Goal: Information Seeking & Learning: Learn about a topic

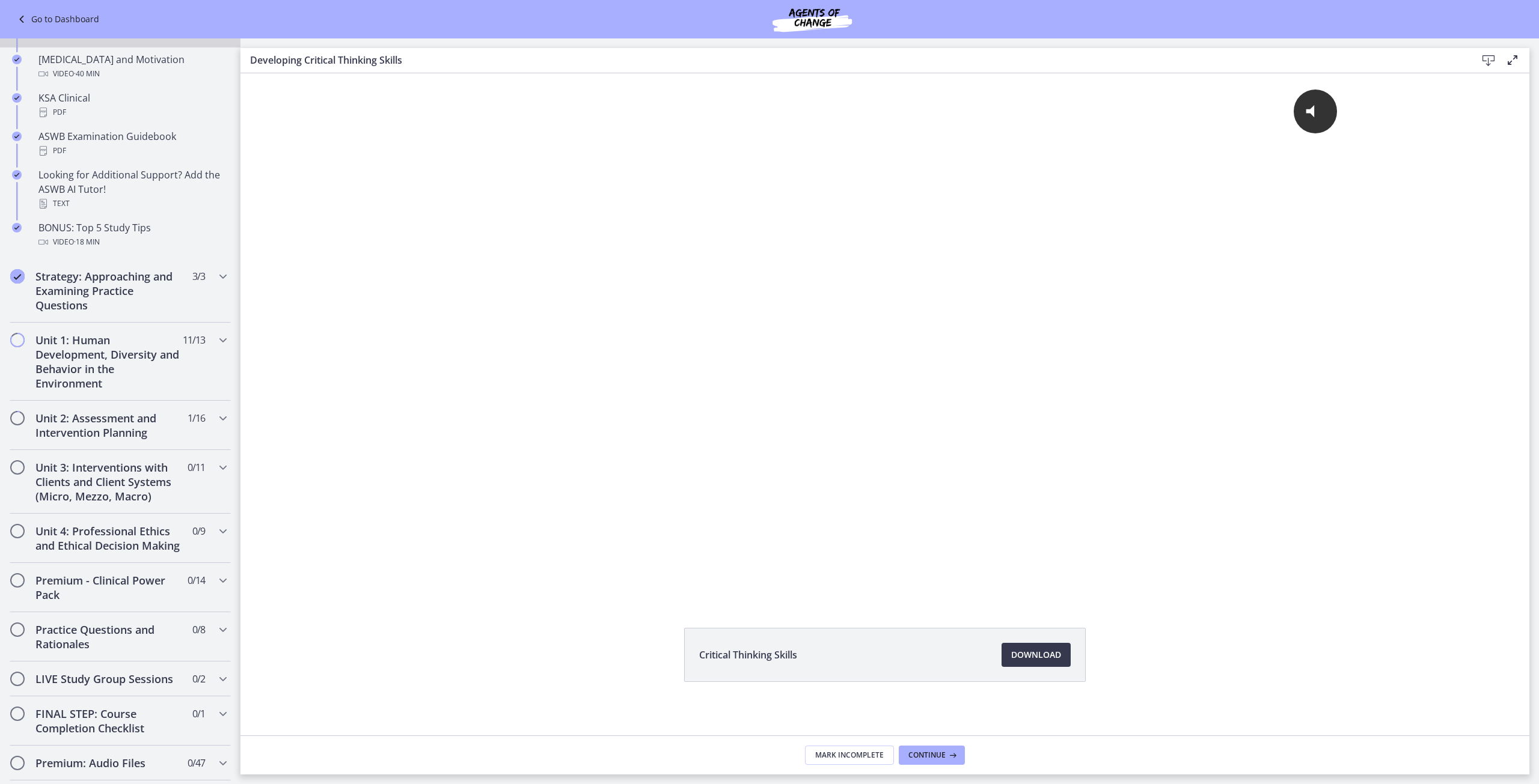
scroll to position [541, 0]
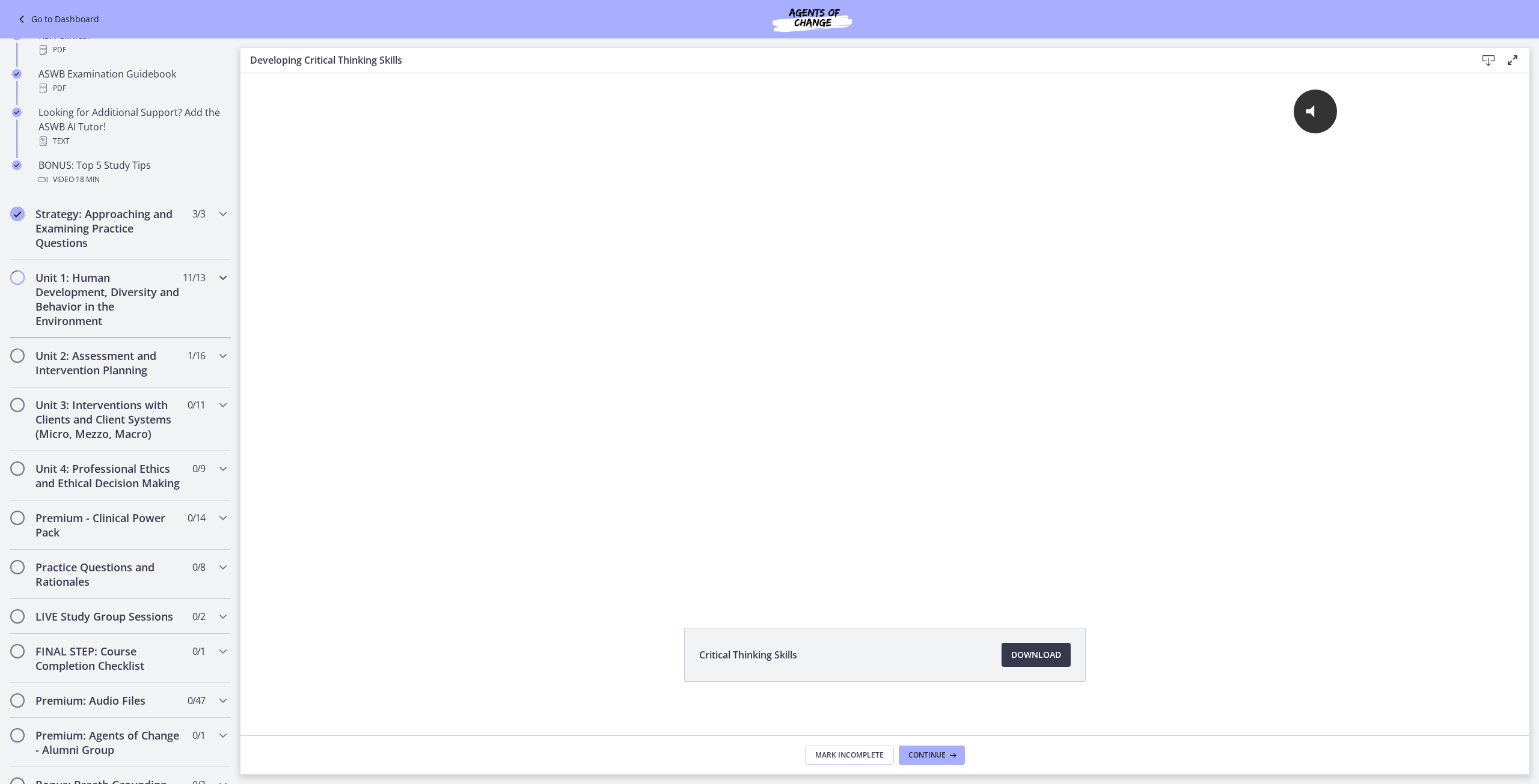
click at [202, 286] on div "Unit 1: Human Development, Diversity and Behavior in the Environment 11 / 13 Co…" at bounding box center [120, 299] width 221 height 78
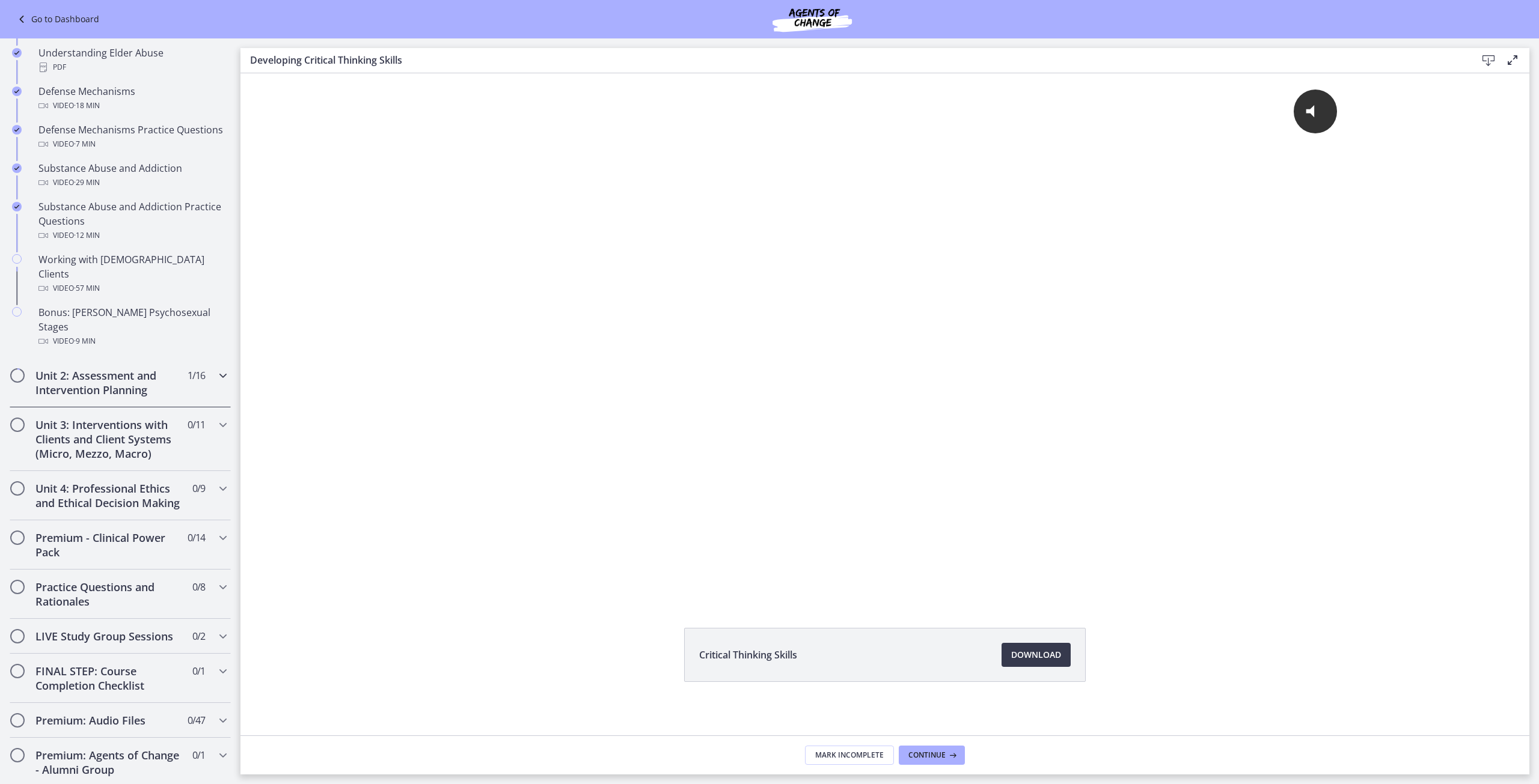
scroll to position [661, 0]
click at [220, 363] on icon "Chapters" at bounding box center [223, 370] width 14 height 14
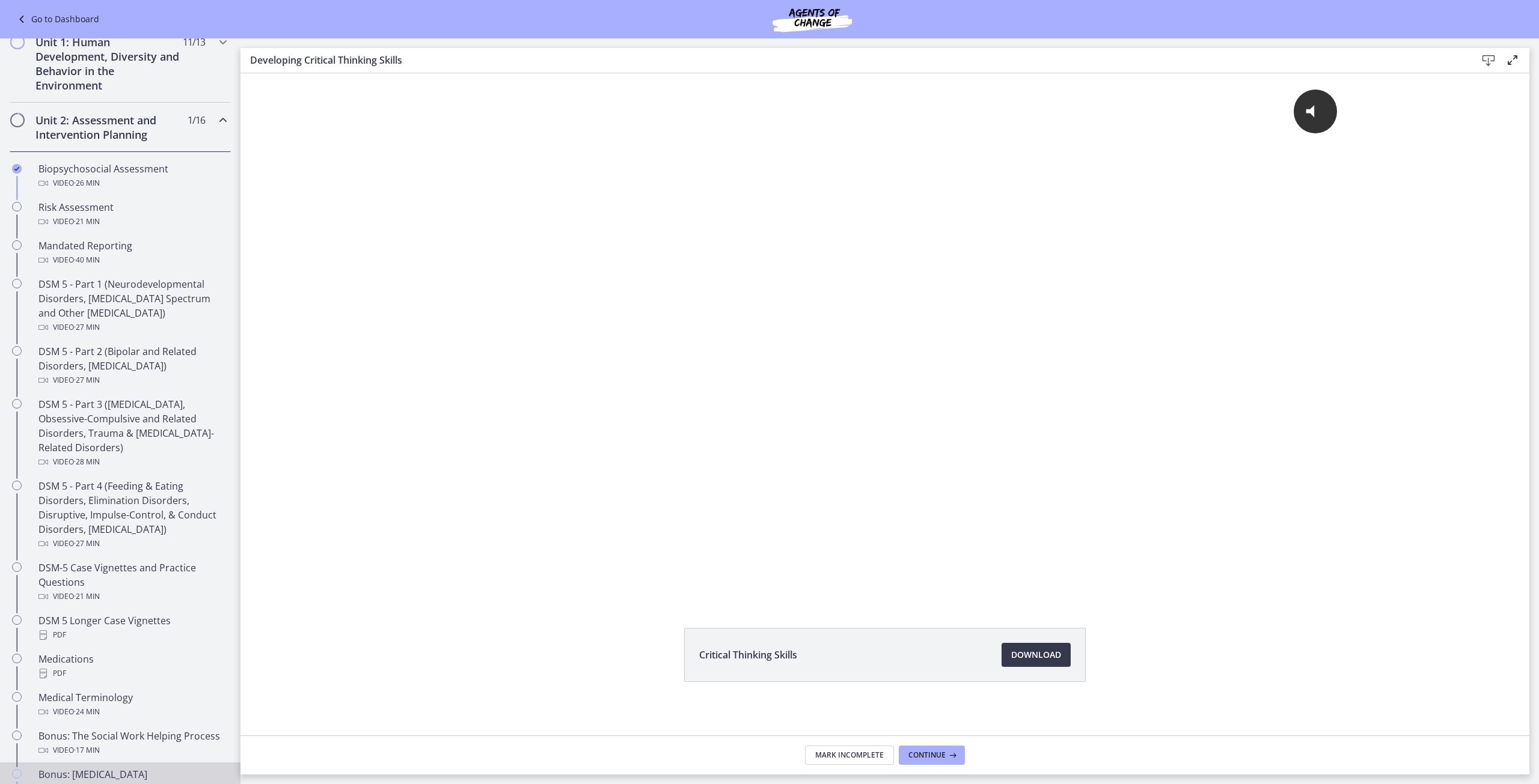
scroll to position [180, 0]
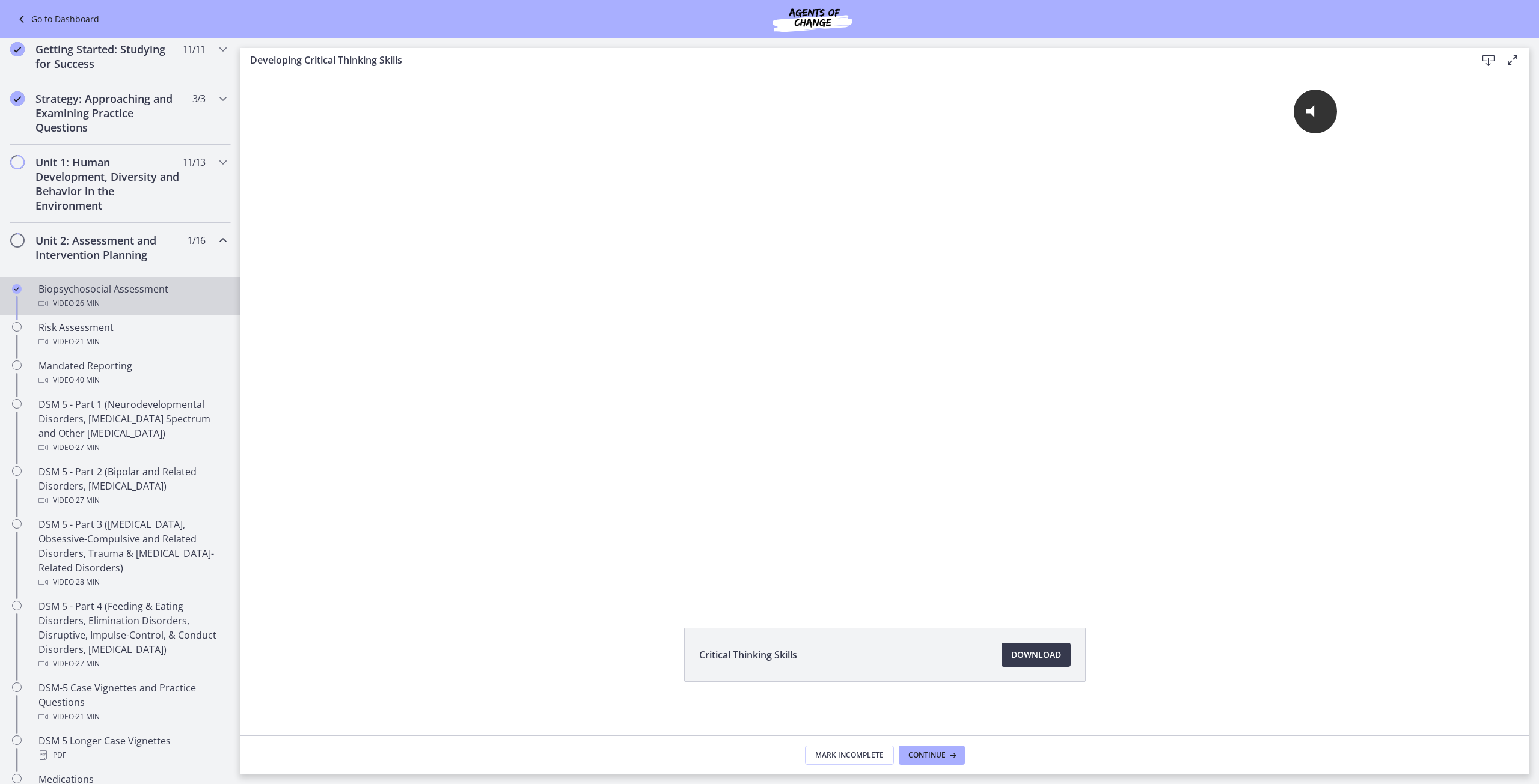
click at [210, 283] on div "Biopsychosocial Assessment Video · 26 min" at bounding box center [132, 296] width 188 height 29
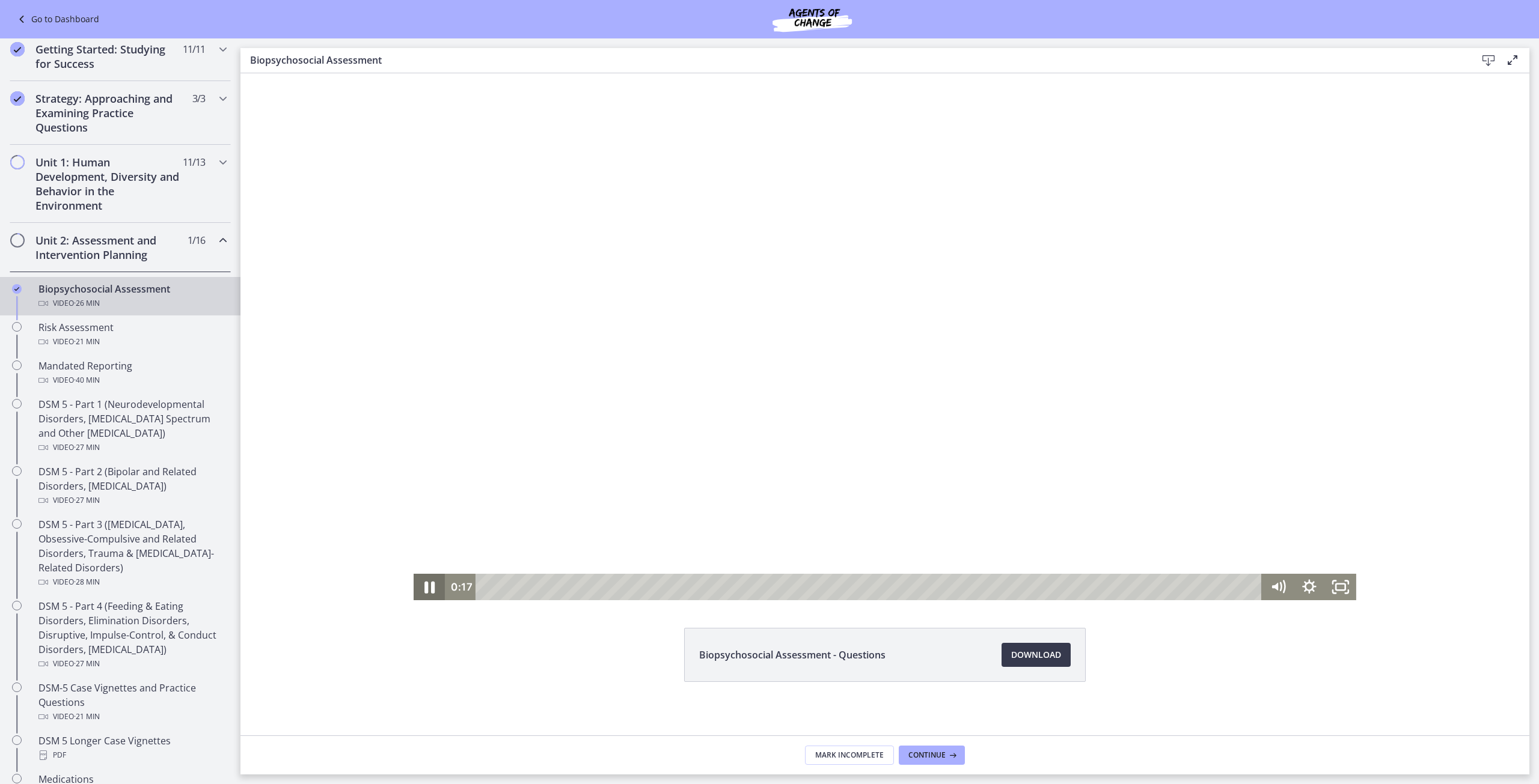
click at [424, 591] on icon "Pause" at bounding box center [429, 587] width 10 height 12
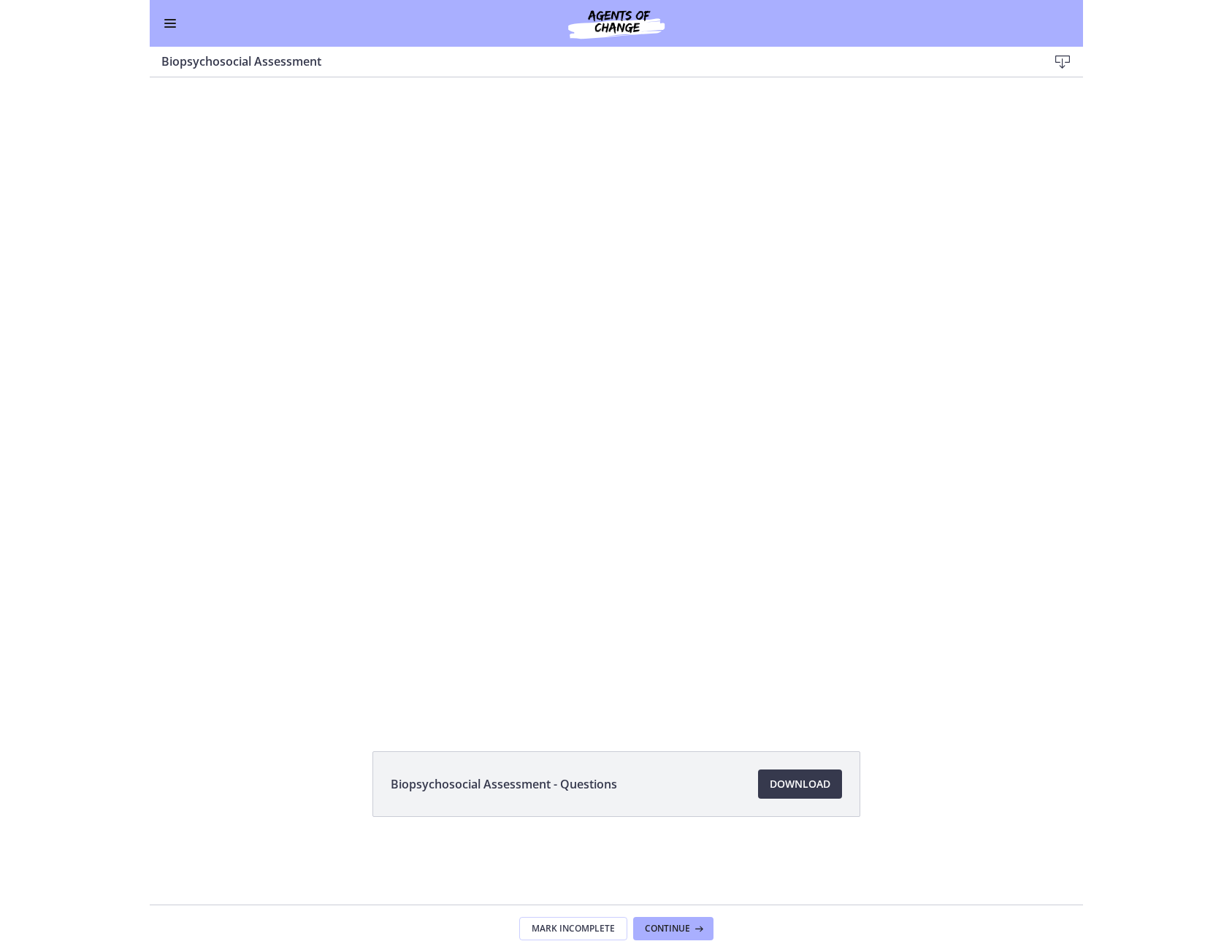
scroll to position [217, 0]
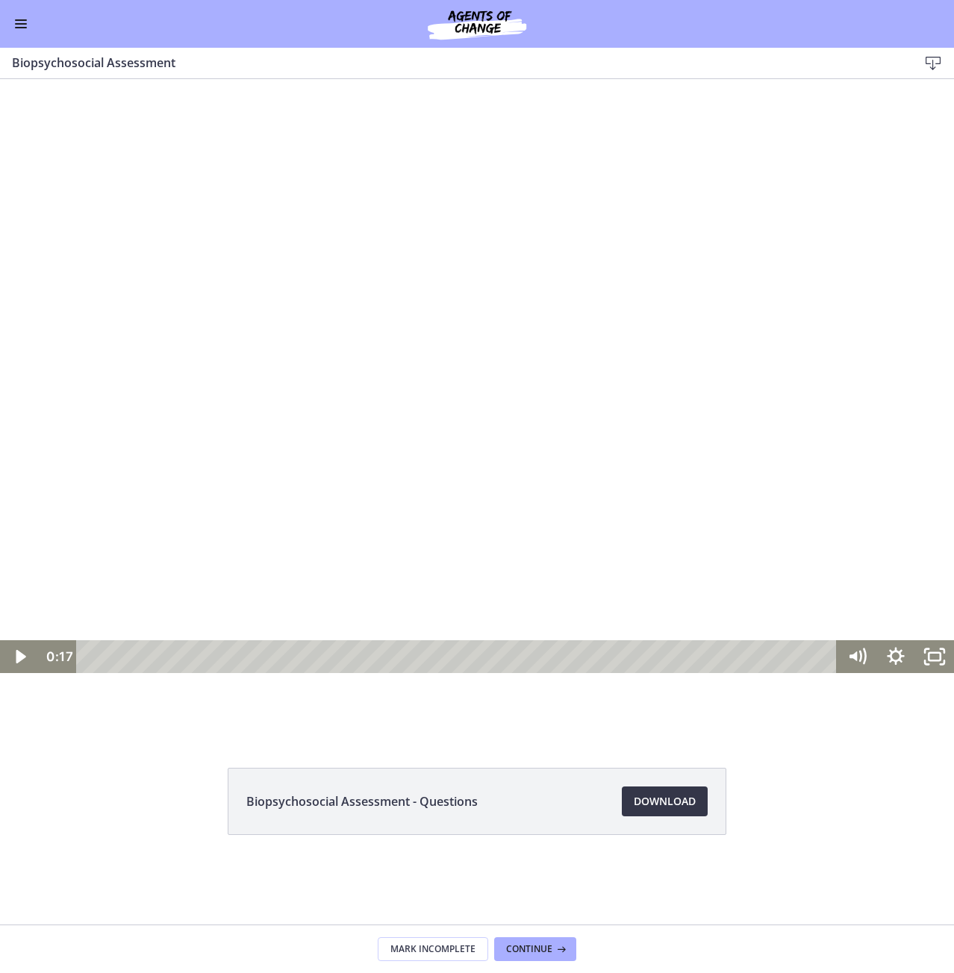
click at [668, 802] on span "Download Opens in a new window" at bounding box center [665, 802] width 62 height 18
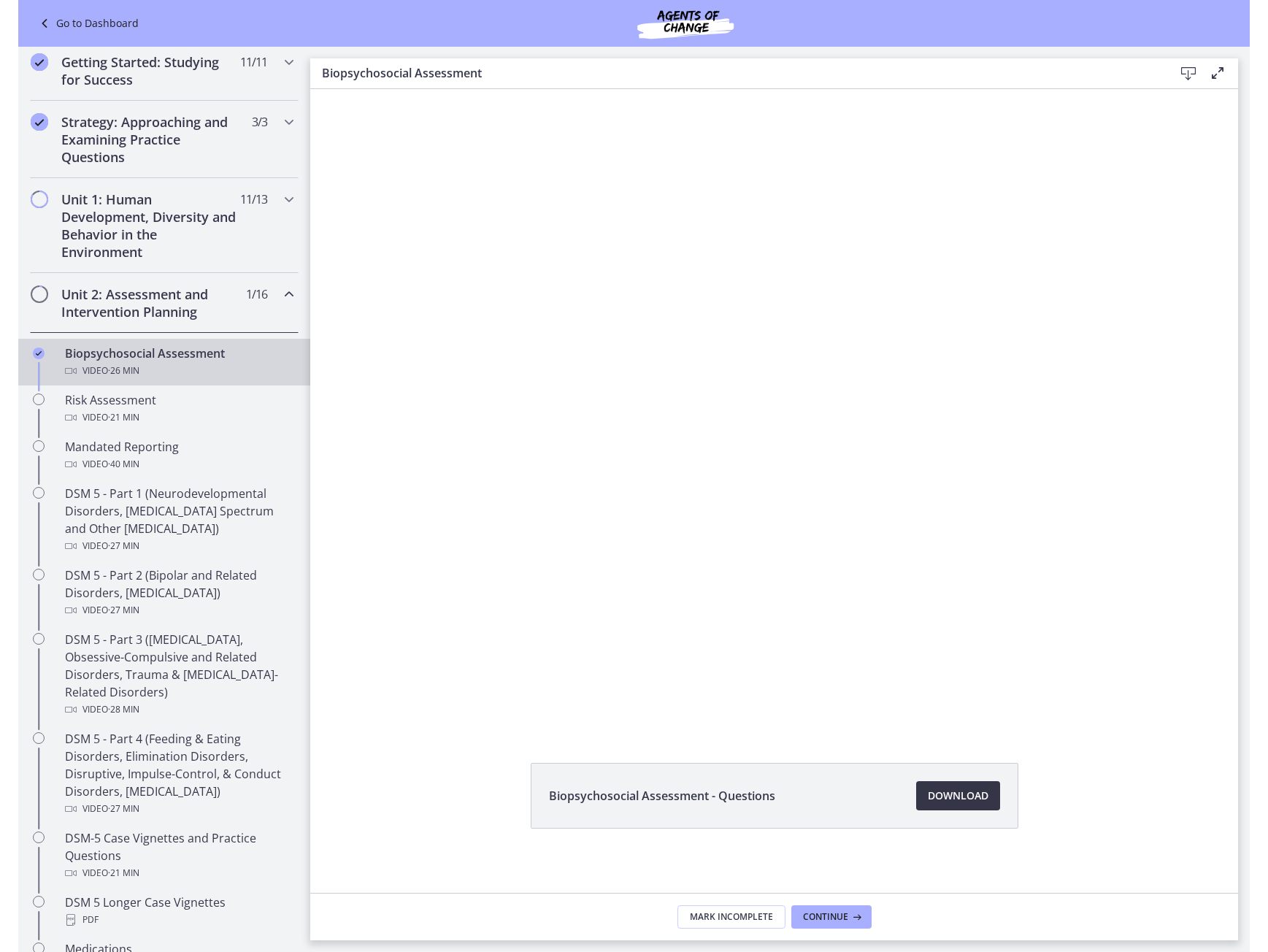
scroll to position [220, 0]
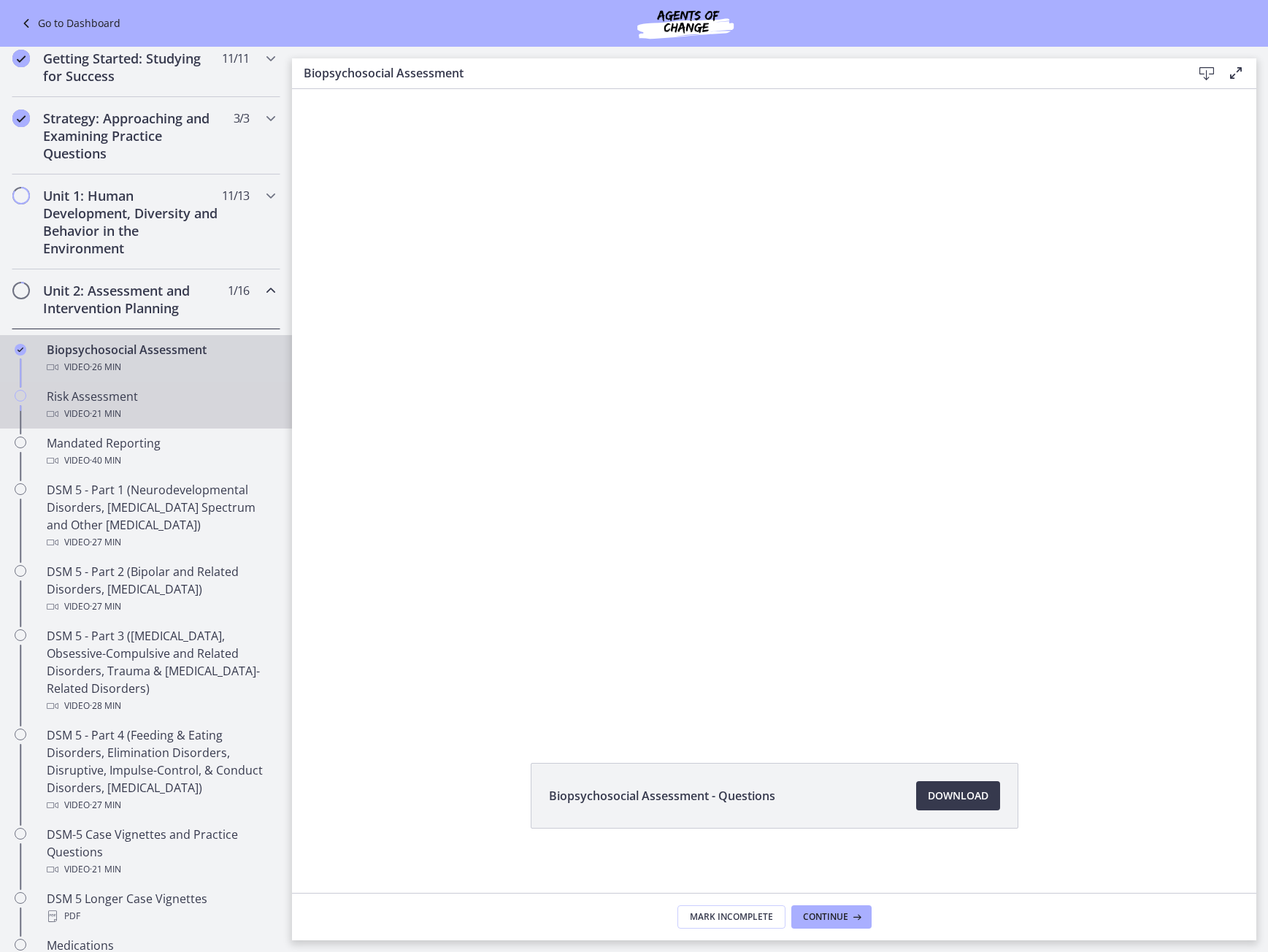
click at [87, 411] on div "Video · 21 min" at bounding box center [160, 414] width 228 height 18
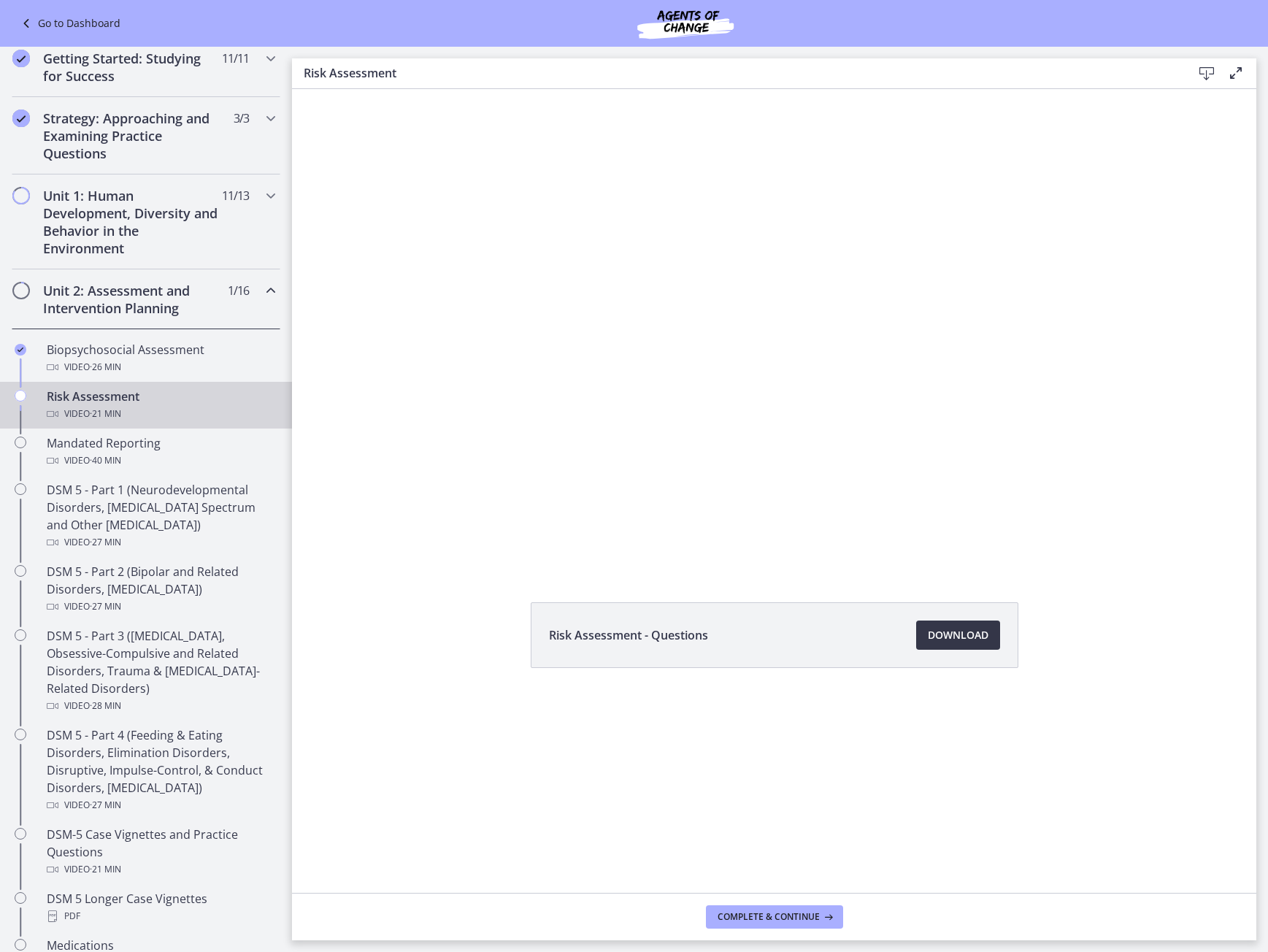
click at [991, 633] on link "Download Opens in a new window" at bounding box center [959, 635] width 84 height 29
click at [97, 443] on div "Mandated Reporting Video · 40 min" at bounding box center [160, 452] width 228 height 35
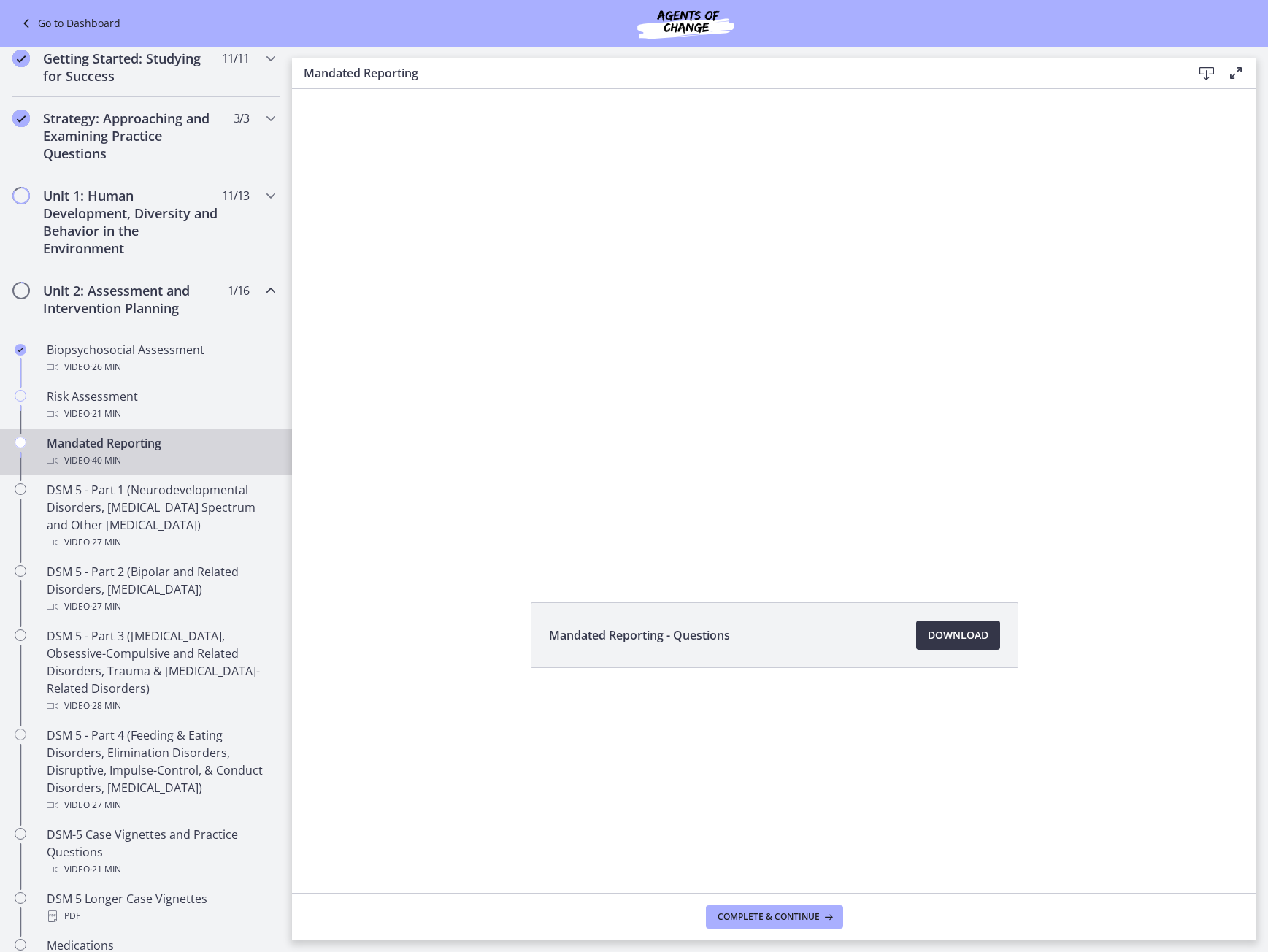
click at [922, 649] on link "Download Opens in a new window" at bounding box center [959, 635] width 84 height 29
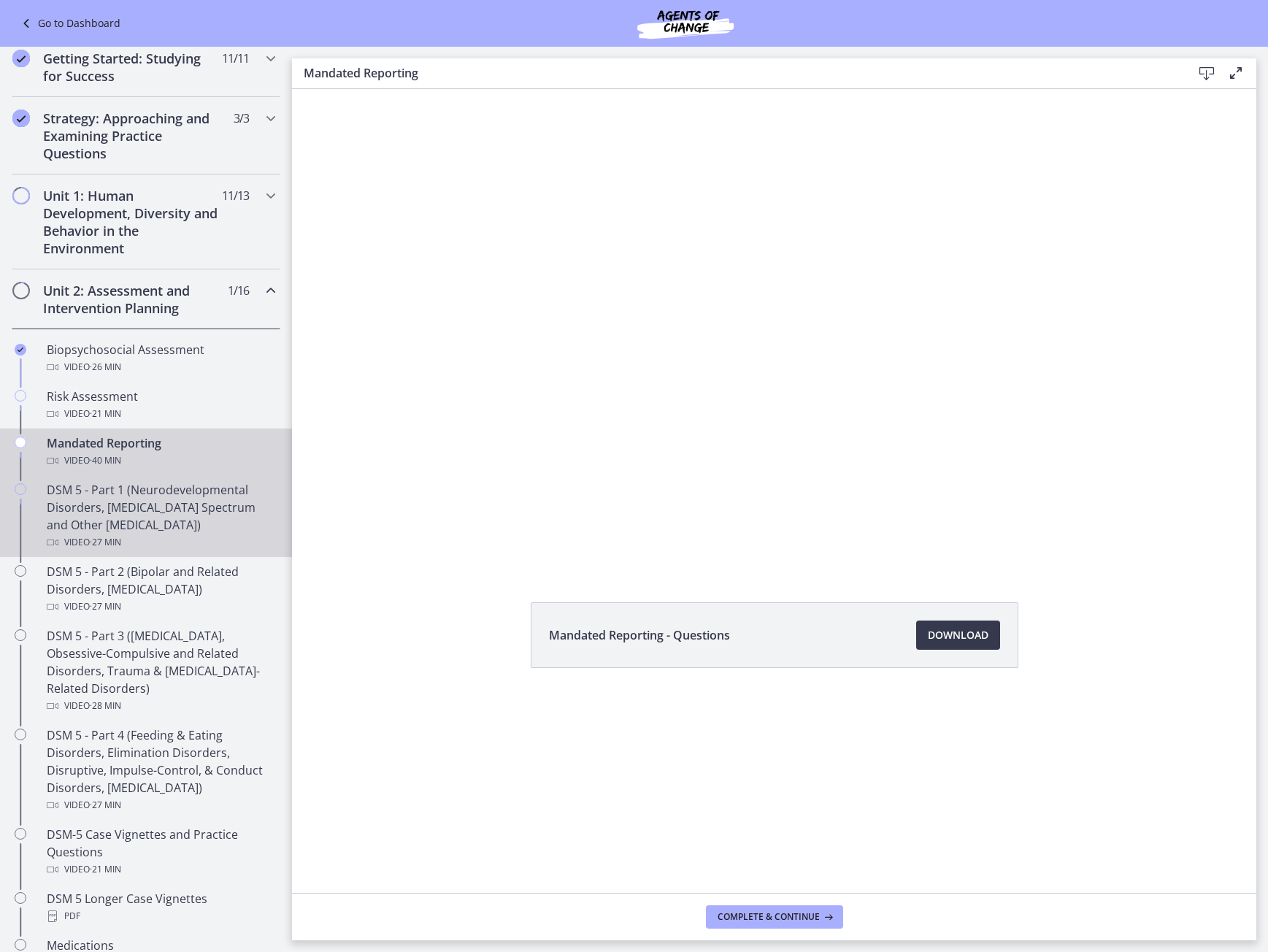
click at [170, 528] on div "DSM 5 - Part 1 (Neurodevelopmental Disorders, Schizophrenia Spectrum and Other …" at bounding box center [160, 517] width 228 height 70
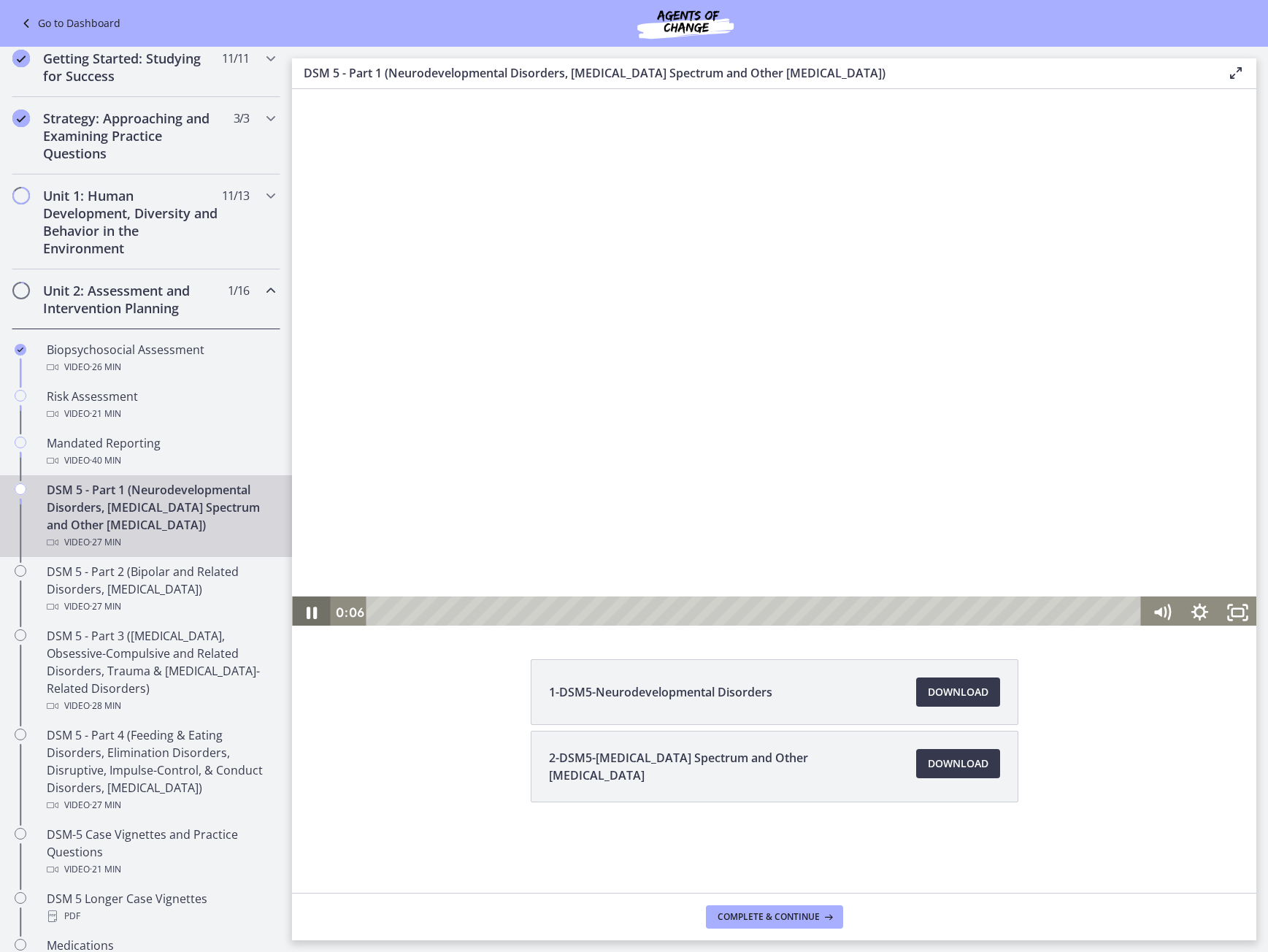
click at [317, 609] on icon "Pause" at bounding box center [311, 612] width 10 height 13
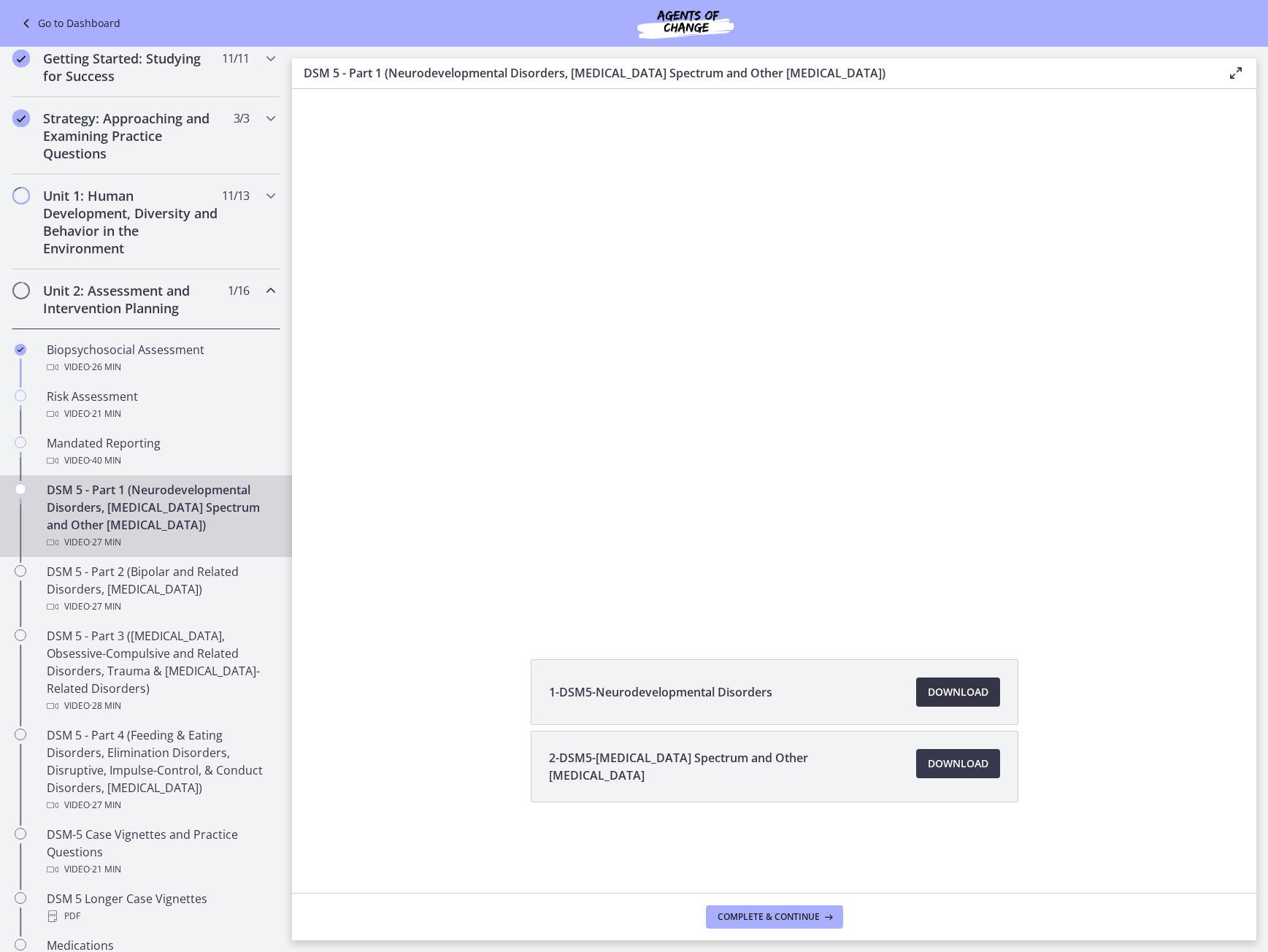
click at [1000, 690] on link "Download Opens in a new window" at bounding box center [959, 693] width 84 height 29
click at [969, 748] on li "2-DSM5-Schizophrenia Spectrum and Other Psychotic Disorders Download Opens in a…" at bounding box center [775, 766] width 488 height 71
click at [969, 760] on span "Download Opens in a new window" at bounding box center [959, 764] width 61 height 18
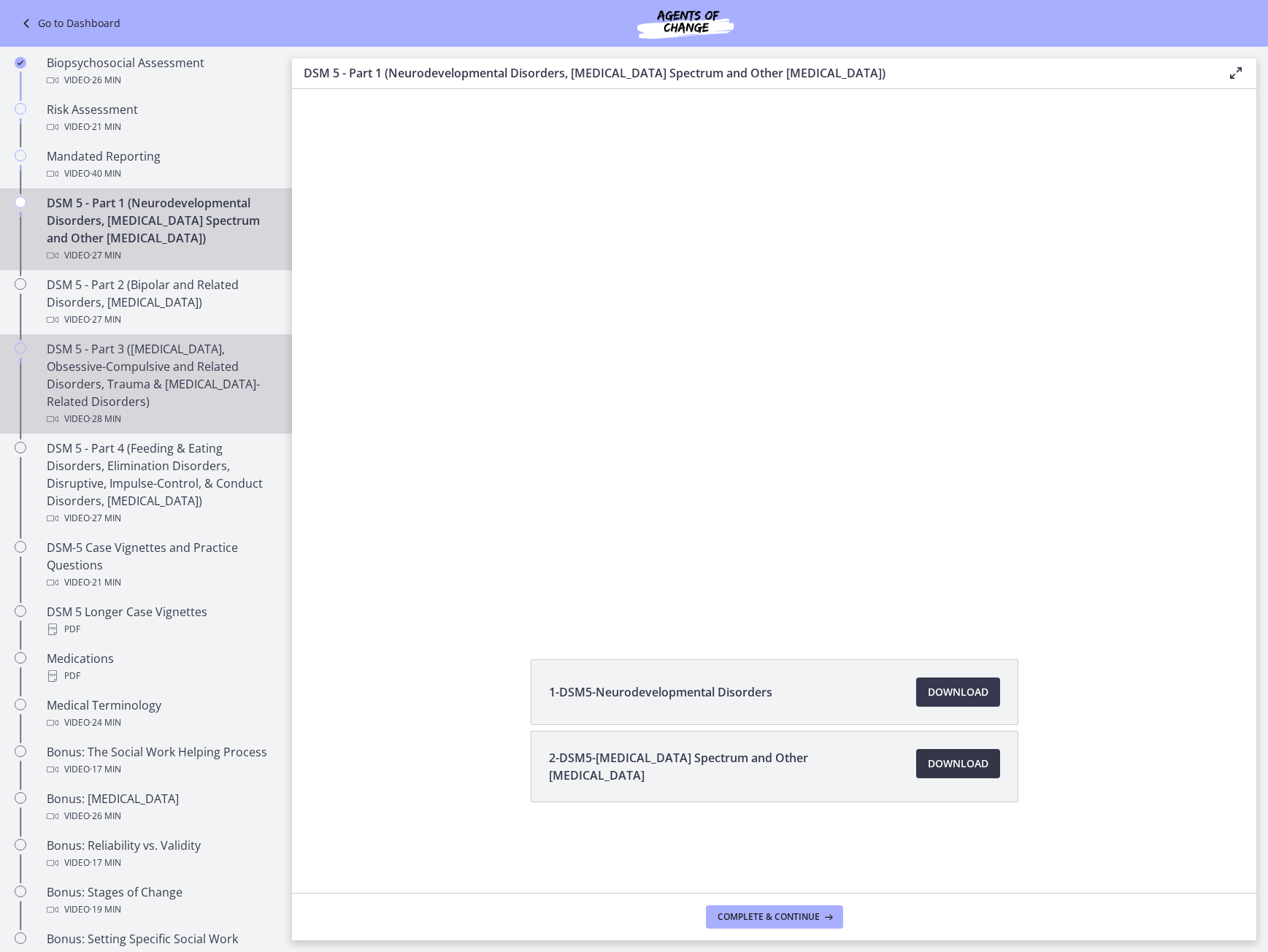
scroll to position [513, 0]
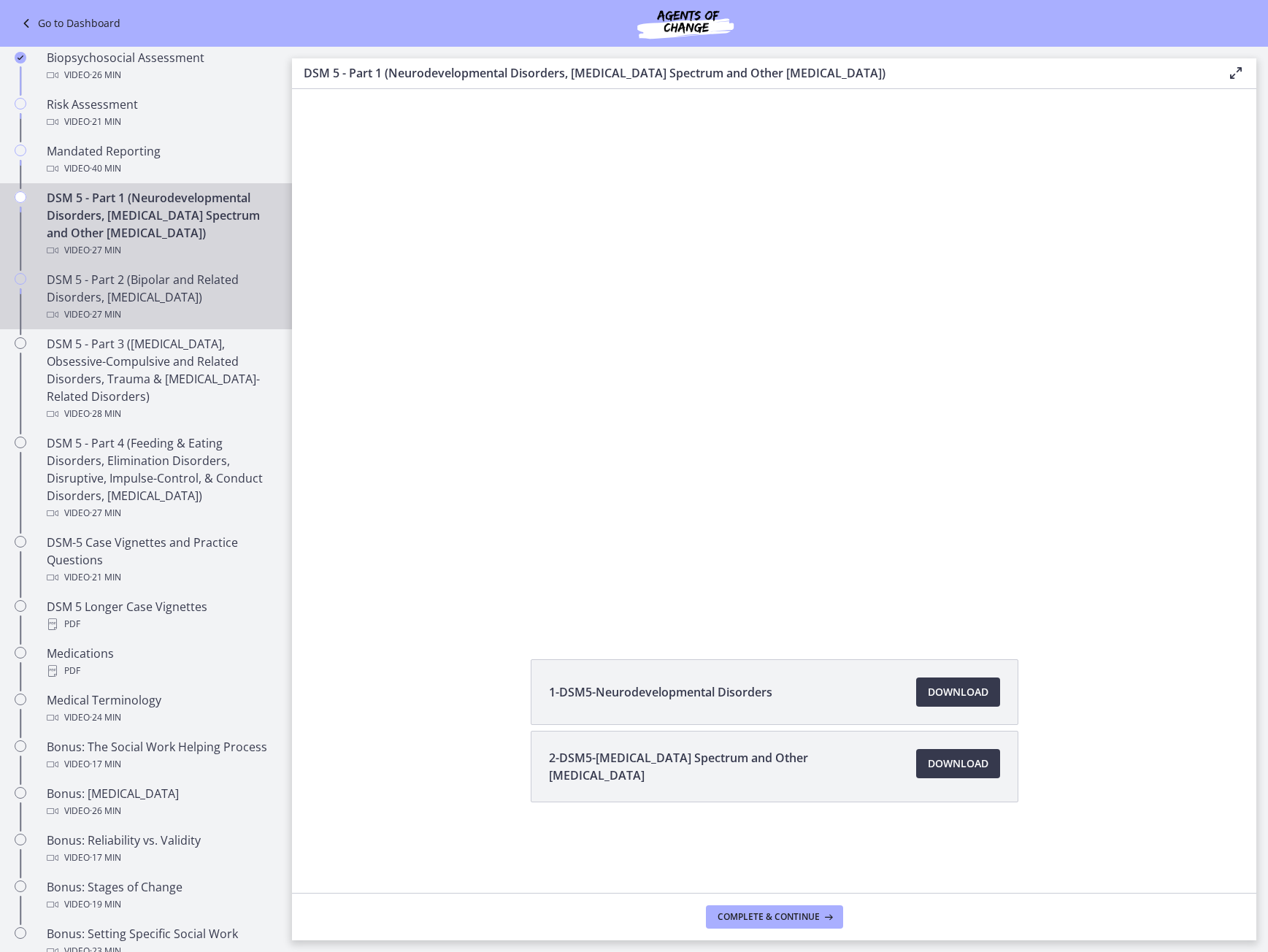
click at [218, 295] on div "DSM 5 - Part 2 (Bipolar and Related Disorders, Depressive Disorders) Video · 27…" at bounding box center [160, 297] width 228 height 53
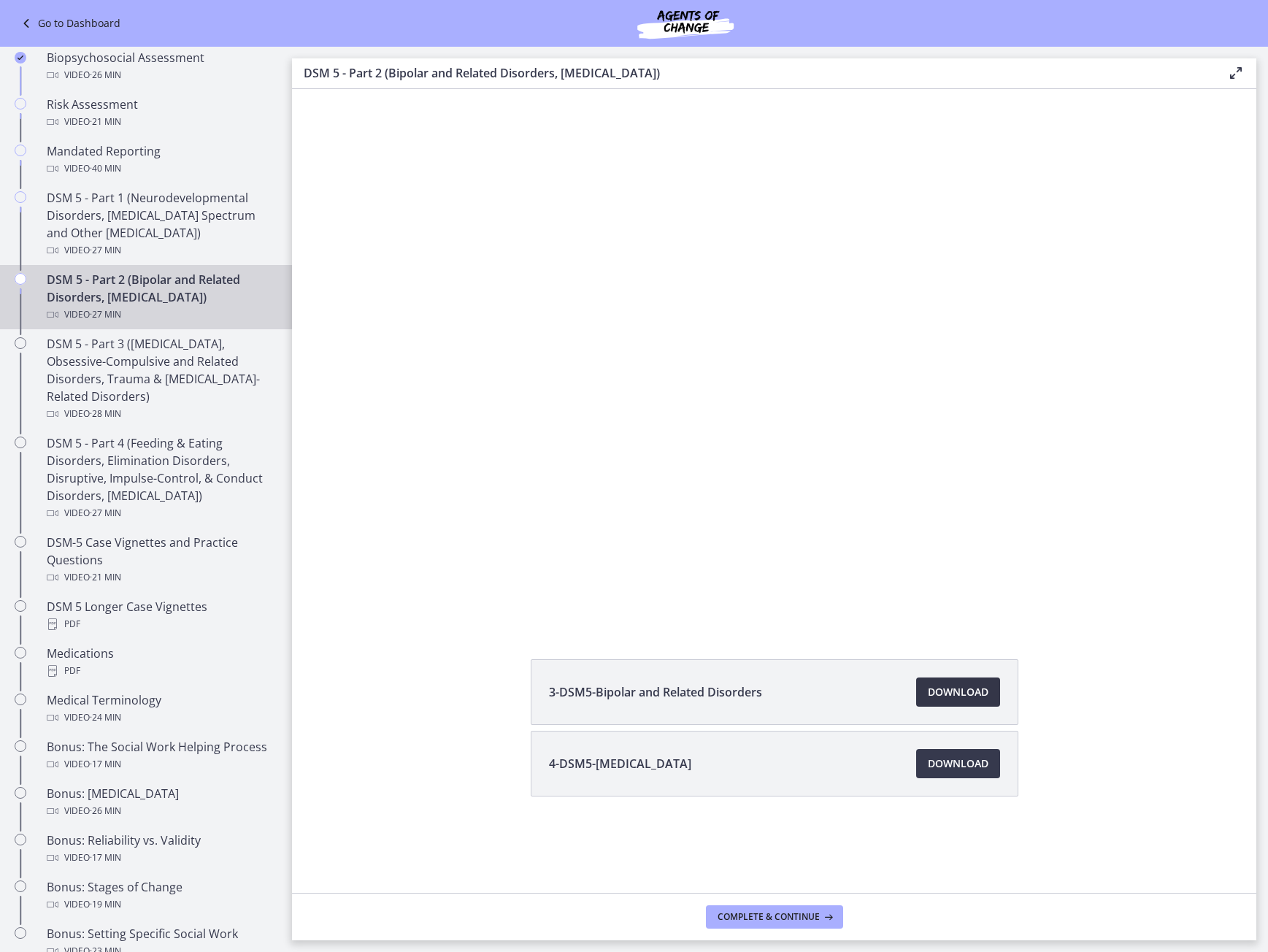
click at [972, 691] on span "Download Opens in a new window" at bounding box center [959, 693] width 61 height 18
click at [968, 767] on span "Download Opens in a new window" at bounding box center [959, 764] width 61 height 18
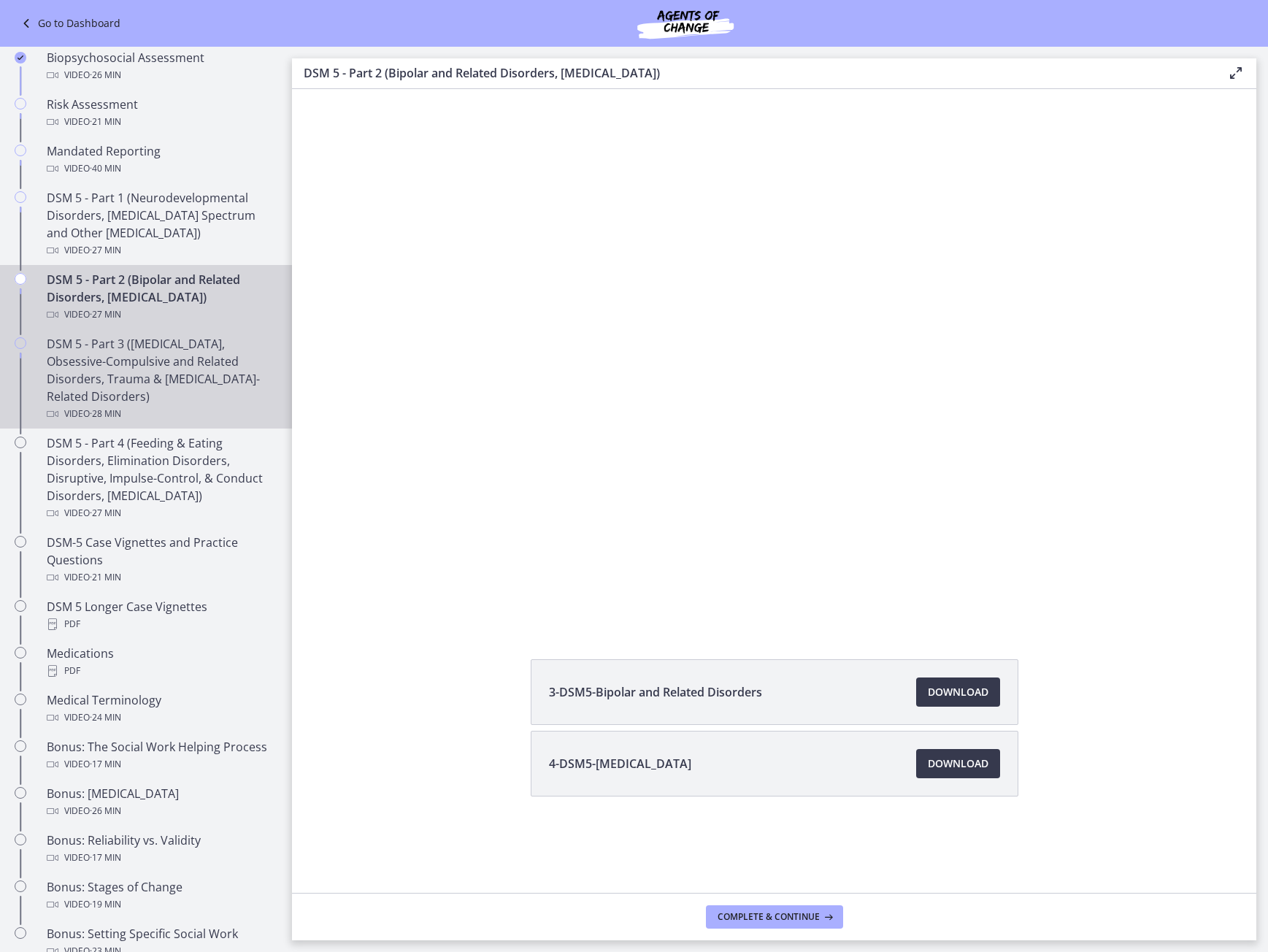
click at [151, 362] on div "DSM 5 - Part 3 (Anxiety Disorders, Obsessive-Compulsive and Related Disorders, …" at bounding box center [160, 380] width 228 height 88
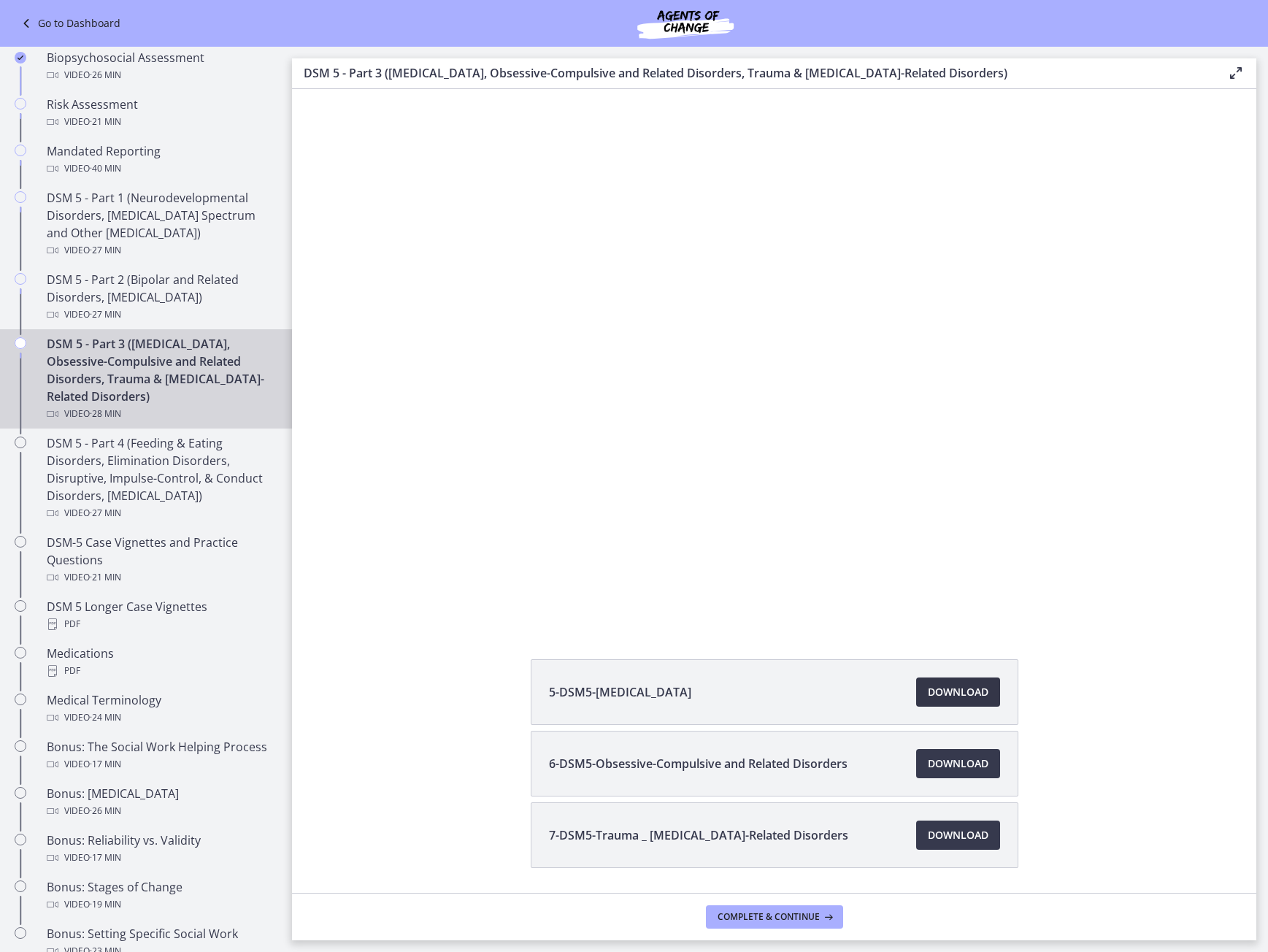
click at [928, 694] on span "Download Opens in a new window" at bounding box center [959, 693] width 61 height 18
click at [943, 774] on link "Download Opens in a new window" at bounding box center [959, 764] width 84 height 29
click at [976, 846] on link "Download Opens in a new window" at bounding box center [959, 836] width 84 height 29
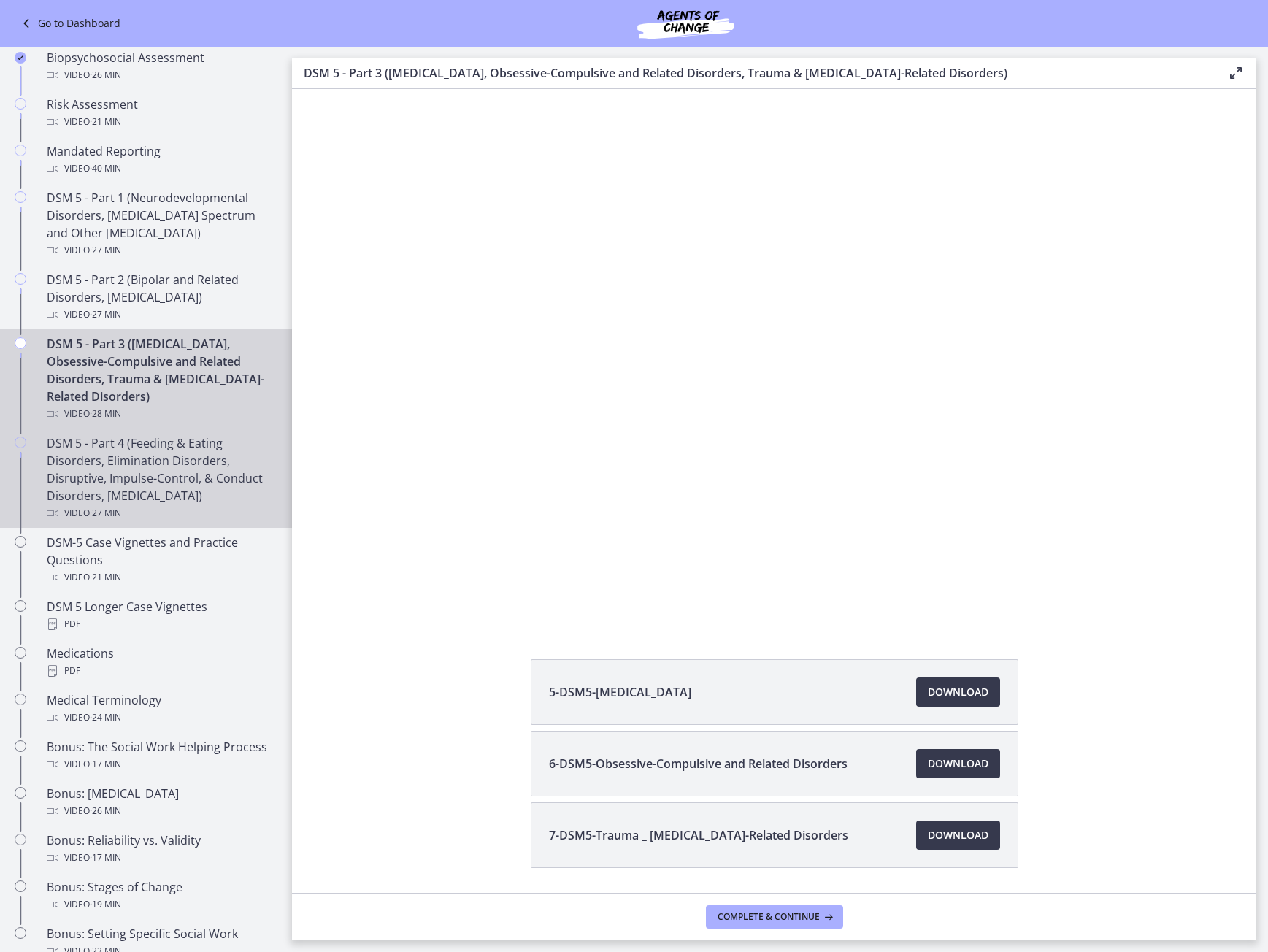
drag, startPoint x: 90, startPoint y: 479, endPoint x: 85, endPoint y: 497, distance: 18.7
click at [90, 479] on div "DSM 5 - Part 4 (Feeding & Eating Disorders, Elimination Disorders, Disruptive, …" at bounding box center [160, 478] width 228 height 88
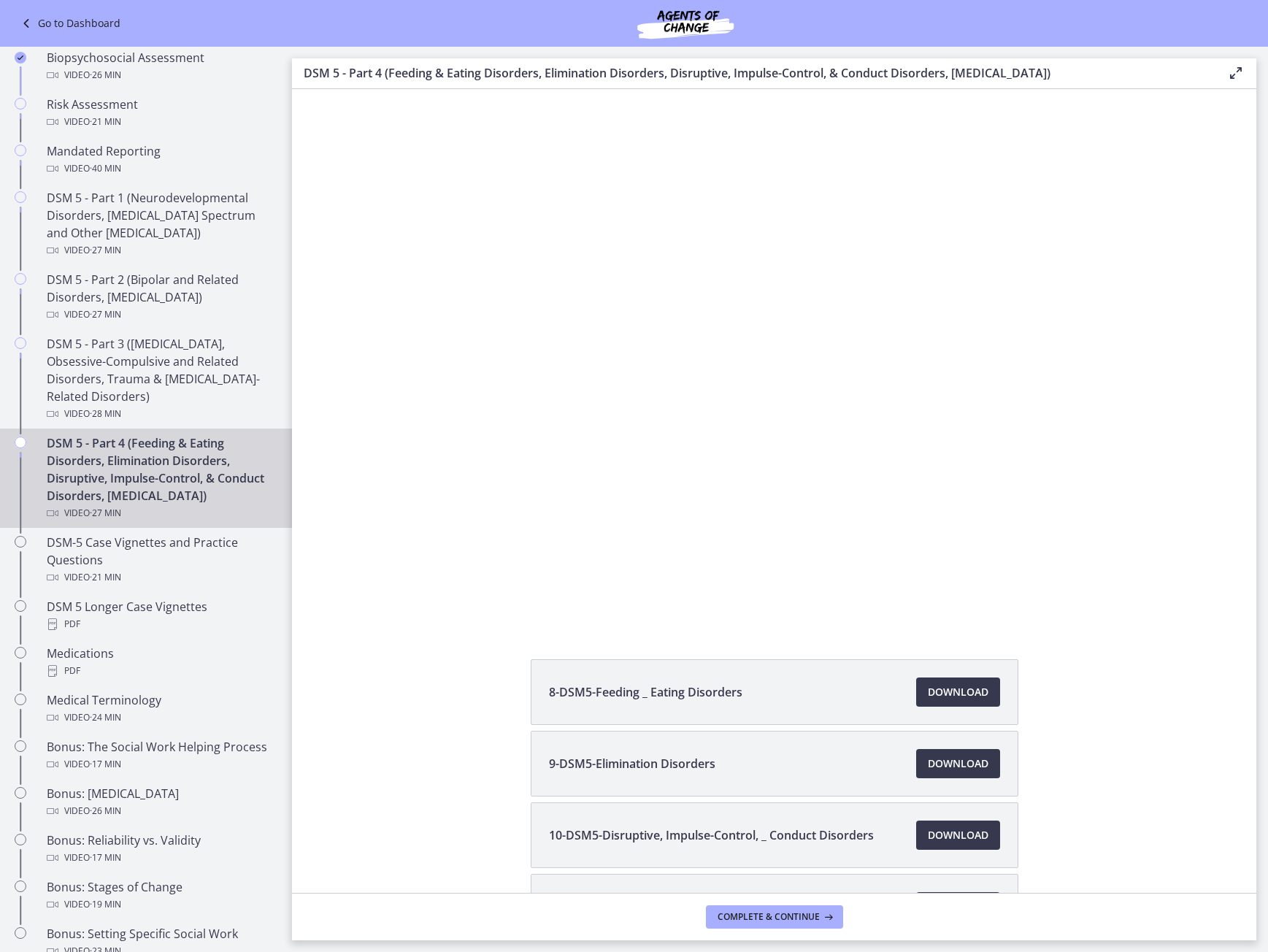
scroll to position [116, 0]
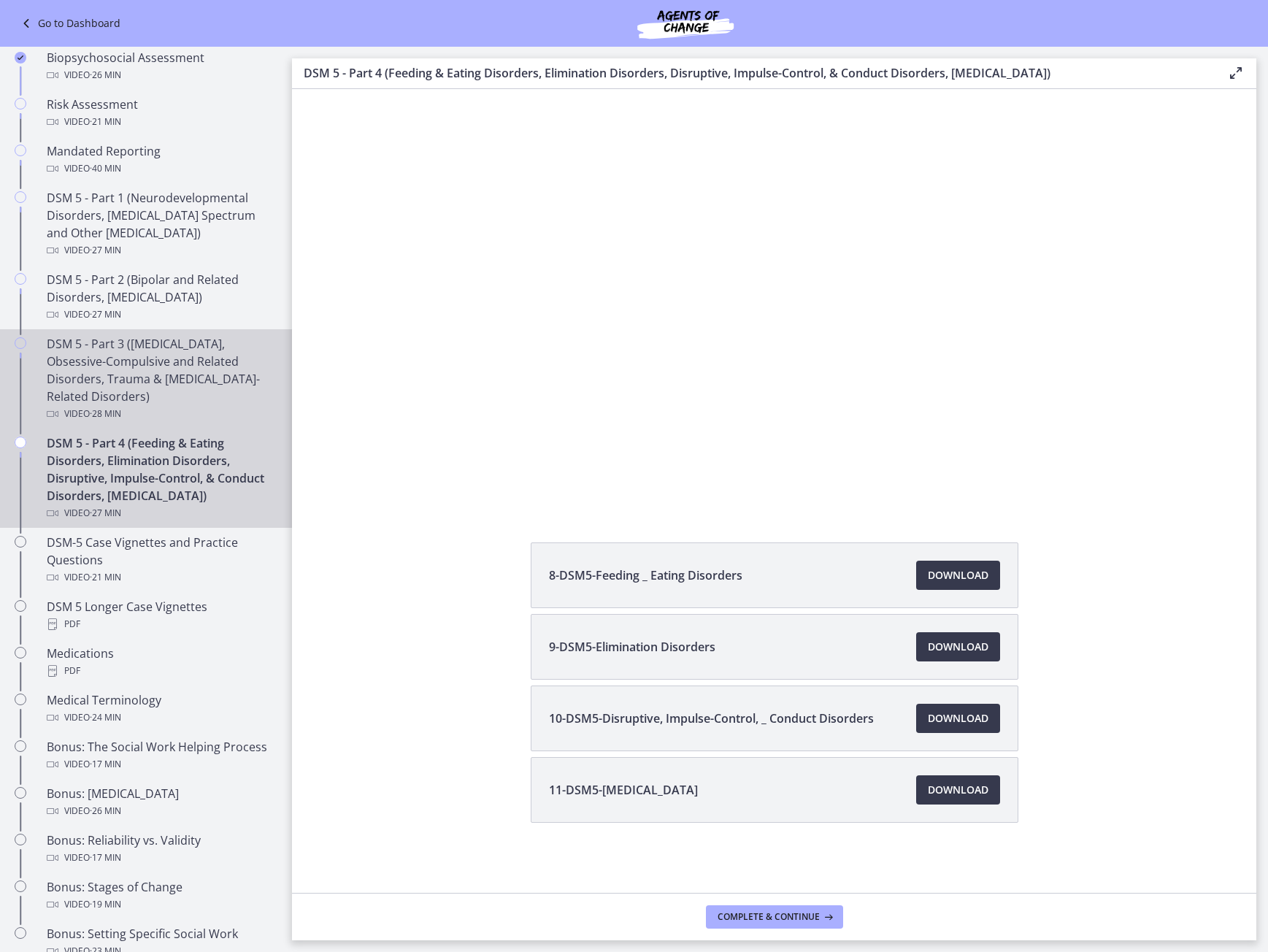
click at [92, 362] on div "DSM 5 - Part 3 (Anxiety Disorders, Obsessive-Compulsive and Related Disorders, …" at bounding box center [160, 380] width 228 height 88
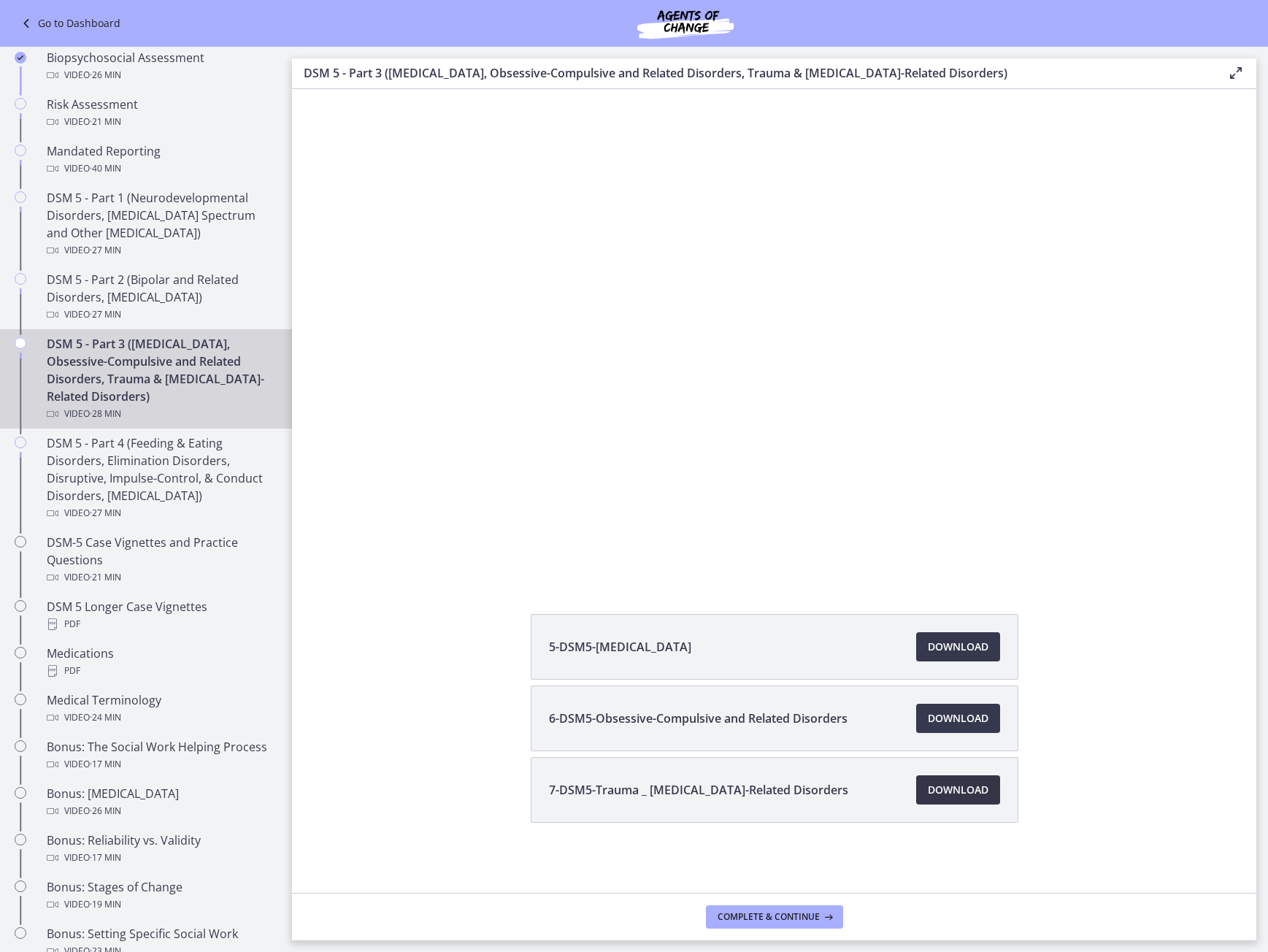
click at [928, 787] on span "Download Opens in a new window" at bounding box center [959, 791] width 61 height 18
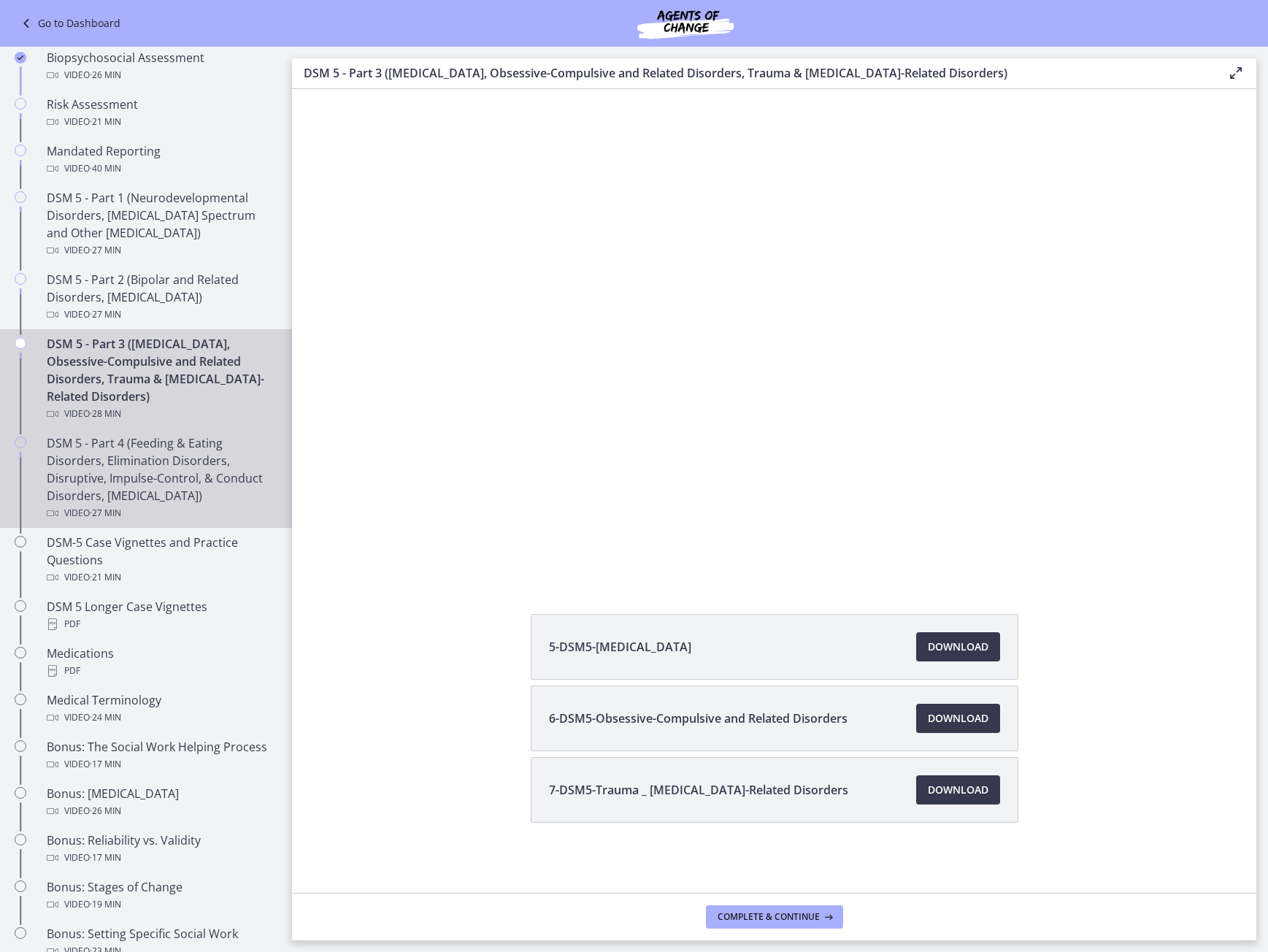
click at [165, 479] on div "DSM 5 - Part 4 (Feeding & Eating Disorders, Elimination Disorders, Disruptive, …" at bounding box center [160, 478] width 228 height 88
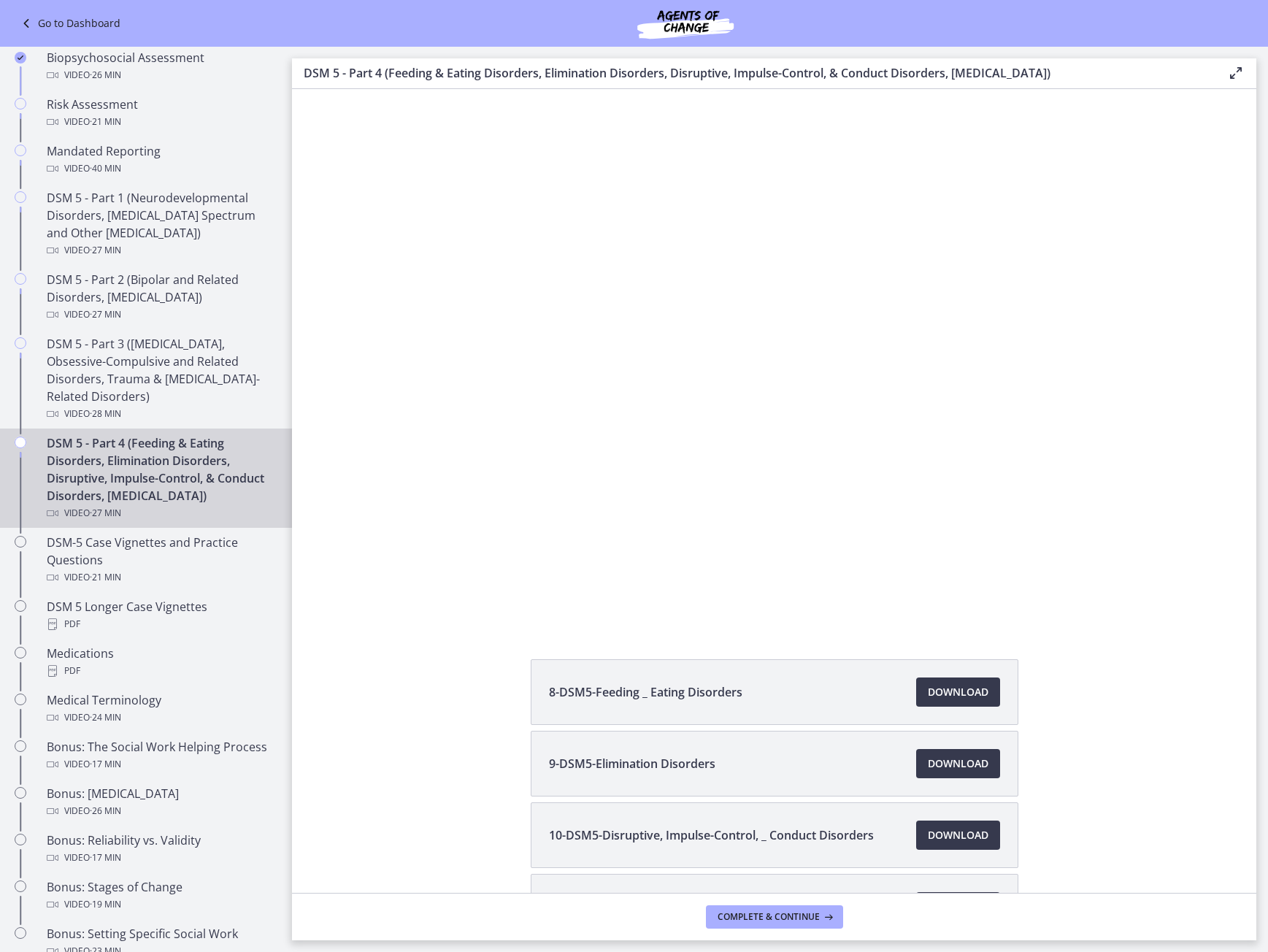
scroll to position [116, 0]
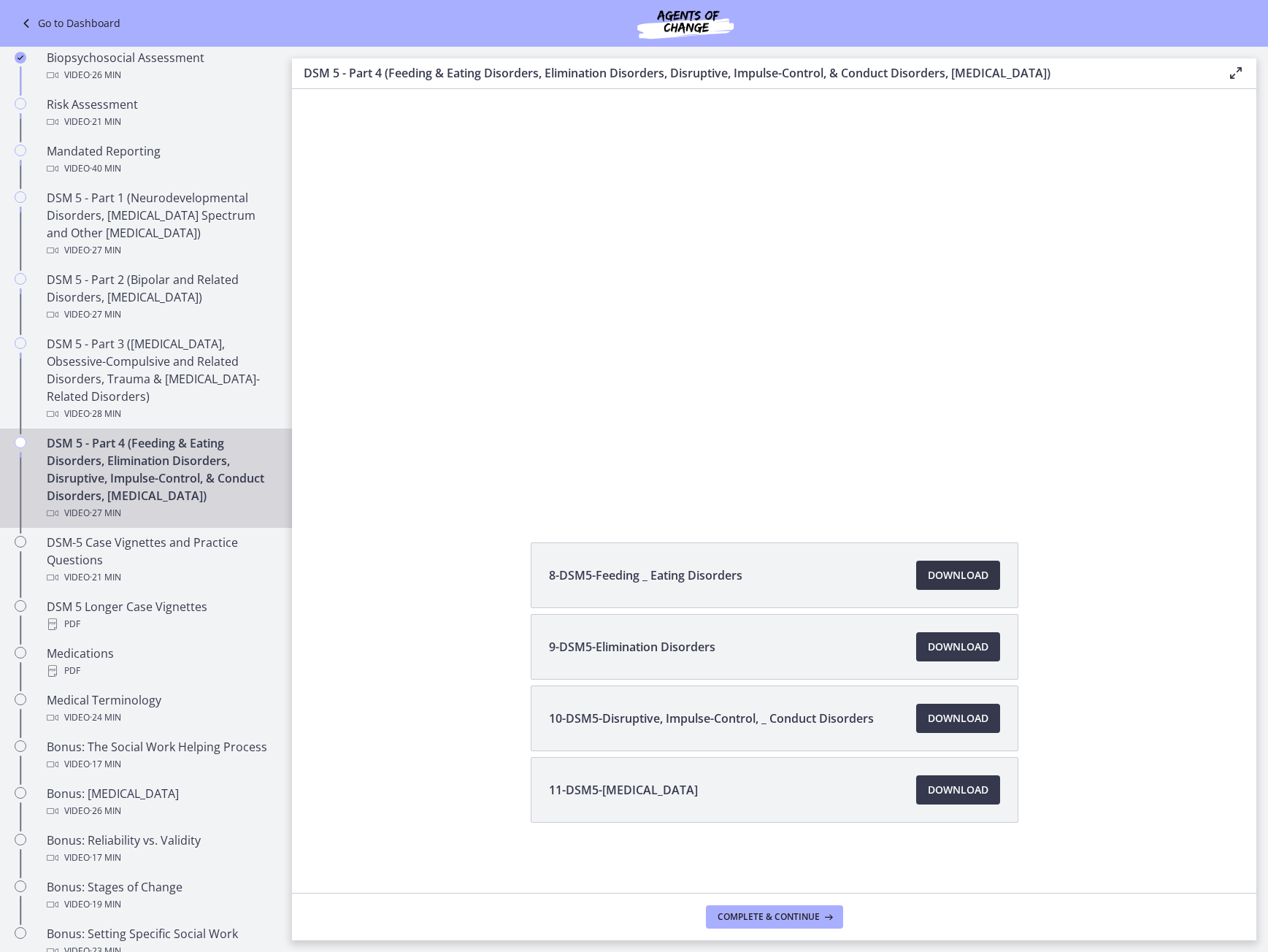
click at [962, 572] on span "Download Opens in a new window" at bounding box center [959, 575] width 61 height 18
click at [941, 659] on link "Download Opens in a new window" at bounding box center [959, 647] width 84 height 29
click at [936, 727] on link "Download Opens in a new window" at bounding box center [959, 718] width 84 height 29
click at [937, 804] on link "Download Opens in a new window" at bounding box center [959, 791] width 84 height 29
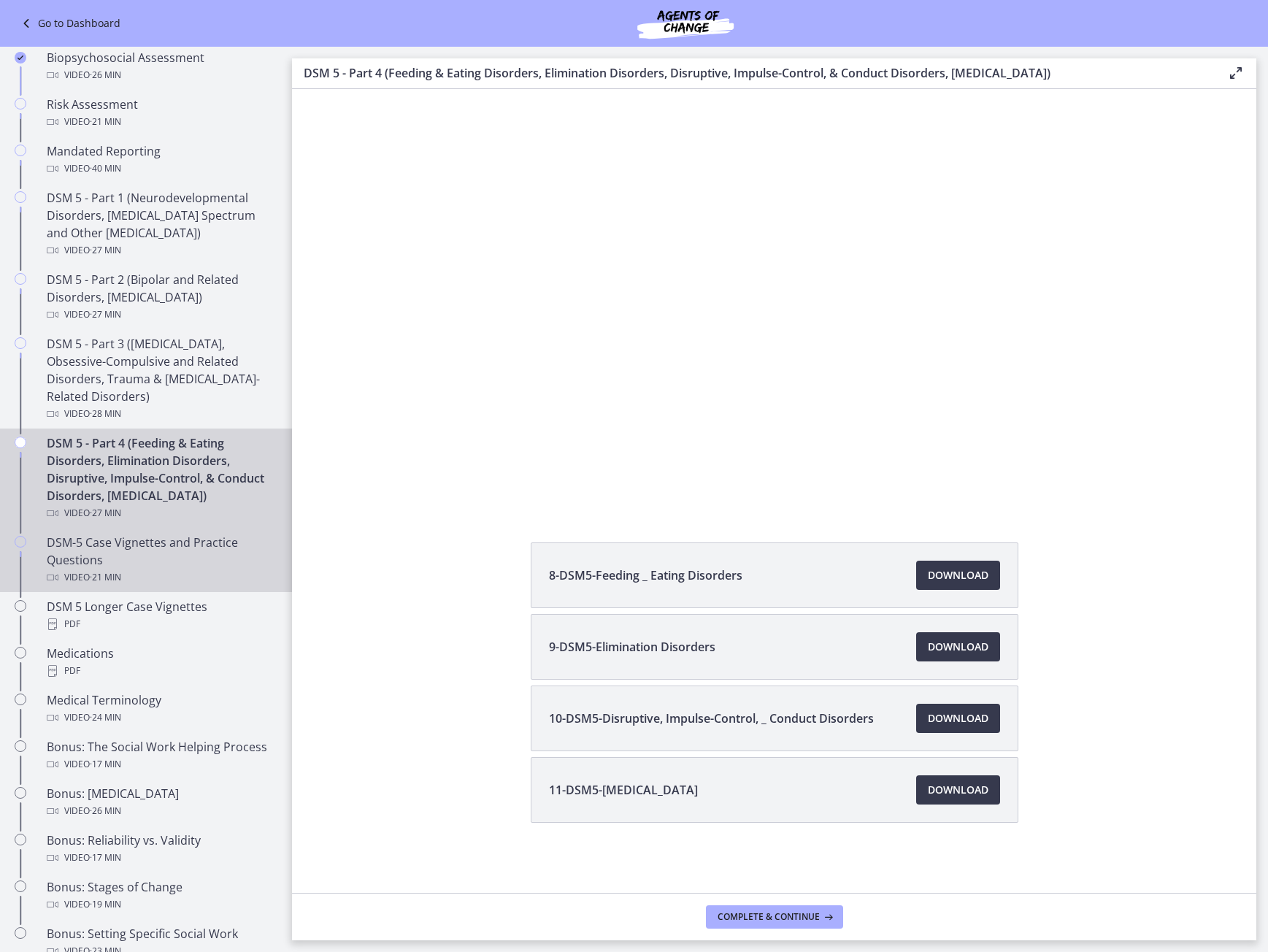
click at [53, 586] on div "Video · 21 min" at bounding box center [160, 577] width 228 height 18
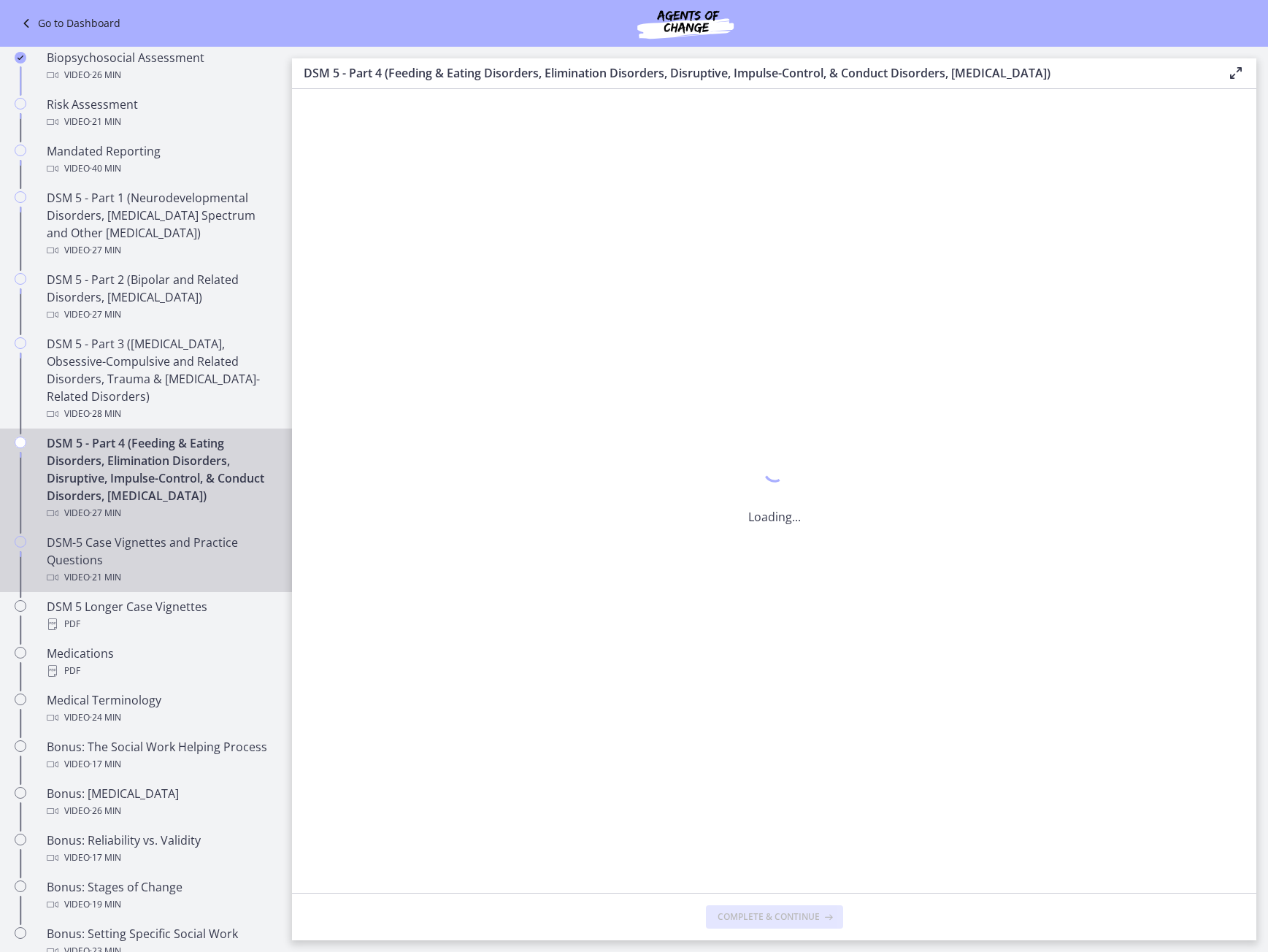
scroll to position [0, 0]
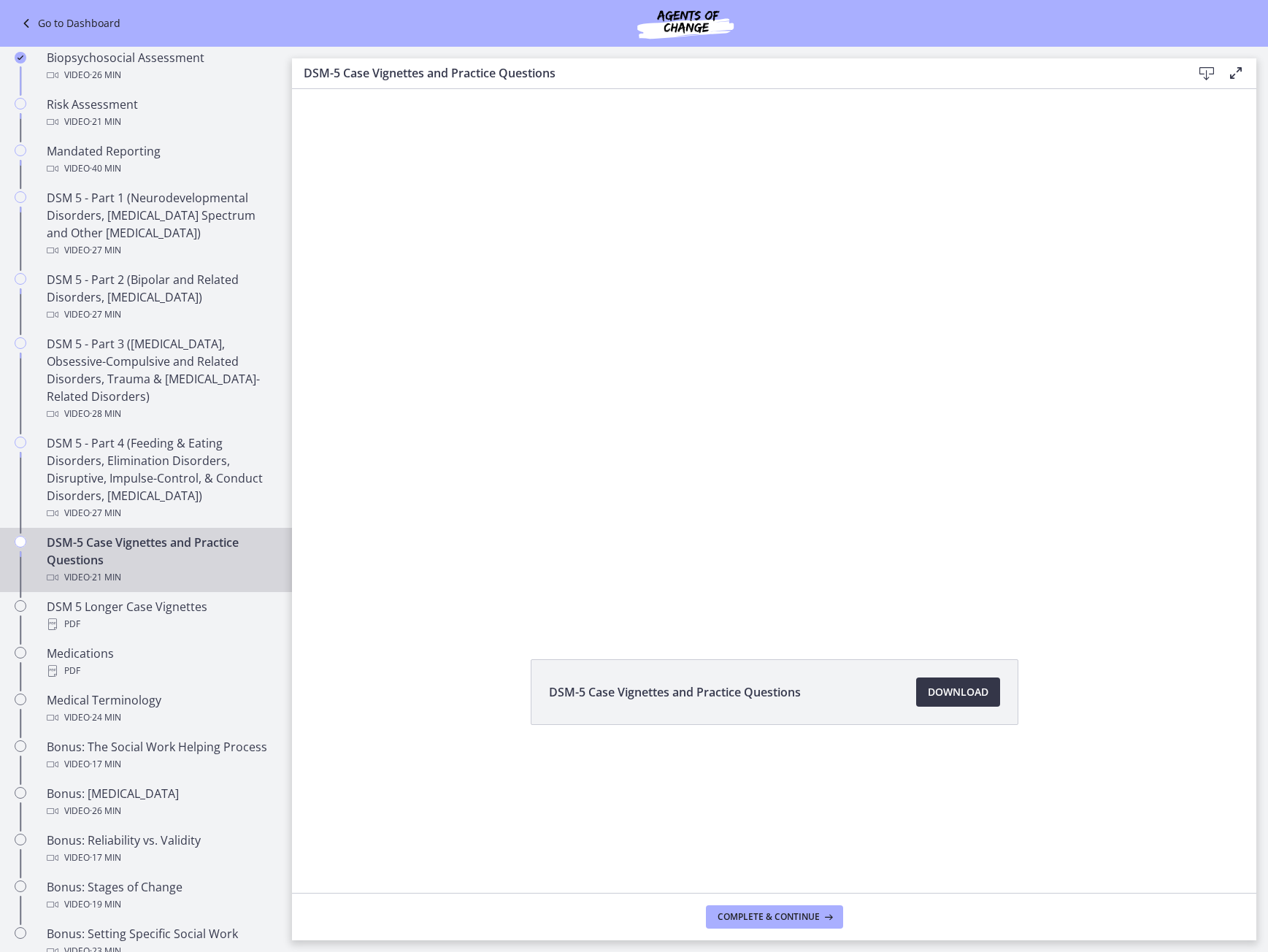
click at [982, 698] on span "Download Opens in a new window" at bounding box center [959, 693] width 61 height 18
click at [174, 619] on div "PDF" at bounding box center [160, 624] width 228 height 18
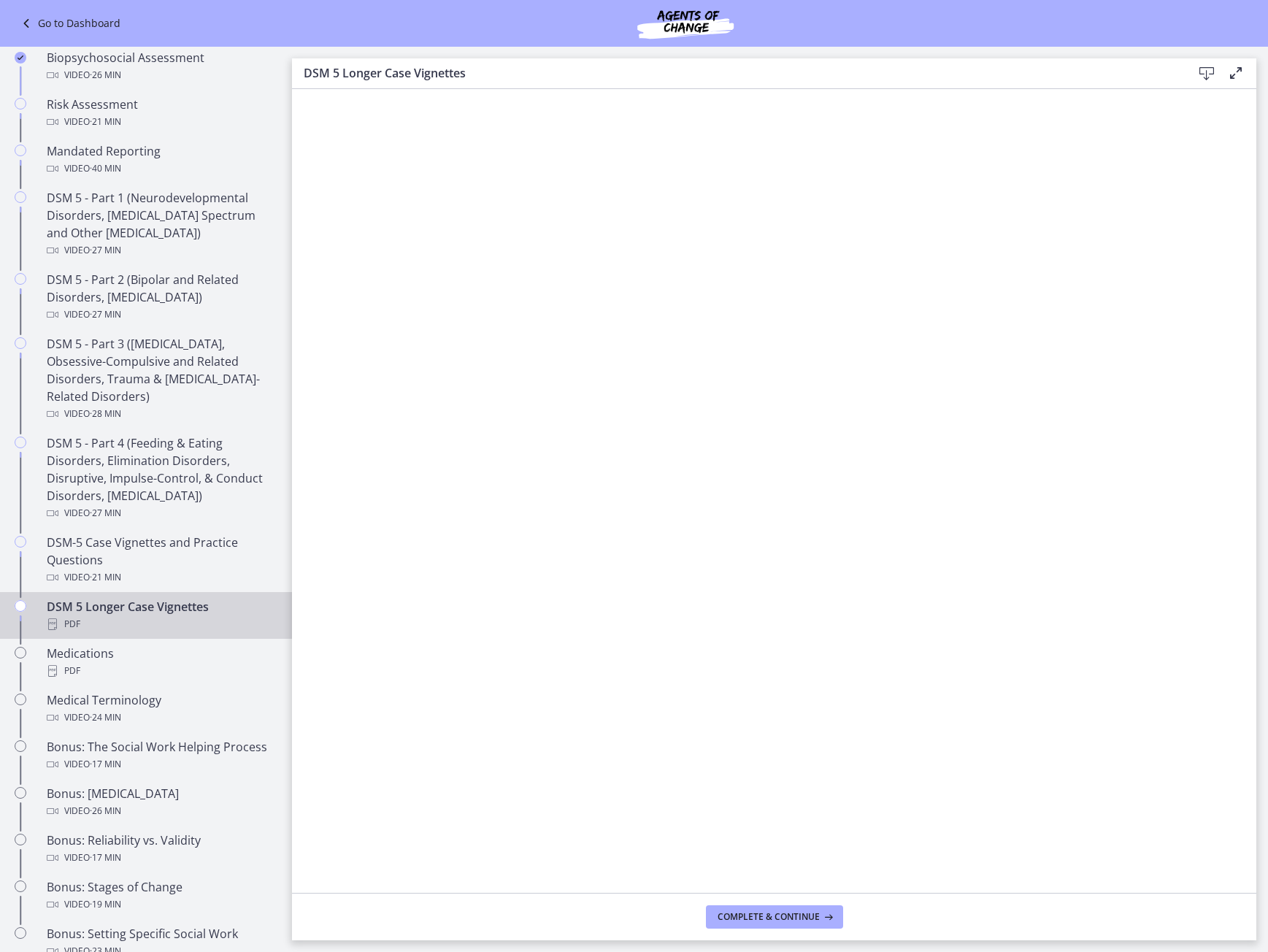
click at [73, 615] on div "PDF" at bounding box center [160, 624] width 228 height 18
click at [104, 675] on div "PDF" at bounding box center [160, 671] width 228 height 18
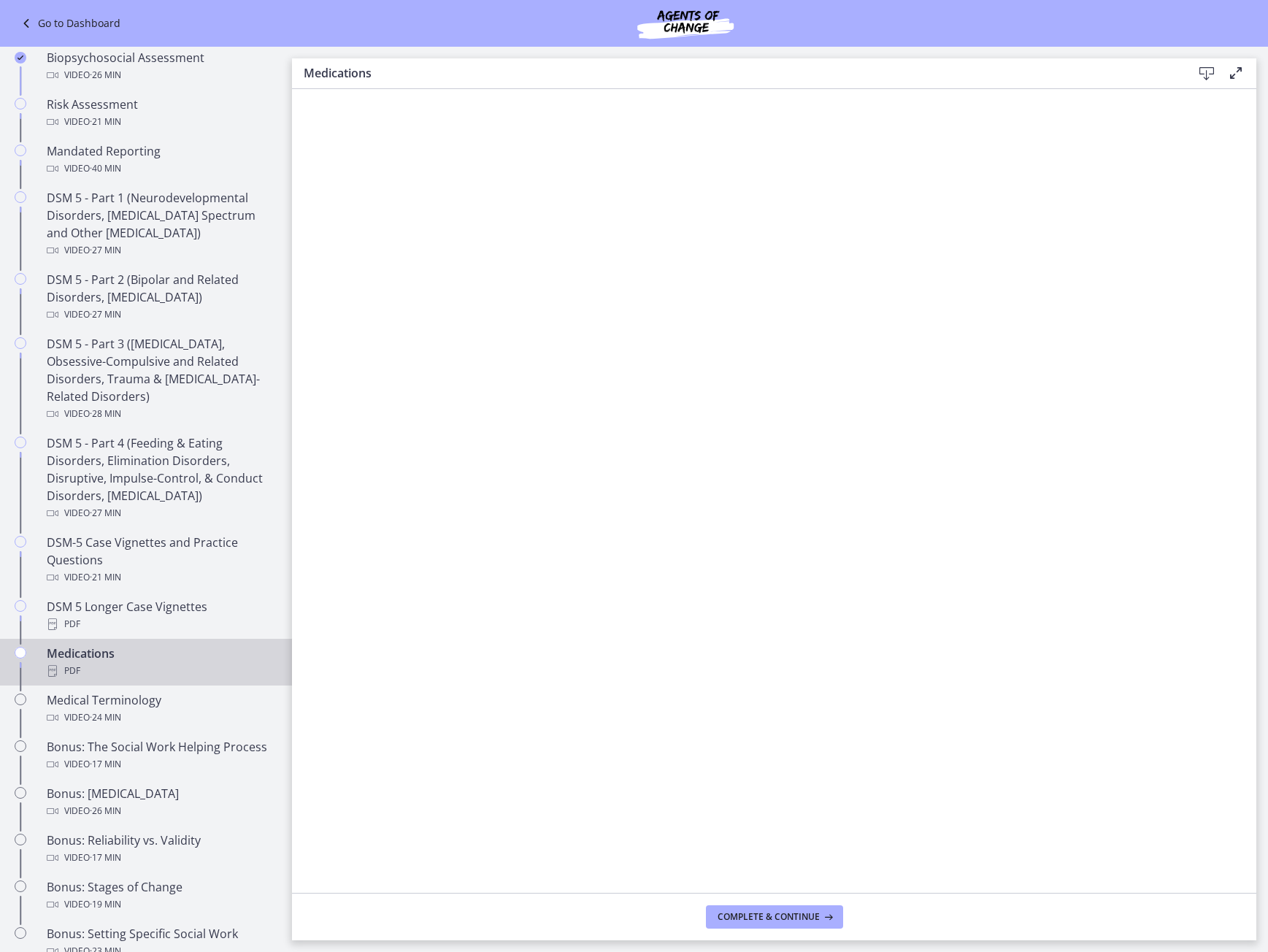
click at [1210, 75] on icon at bounding box center [1207, 73] width 18 height 18
click at [167, 622] on div "PDF" at bounding box center [160, 624] width 228 height 18
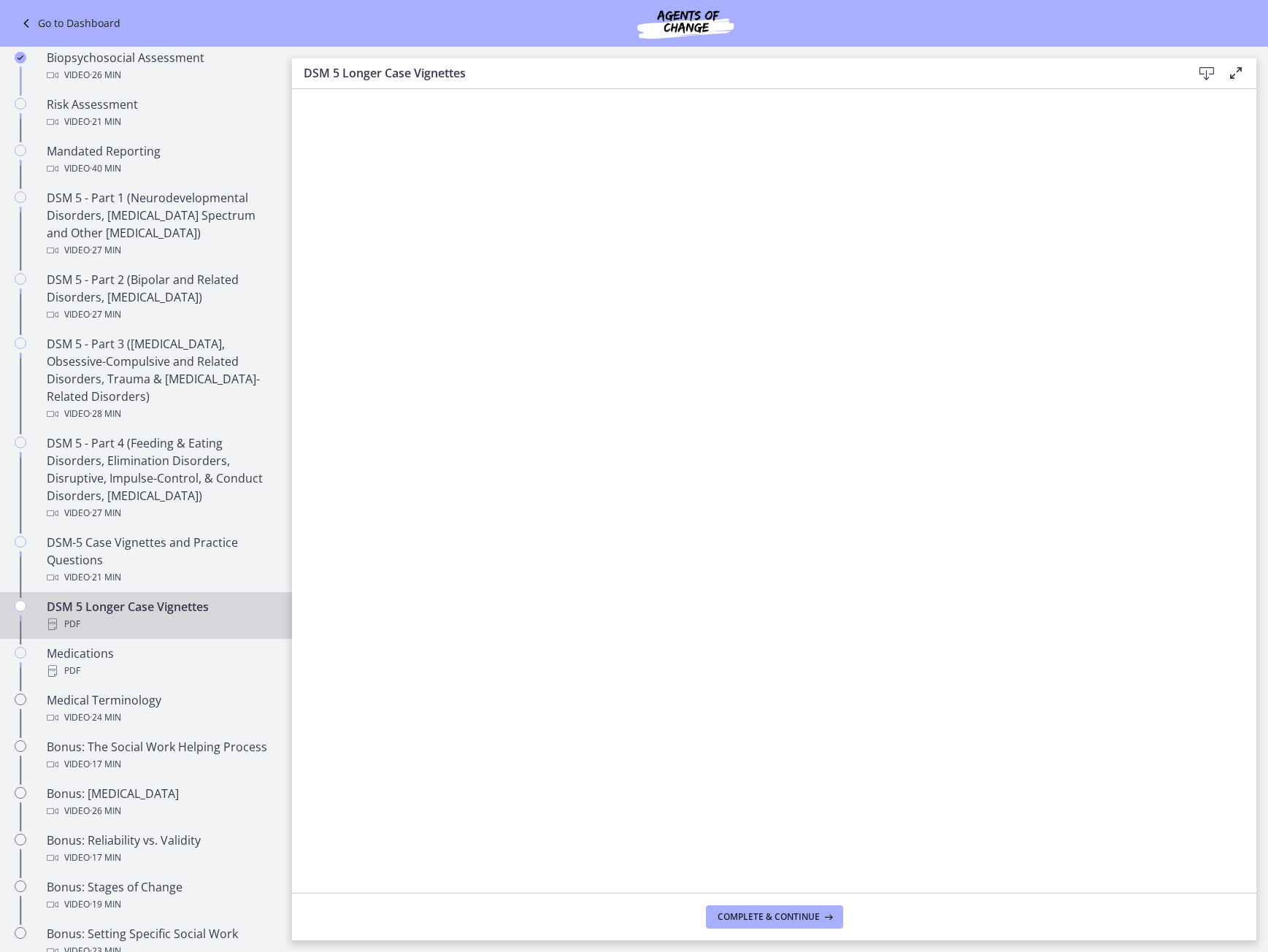
click at [1207, 73] on icon at bounding box center [1207, 73] width 18 height 18
click at [177, 715] on div "Video · 24 min" at bounding box center [160, 718] width 228 height 18
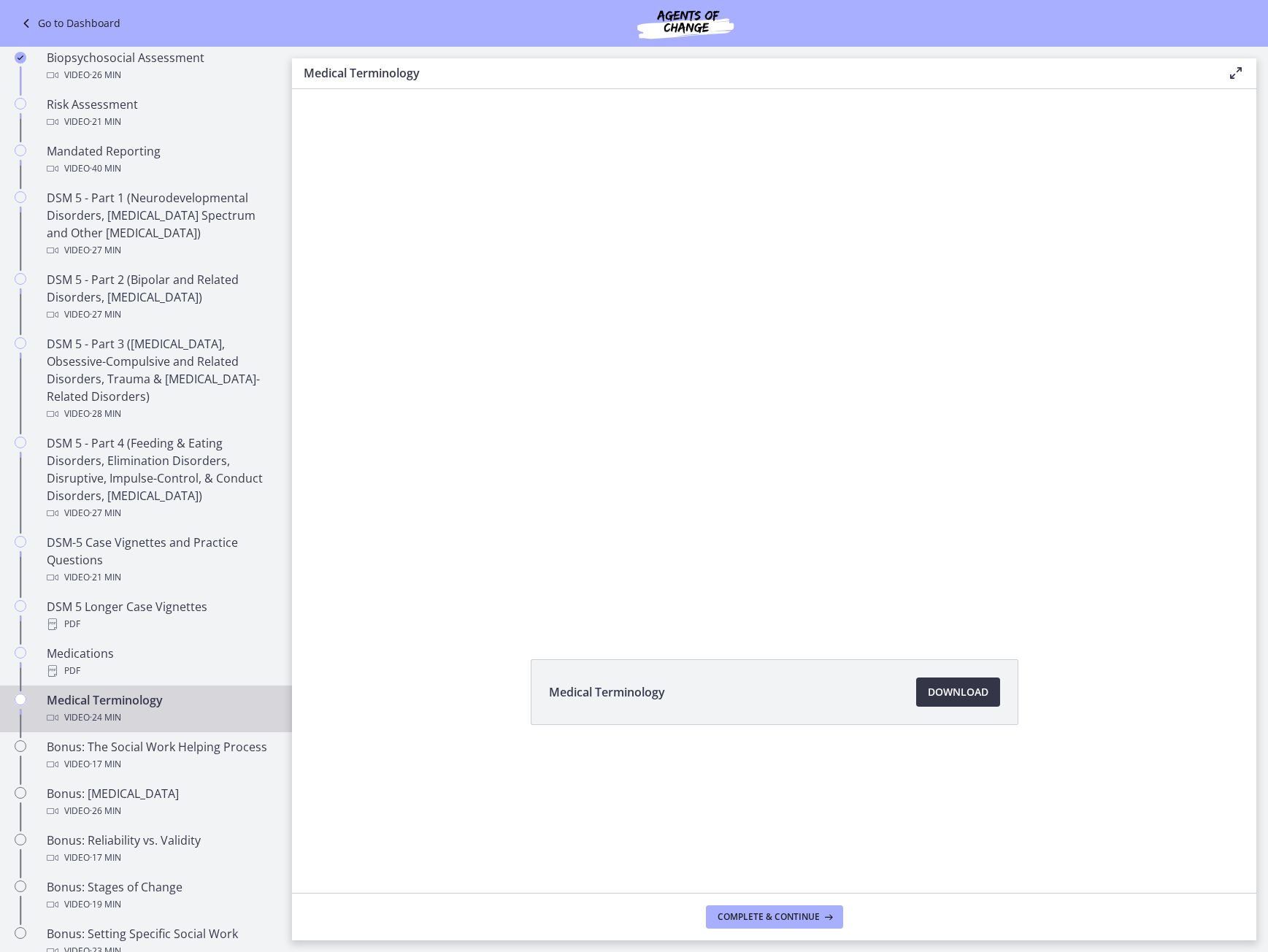
click at [928, 685] on span "Download Opens in a new window" at bounding box center [959, 693] width 61 height 18
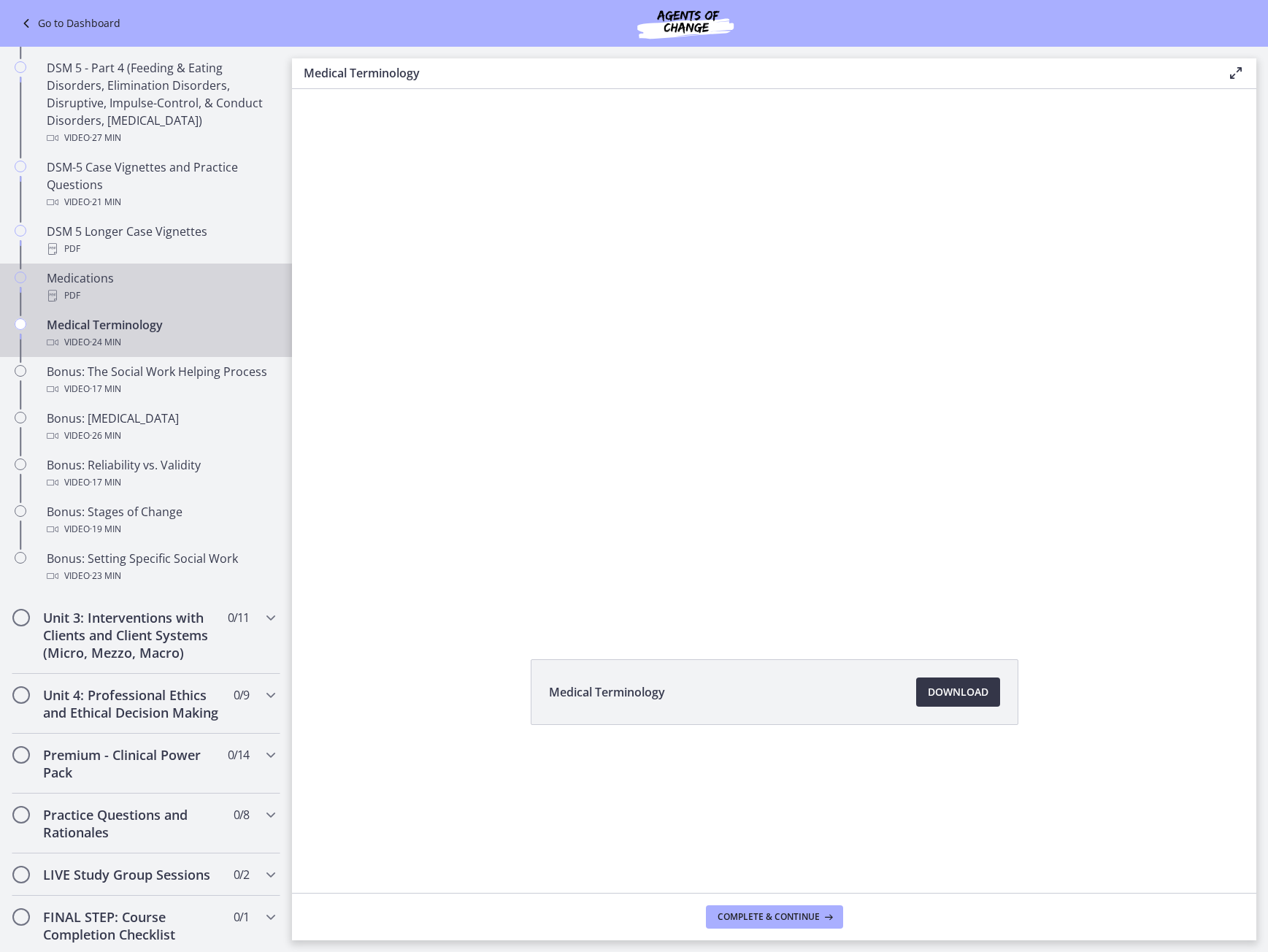
scroll to position [1023, 0]
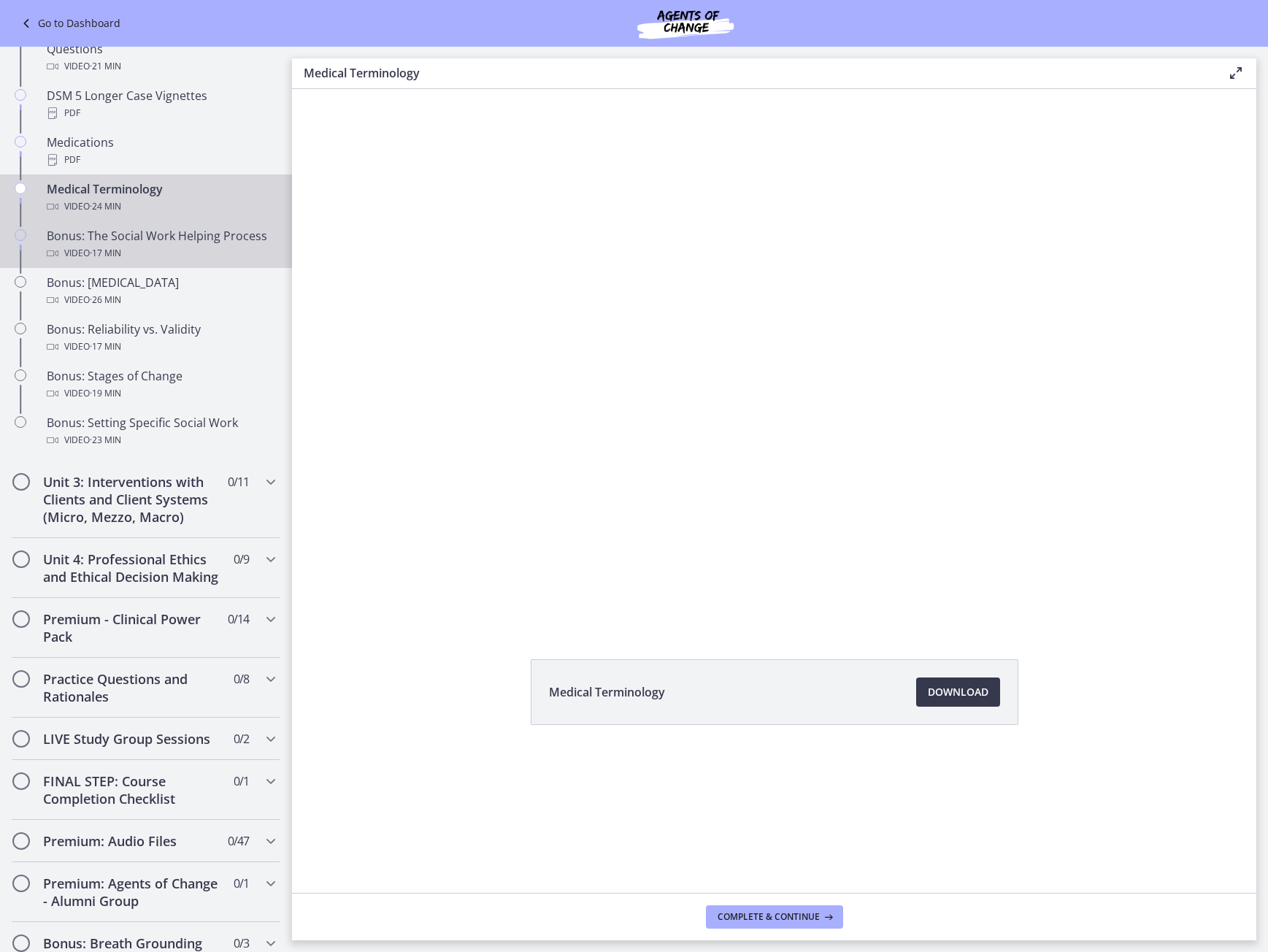
click at [180, 262] on link "Bonus: The Social Work Helping Process Video · 17 min" at bounding box center [146, 245] width 293 height 47
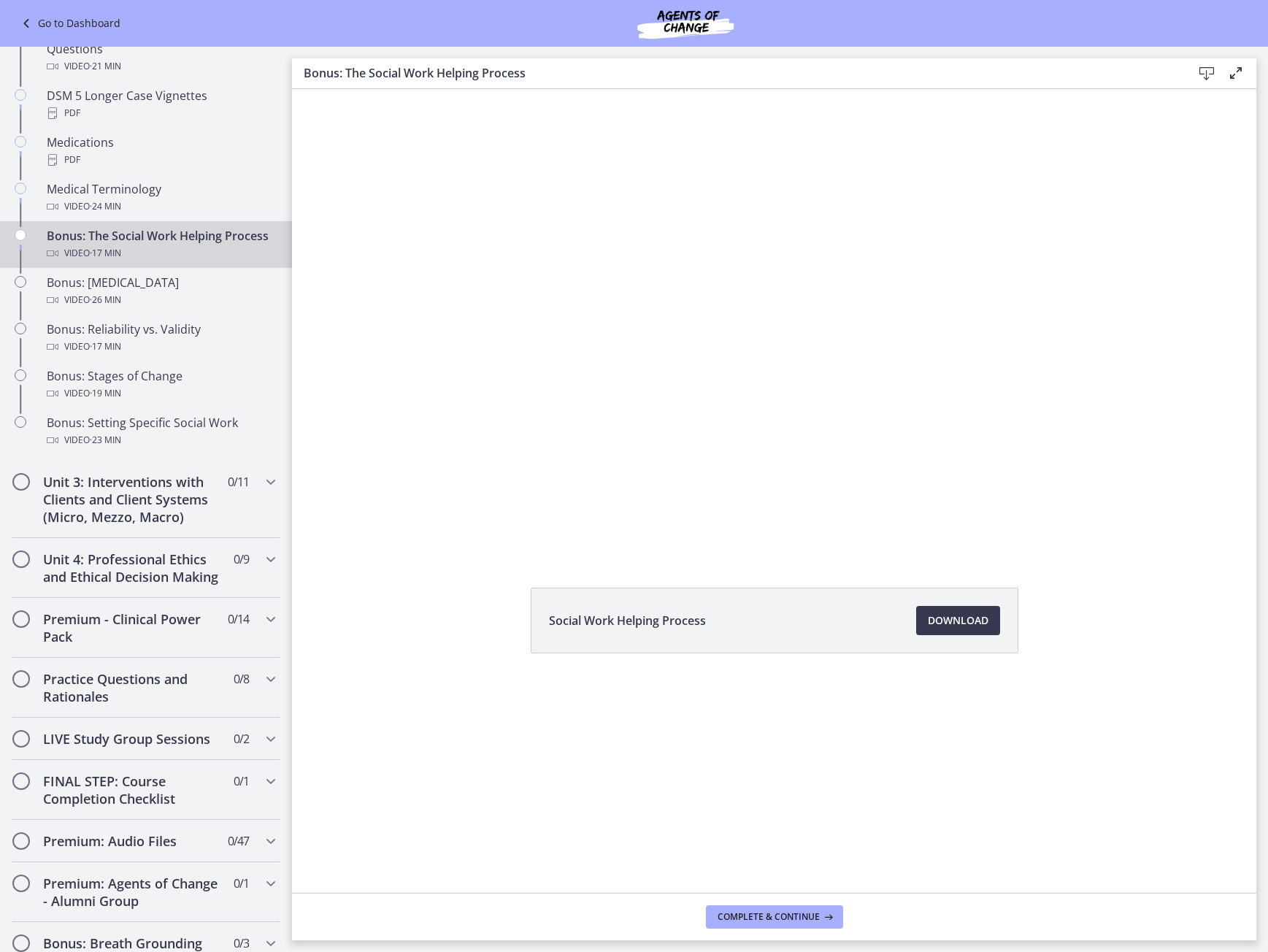
click at [1205, 72] on icon at bounding box center [1207, 73] width 18 height 18
click at [934, 629] on span "Download Opens in a new window" at bounding box center [959, 620] width 61 height 18
click at [122, 300] on div "Bonus: Personality Disorders Video · 26 min" at bounding box center [160, 292] width 228 height 35
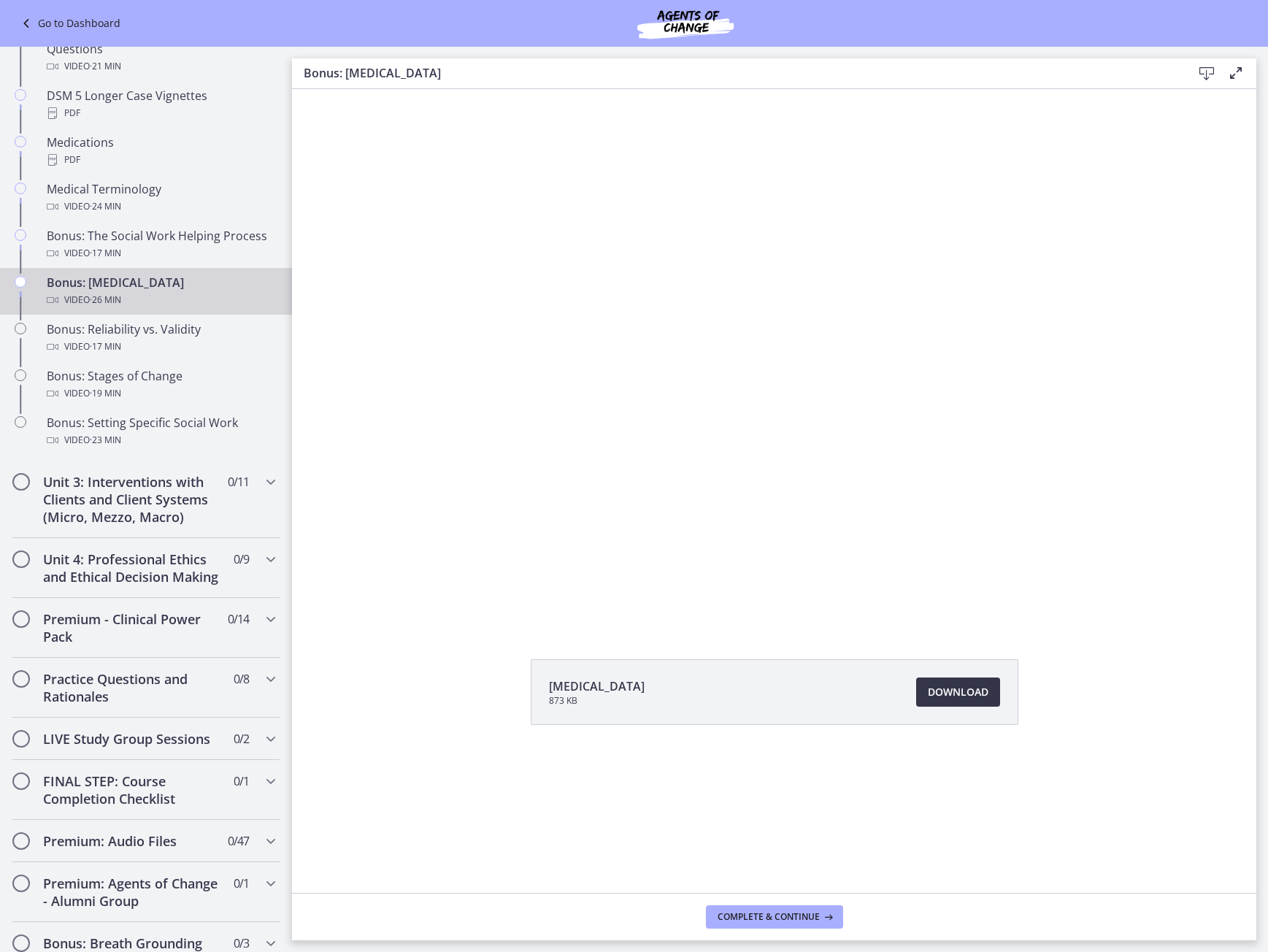
click at [959, 695] on span "Download Opens in a new window" at bounding box center [959, 693] width 61 height 18
click at [170, 346] on div "Video · 17 min" at bounding box center [160, 347] width 228 height 18
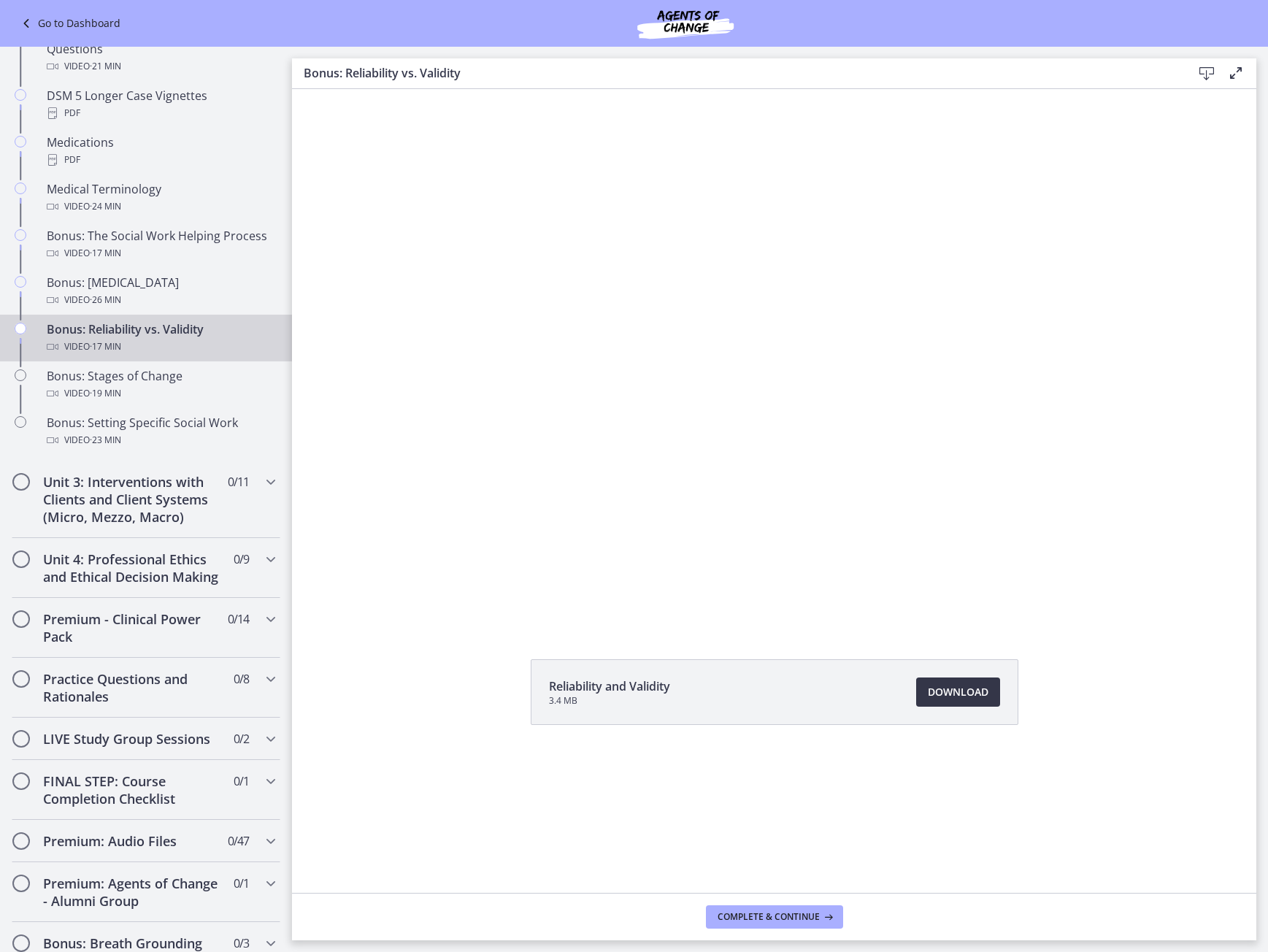
click at [950, 699] on span "Download Opens in a new window" at bounding box center [959, 693] width 61 height 18
click at [191, 404] on link "Bonus: Stages of Change Video · 19 min" at bounding box center [146, 385] width 293 height 47
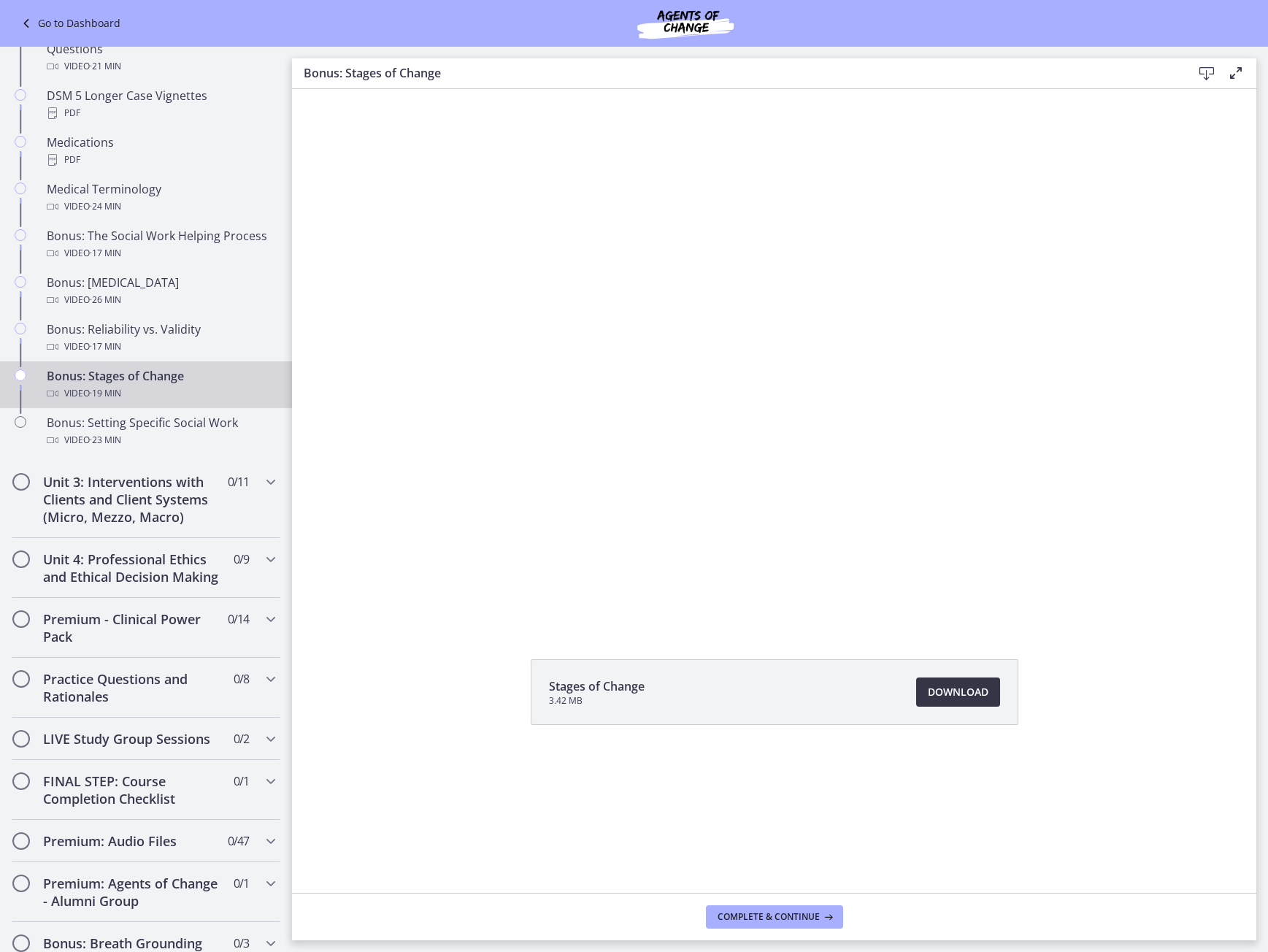
click at [967, 698] on span "Download Opens in a new window" at bounding box center [959, 693] width 61 height 18
click at [143, 434] on div "Video · 23 min" at bounding box center [160, 440] width 228 height 18
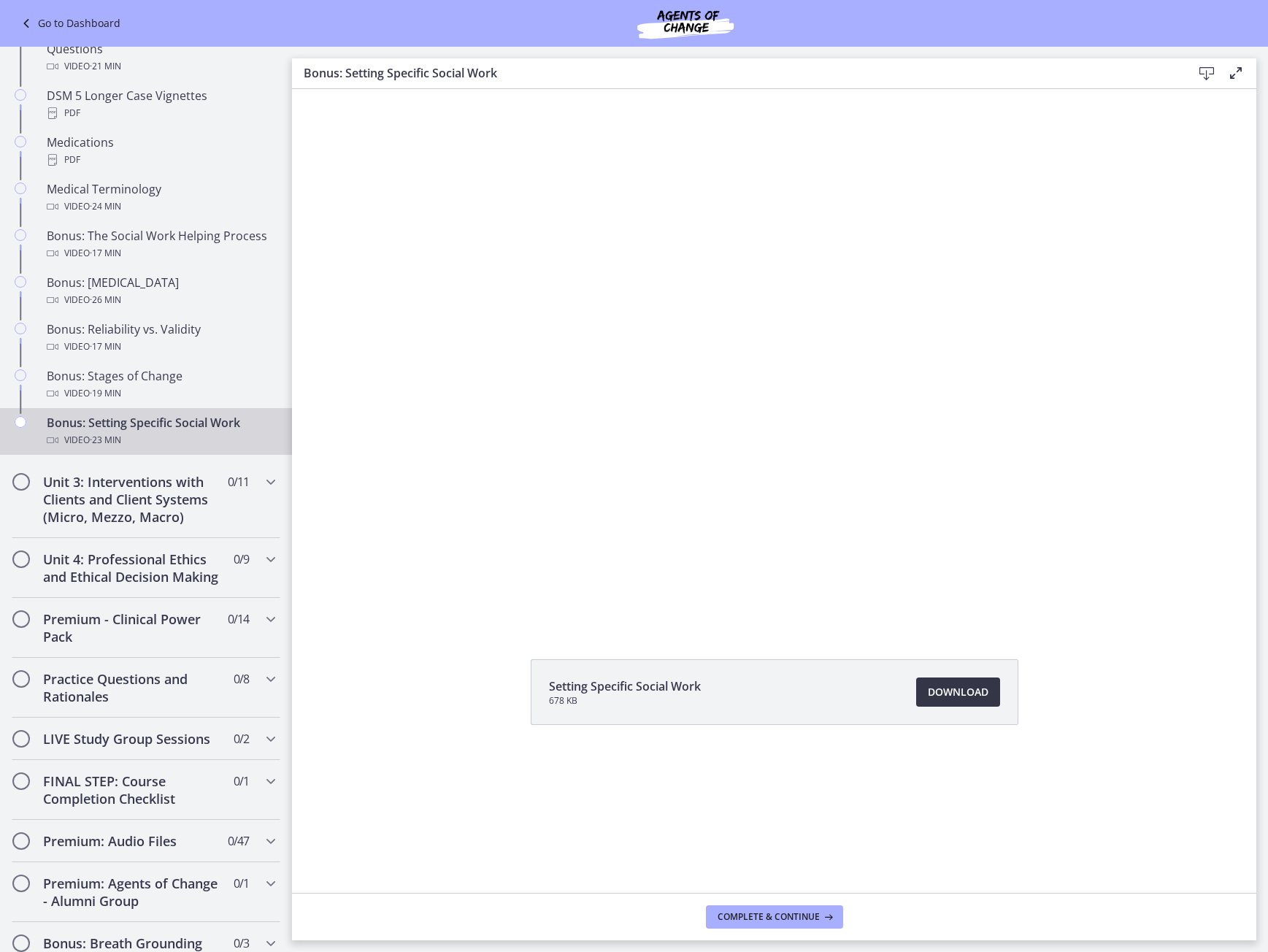
click at [971, 695] on span "Download Opens in a new window" at bounding box center [959, 693] width 61 height 18
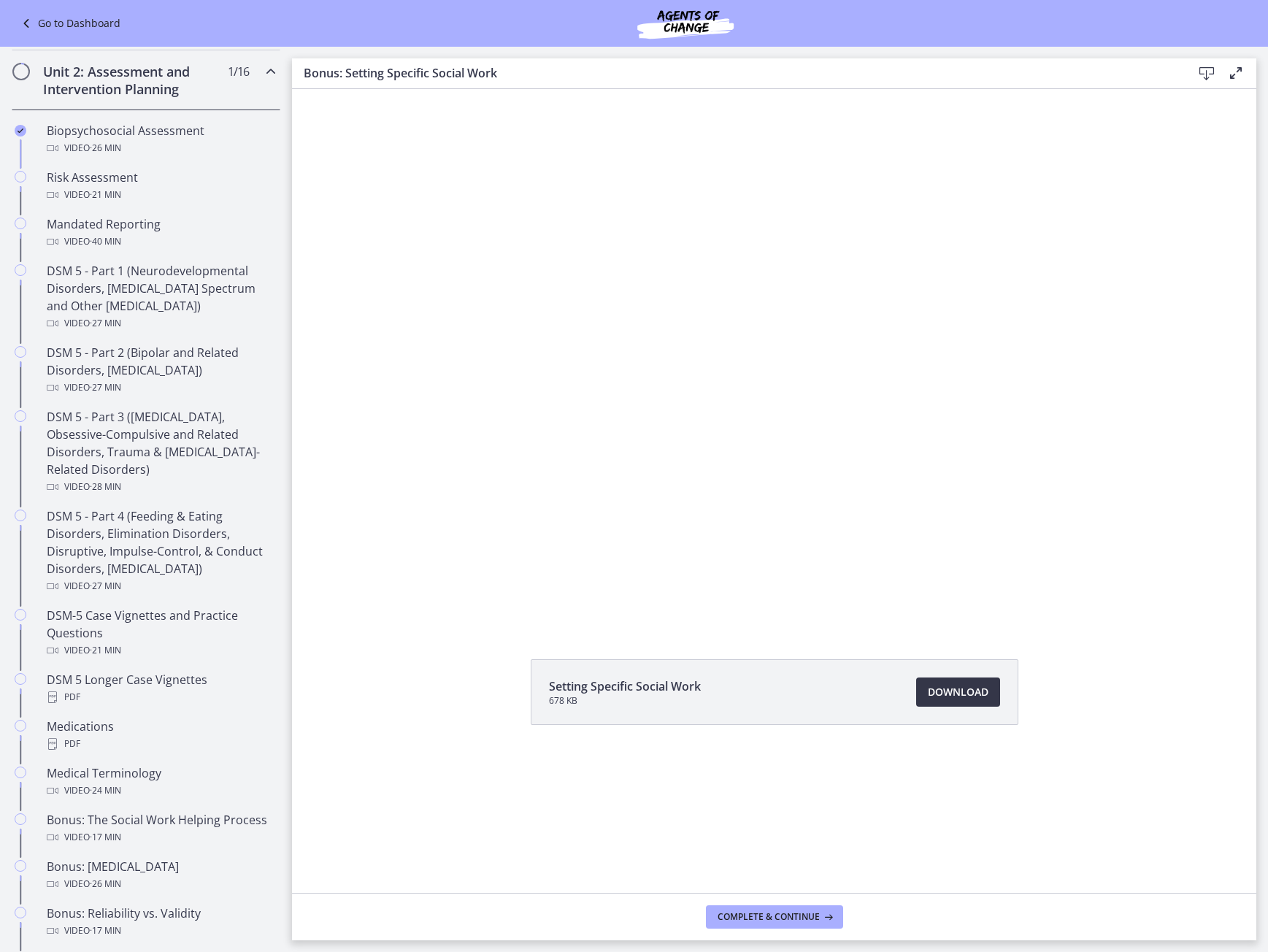
scroll to position [220, 0]
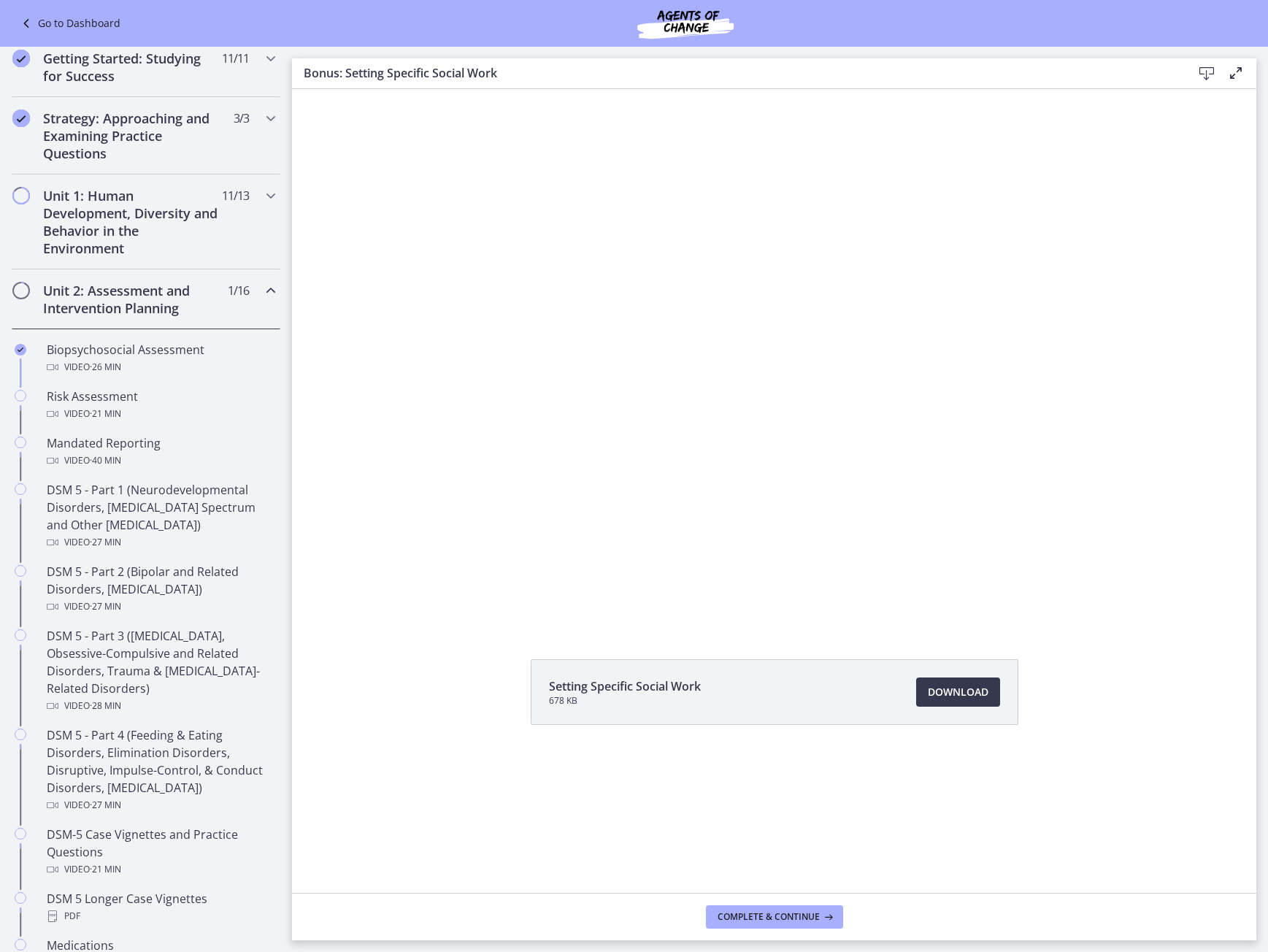
click at [262, 295] on icon "Chapters" at bounding box center [271, 291] width 18 height 18
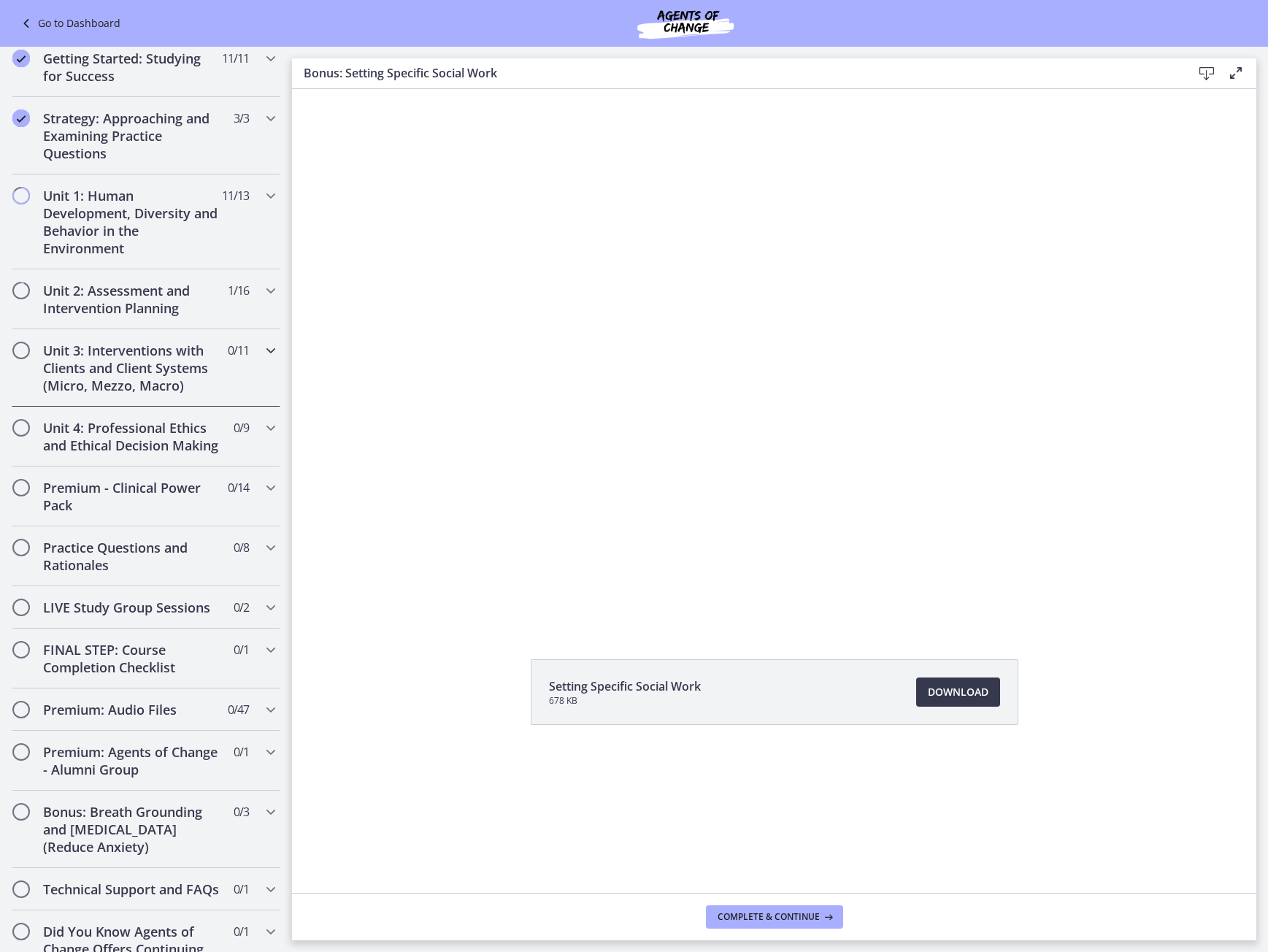
click at [262, 356] on icon "Chapters" at bounding box center [271, 350] width 18 height 18
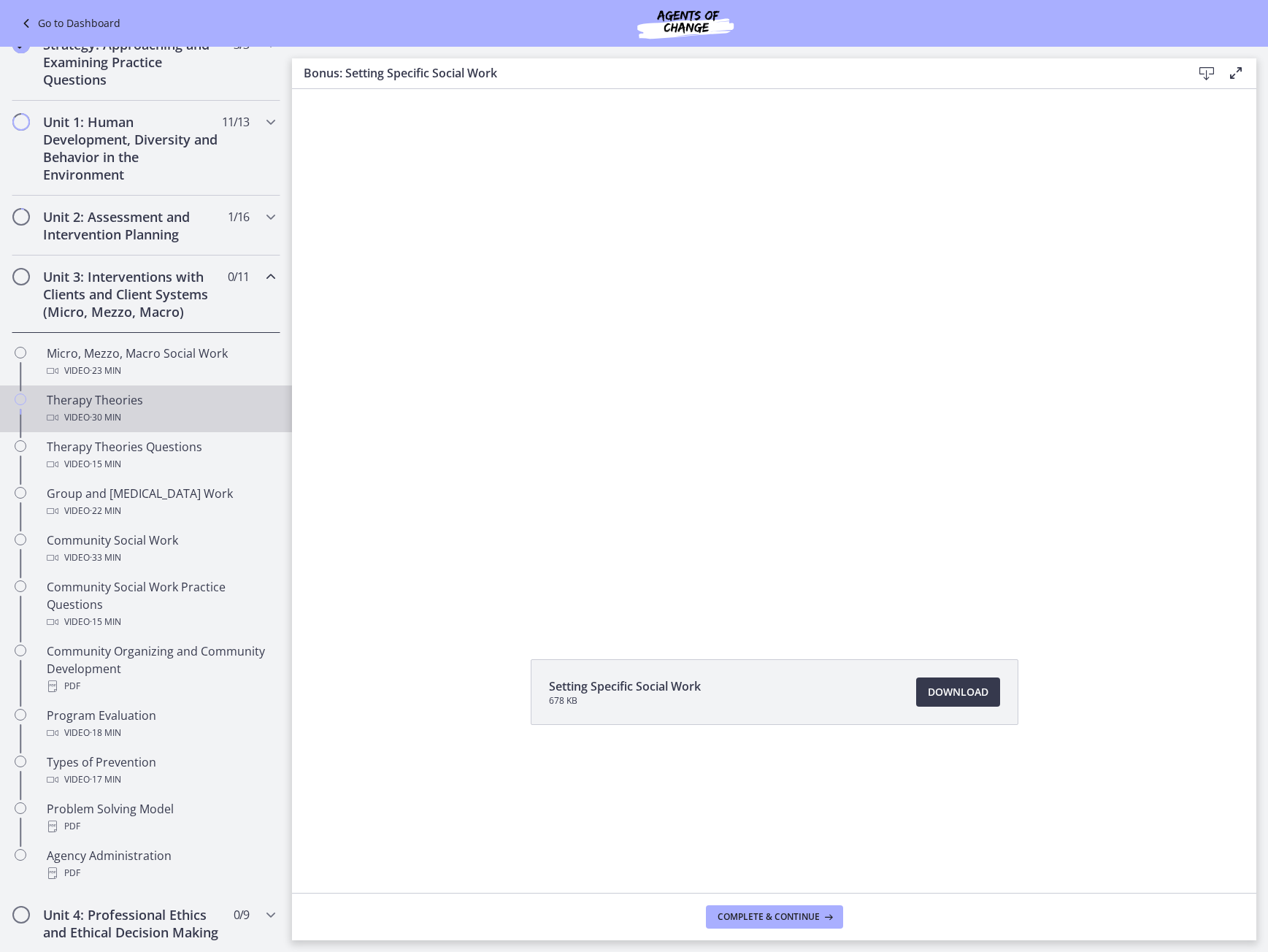
scroll to position [294, 0]
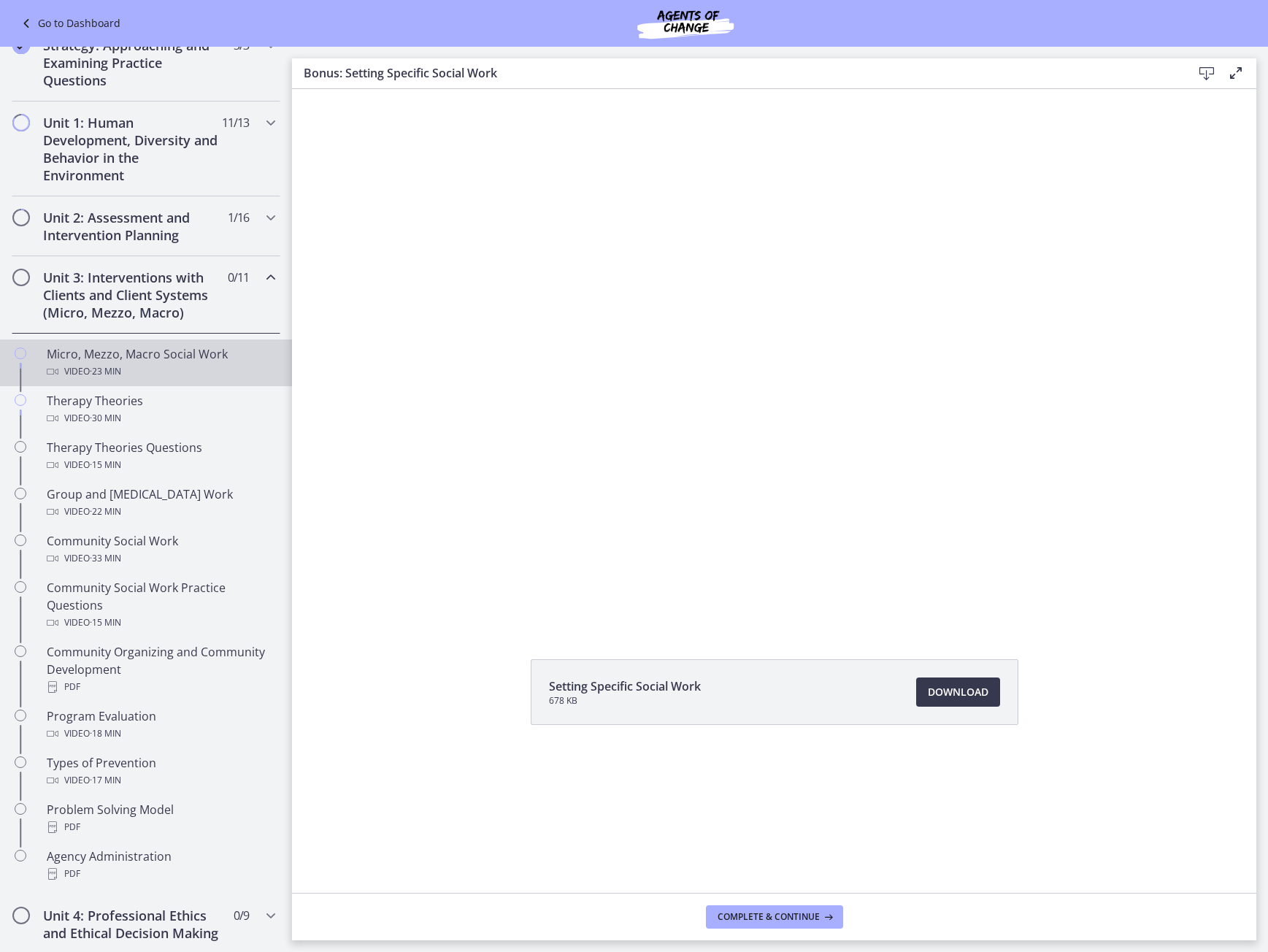
click at [208, 379] on div "Video · 23 min" at bounding box center [160, 372] width 228 height 18
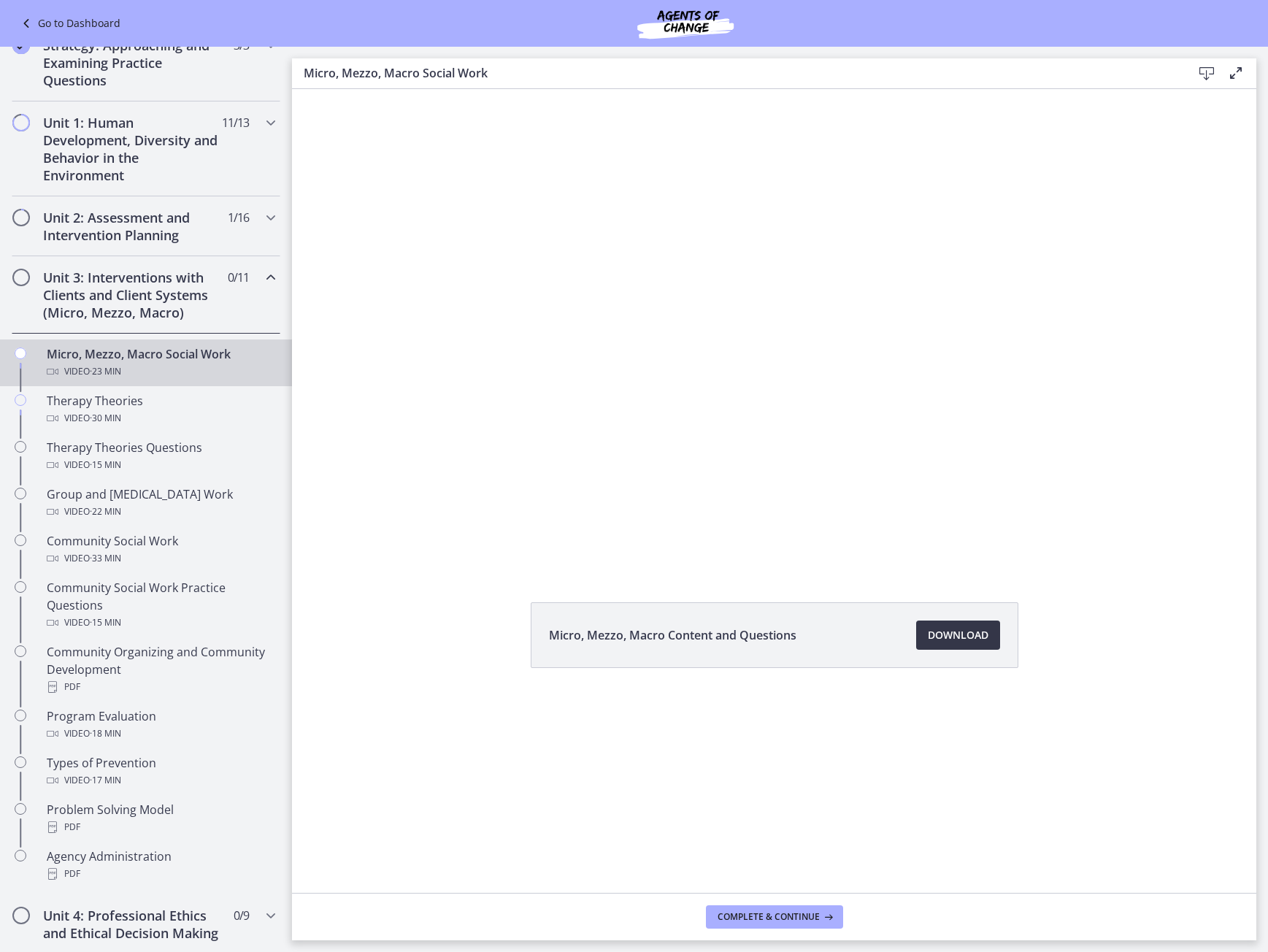
click at [946, 637] on span "Download Opens in a new window" at bounding box center [959, 635] width 61 height 18
click at [146, 409] on div "Therapy Theories Video · 30 min" at bounding box center [160, 410] width 228 height 35
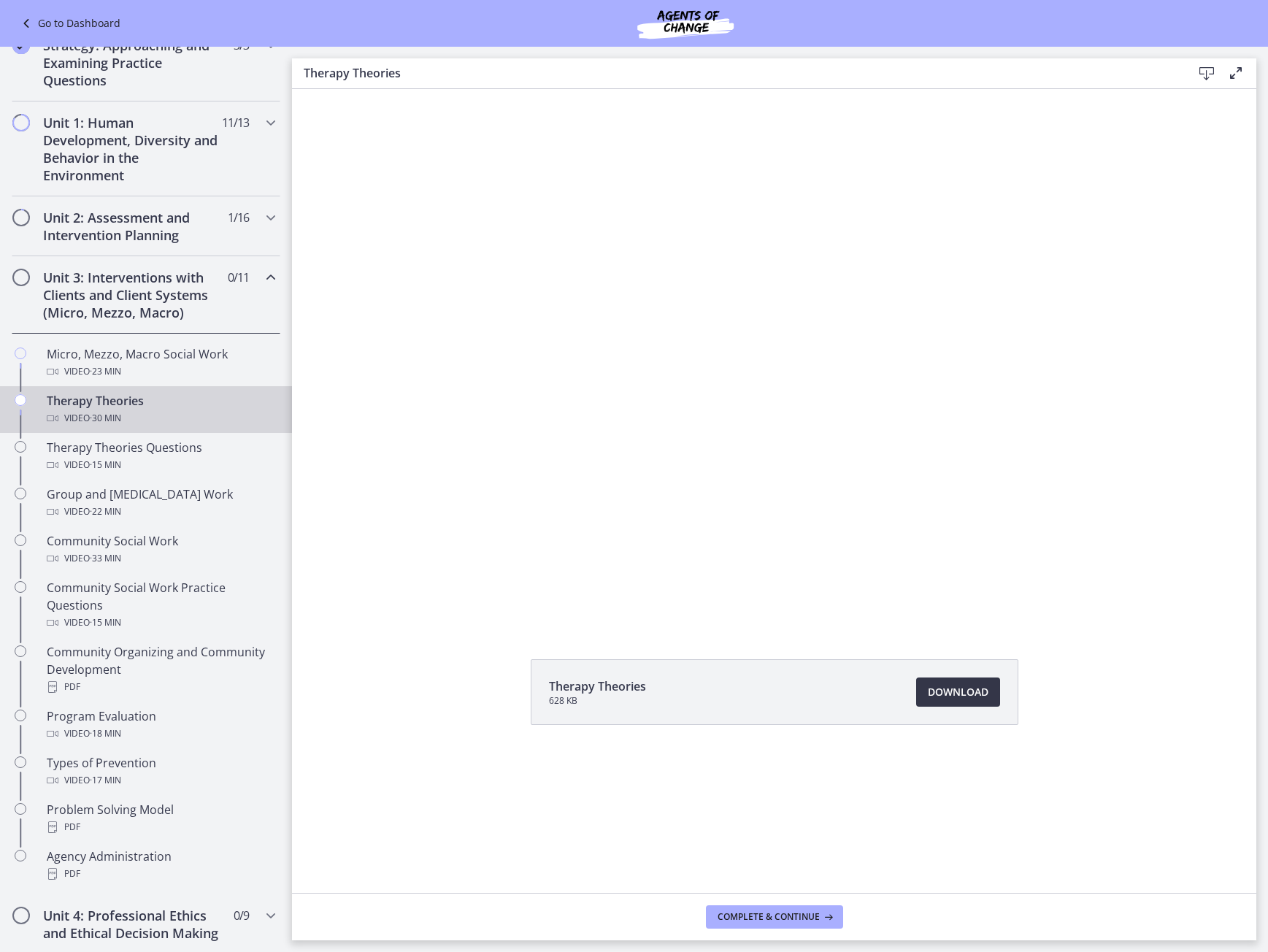
click at [987, 698] on span "Download Opens in a new window" at bounding box center [959, 693] width 61 height 18
click at [157, 455] on div "Therapy Theories Questions Video · 15 min" at bounding box center [160, 457] width 228 height 35
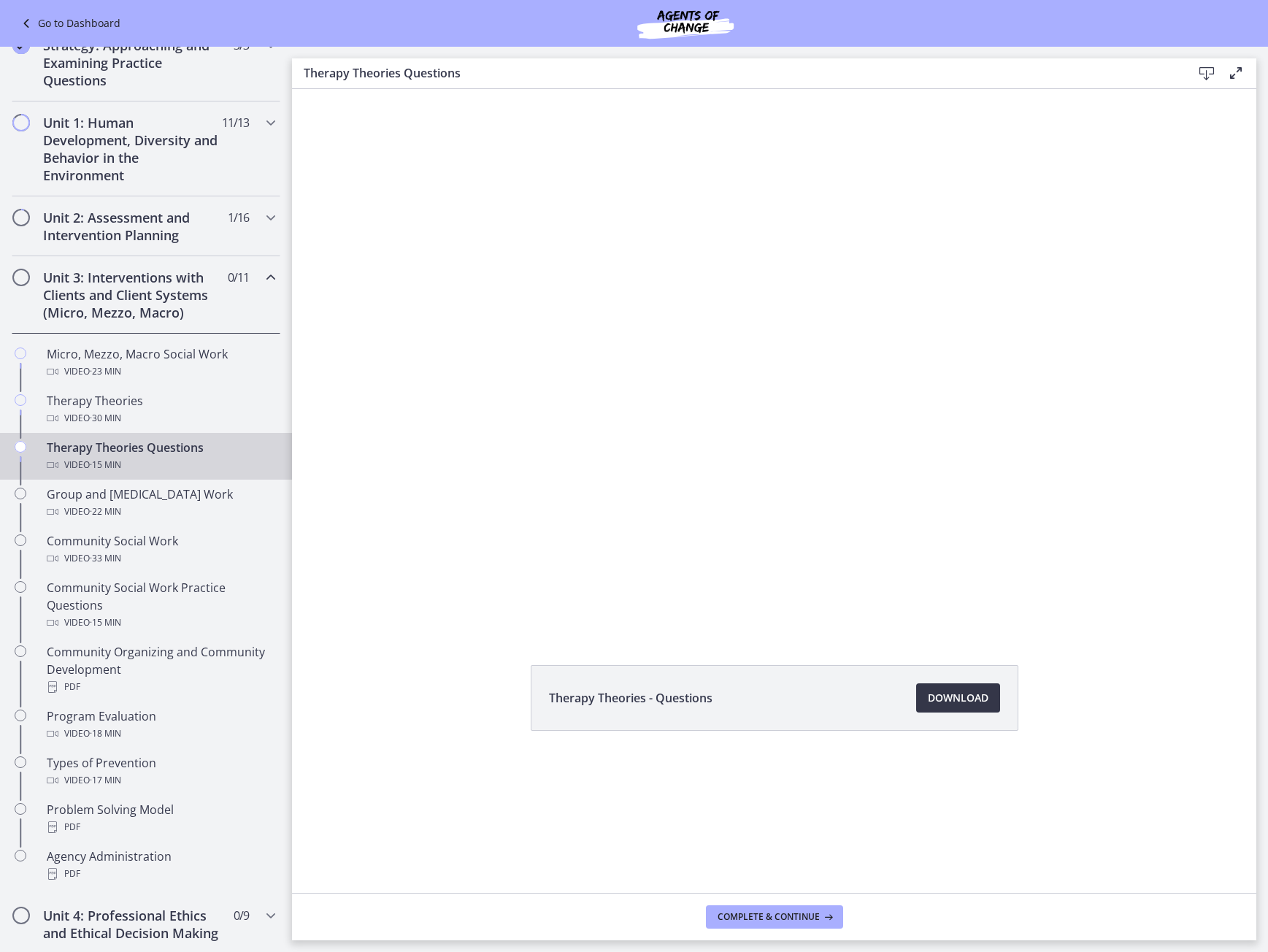
click at [978, 695] on span "Download Opens in a new window" at bounding box center [959, 698] width 61 height 18
click at [173, 520] on div "Video · 22 min" at bounding box center [160, 512] width 228 height 18
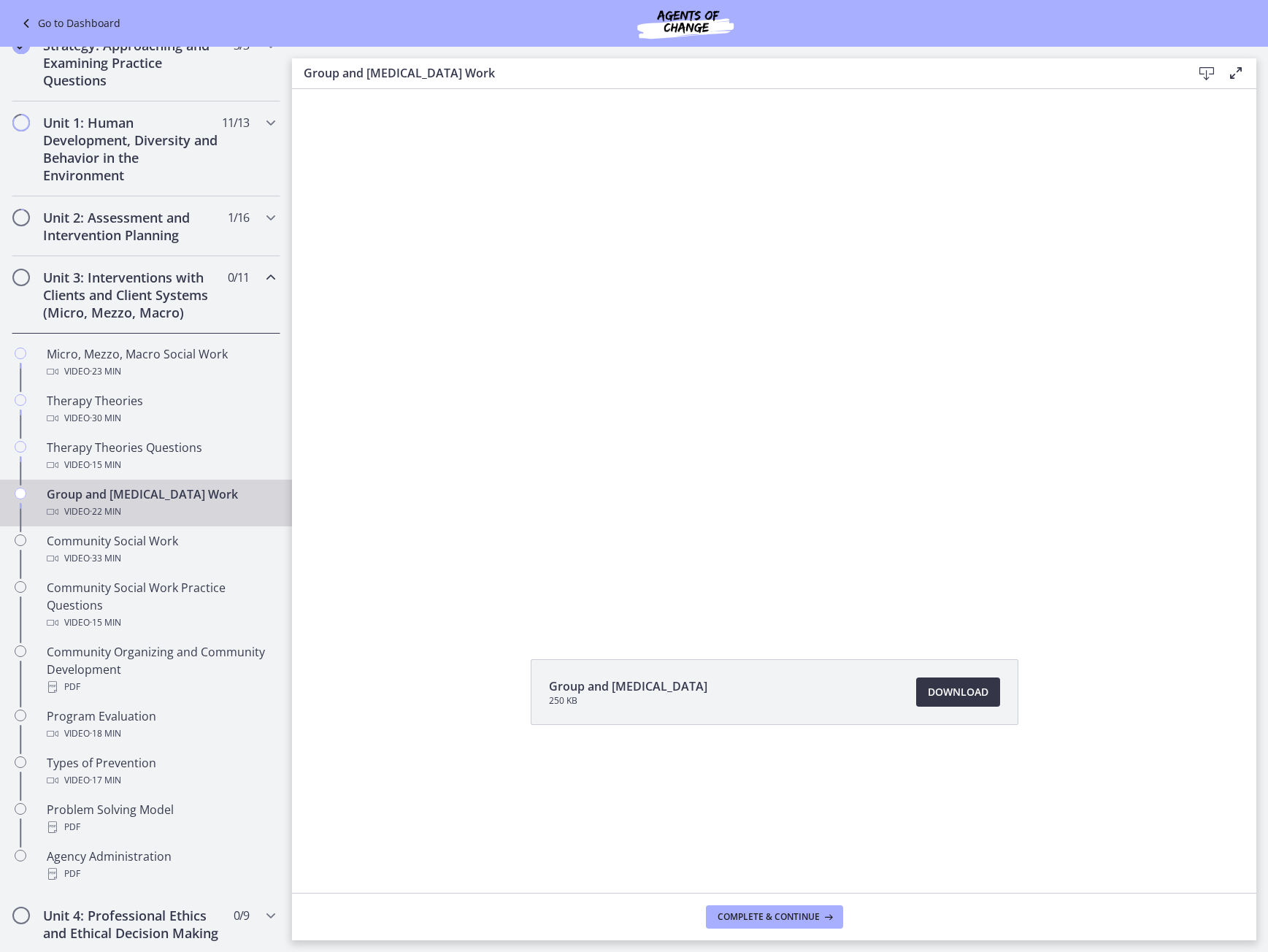
click at [956, 689] on span "Download Opens in a new window" at bounding box center [959, 693] width 61 height 18
click at [121, 558] on span "· 33 min" at bounding box center [106, 559] width 31 height 18
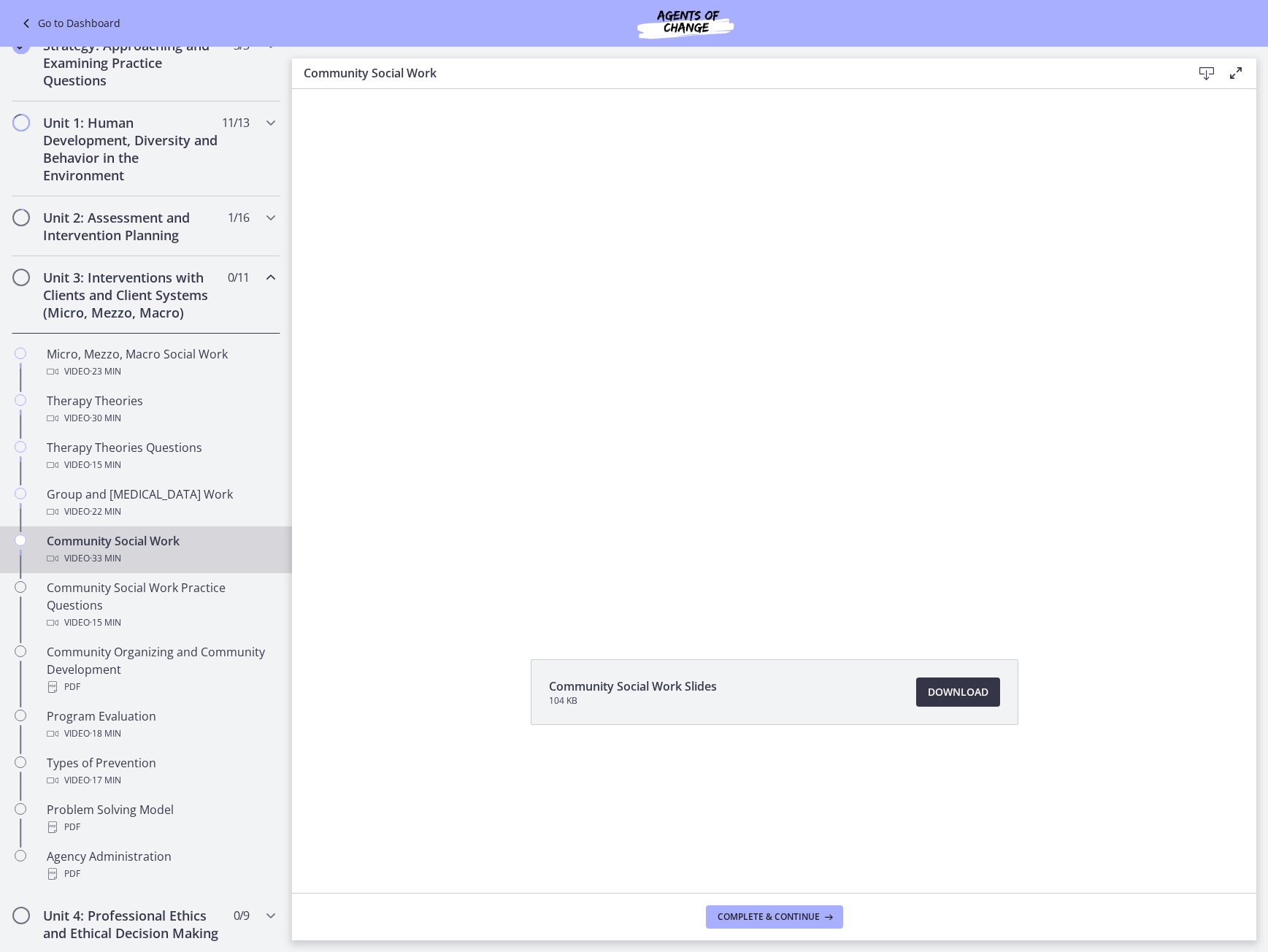
click at [960, 700] on span "Download Opens in a new window" at bounding box center [959, 693] width 61 height 18
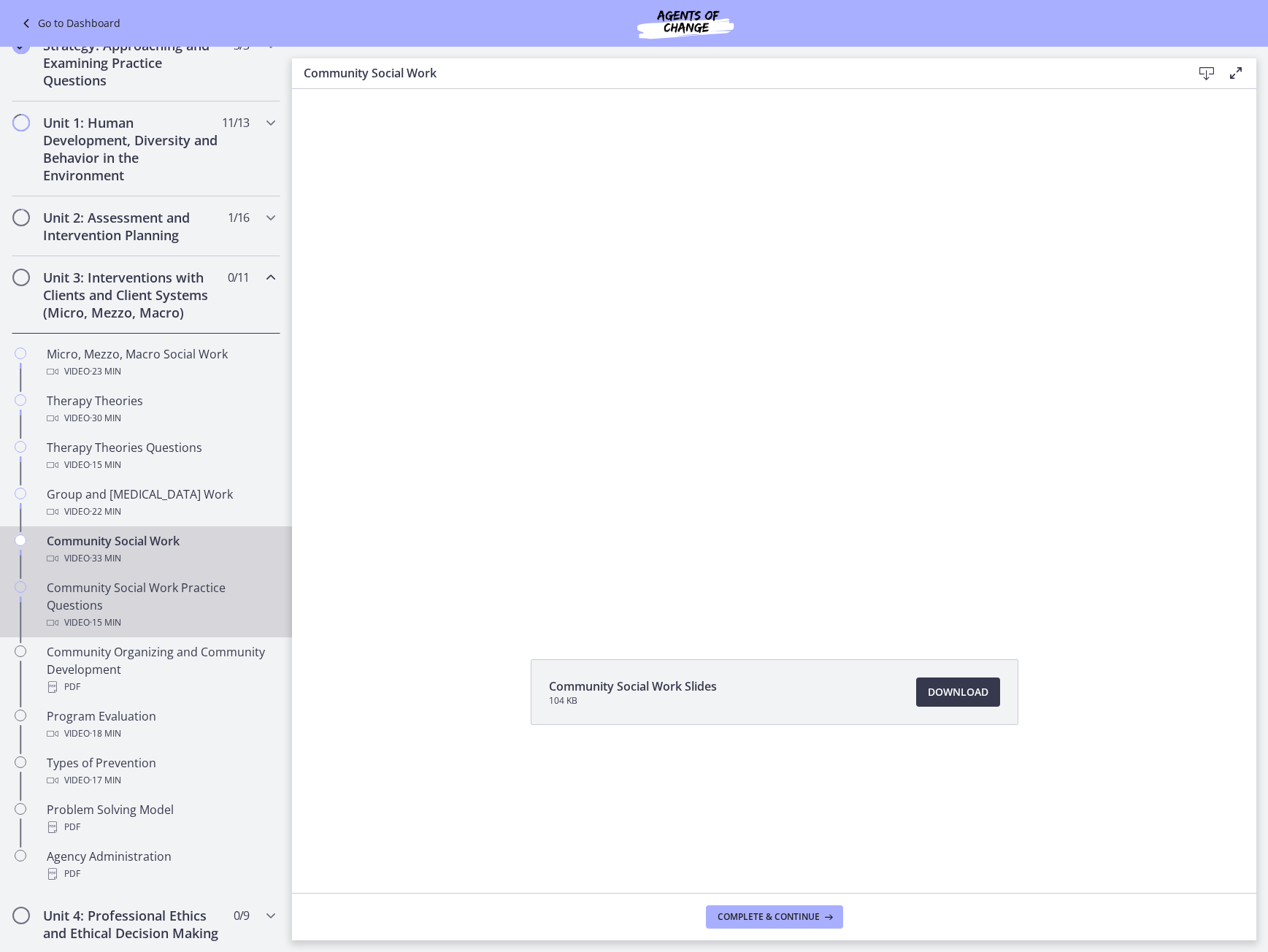
click at [185, 614] on div "Video · 15 min" at bounding box center [160, 623] width 228 height 18
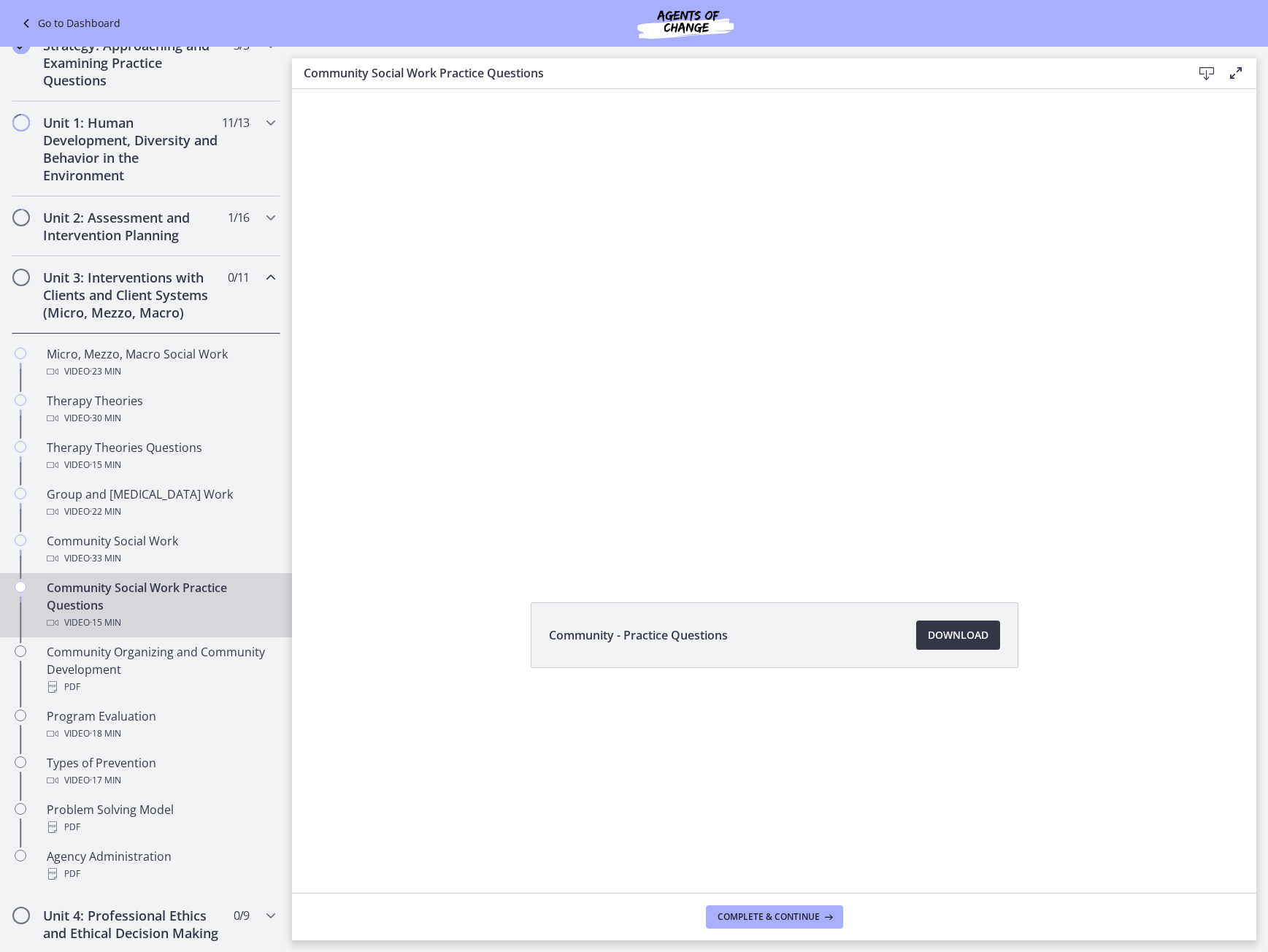
click at [962, 638] on span "Download Opens in a new window" at bounding box center [959, 635] width 61 height 18
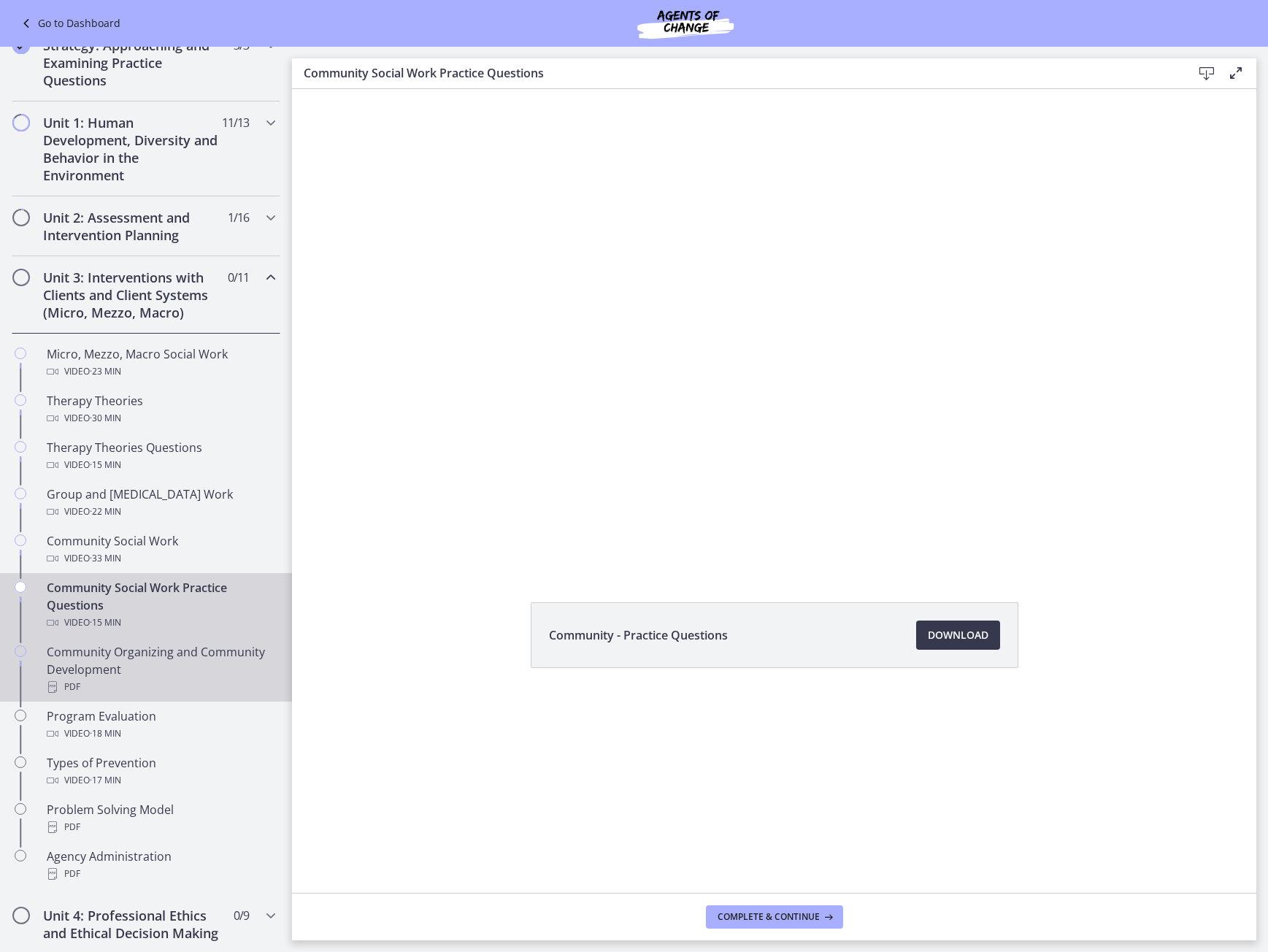
click at [182, 665] on div "Community Organizing and Community Development PDF" at bounding box center [160, 669] width 228 height 53
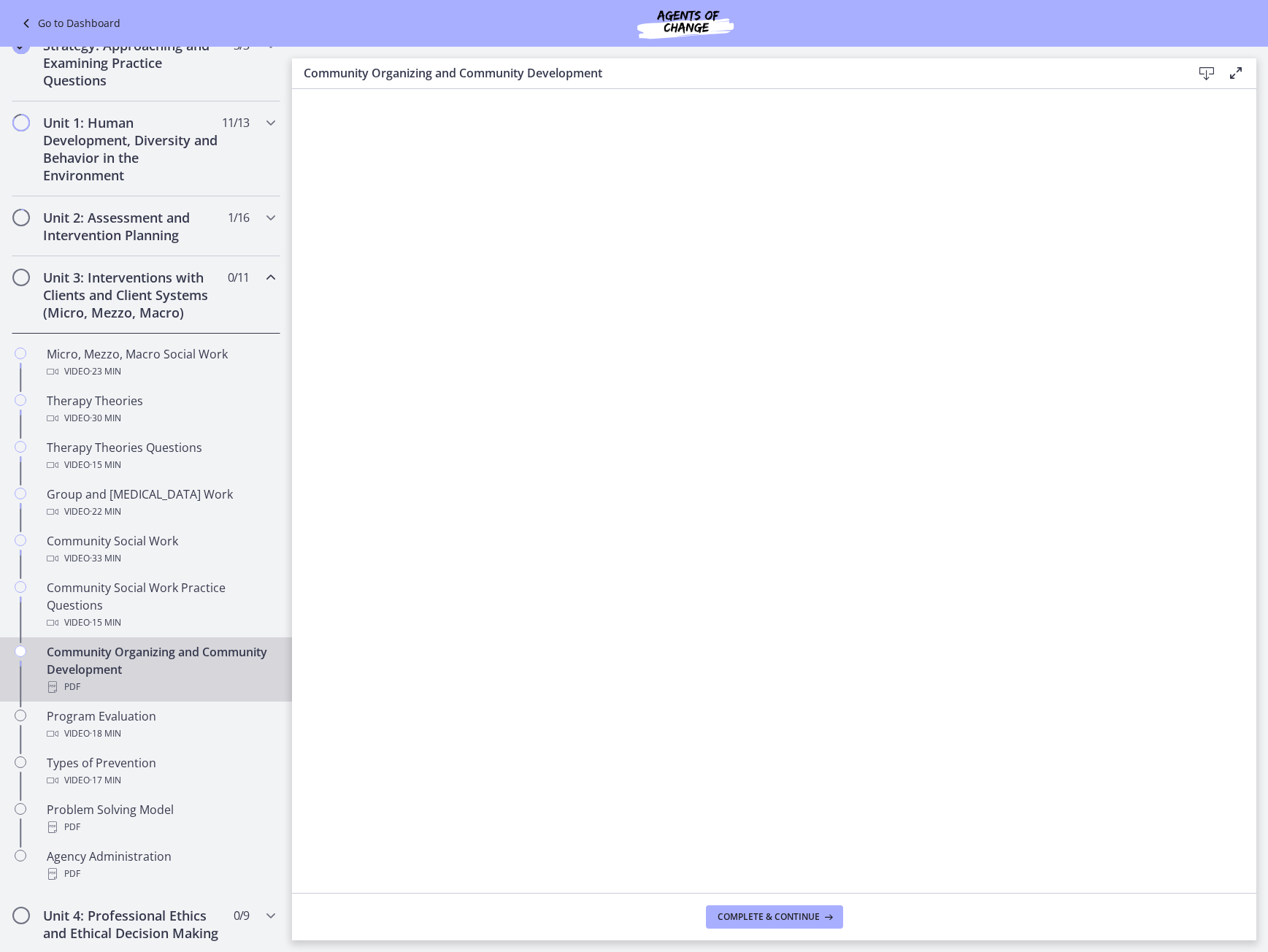
click at [1199, 73] on icon at bounding box center [1207, 73] width 18 height 18
click at [159, 744] on link "Program Evaluation Video · 18 min" at bounding box center [146, 725] width 293 height 47
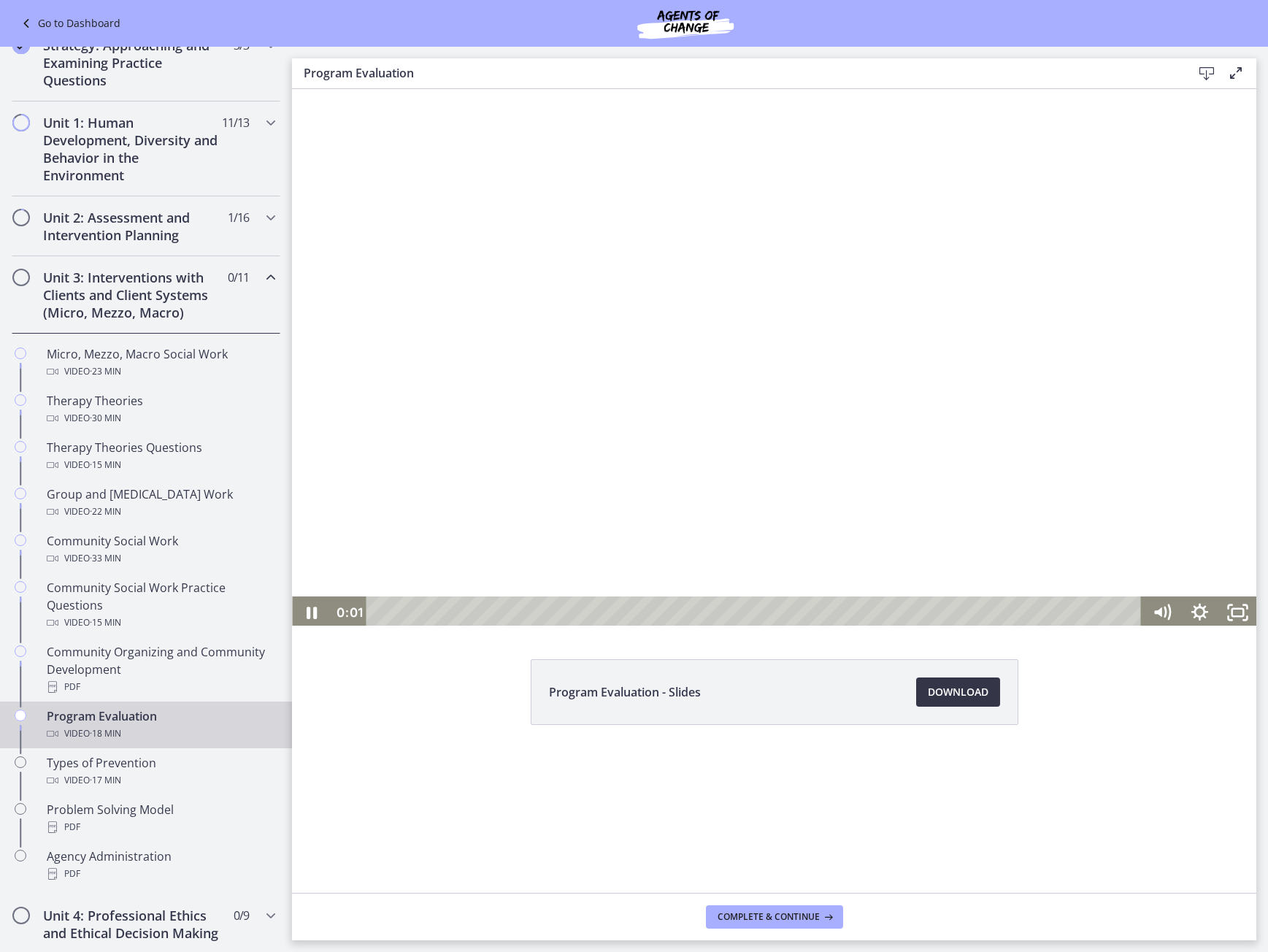
click at [956, 695] on span "Download Opens in a new window" at bounding box center [959, 693] width 61 height 18
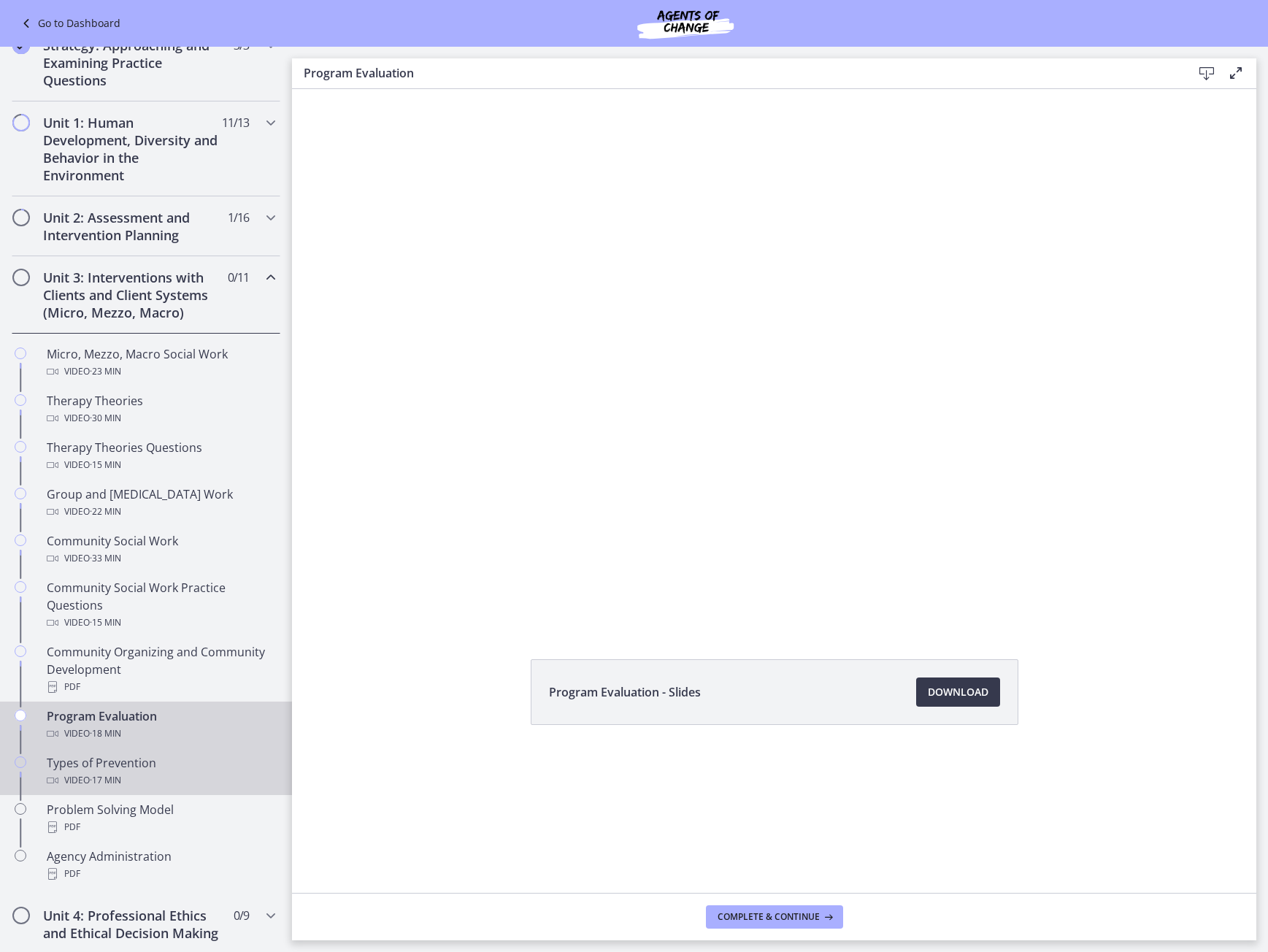
click at [166, 780] on div "Video · 17 min" at bounding box center [160, 781] width 228 height 18
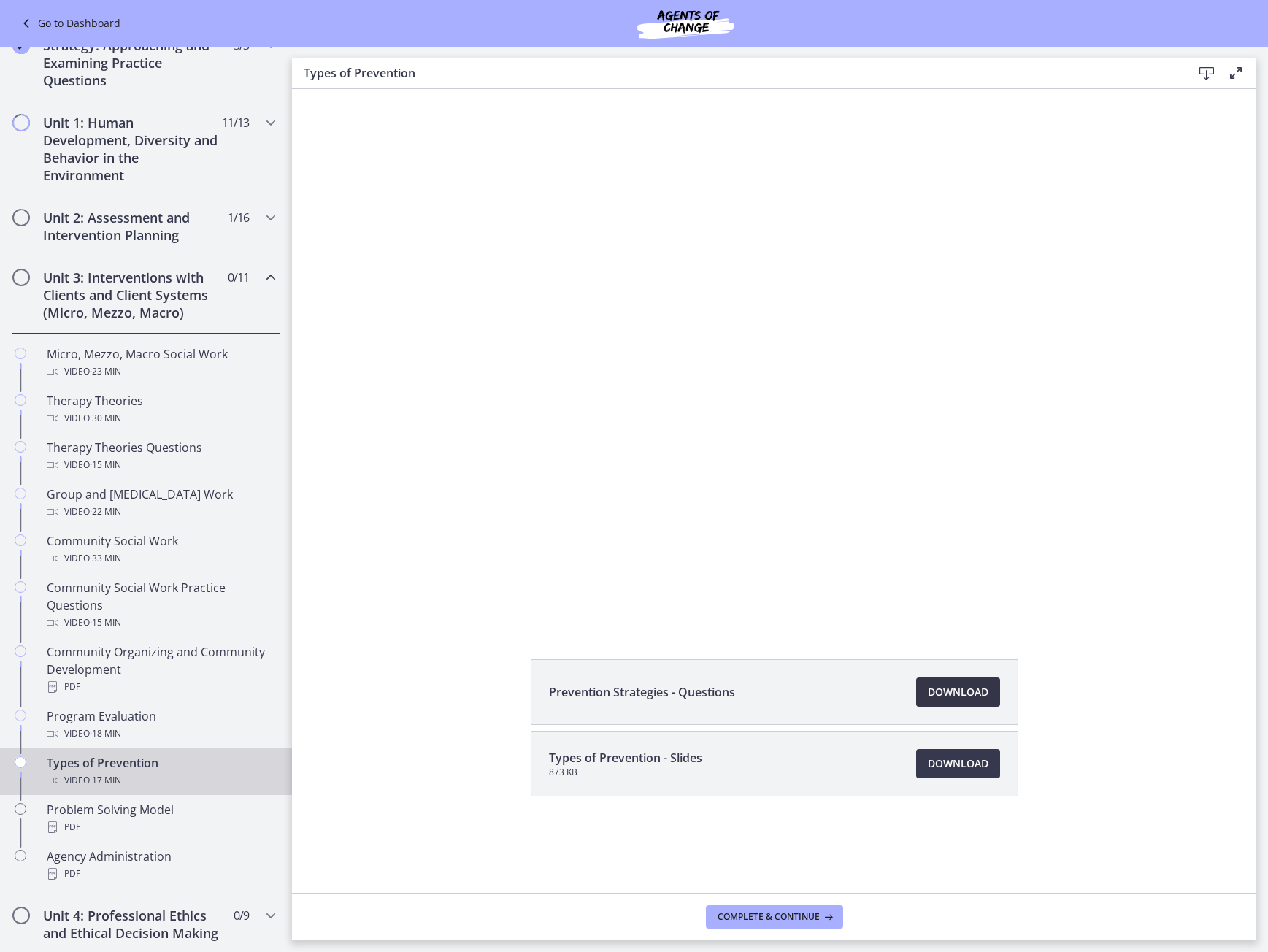
click at [975, 694] on span "Download Opens in a new window" at bounding box center [959, 693] width 61 height 18
click at [948, 775] on link "Download Opens in a new window" at bounding box center [959, 764] width 84 height 29
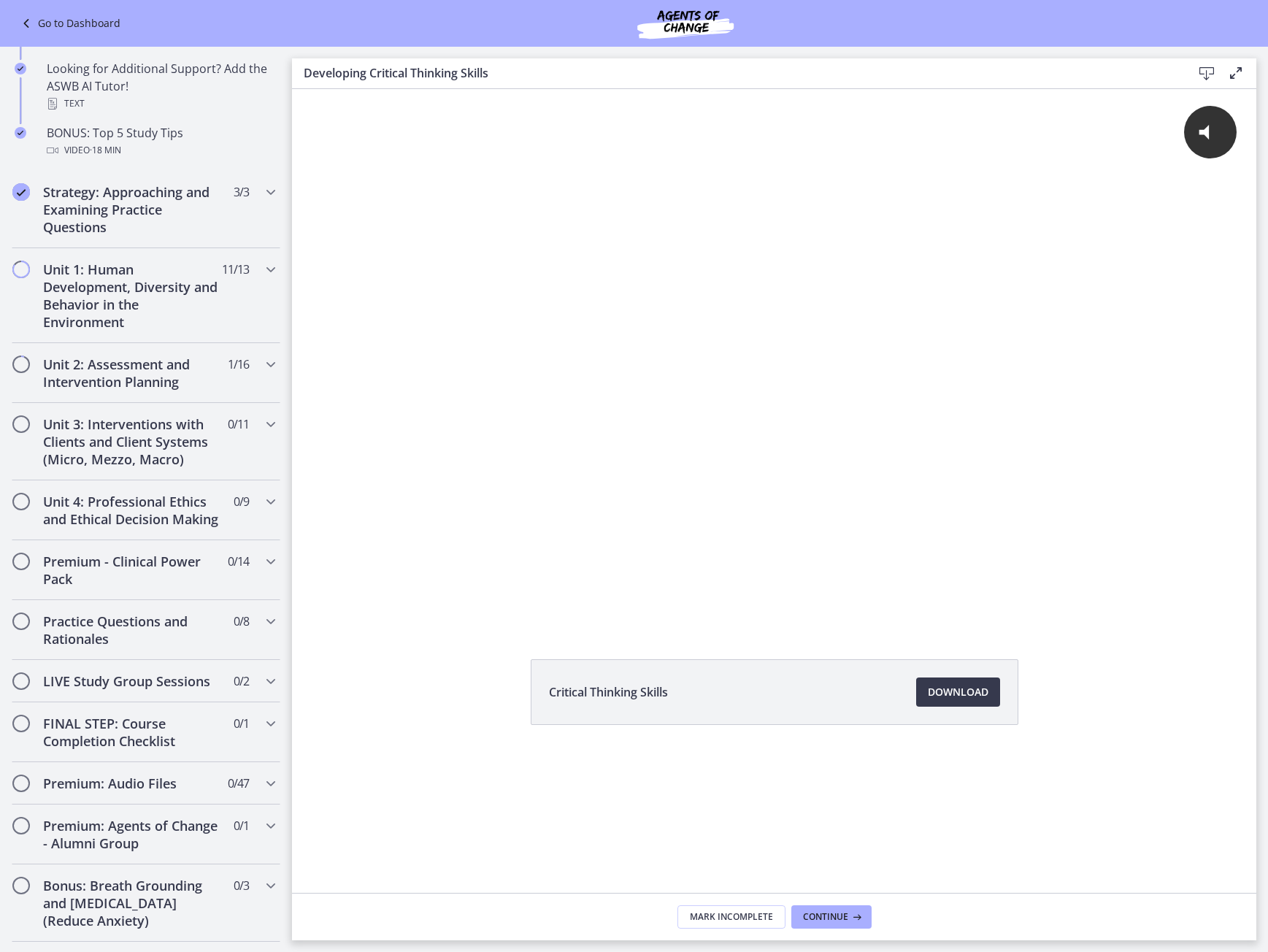
scroll to position [730, 0]
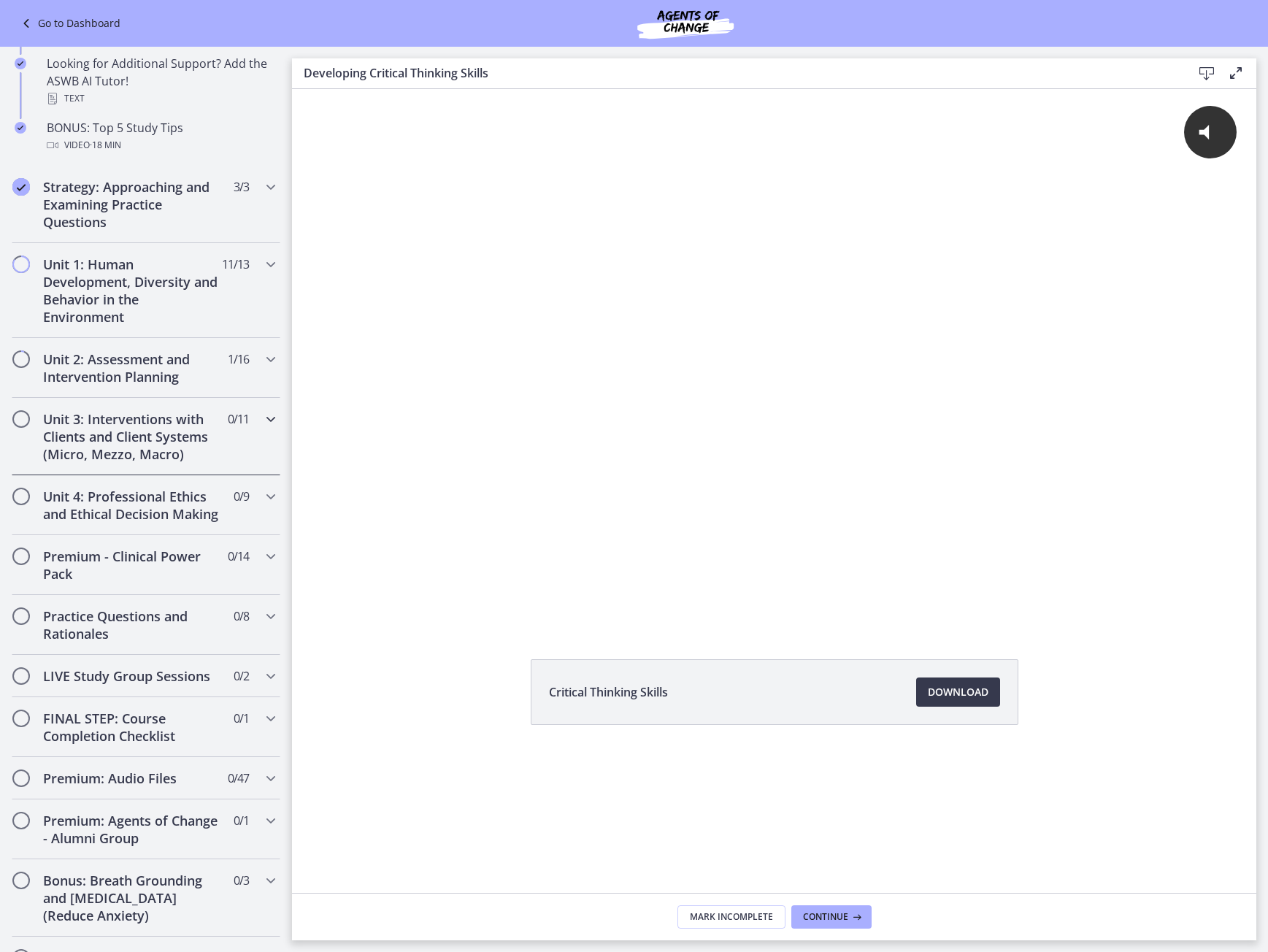
click at [245, 399] on div "Unit 3: Interventions with Clients and Client Systems (Micro, Mezzo, Macro) 0 /…" at bounding box center [146, 436] width 269 height 77
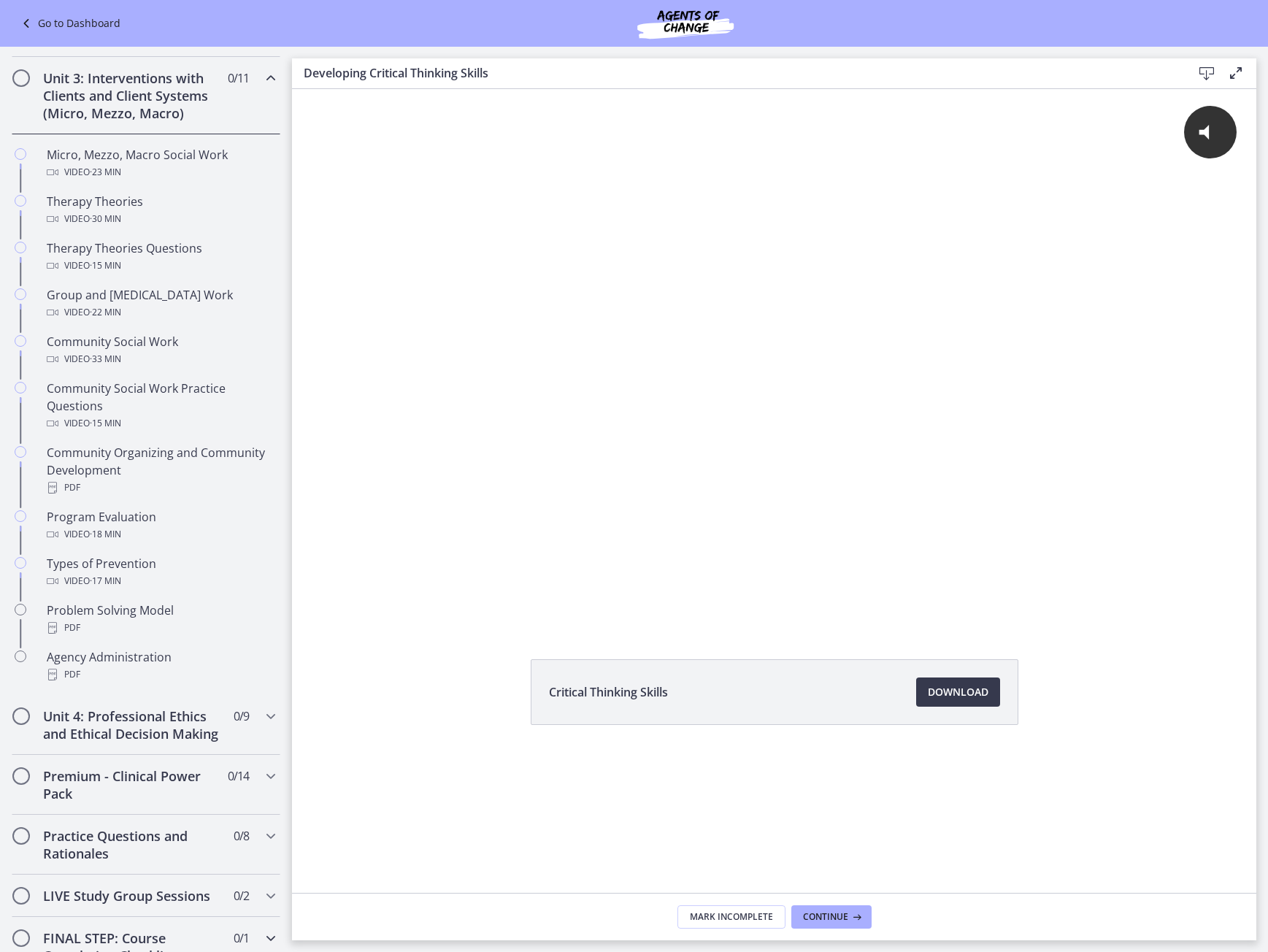
scroll to position [438, 0]
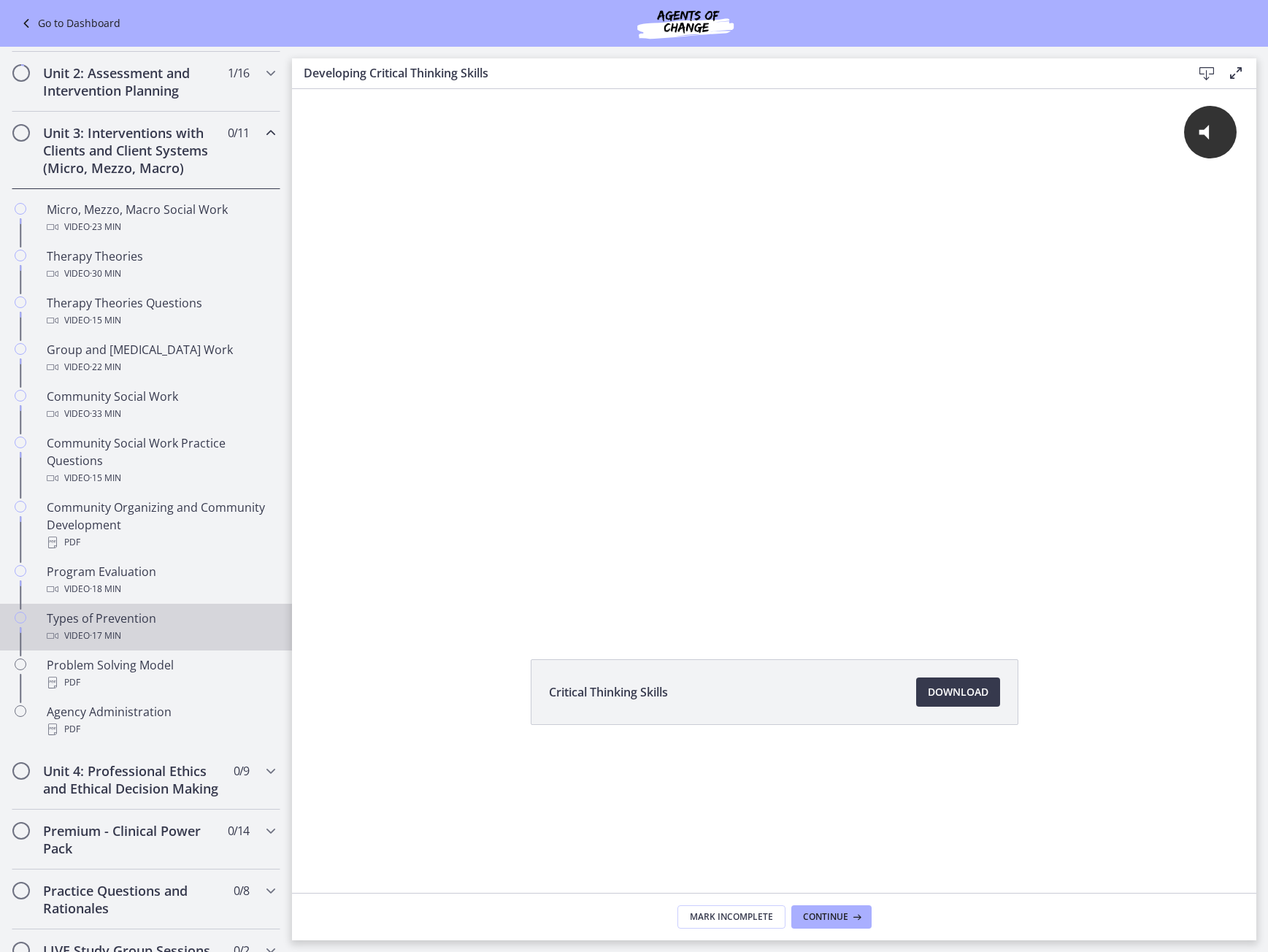
click at [202, 638] on div "Video · 17 min" at bounding box center [160, 636] width 228 height 18
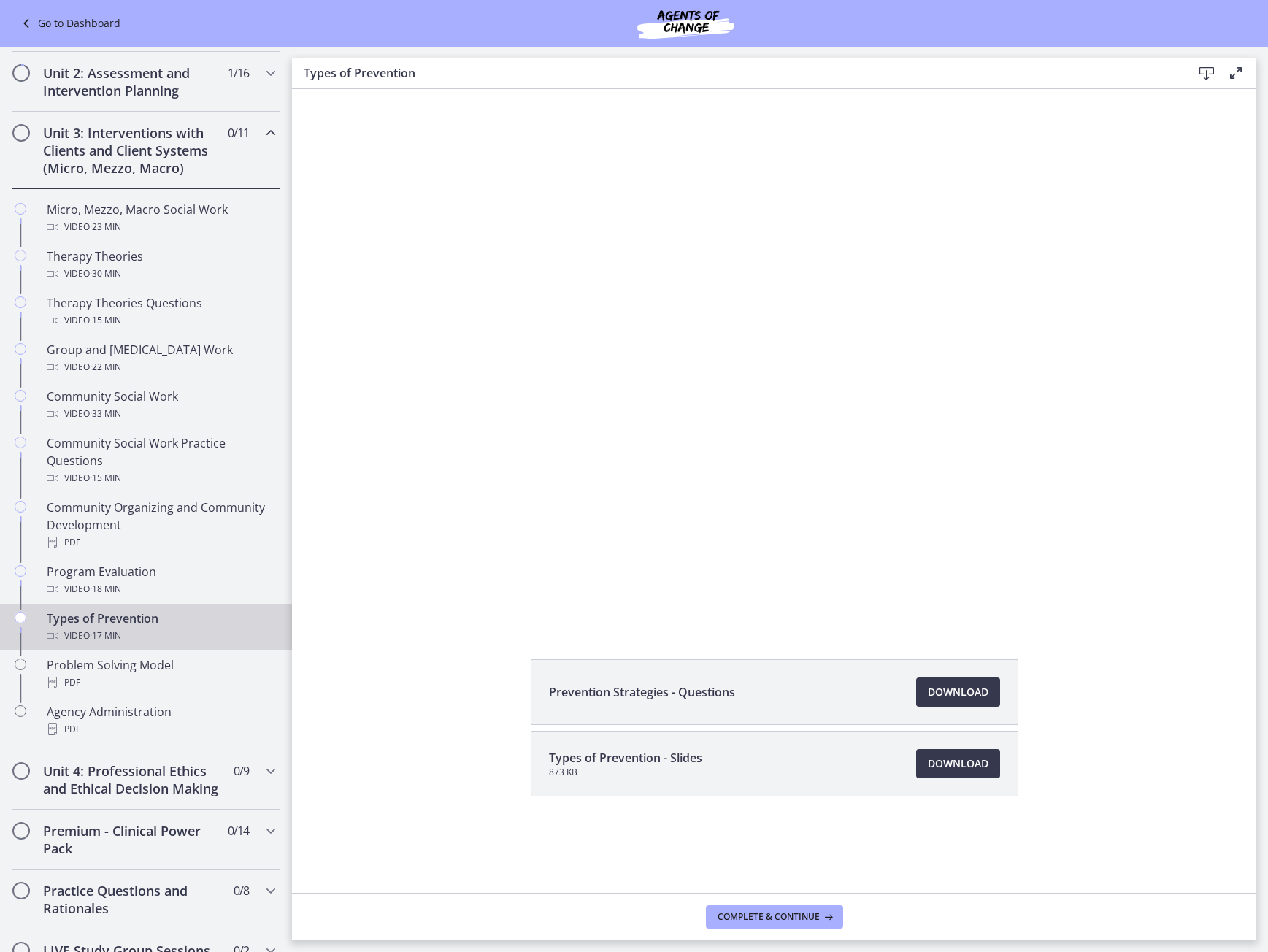
scroll to position [584, 0]
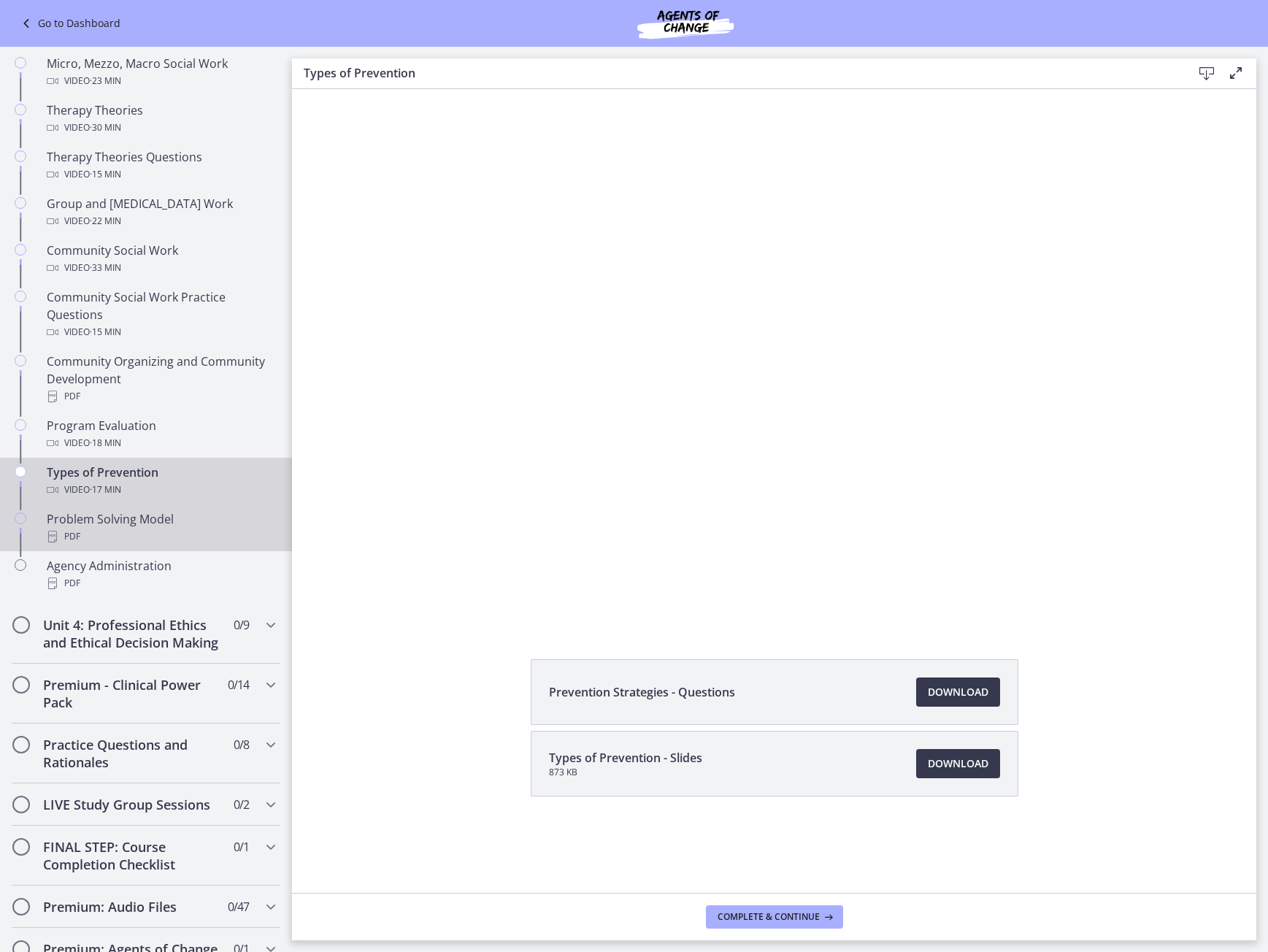
click at [202, 534] on div "PDF" at bounding box center [160, 537] width 228 height 18
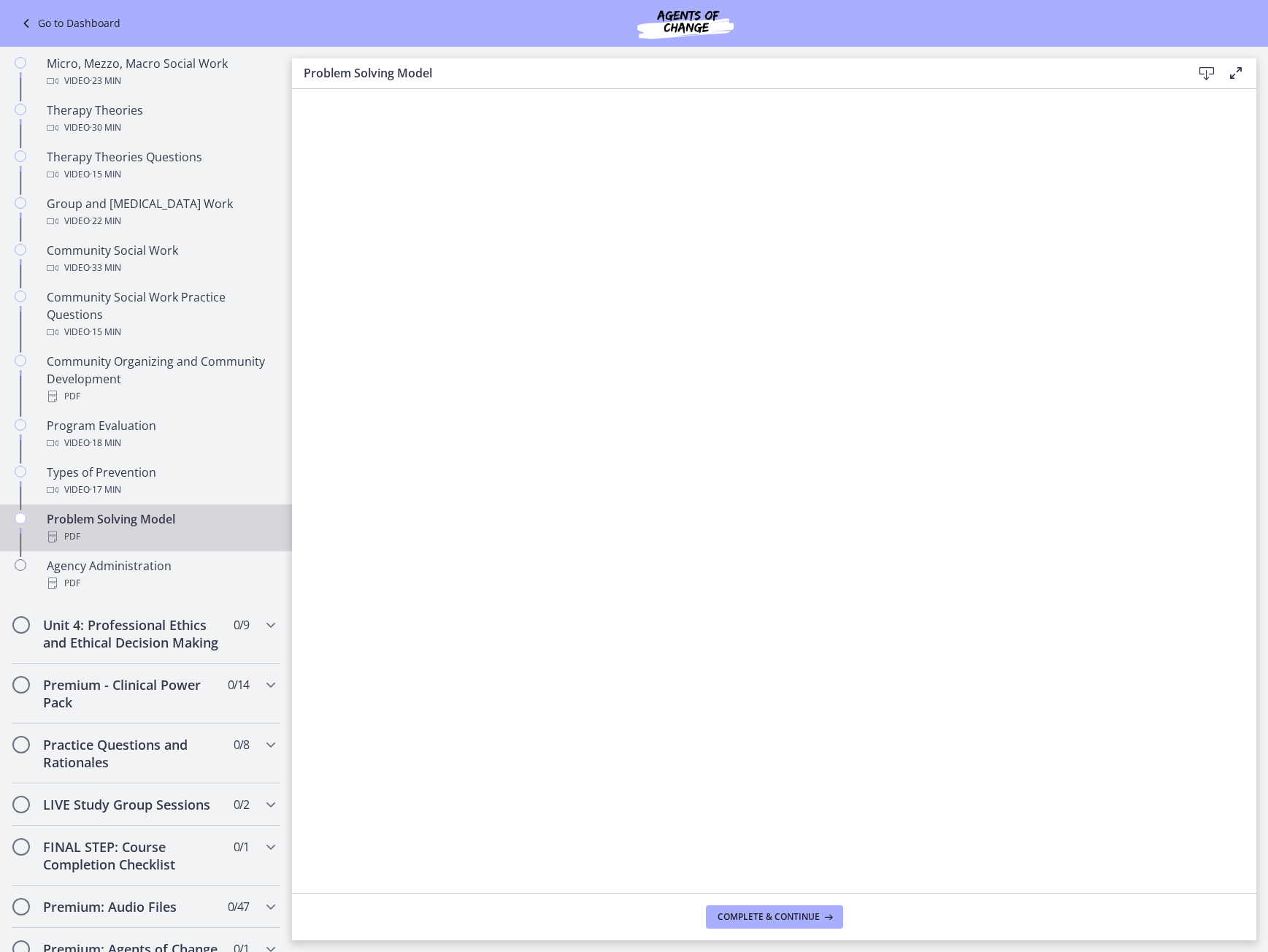
click at [1213, 74] on icon at bounding box center [1207, 73] width 18 height 18
click at [151, 567] on div "Agency Administration PDF" at bounding box center [160, 574] width 228 height 35
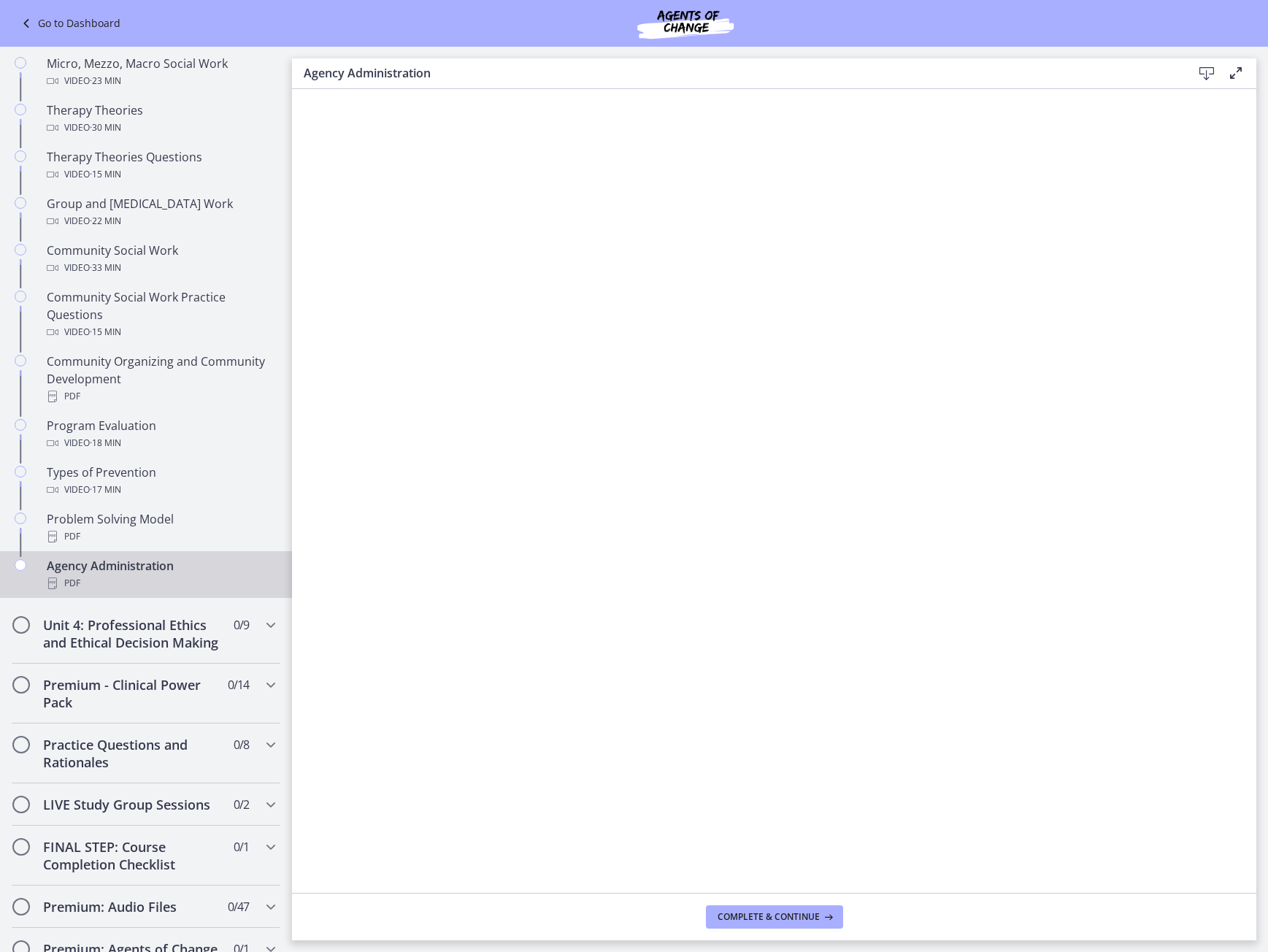
click at [1206, 76] on icon at bounding box center [1207, 73] width 18 height 18
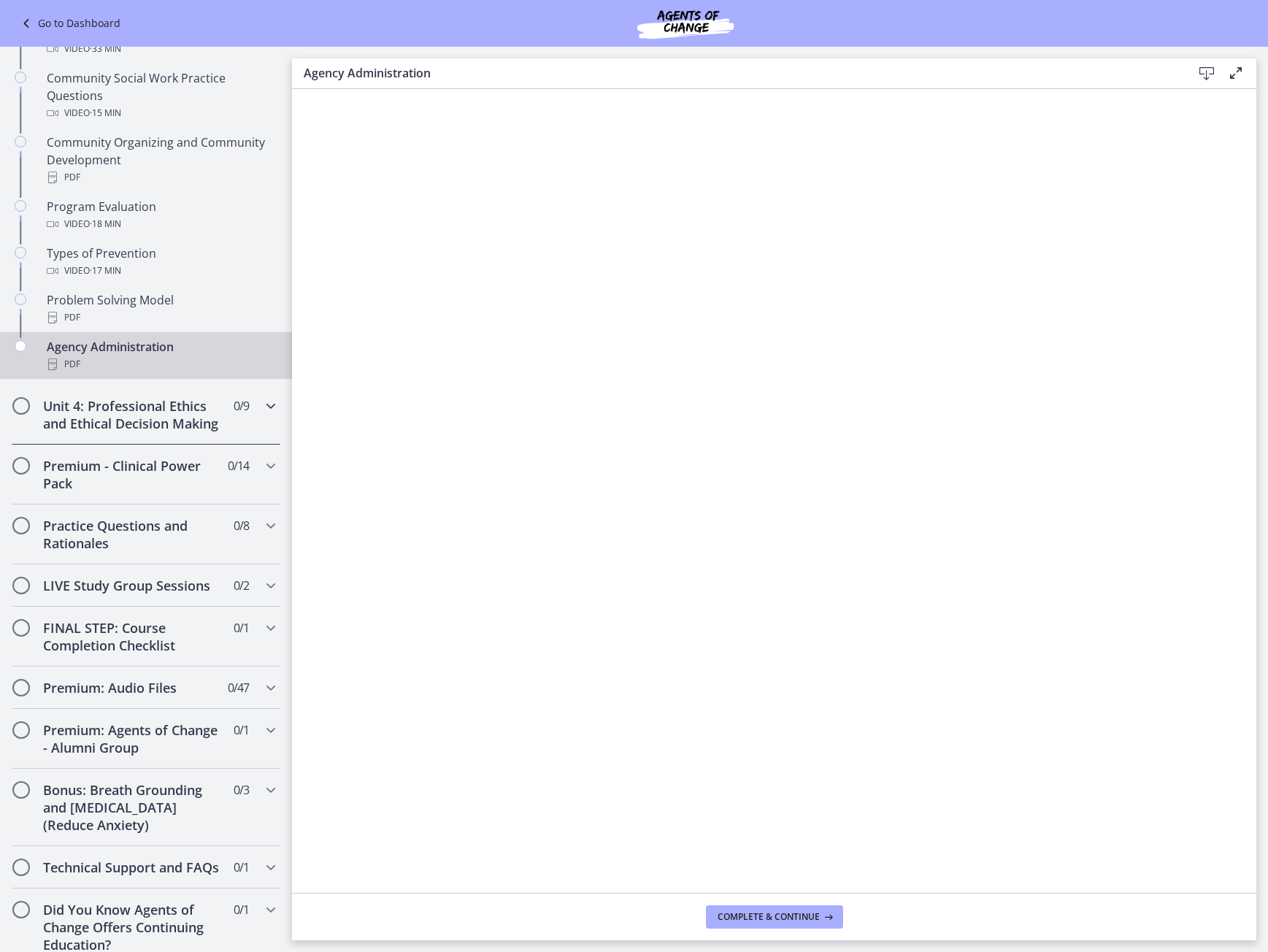
click at [270, 405] on div "Unit 4: Professional Ethics and Ethical Decision Making 0 / 9 Completed" at bounding box center [146, 414] width 293 height 60
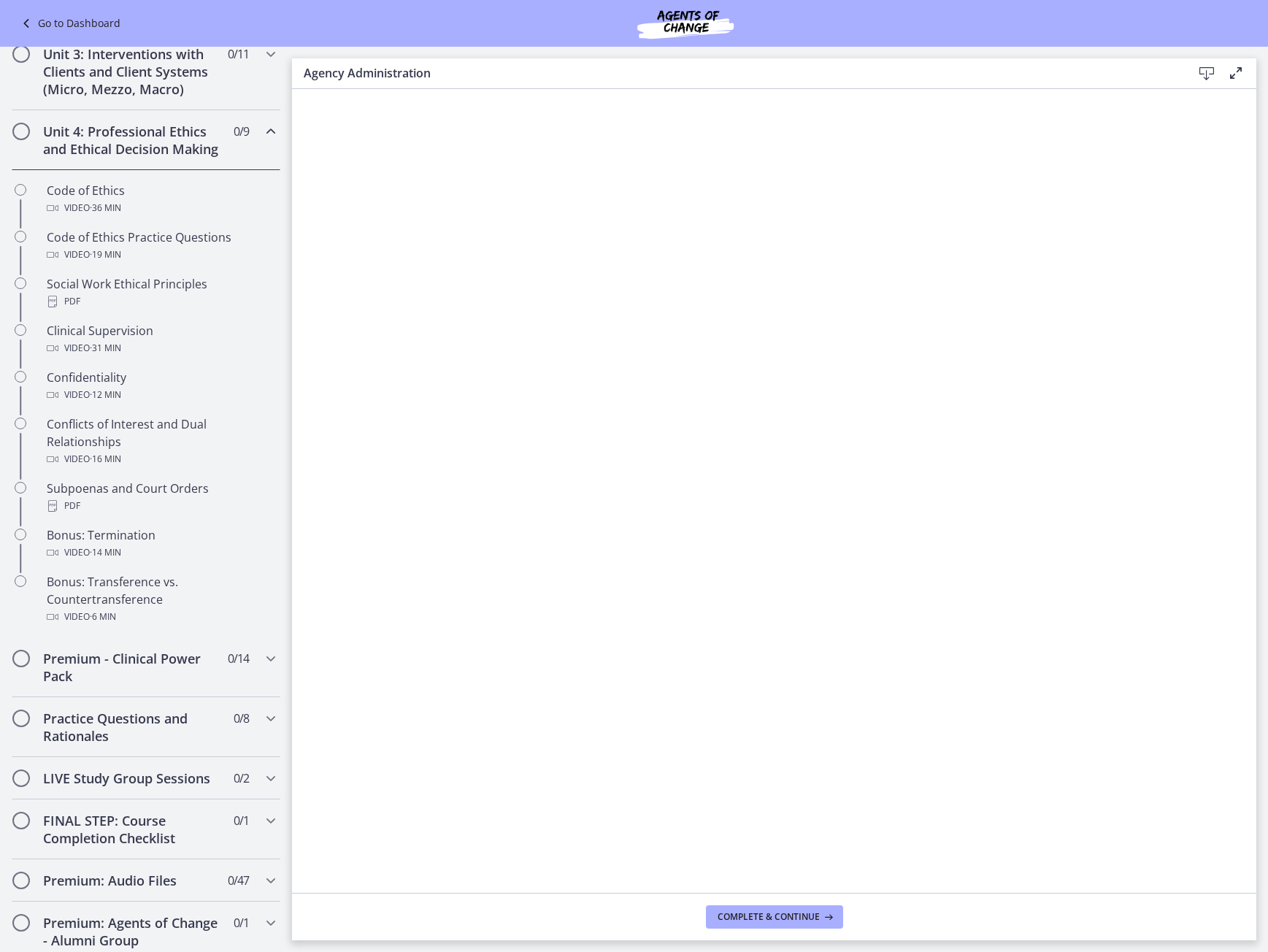
scroll to position [488, 0]
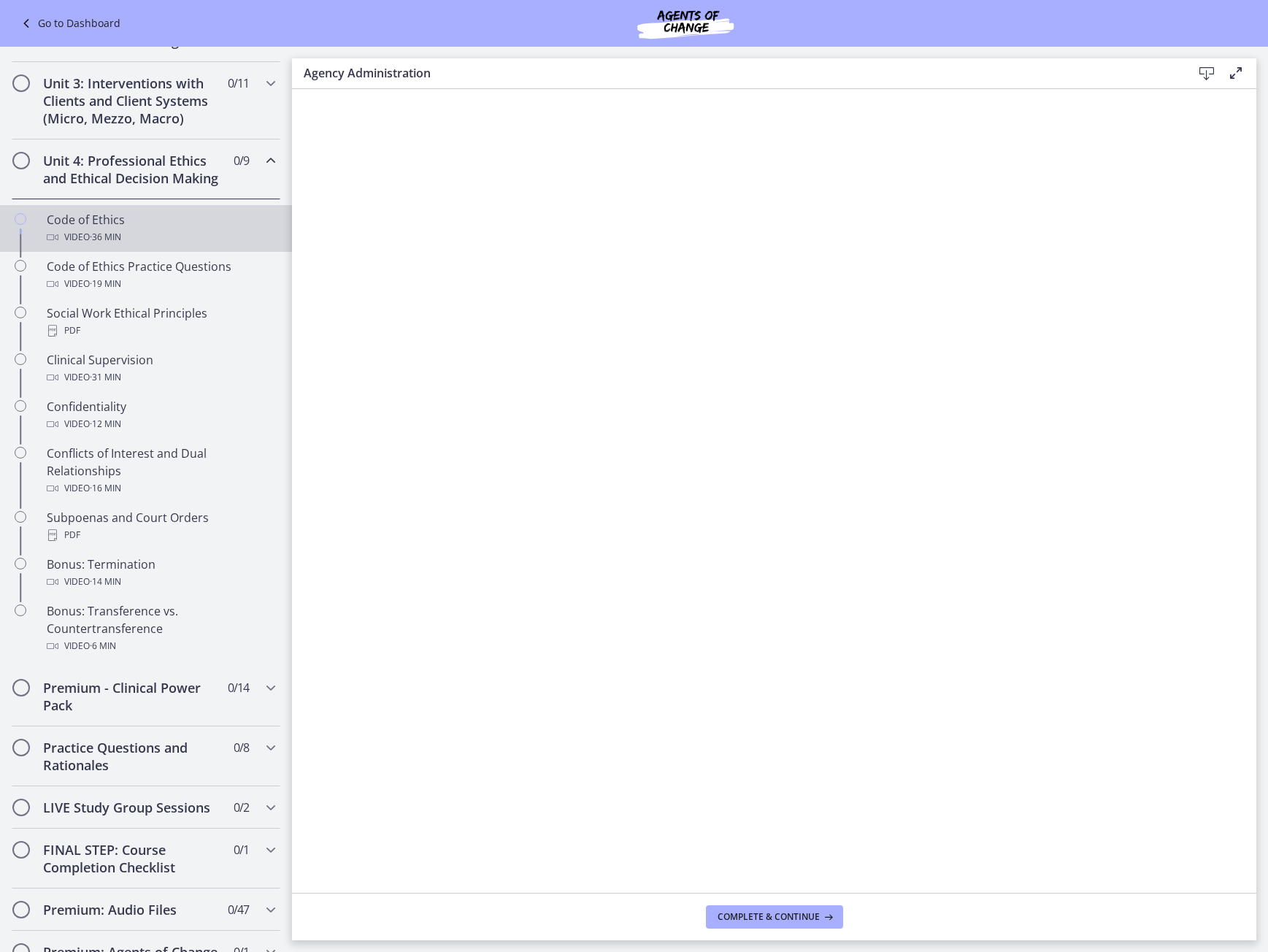
click at [175, 244] on div "Code of Ethics Video · 36 min" at bounding box center [160, 229] width 228 height 35
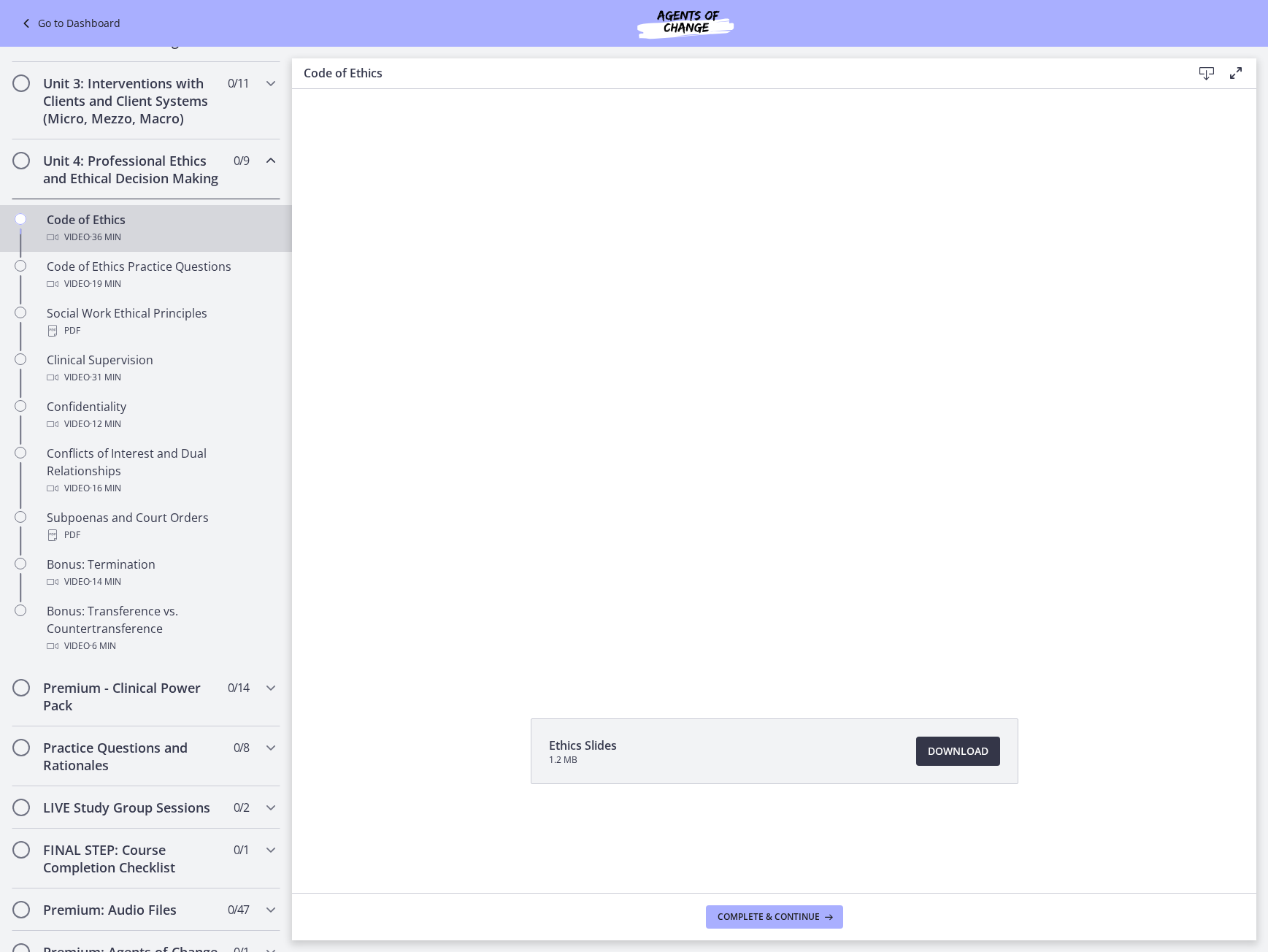
click at [935, 755] on span "Download Opens in a new window" at bounding box center [959, 751] width 61 height 18
click at [122, 289] on div "Code of Ethics Practice Questions Video · 19 min" at bounding box center [160, 275] width 228 height 35
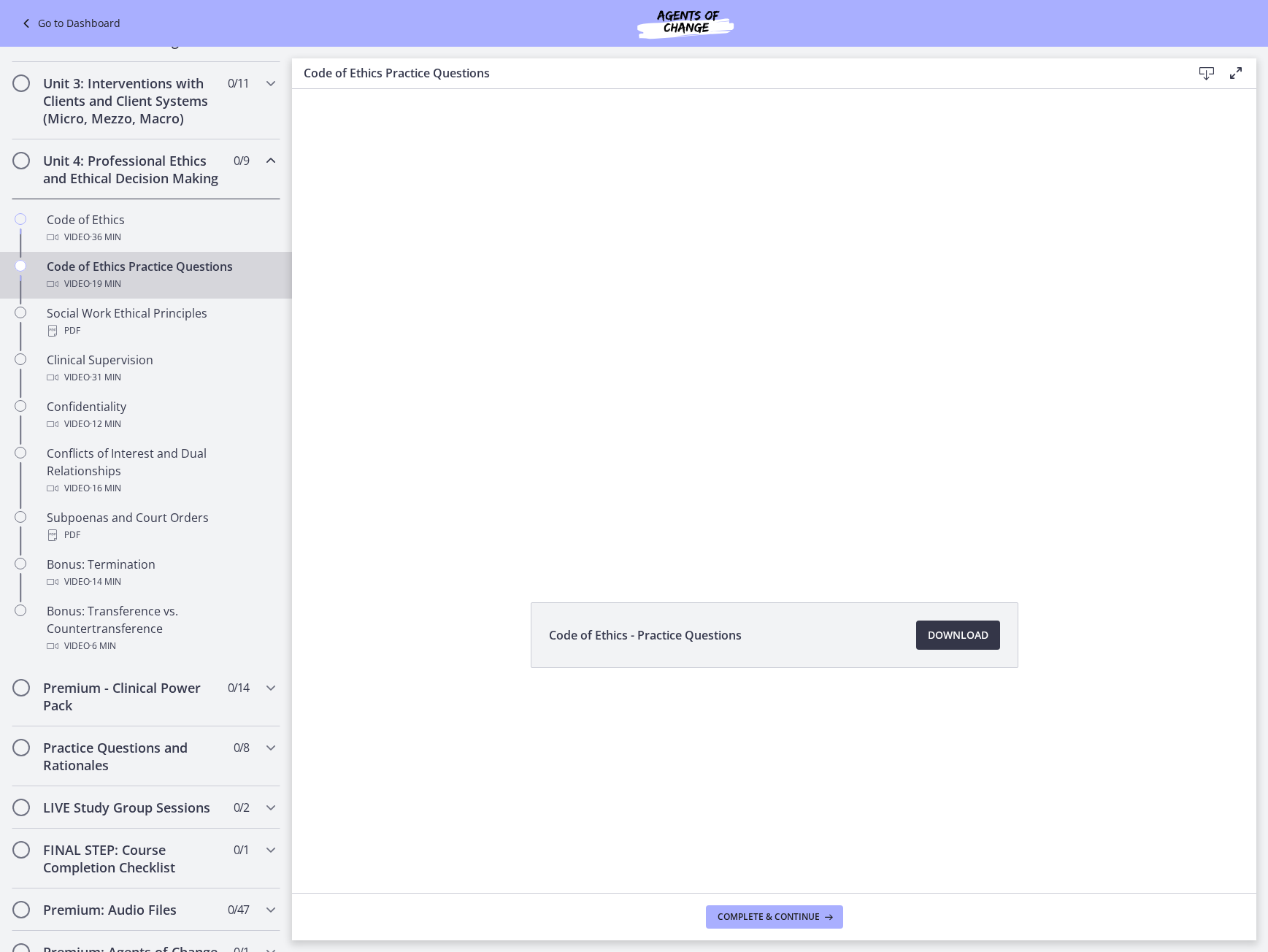
click at [960, 635] on span "Download Opens in a new window" at bounding box center [959, 635] width 61 height 18
click at [148, 330] on div "Social Work Ethical Principles PDF" at bounding box center [160, 322] width 228 height 35
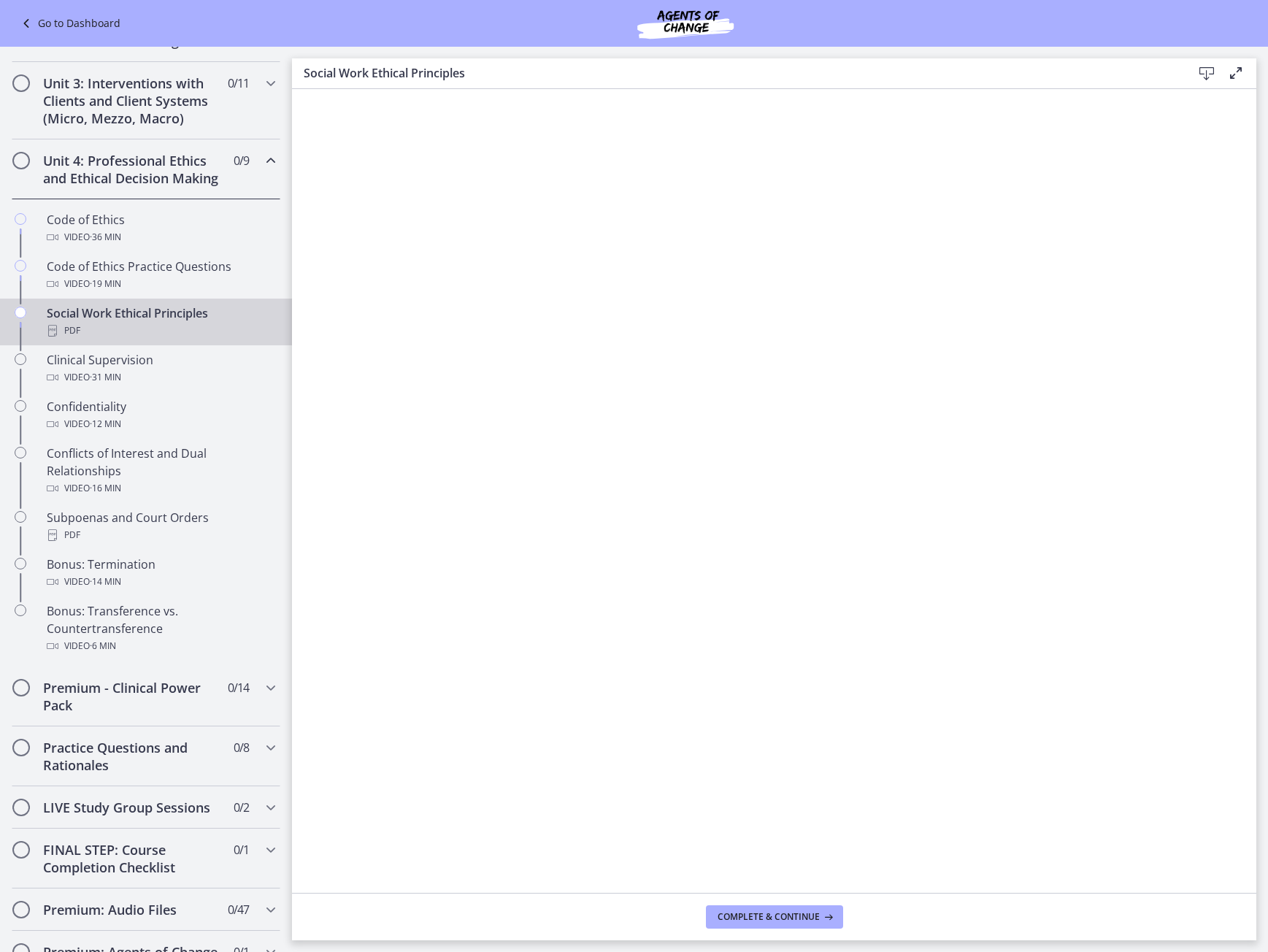
click at [1201, 78] on icon at bounding box center [1207, 73] width 18 height 18
click at [169, 386] on div "Video · 31 min" at bounding box center [160, 378] width 228 height 18
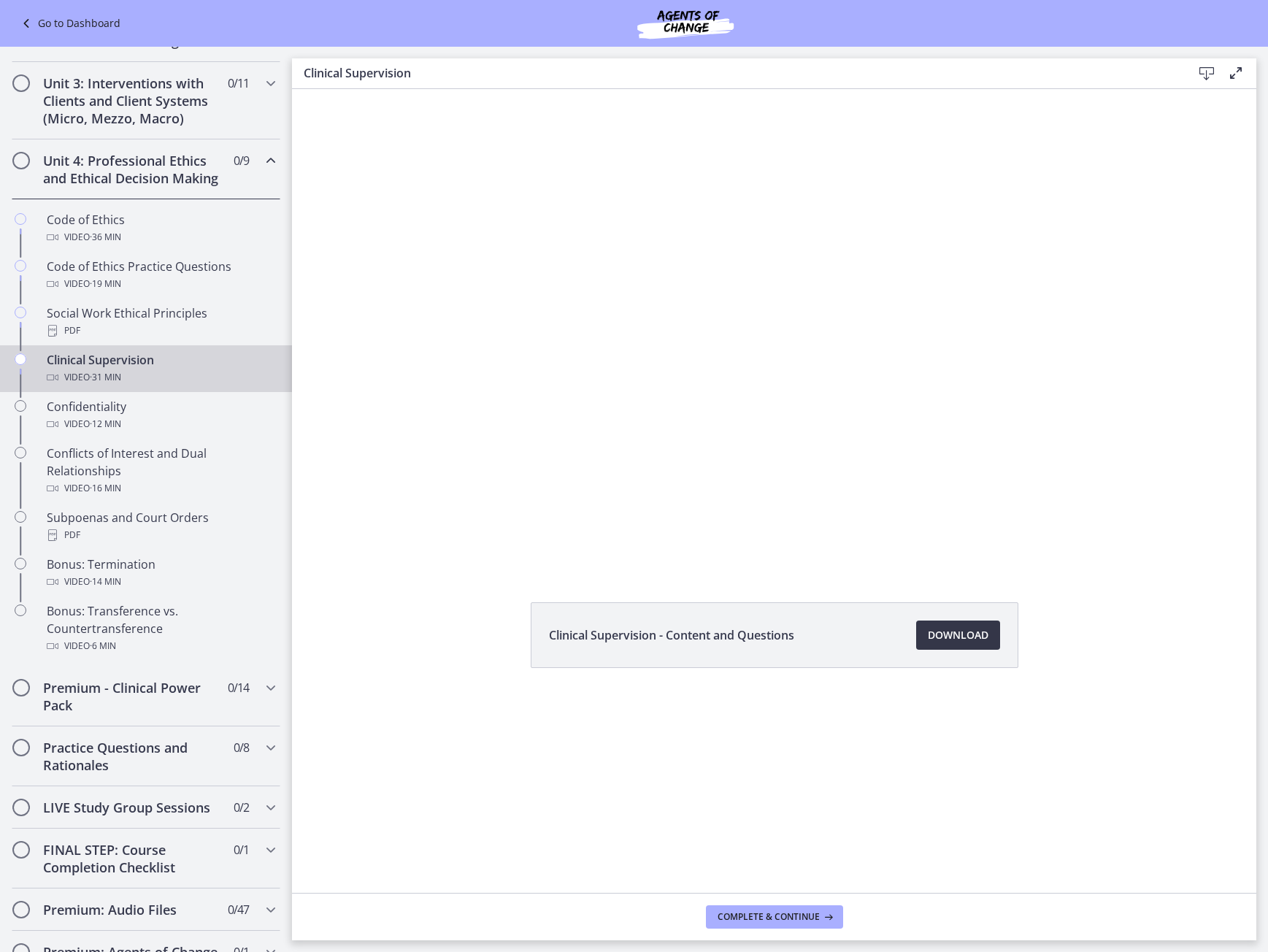
click at [963, 640] on span "Download Opens in a new window" at bounding box center [959, 635] width 61 height 18
click at [88, 425] on div "Confidentiality Video · 12 min" at bounding box center [160, 416] width 228 height 35
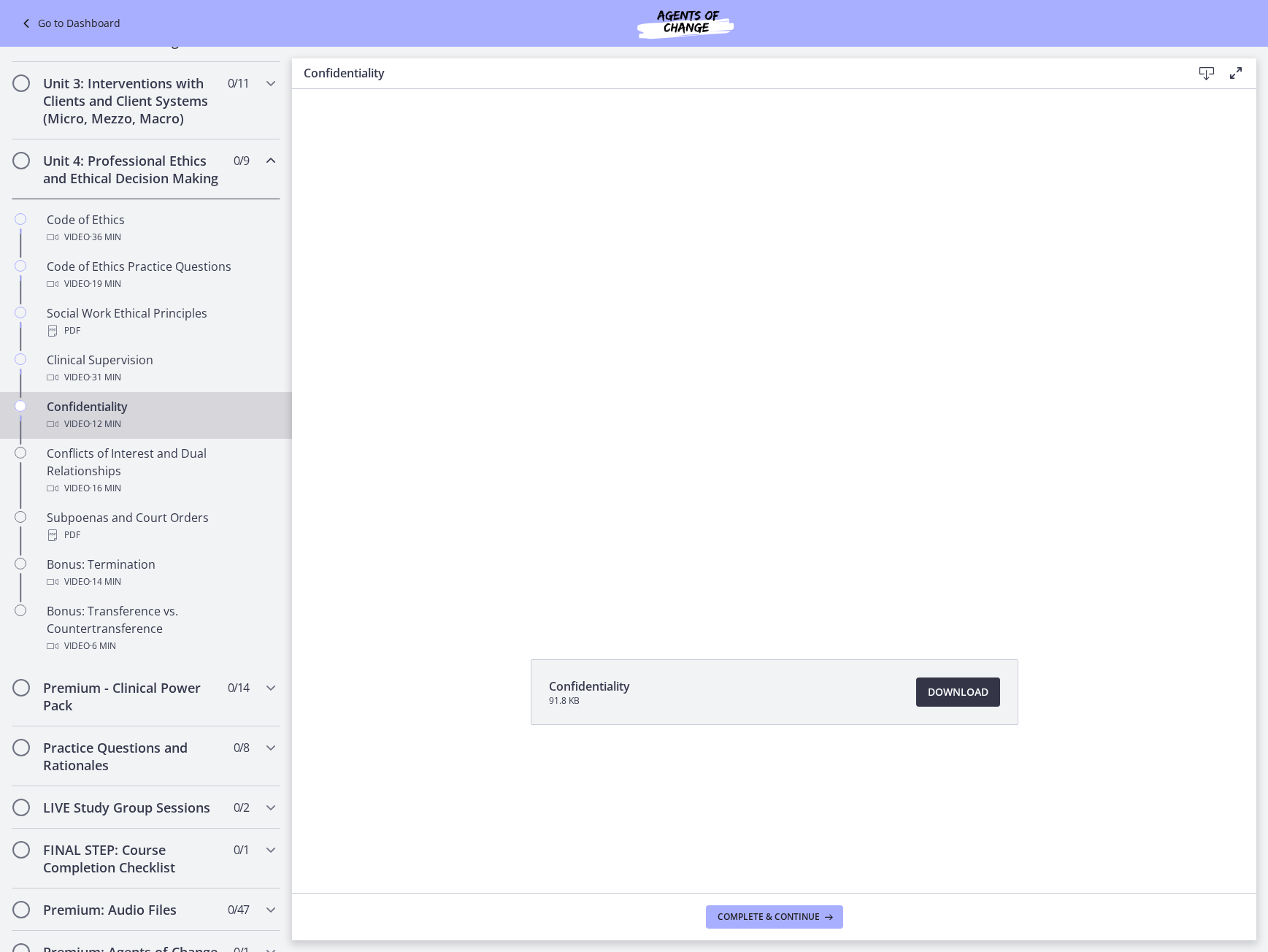
click at [975, 703] on link "Download Opens in a new window" at bounding box center [959, 693] width 84 height 29
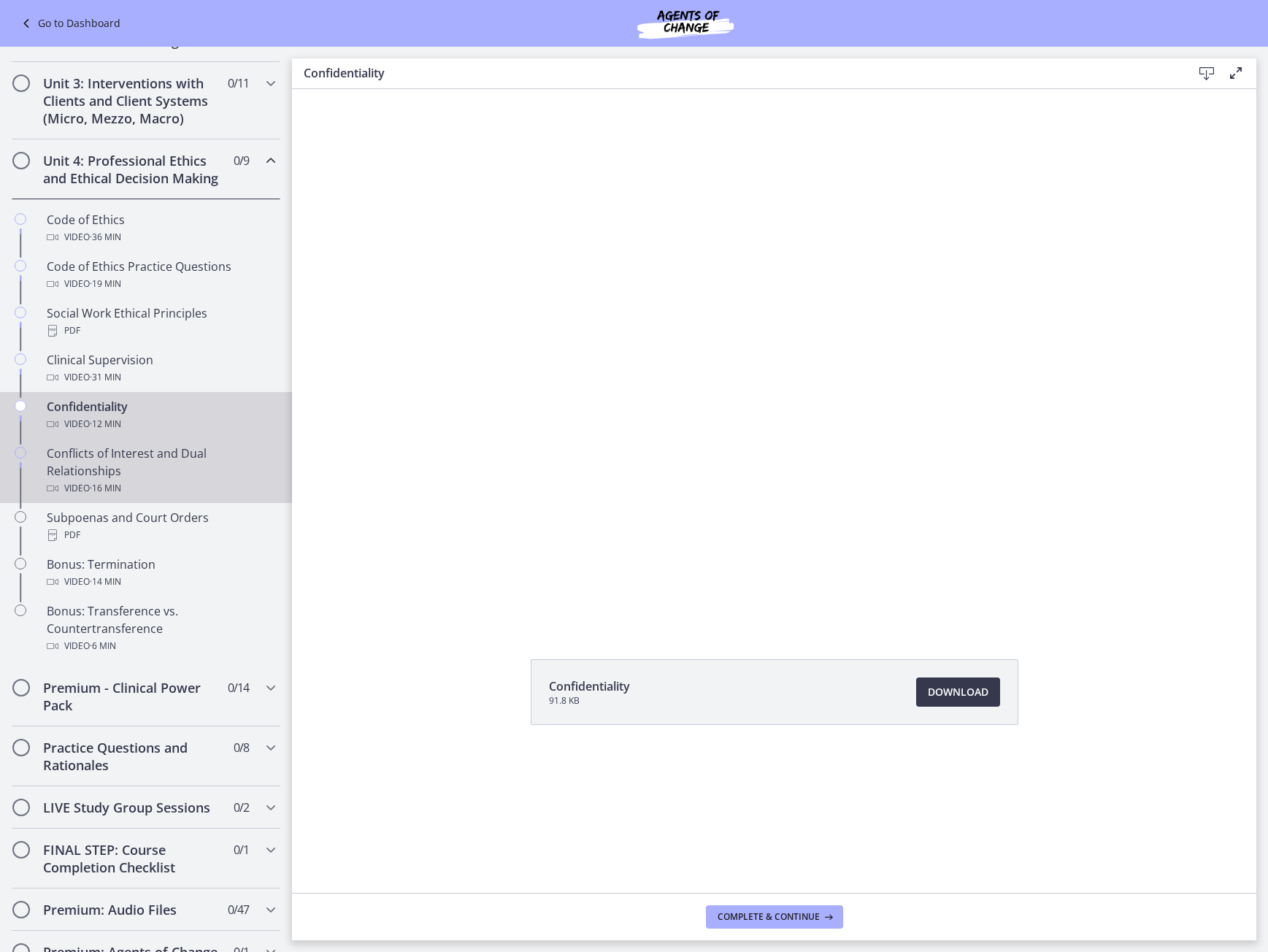
click at [160, 476] on div "Conflicts of Interest and Dual Relationships Video · 16 min" at bounding box center [160, 471] width 228 height 53
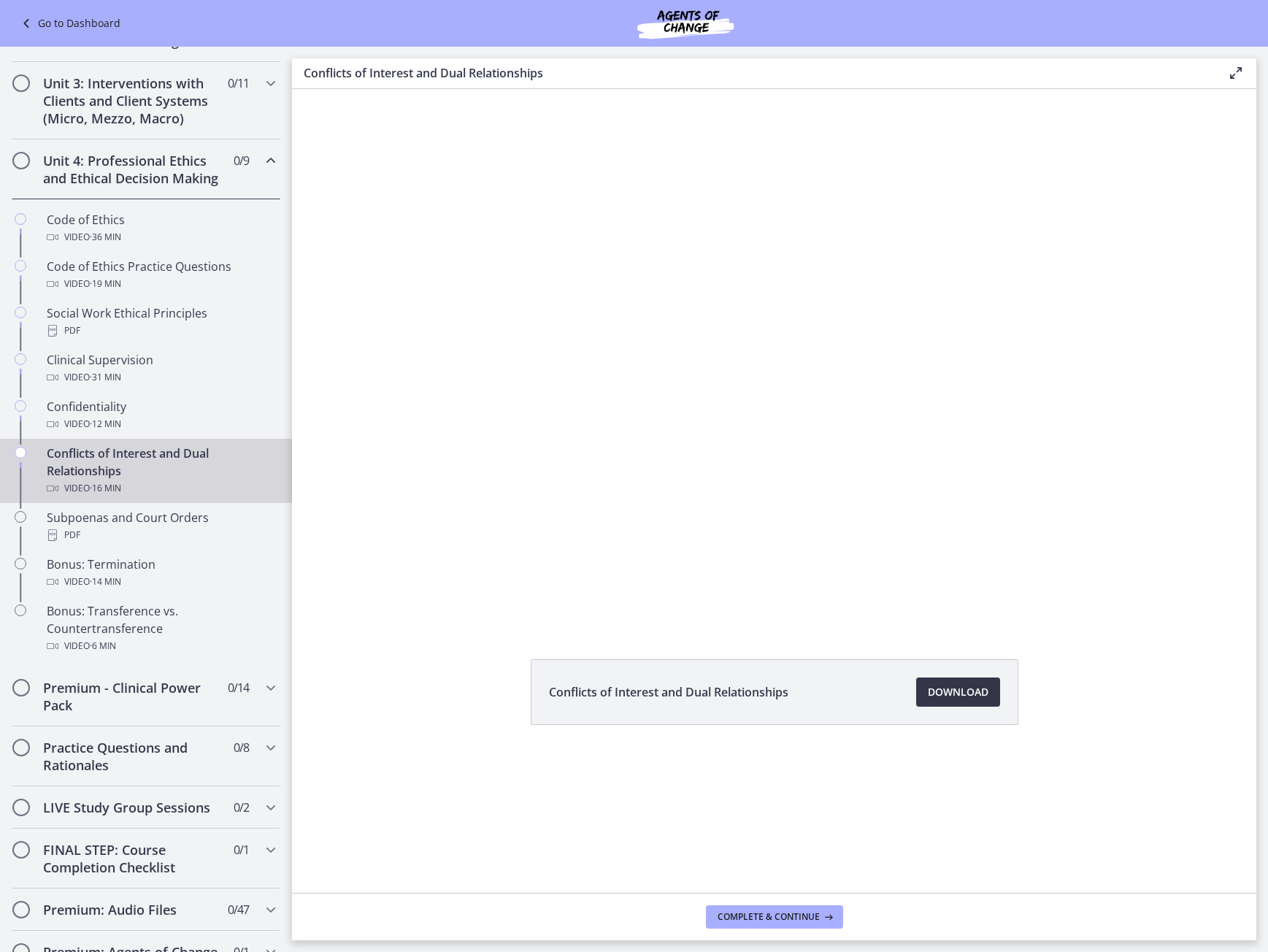
click at [960, 697] on span "Download Opens in a new window" at bounding box center [959, 693] width 61 height 18
click at [92, 544] on div "PDF" at bounding box center [160, 535] width 228 height 18
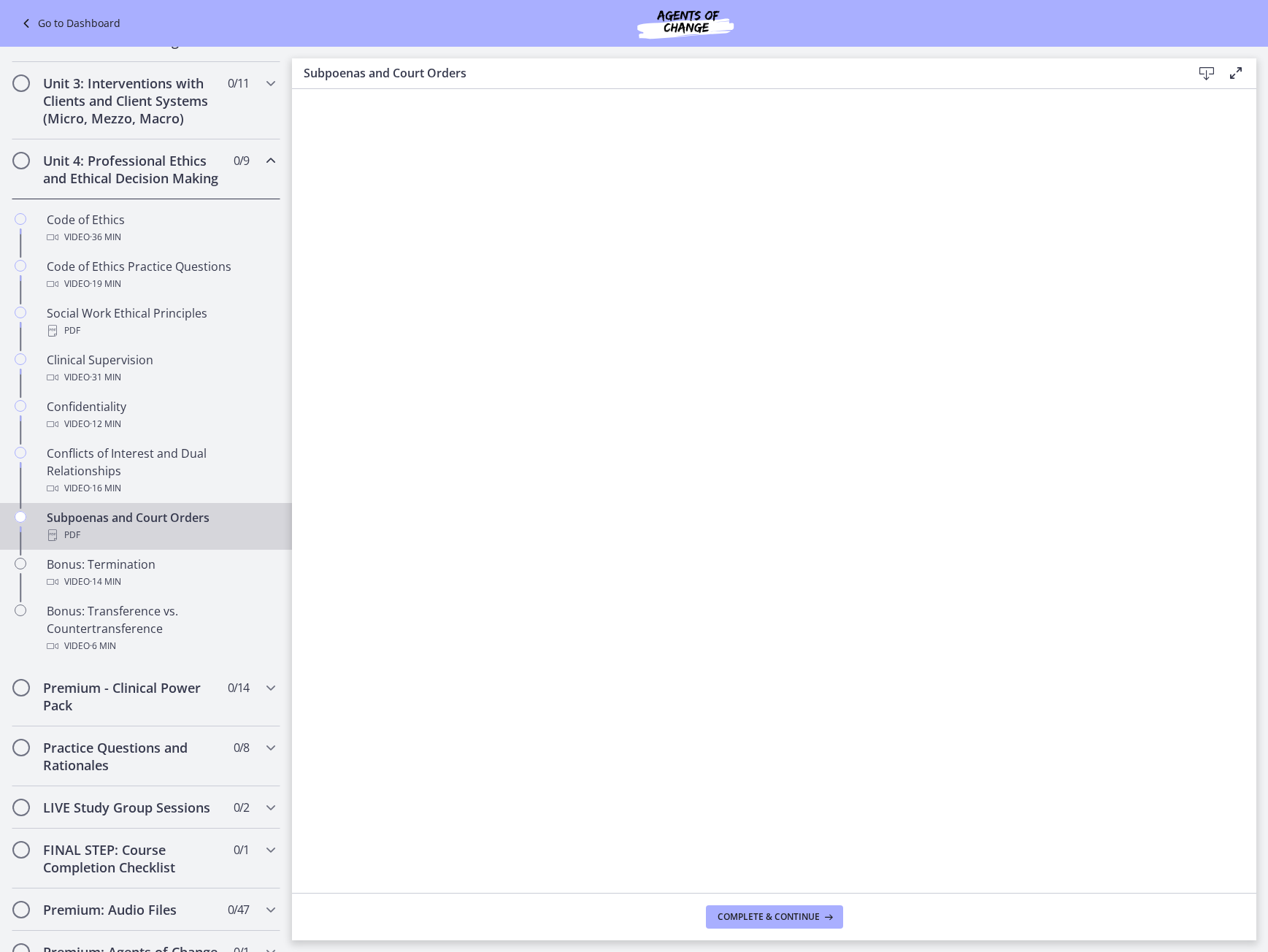
click at [1209, 68] on icon at bounding box center [1207, 73] width 18 height 18
click at [168, 591] on div "Video · 14 min" at bounding box center [160, 582] width 228 height 18
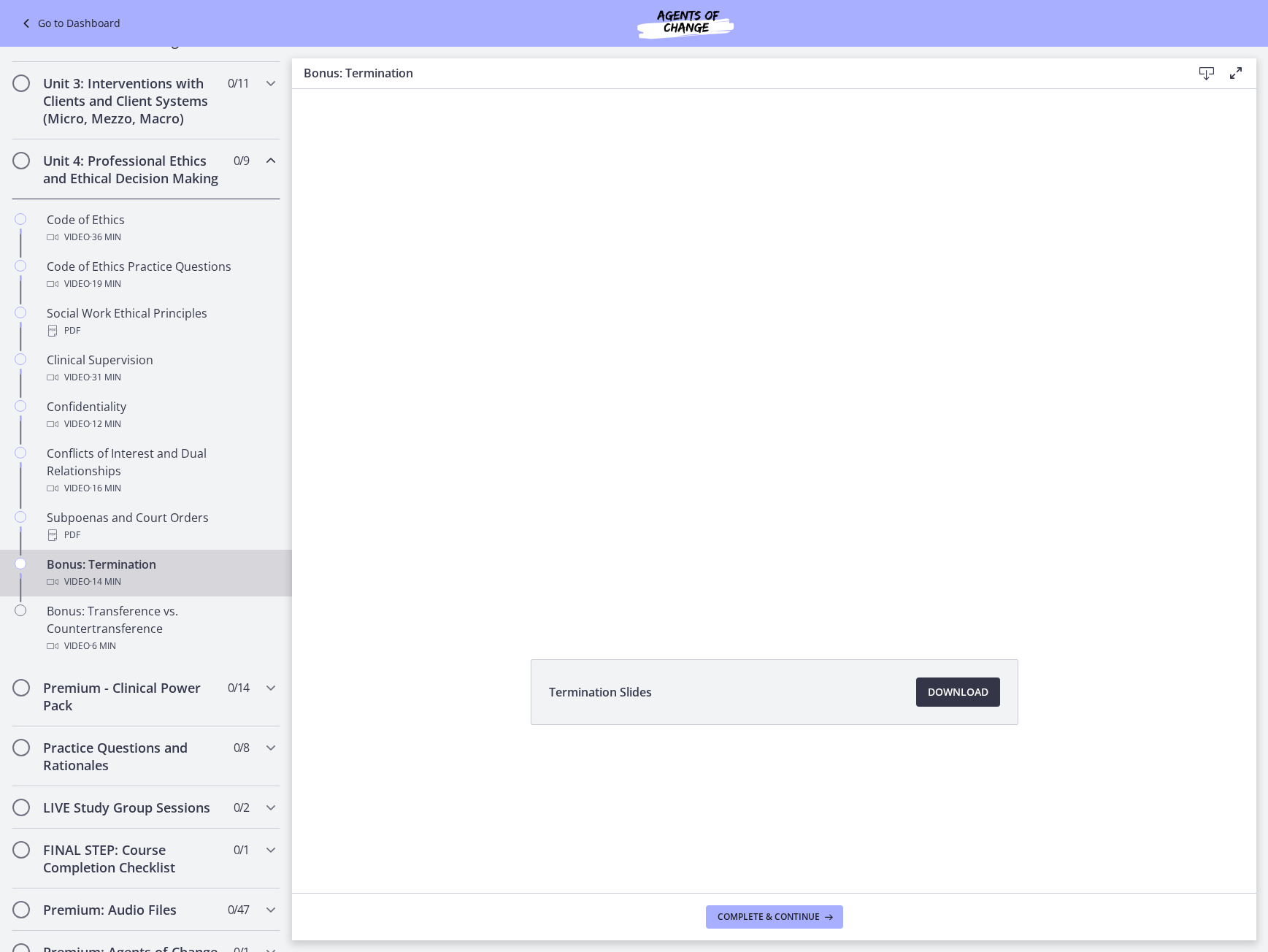
click at [975, 686] on span "Download Opens in a new window" at bounding box center [959, 693] width 61 height 18
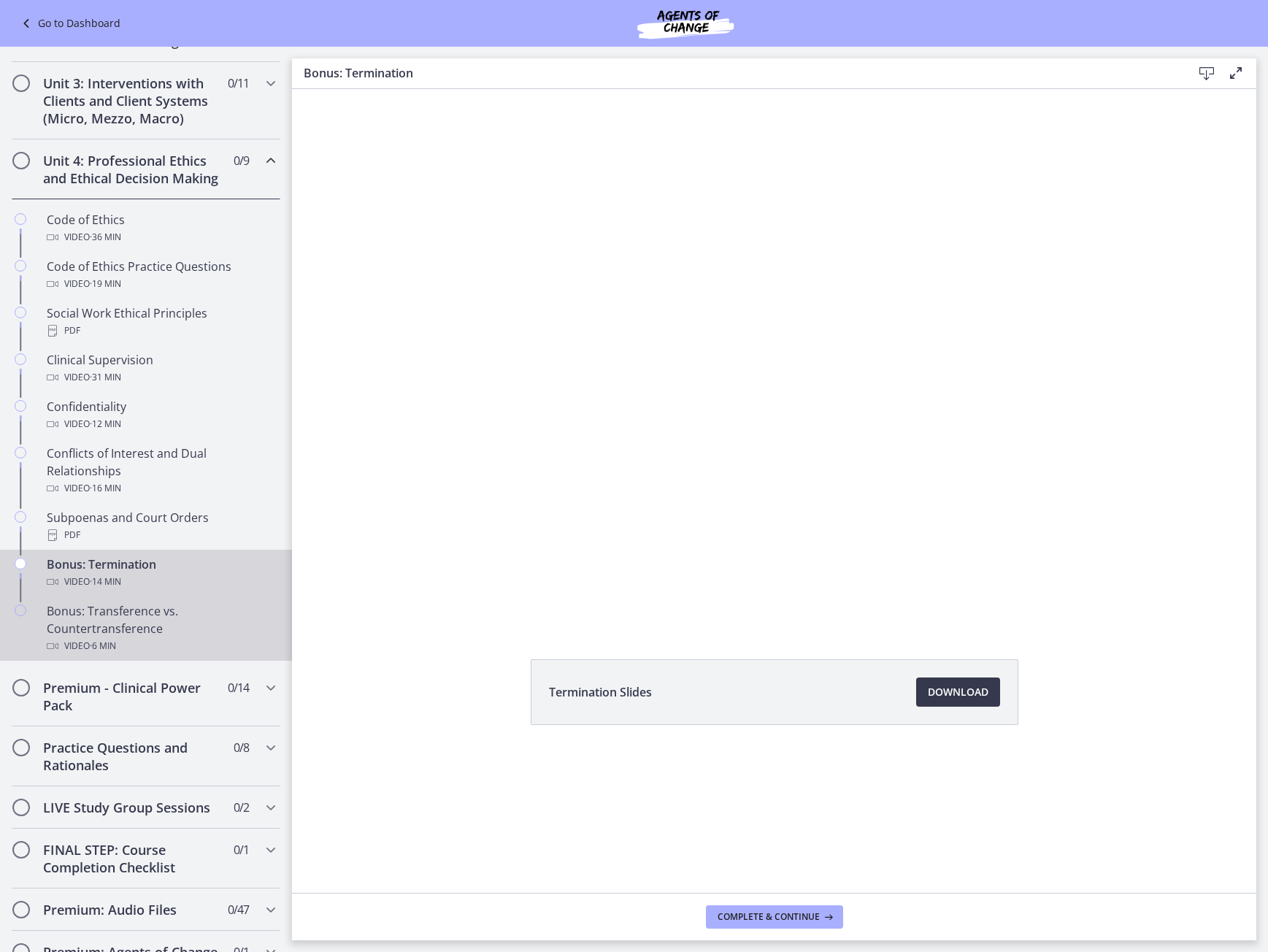
click at [153, 652] on div "Bonus: Transference vs. Countertransference Video · 6 min" at bounding box center [160, 629] width 228 height 53
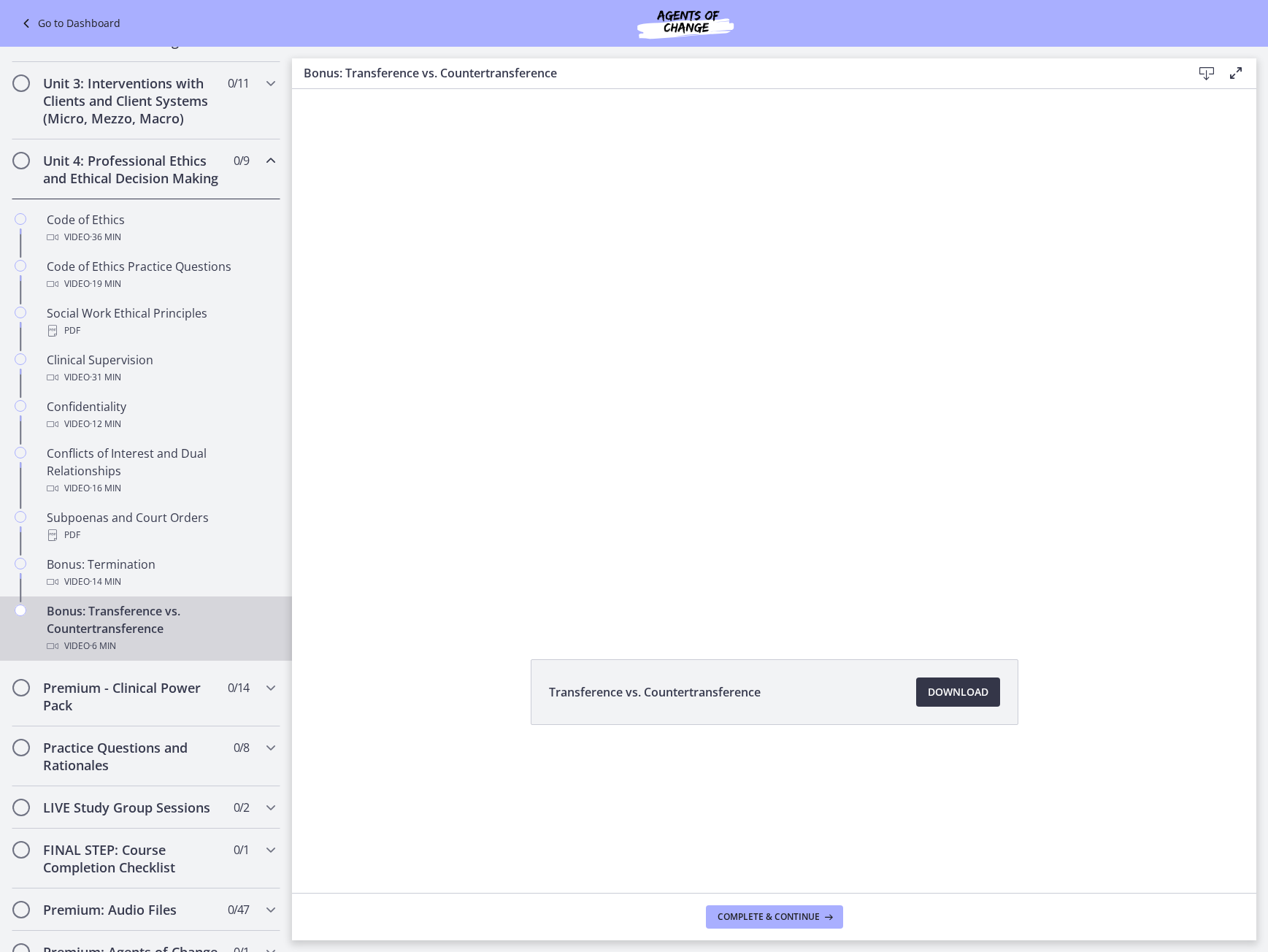
click at [961, 698] on span "Download Opens in a new window" at bounding box center [959, 693] width 61 height 18
click at [262, 169] on span "Chapters" at bounding box center [271, 160] width 18 height 18
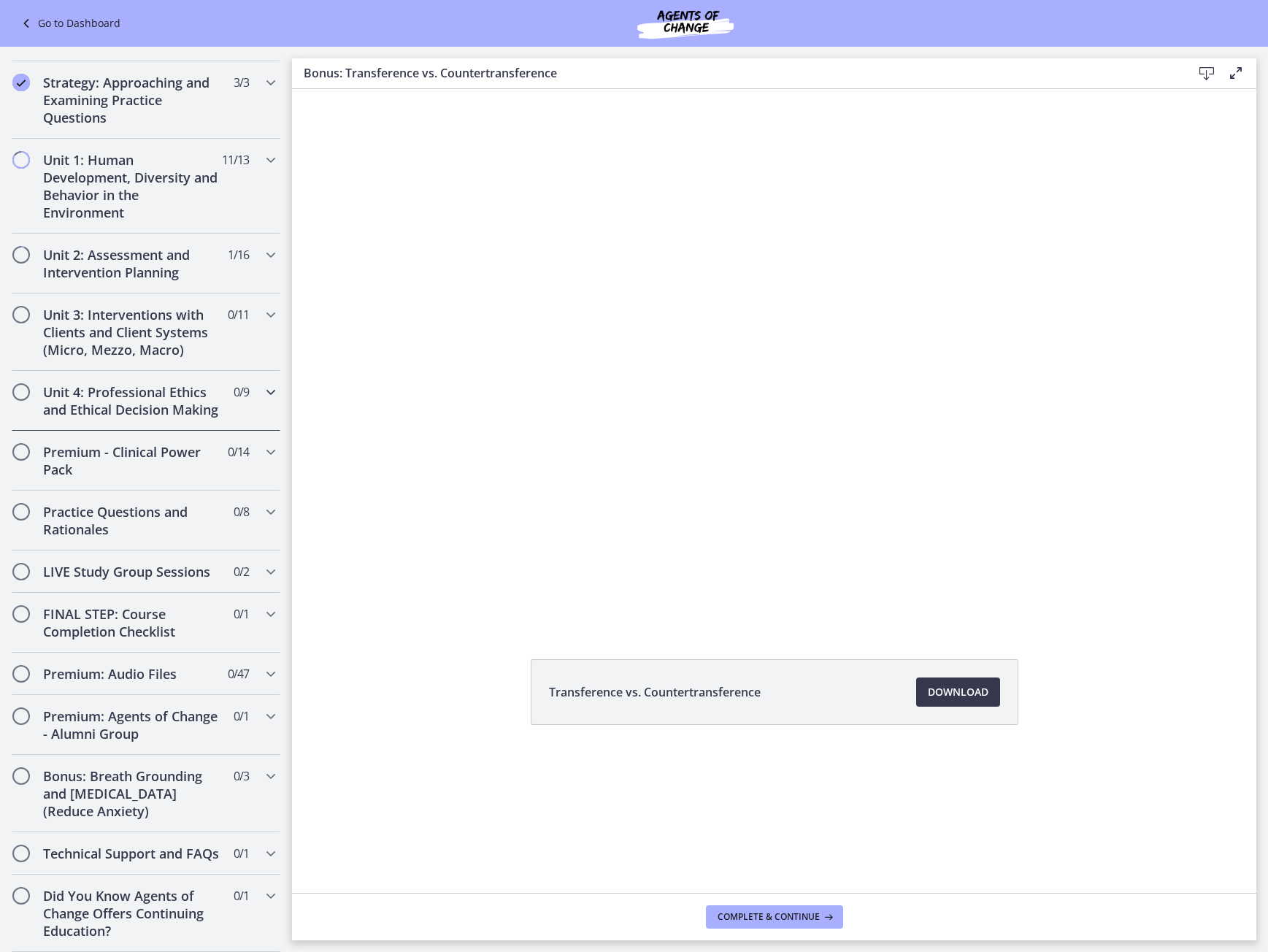
scroll to position [292, 0]
click at [262, 384] on icon "Chapters" at bounding box center [271, 392] width 18 height 18
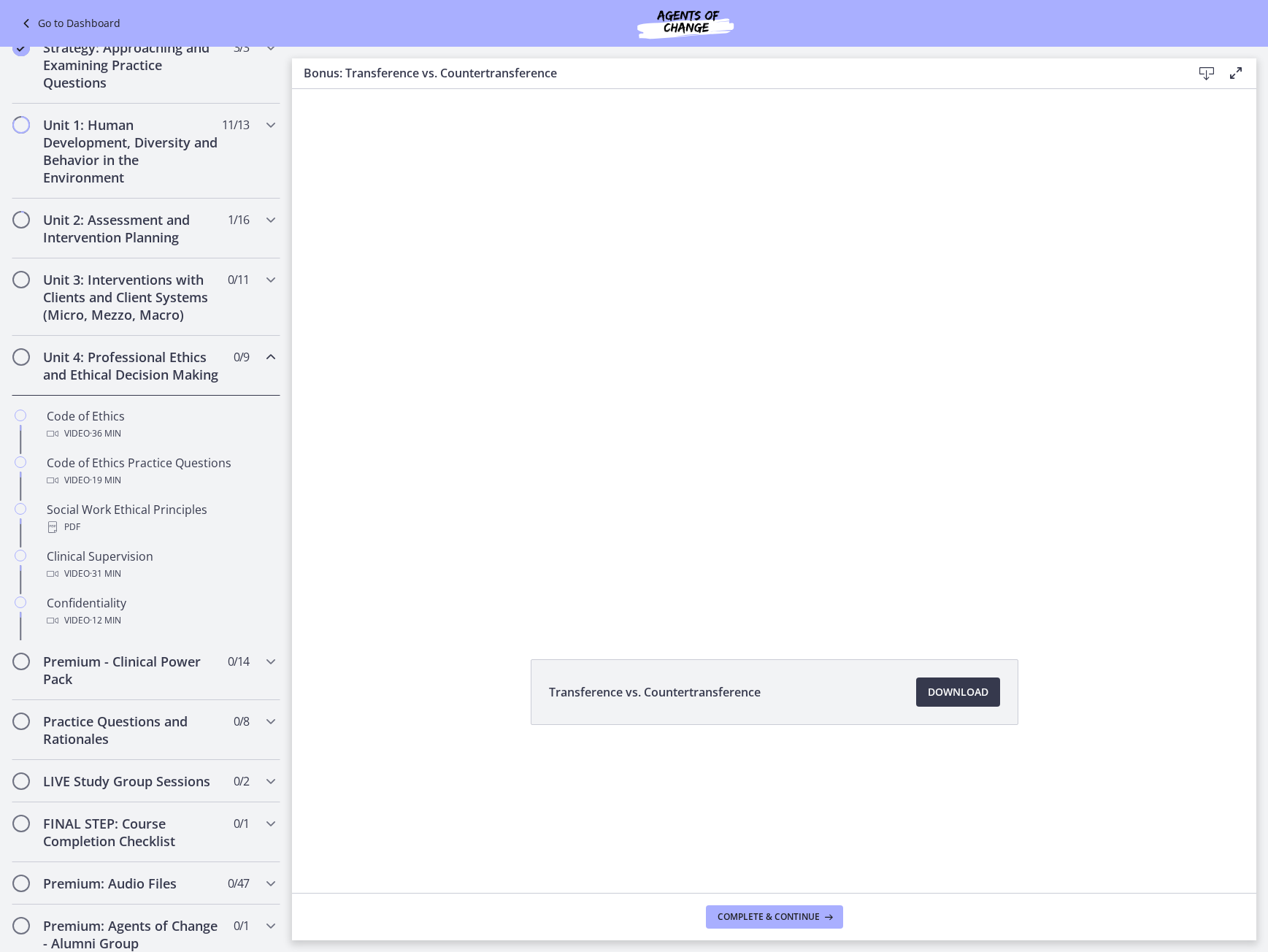
scroll to position [488, 0]
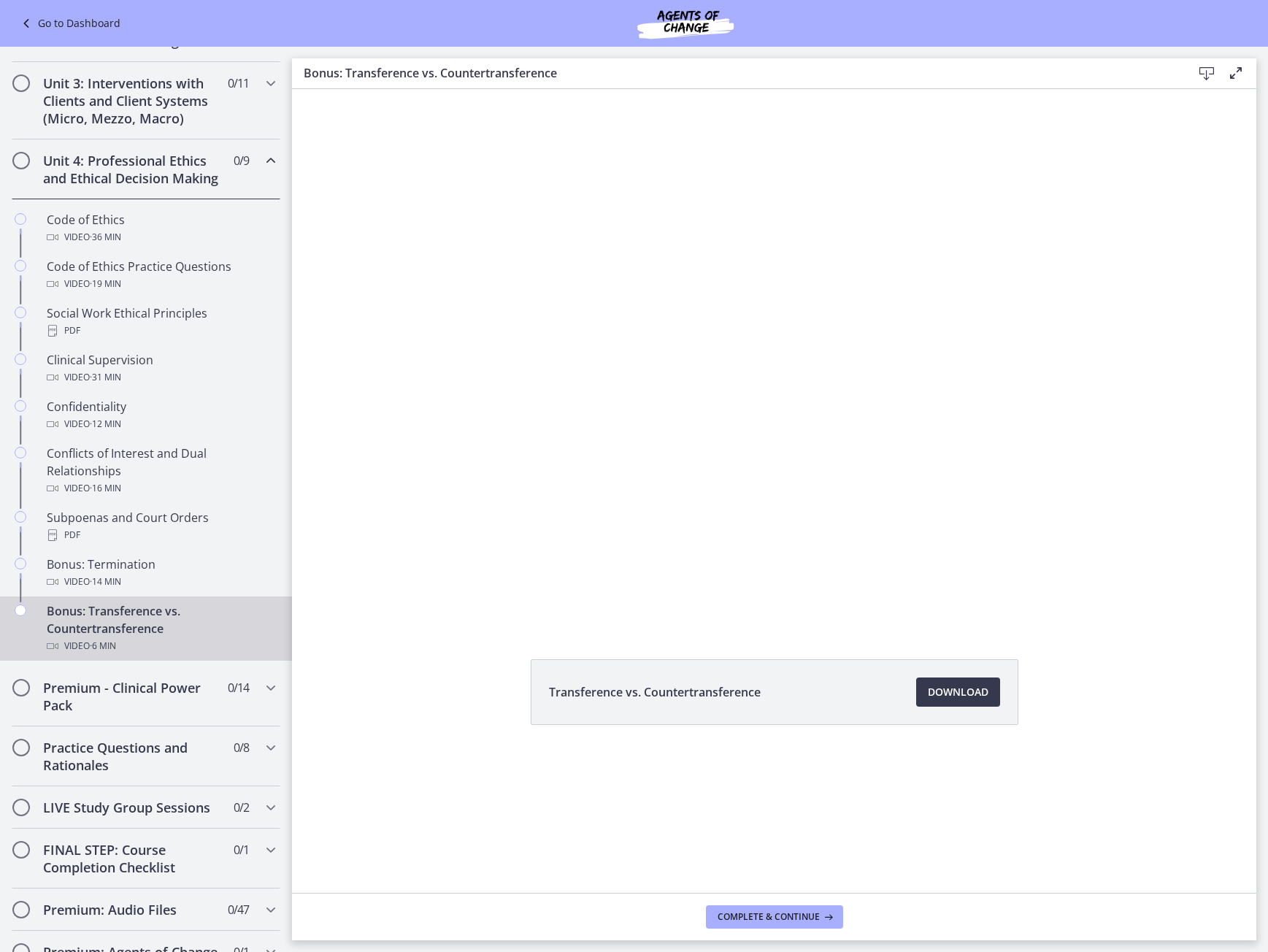
drag, startPoint x: 263, startPoint y: 164, endPoint x: 216, endPoint y: 217, distance: 70.8
click at [216, 217] on ul "Code of Ethics Video · 36 min Code of Ethics Practice Questions Video · 19 min …" at bounding box center [146, 433] width 293 height 468
drag, startPoint x: 175, startPoint y: 243, endPoint x: 215, endPoint y: 257, distance: 42.4
click at [175, 243] on div "Code of Ethics Video · 36 min" at bounding box center [160, 229] width 228 height 35
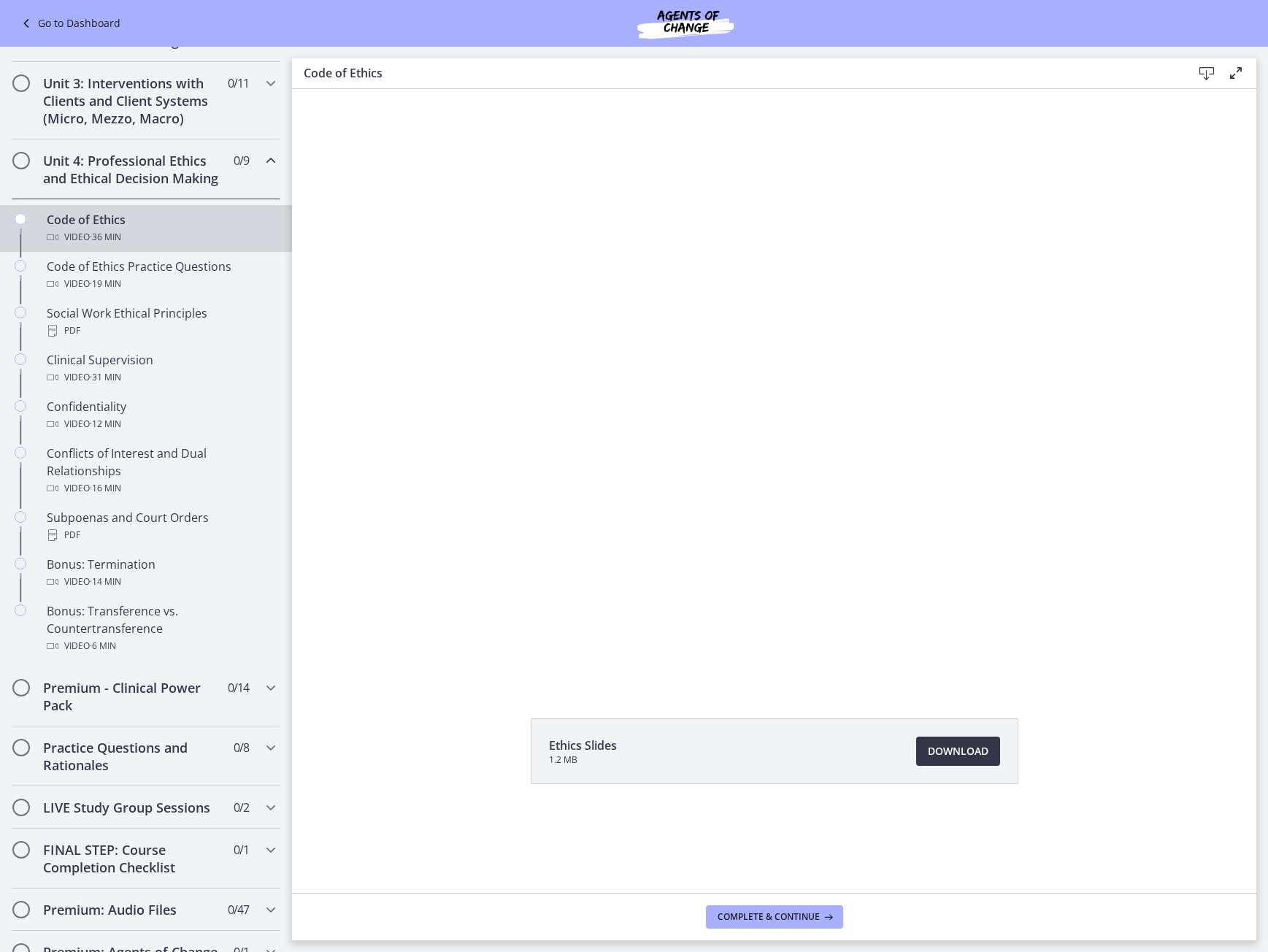
click at [945, 761] on link "Download Opens in a new window" at bounding box center [959, 751] width 84 height 29
click at [154, 289] on div "Code of Ethics Practice Questions Video · 19 min" at bounding box center [160, 275] width 228 height 35
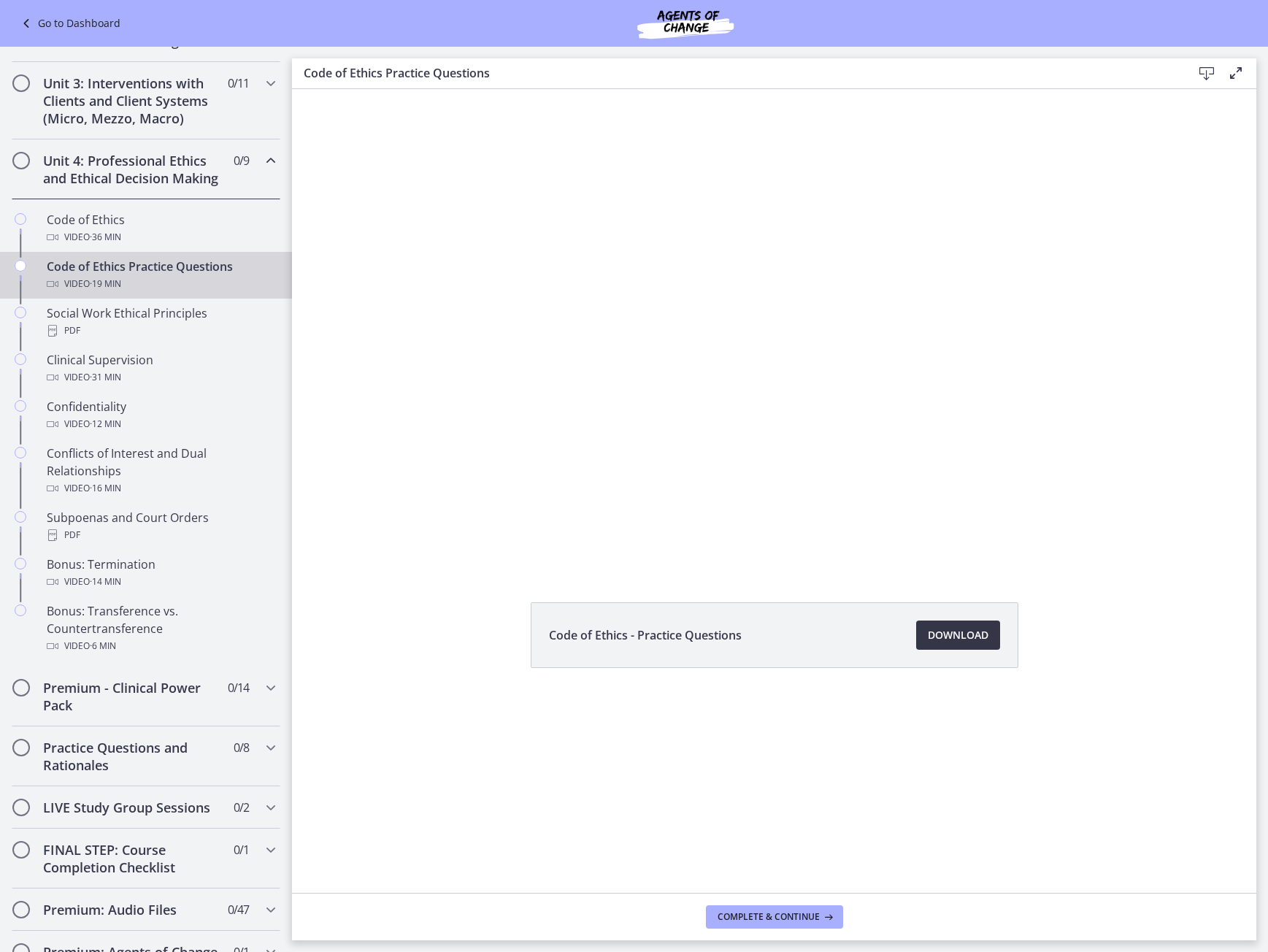
click at [931, 649] on link "Download Opens in a new window" at bounding box center [959, 635] width 84 height 29
click at [181, 340] on div "PDF" at bounding box center [160, 331] width 228 height 18
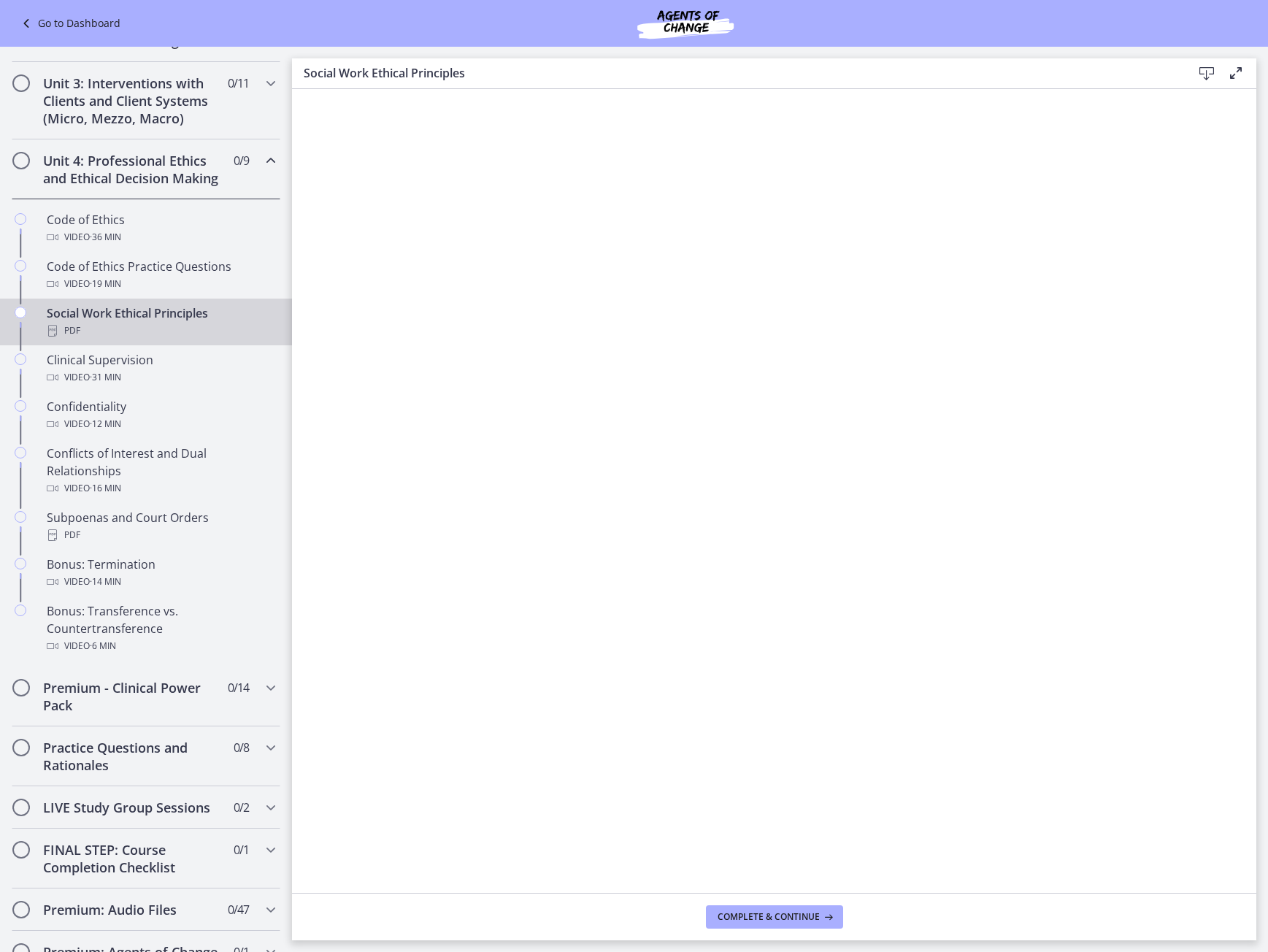
click at [1199, 72] on icon at bounding box center [1207, 73] width 18 height 18
click at [148, 385] on div "Clinical Supervision Video · 31 min" at bounding box center [160, 369] width 228 height 35
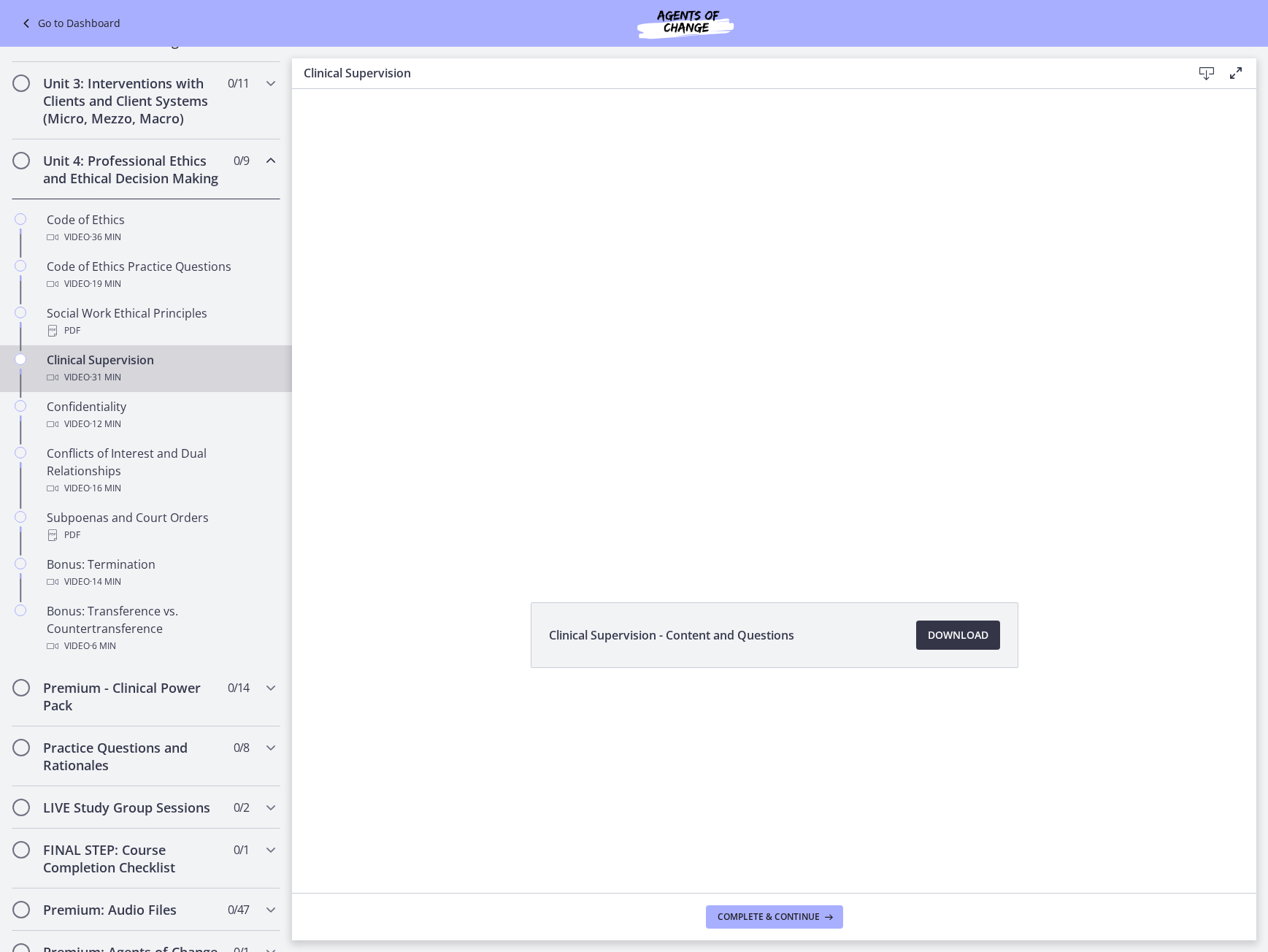
click at [966, 632] on span "Download Opens in a new window" at bounding box center [959, 635] width 61 height 18
click at [123, 424] on div "Confidentiality Video · 12 min" at bounding box center [160, 416] width 228 height 35
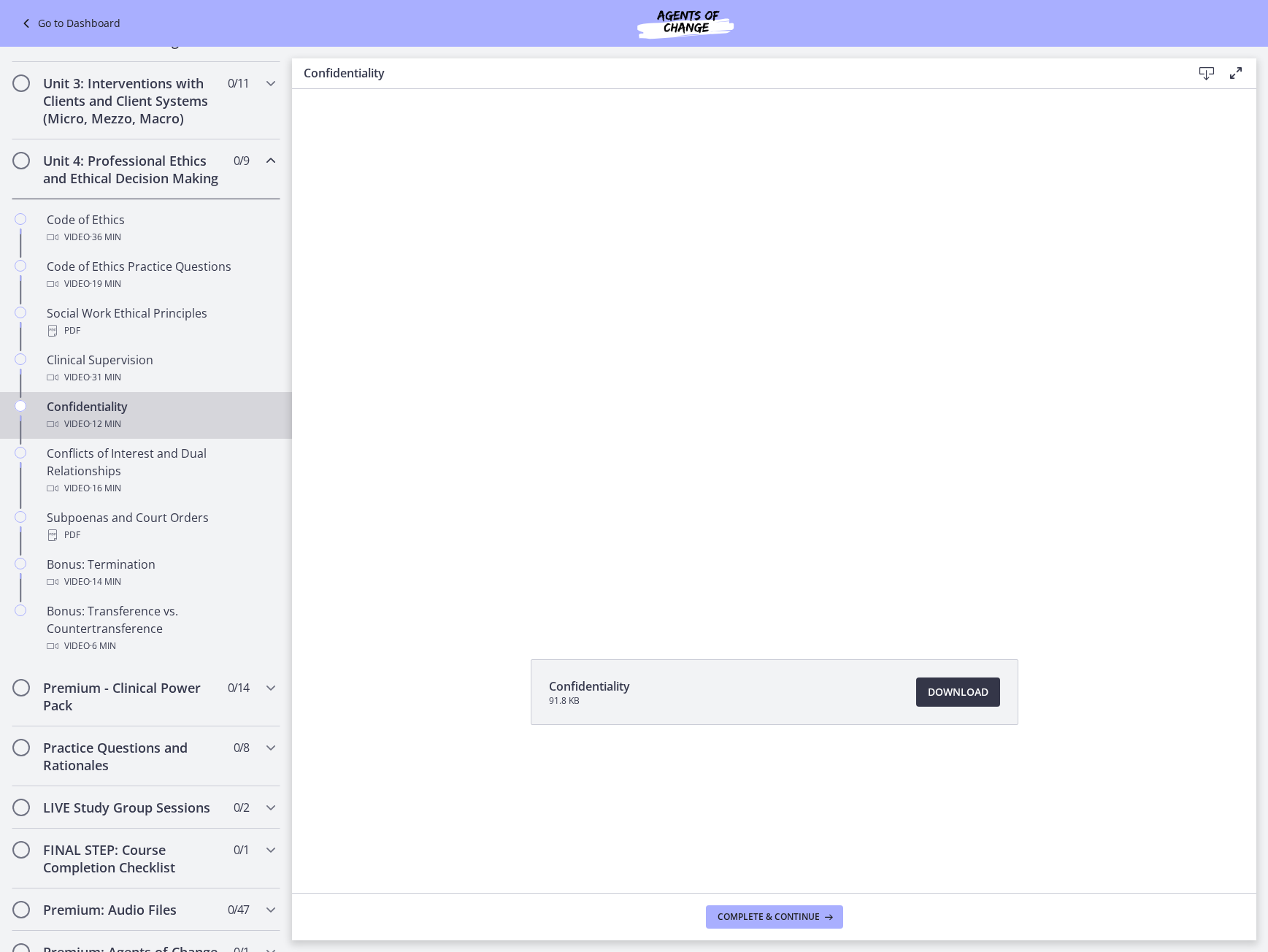
click at [928, 694] on span "Download Opens in a new window" at bounding box center [959, 693] width 61 height 18
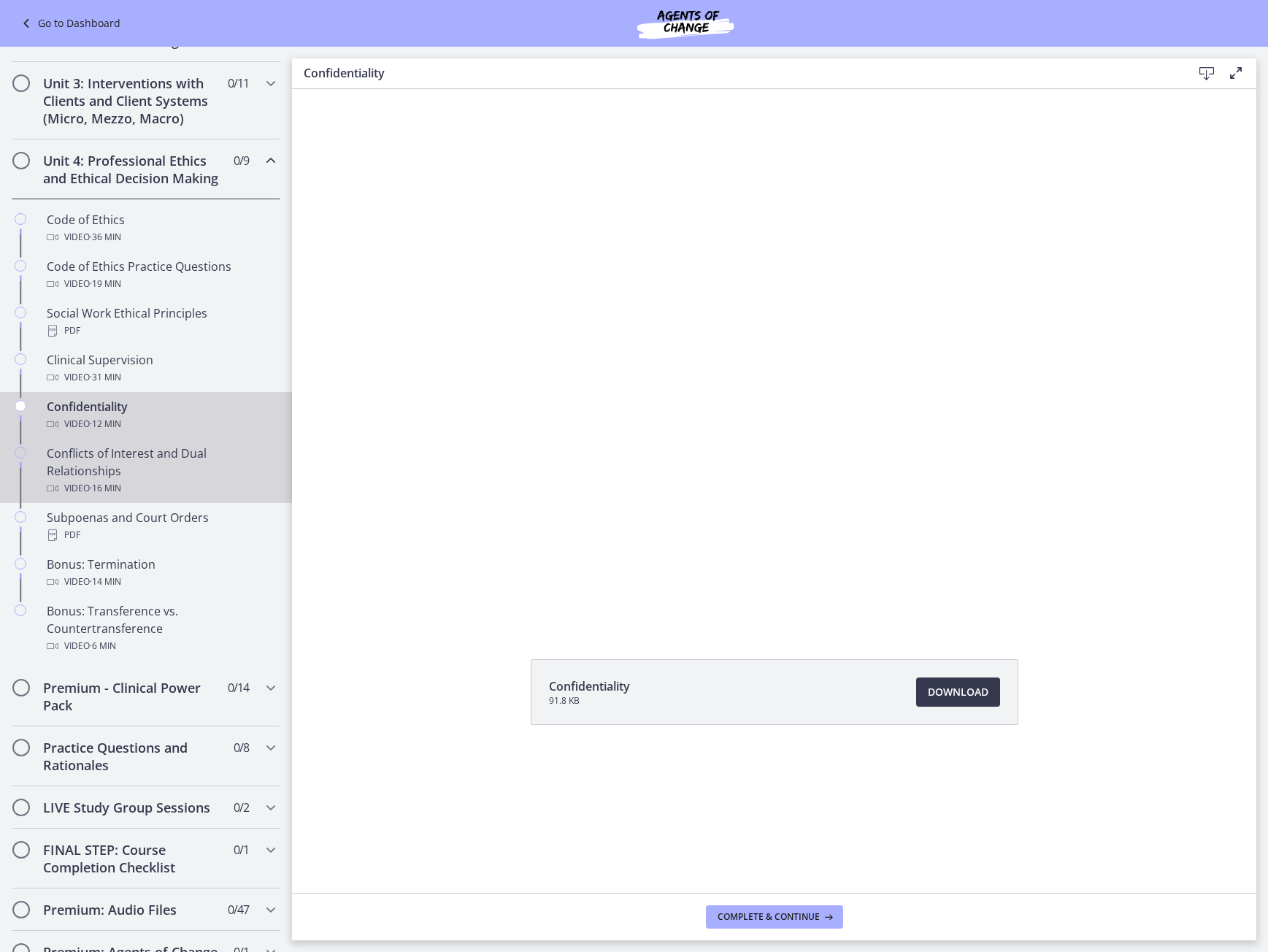
drag, startPoint x: 212, startPoint y: 496, endPoint x: 200, endPoint y: 485, distance: 16.3
click at [212, 496] on div "Conflicts of Interest and Dual Relationships Video · 16 min" at bounding box center [160, 471] width 228 height 53
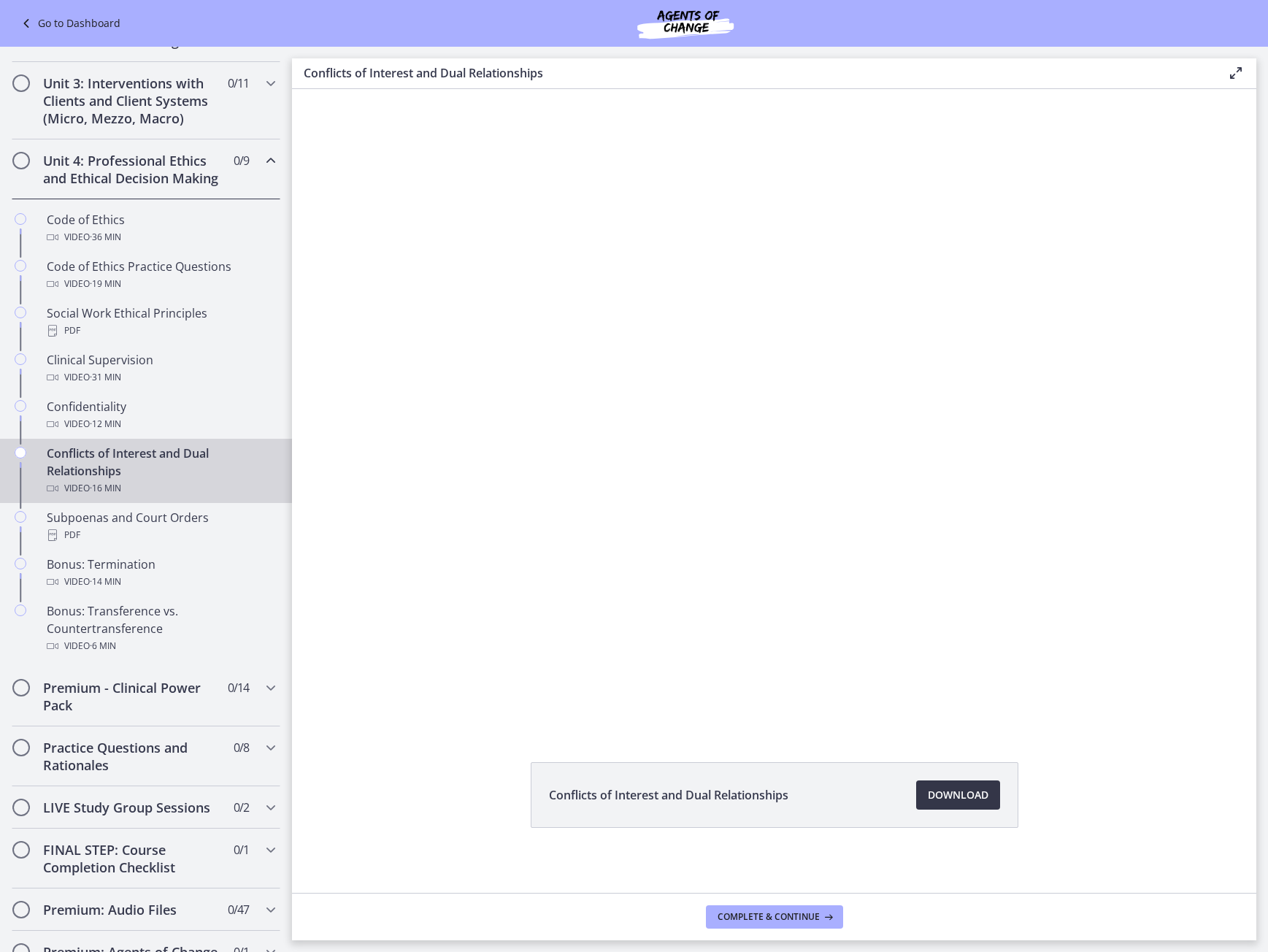
click at [962, 794] on span "Download Opens in a new window" at bounding box center [959, 795] width 61 height 18
drag, startPoint x: 191, startPoint y: 545, endPoint x: 218, endPoint y: 548, distance: 27.2
click at [191, 544] on div "PDF" at bounding box center [160, 535] width 228 height 18
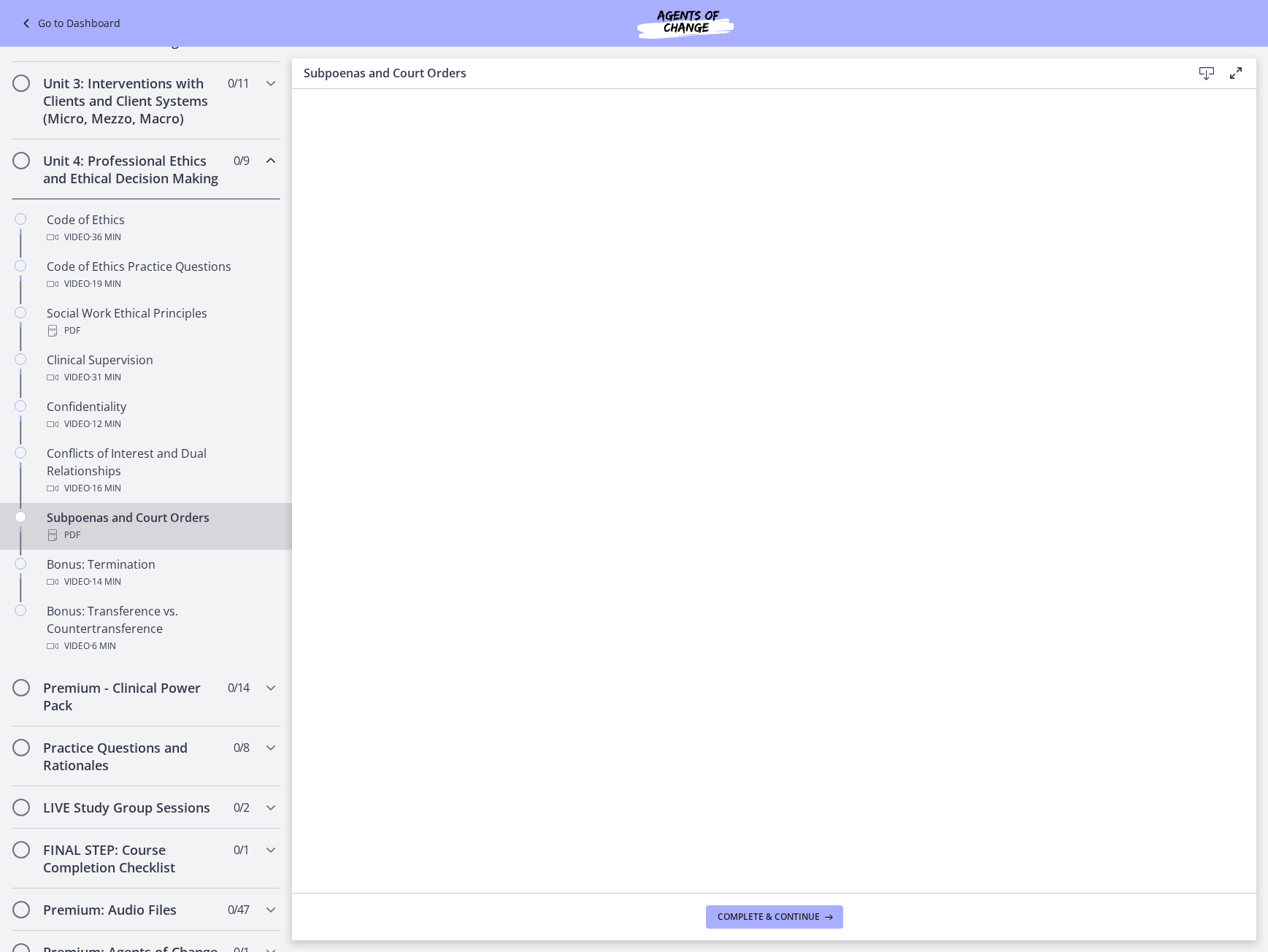
click at [1202, 65] on icon at bounding box center [1207, 73] width 18 height 18
click at [171, 591] on div "Video · 14 min" at bounding box center [160, 582] width 228 height 18
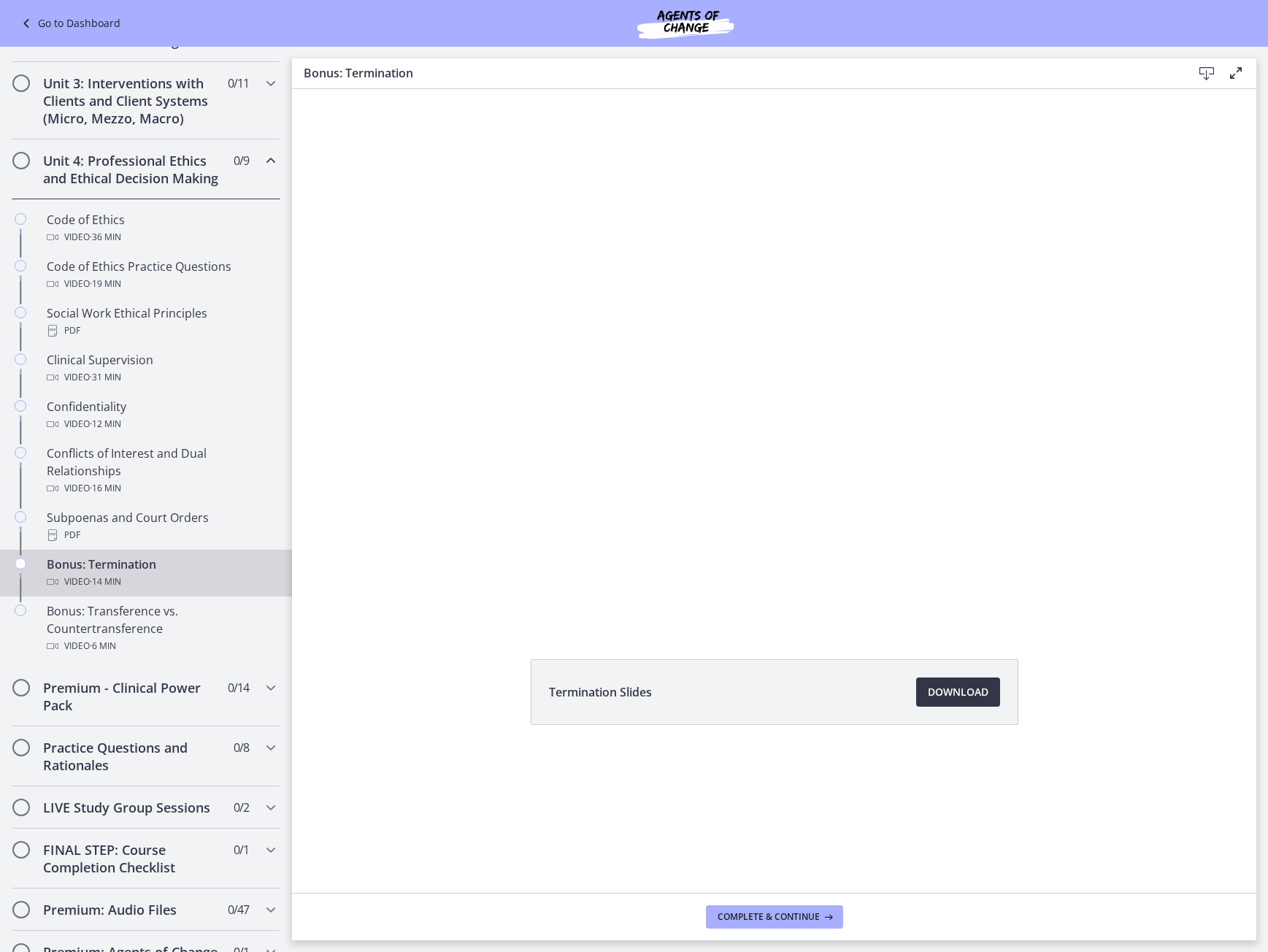
click at [974, 700] on span "Download Opens in a new window" at bounding box center [959, 693] width 61 height 18
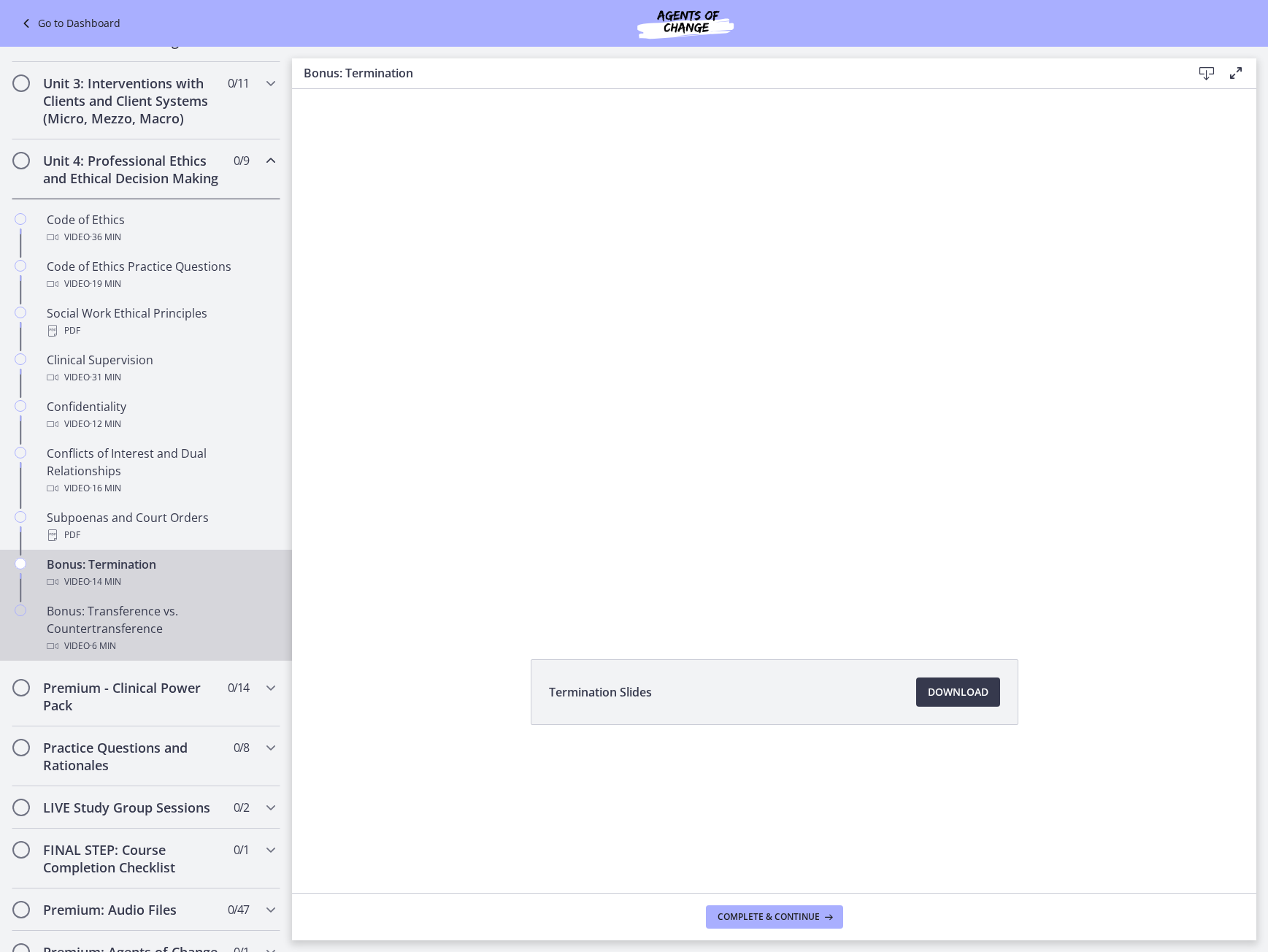
click at [152, 642] on div "Bonus: Transference vs. Countertransference Video · 6 min" at bounding box center [160, 629] width 228 height 53
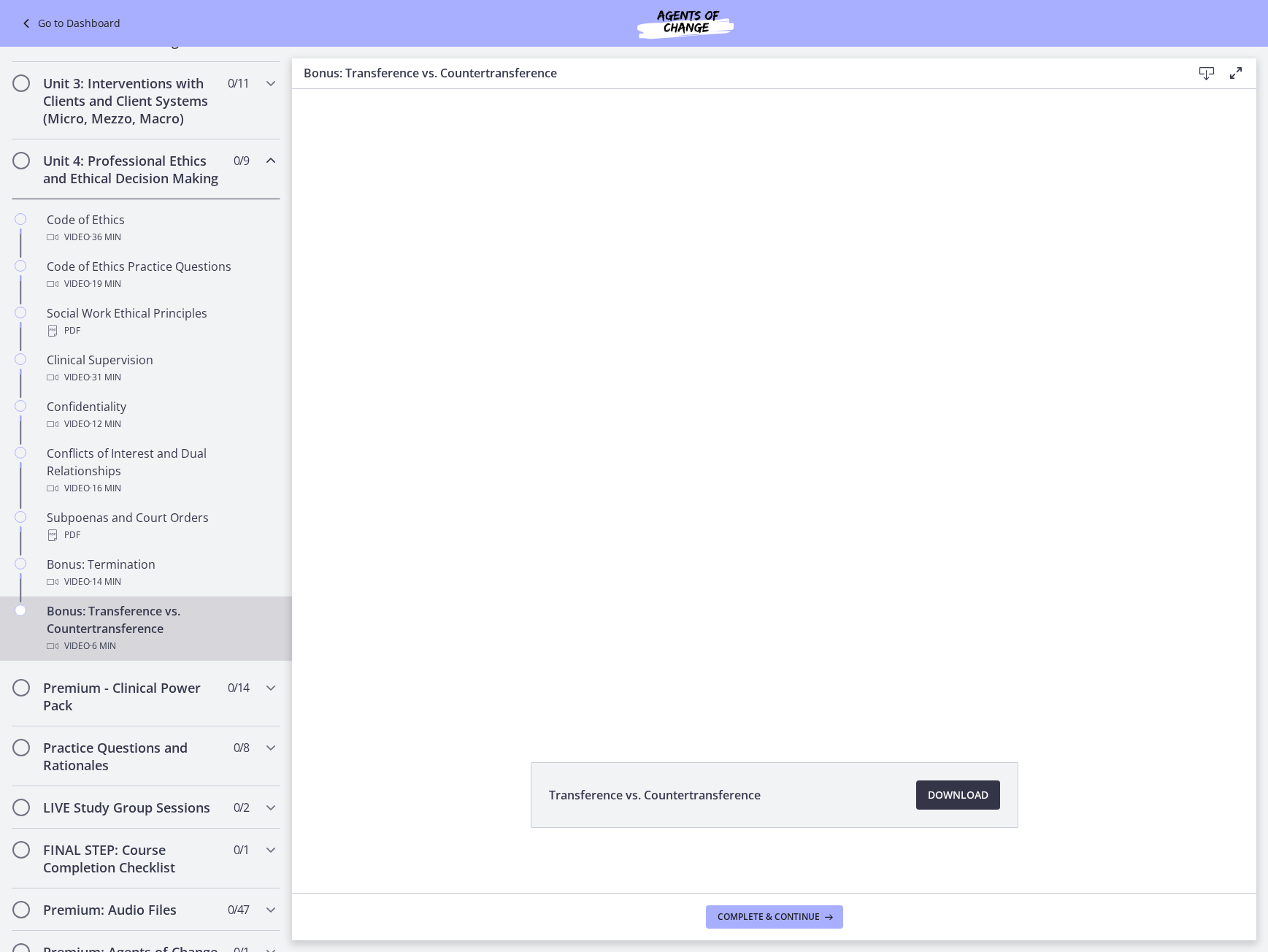
click at [966, 806] on link "Download Opens in a new window" at bounding box center [959, 795] width 84 height 29
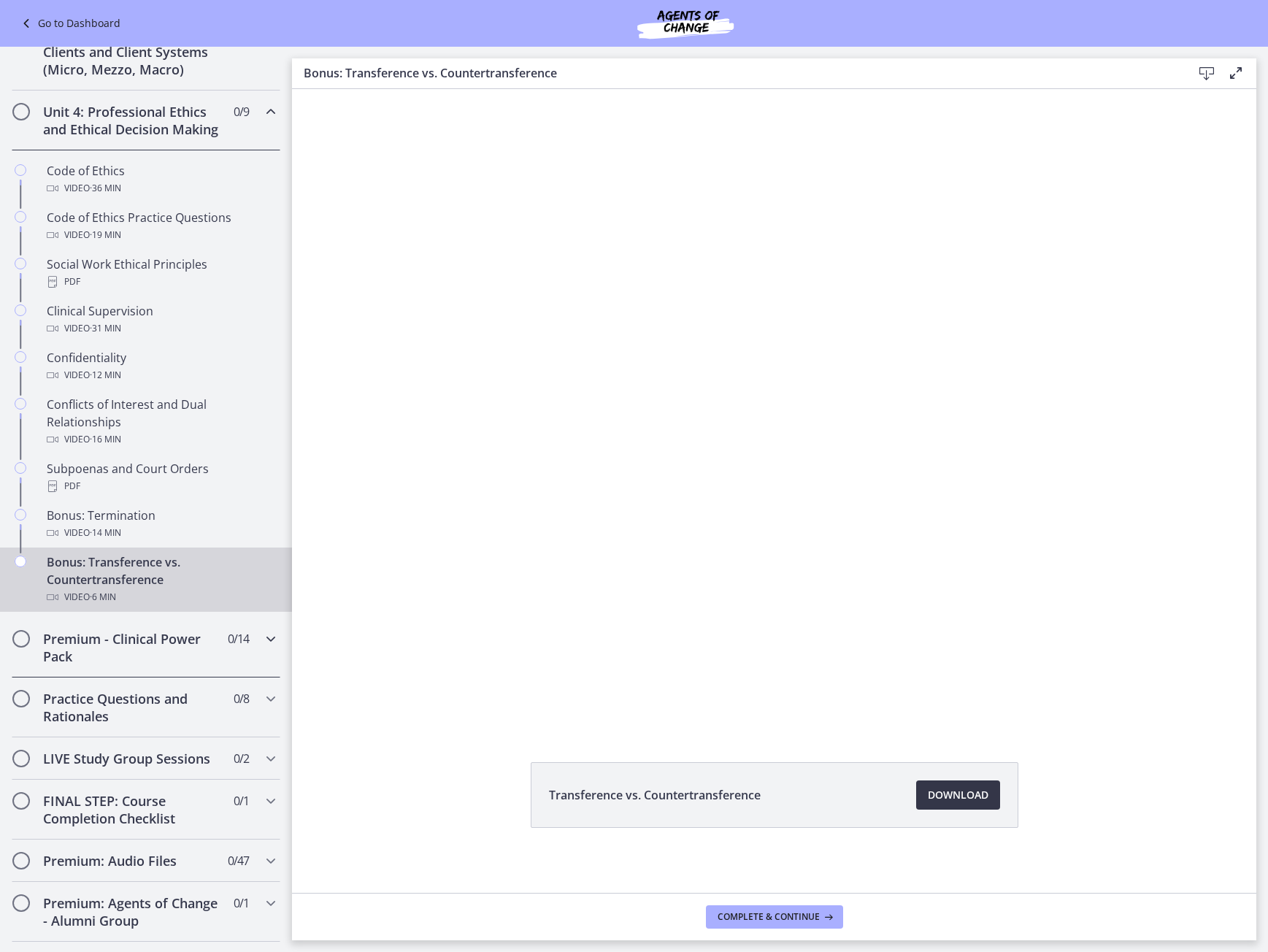
scroll to position [561, 0]
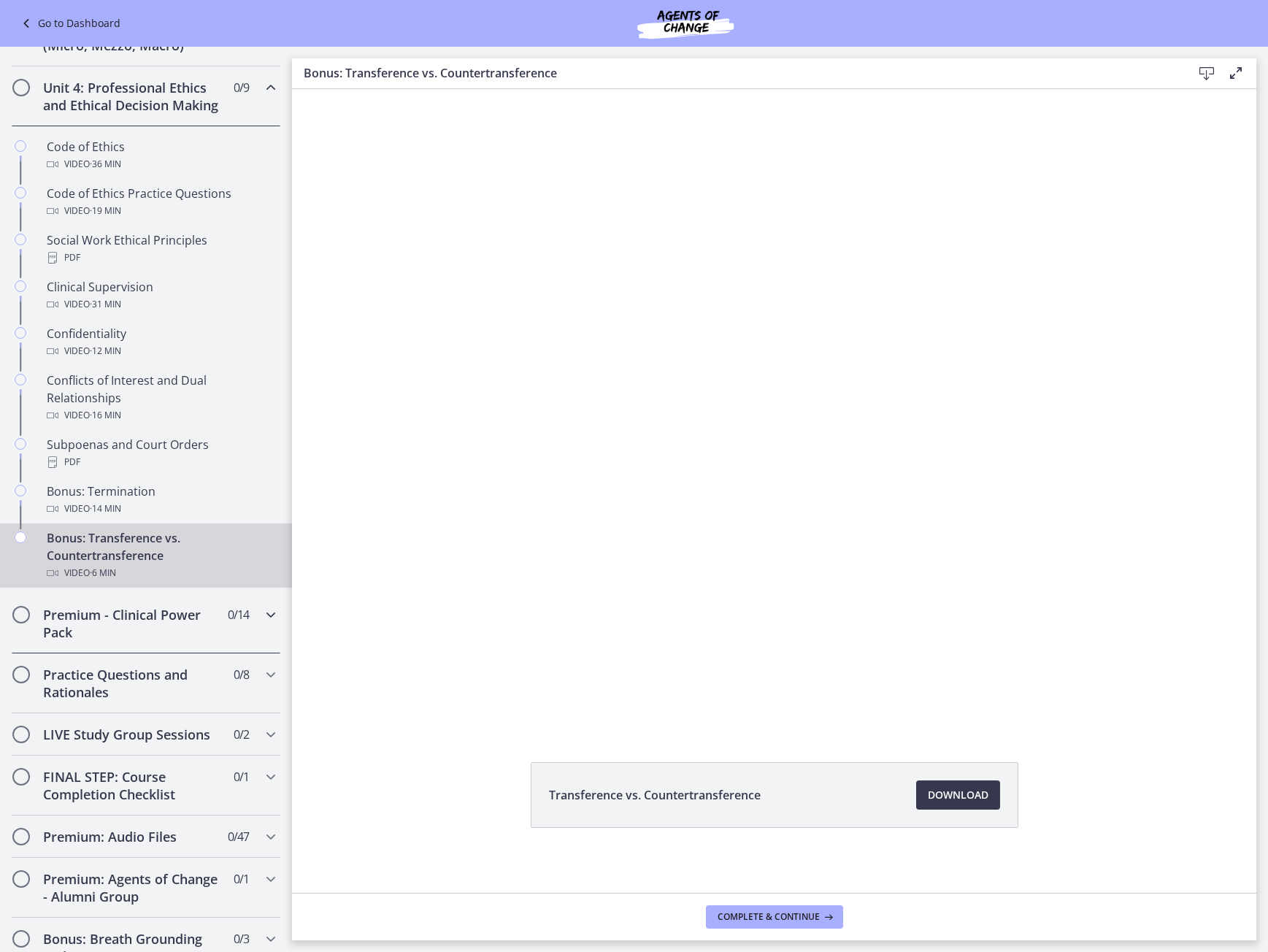
click at [264, 623] on icon "Chapters" at bounding box center [271, 614] width 18 height 18
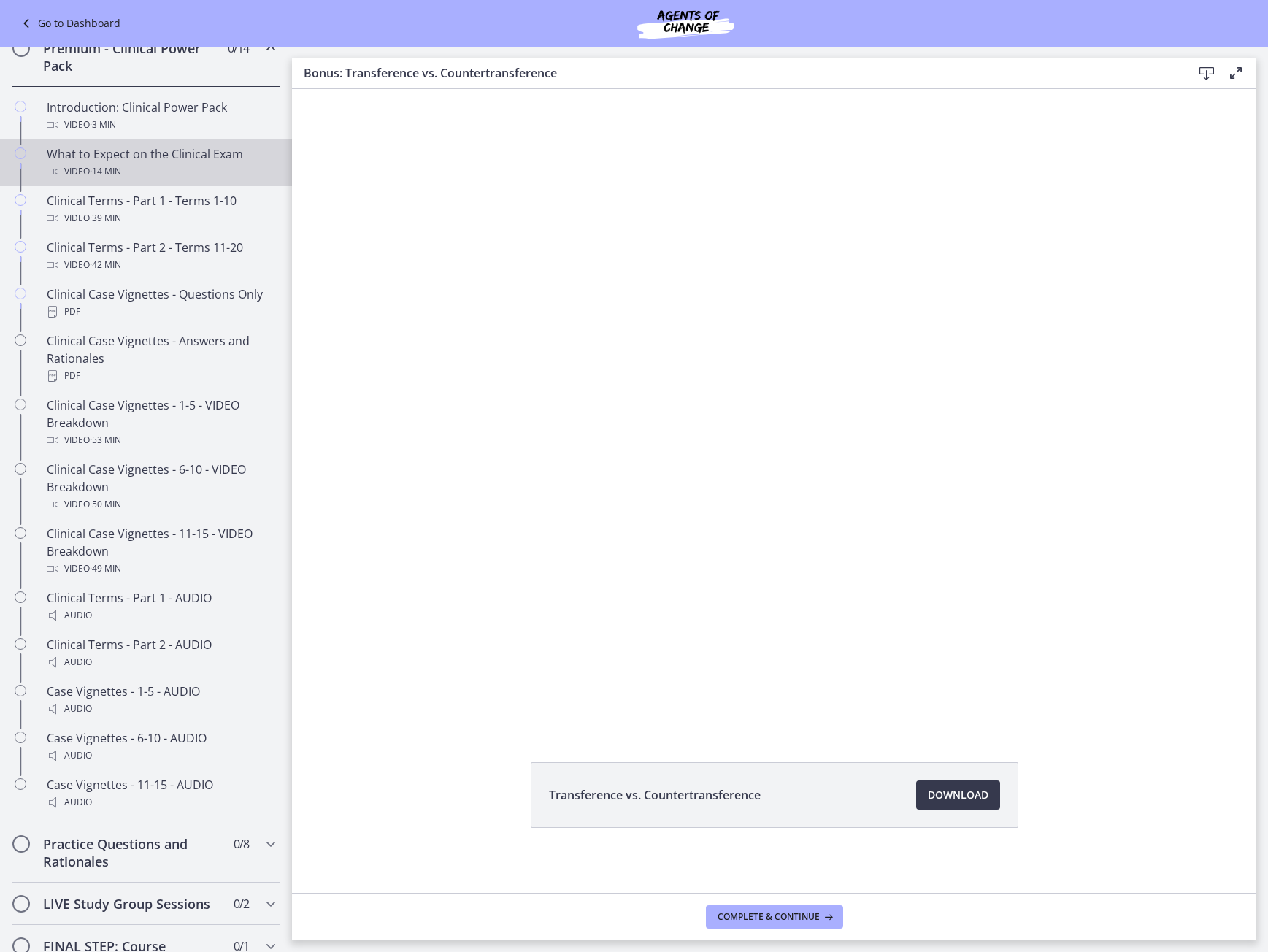
scroll to position [634, 0]
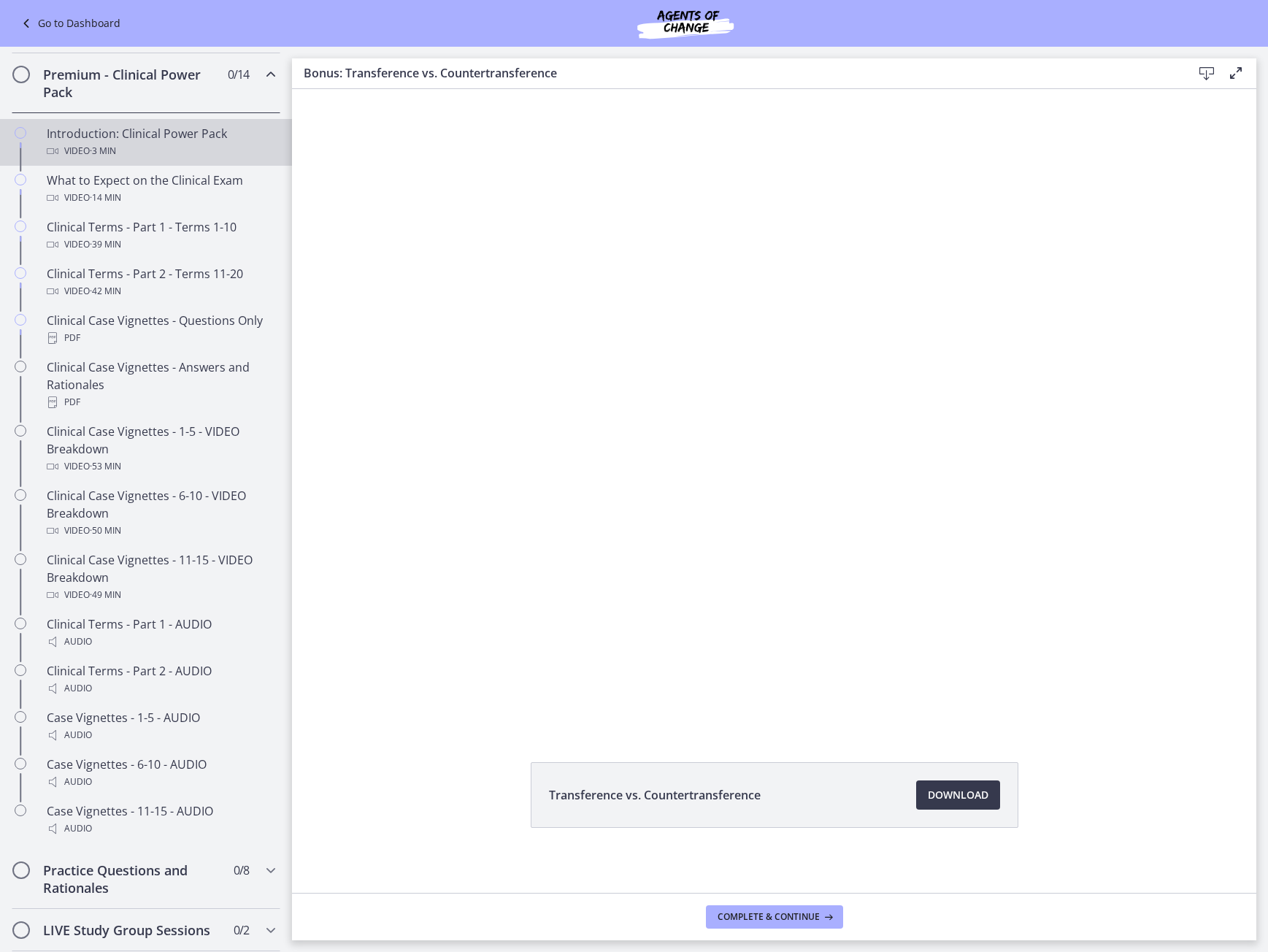
click at [186, 159] on div "Introduction: Clinical Power Pack Video · 3 min" at bounding box center [160, 143] width 228 height 35
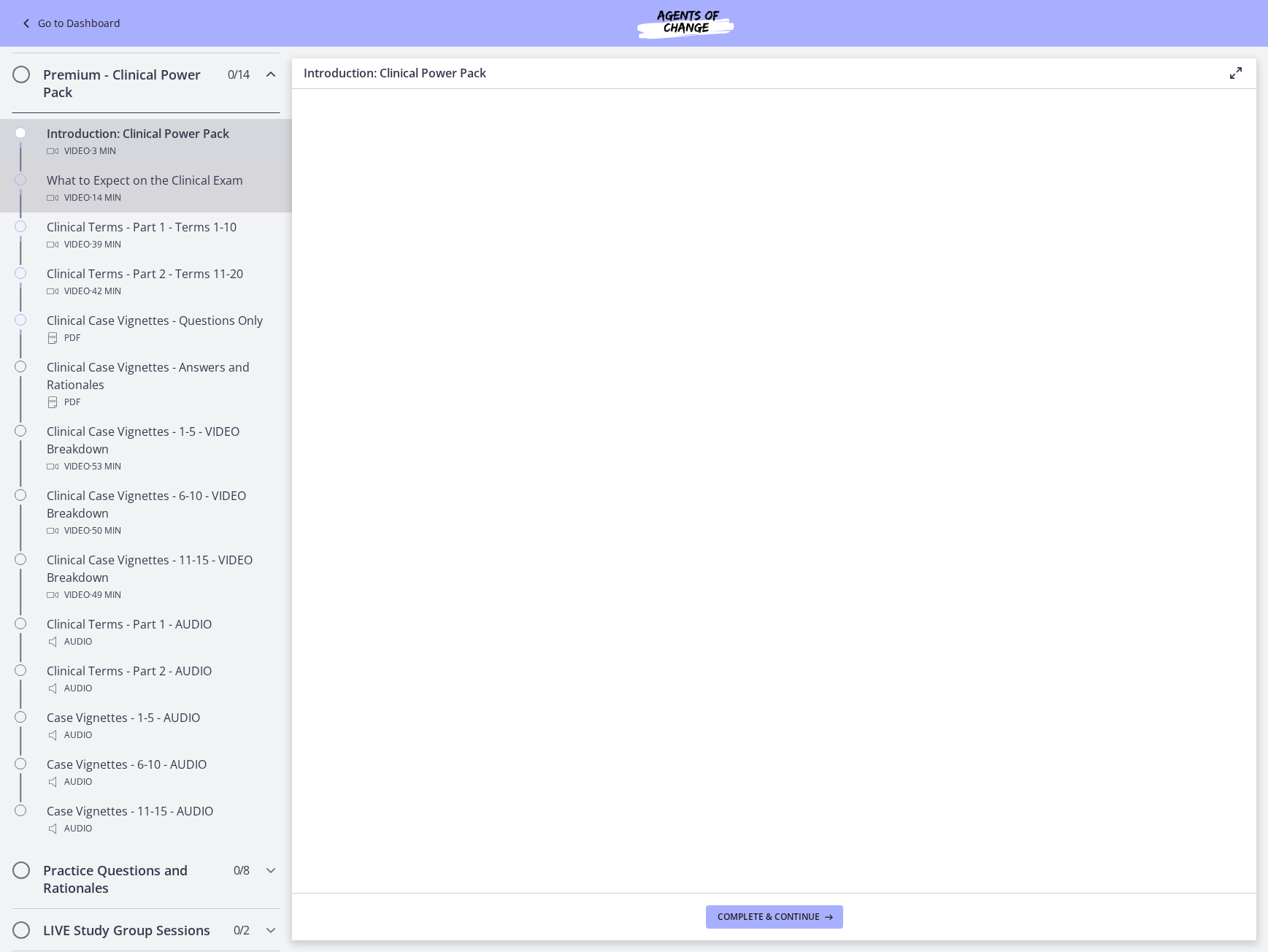
click at [99, 206] on span "· 14 min" at bounding box center [106, 198] width 31 height 18
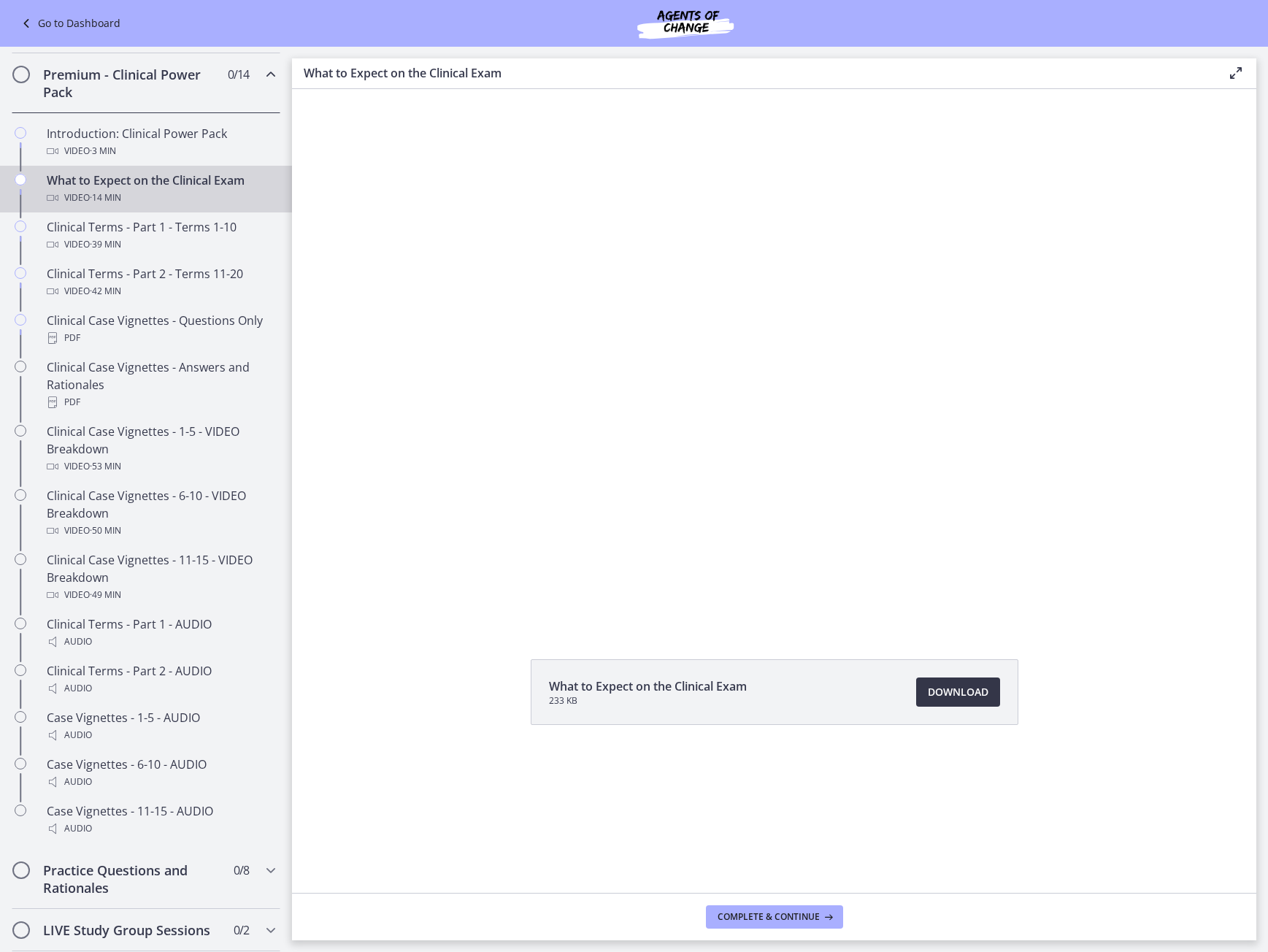
click at [972, 701] on span "Download Opens in a new window" at bounding box center [959, 693] width 61 height 18
click at [100, 253] on span "· 39 min" at bounding box center [106, 245] width 31 height 18
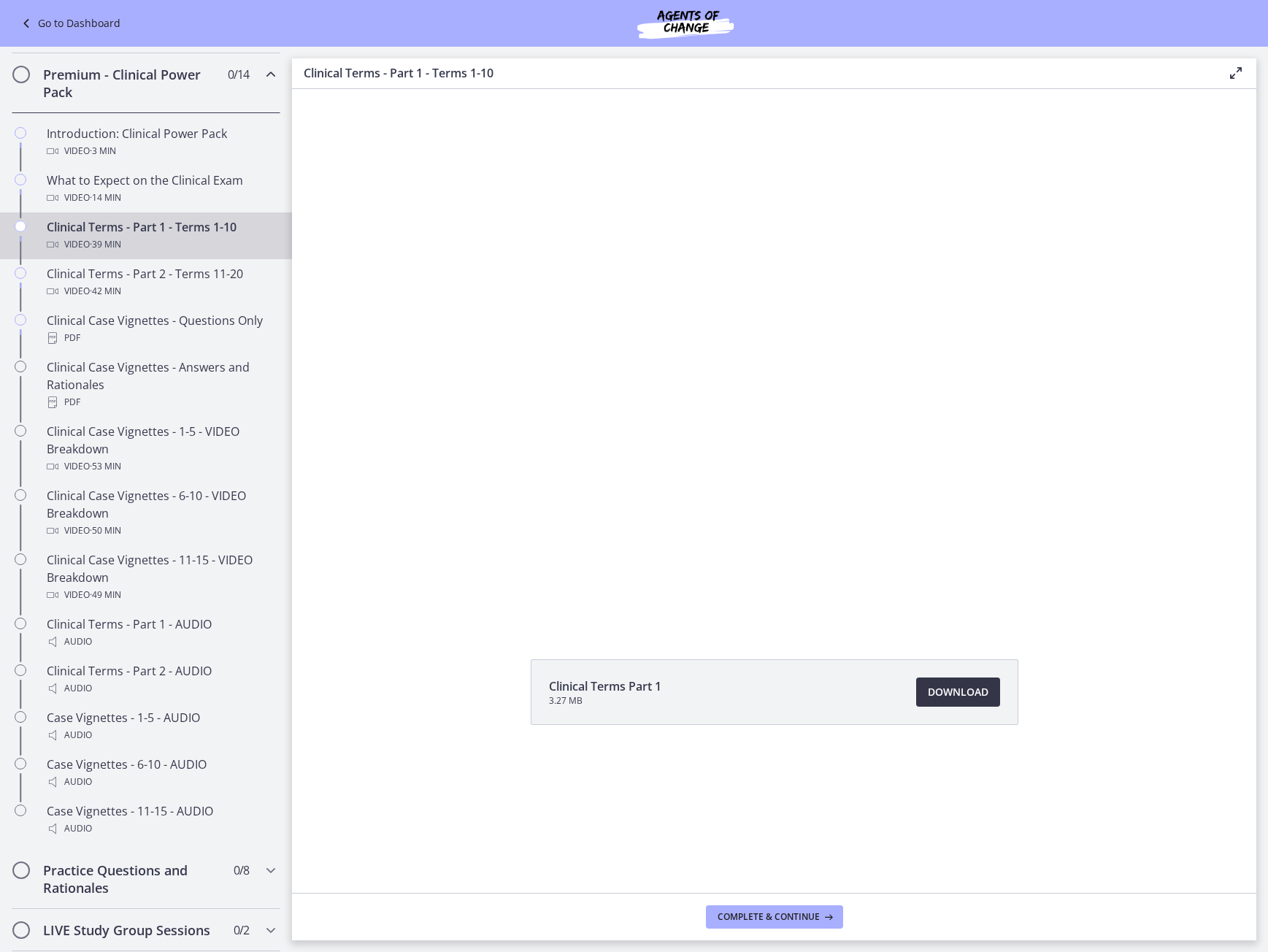
click at [956, 703] on link "Download Opens in a new window" at bounding box center [959, 693] width 84 height 29
click at [104, 298] on div "Clinical Terms - Part 2 - Terms 11-20 Video · 42 min" at bounding box center [160, 283] width 228 height 35
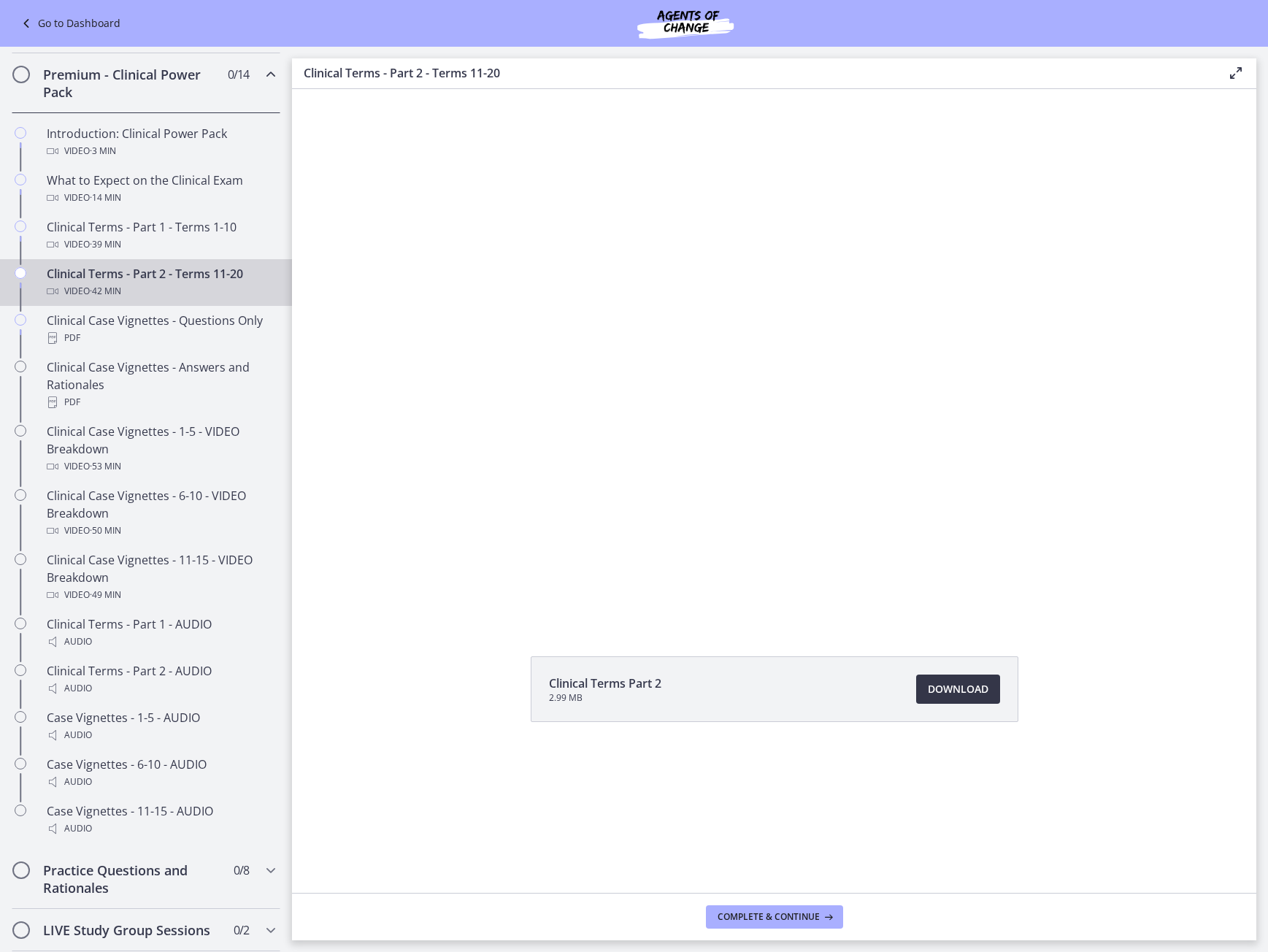
click at [981, 804] on div "Clinical Terms Part 2 2.99 MB Download Opens in a new window" at bounding box center [775, 491] width 965 height 804
click at [979, 702] on link "Download Opens in a new window" at bounding box center [959, 690] width 84 height 29
drag, startPoint x: 169, startPoint y: 341, endPoint x: 170, endPoint y: 320, distance: 21.0
click at [170, 341] on div "Clinical Case Vignettes - Questions Only PDF" at bounding box center [160, 330] width 228 height 35
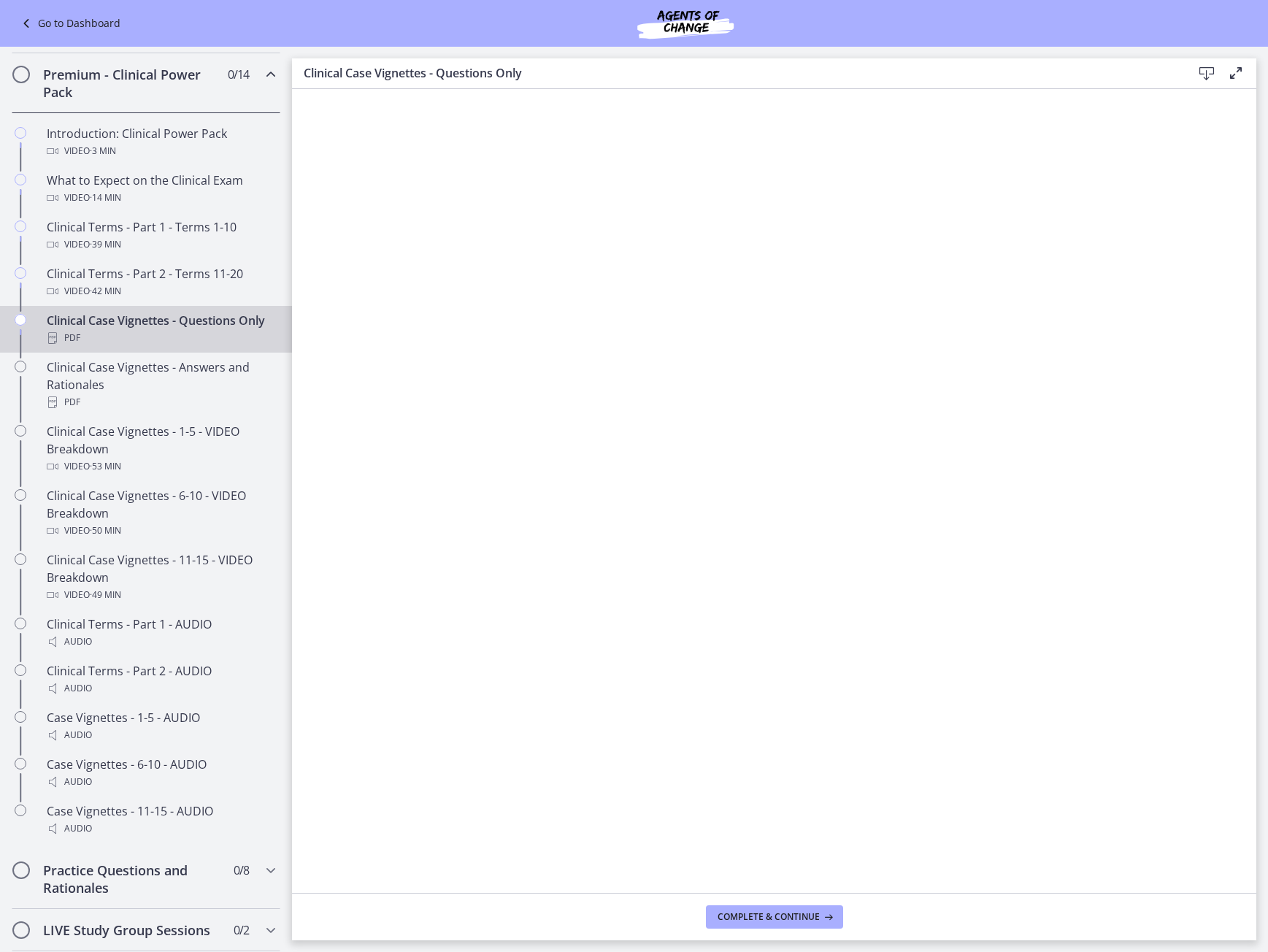
click at [183, 346] on div "Clinical Case Vignettes - Questions Only PDF" at bounding box center [160, 330] width 228 height 35
click at [782, 929] on button "Complete & continue" at bounding box center [775, 917] width 137 height 23
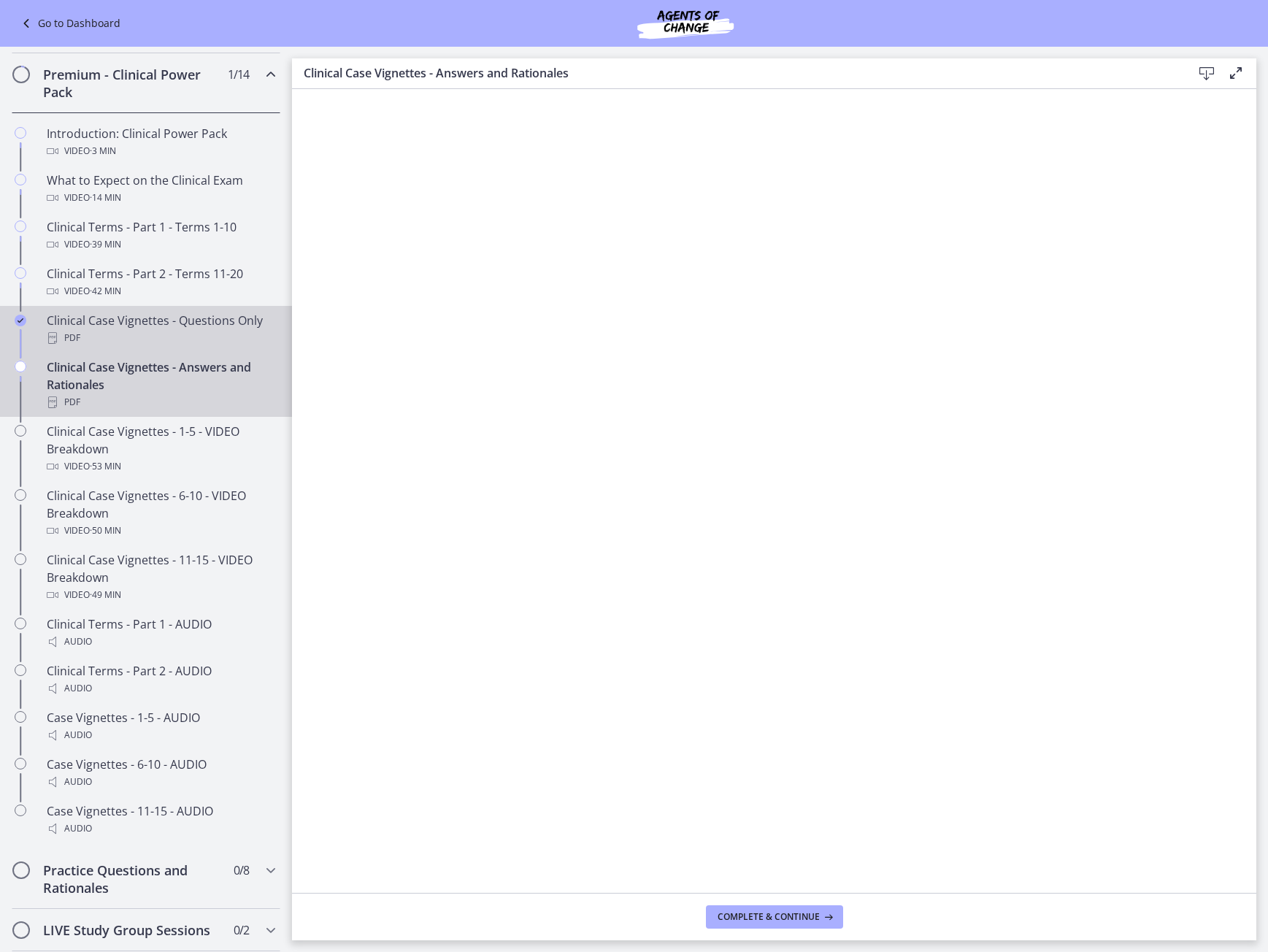
click at [119, 346] on div "PDF" at bounding box center [160, 339] width 228 height 18
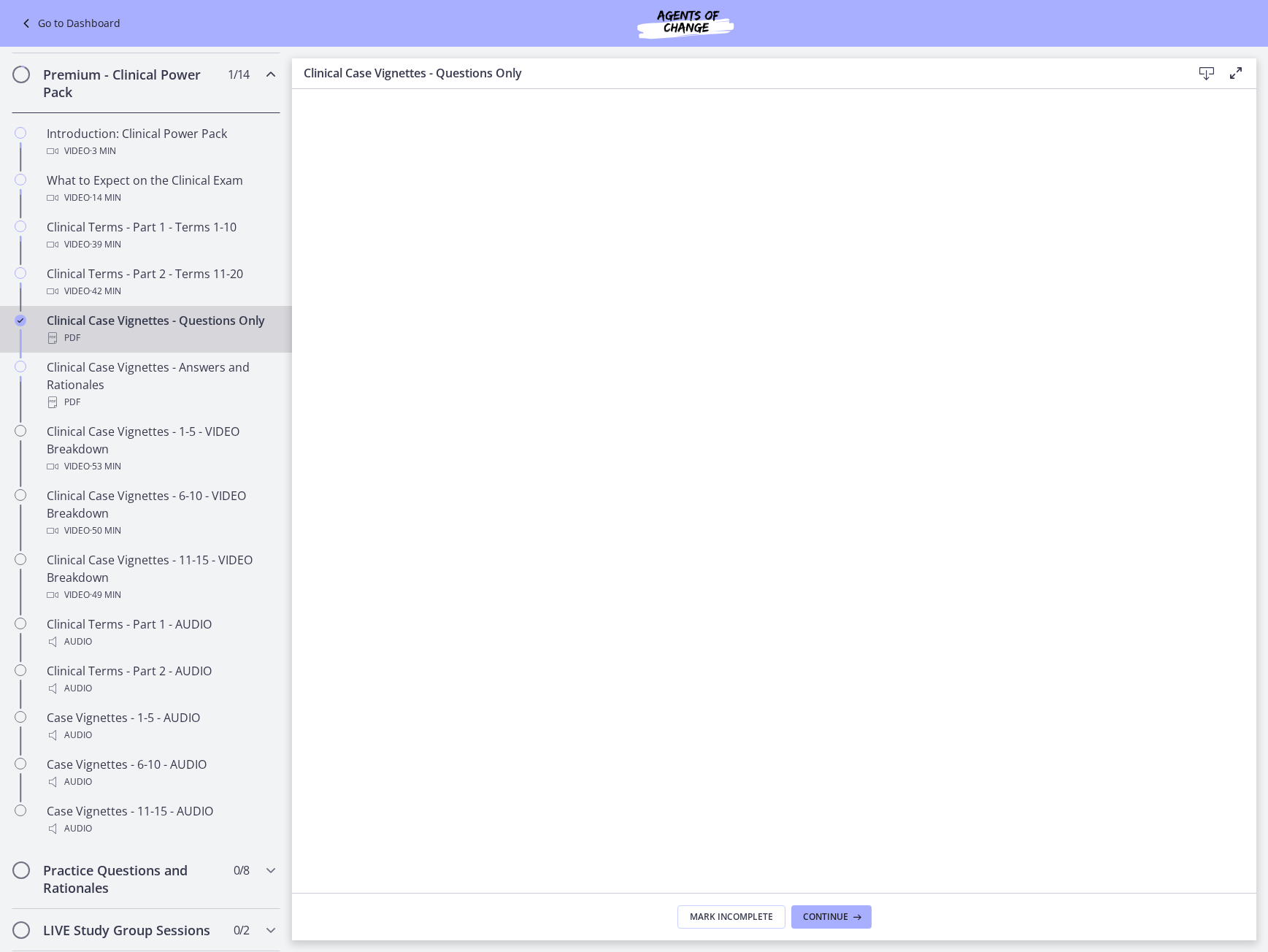
click at [1207, 79] on icon at bounding box center [1207, 73] width 18 height 18
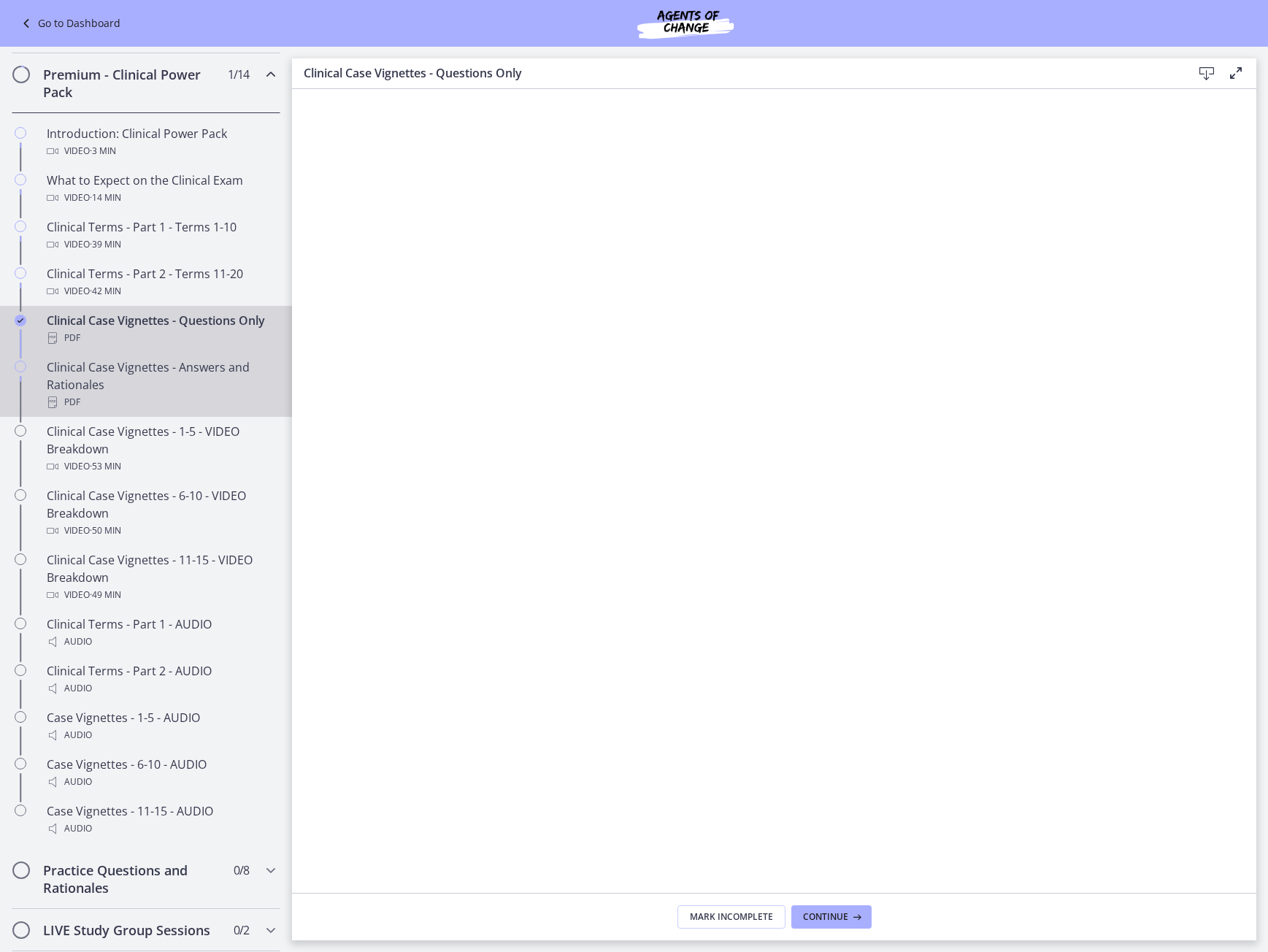
click at [148, 411] on div "PDF" at bounding box center [160, 402] width 228 height 18
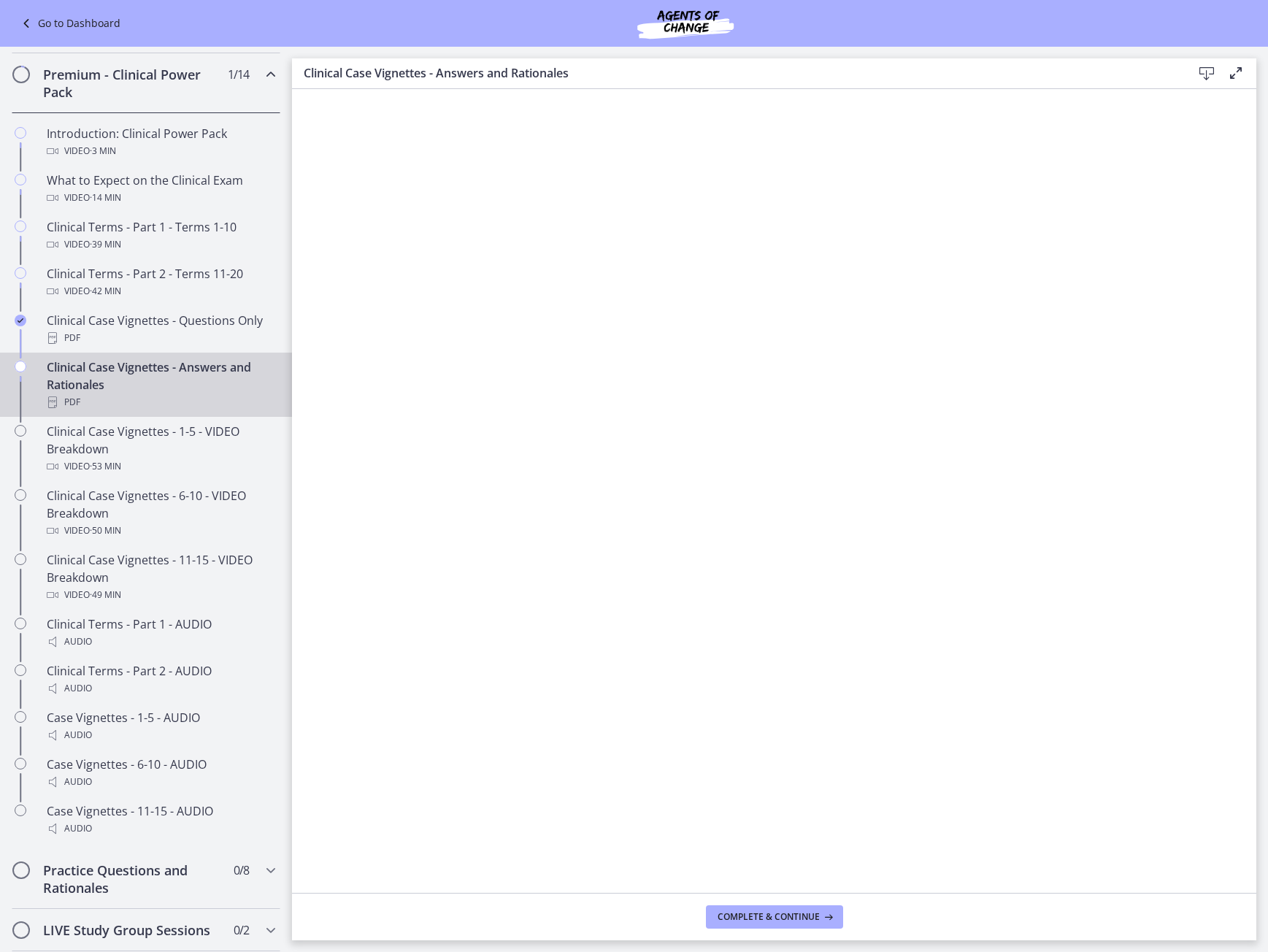
click at [1210, 70] on icon at bounding box center [1207, 73] width 18 height 18
click at [172, 411] on div "PDF" at bounding box center [160, 402] width 228 height 18
click at [78, 400] on div "Clinical Case Vignettes - Answers and Rationales PDF" at bounding box center [160, 385] width 228 height 53
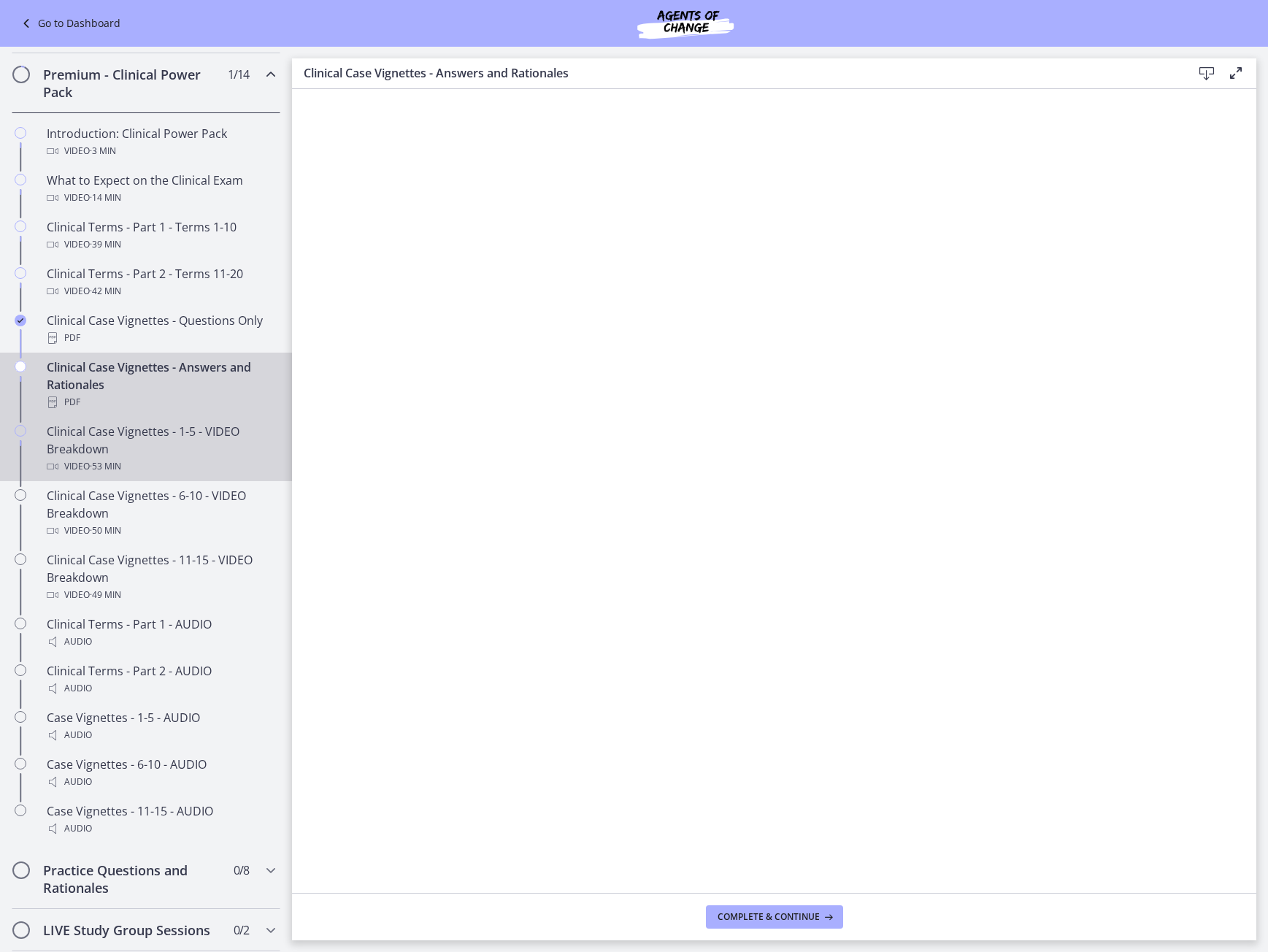
click at [90, 472] on div "Clinical Case Vignettes - 1-5 - VIDEO Breakdown Video · 53 min" at bounding box center [160, 449] width 228 height 53
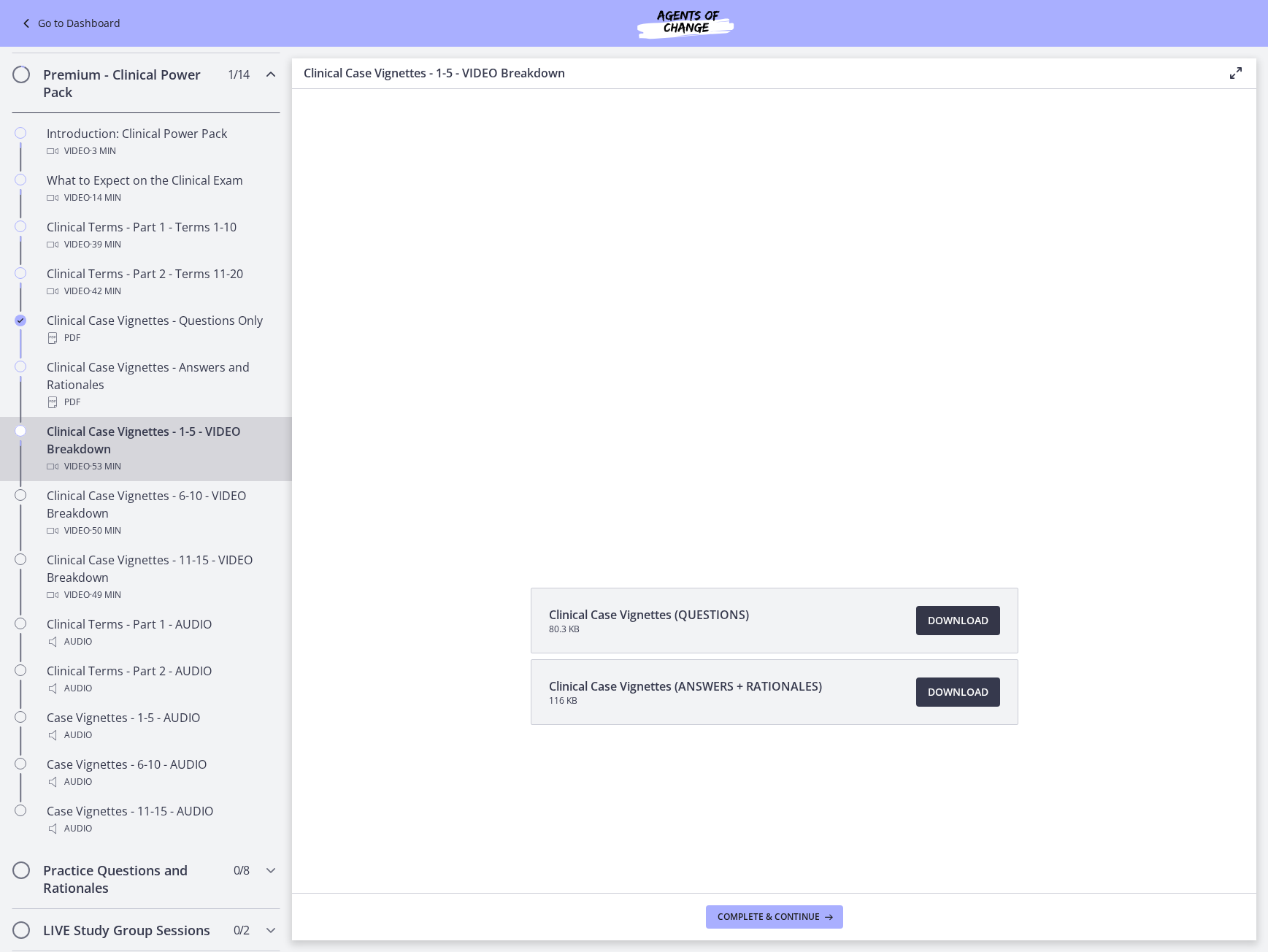
click at [970, 632] on link "Download Opens in a new window" at bounding box center [959, 620] width 84 height 29
click at [981, 694] on span "Download Opens in a new window" at bounding box center [959, 693] width 61 height 18
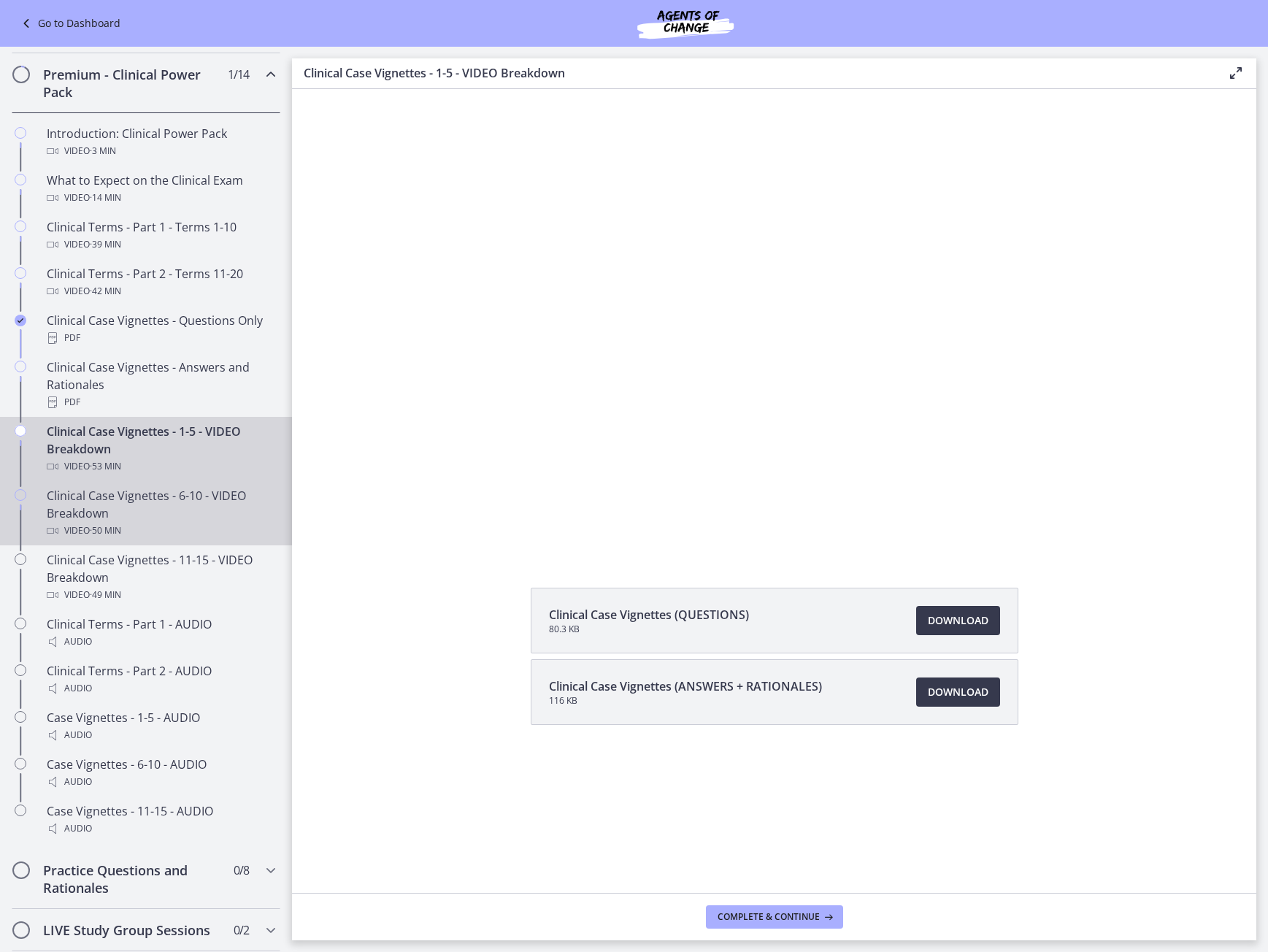
click at [165, 529] on div "Clinical Case Vignettes - 6-10 - VIDEO Breakdown Video · 50 min" at bounding box center [160, 514] width 228 height 53
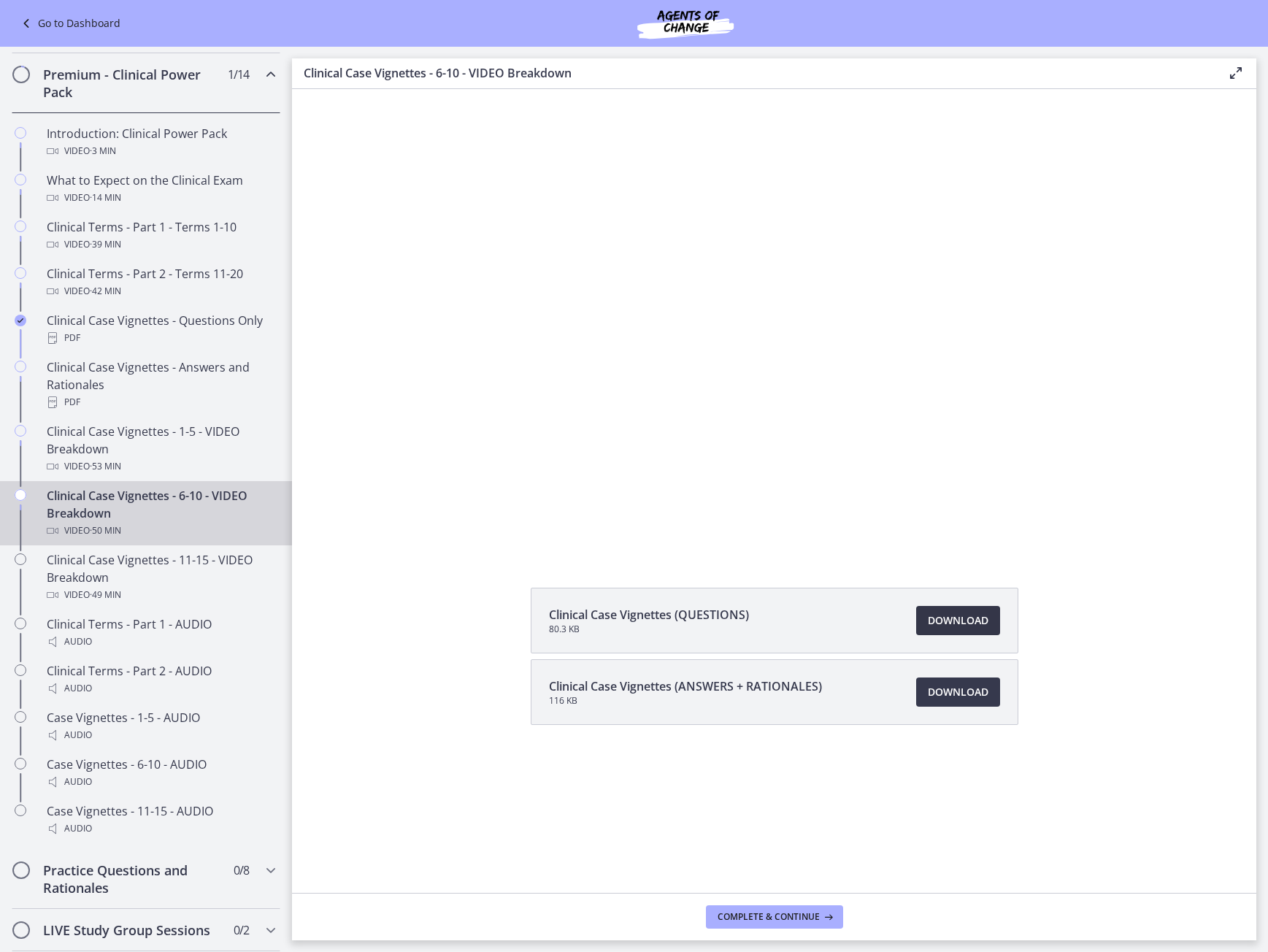
click at [977, 616] on span "Download Opens in a new window" at bounding box center [959, 620] width 61 height 18
click at [943, 701] on span "Download Opens in a new window" at bounding box center [959, 693] width 61 height 18
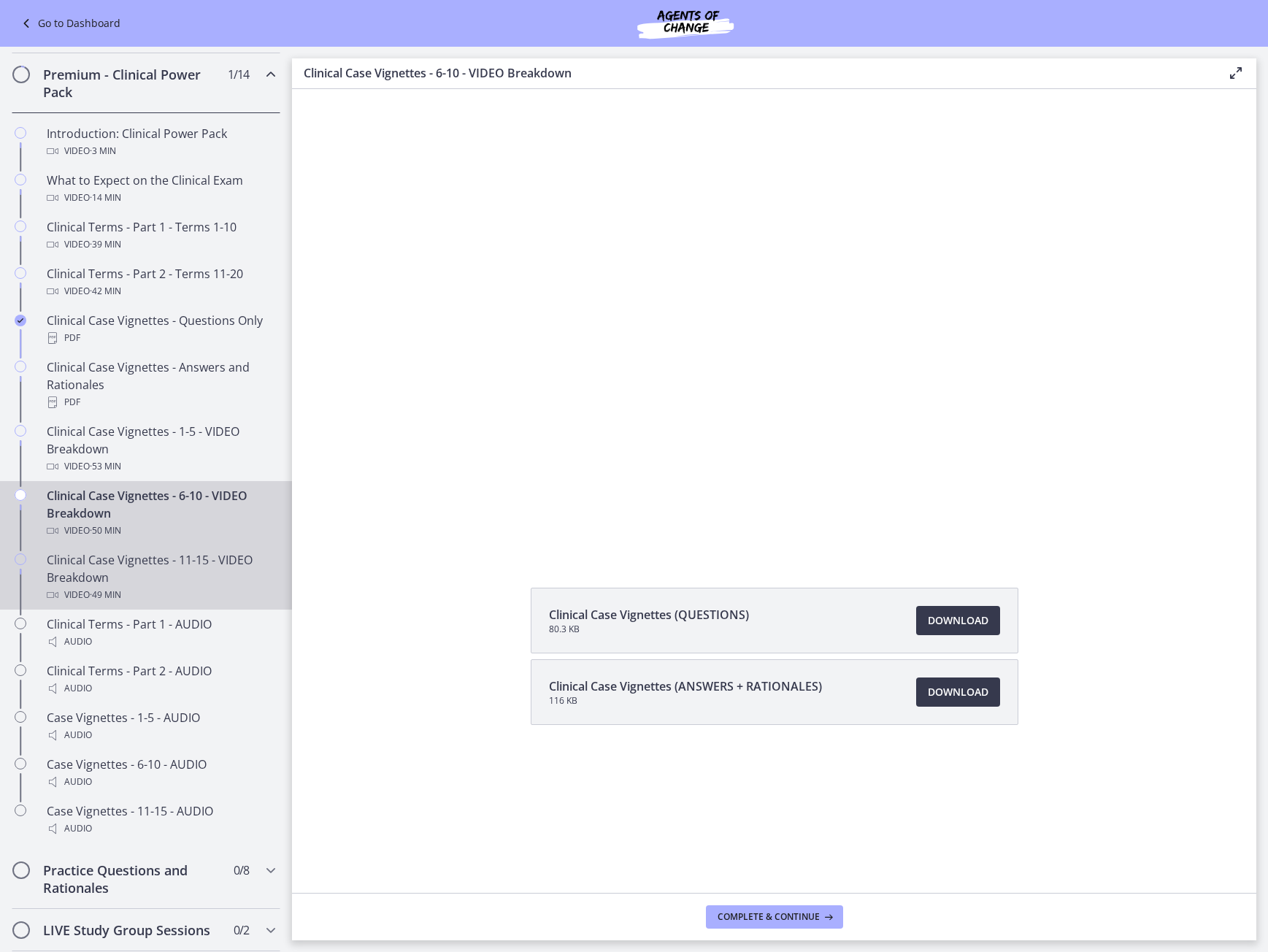
click at [168, 604] on div "Video · 49 min" at bounding box center [160, 595] width 228 height 18
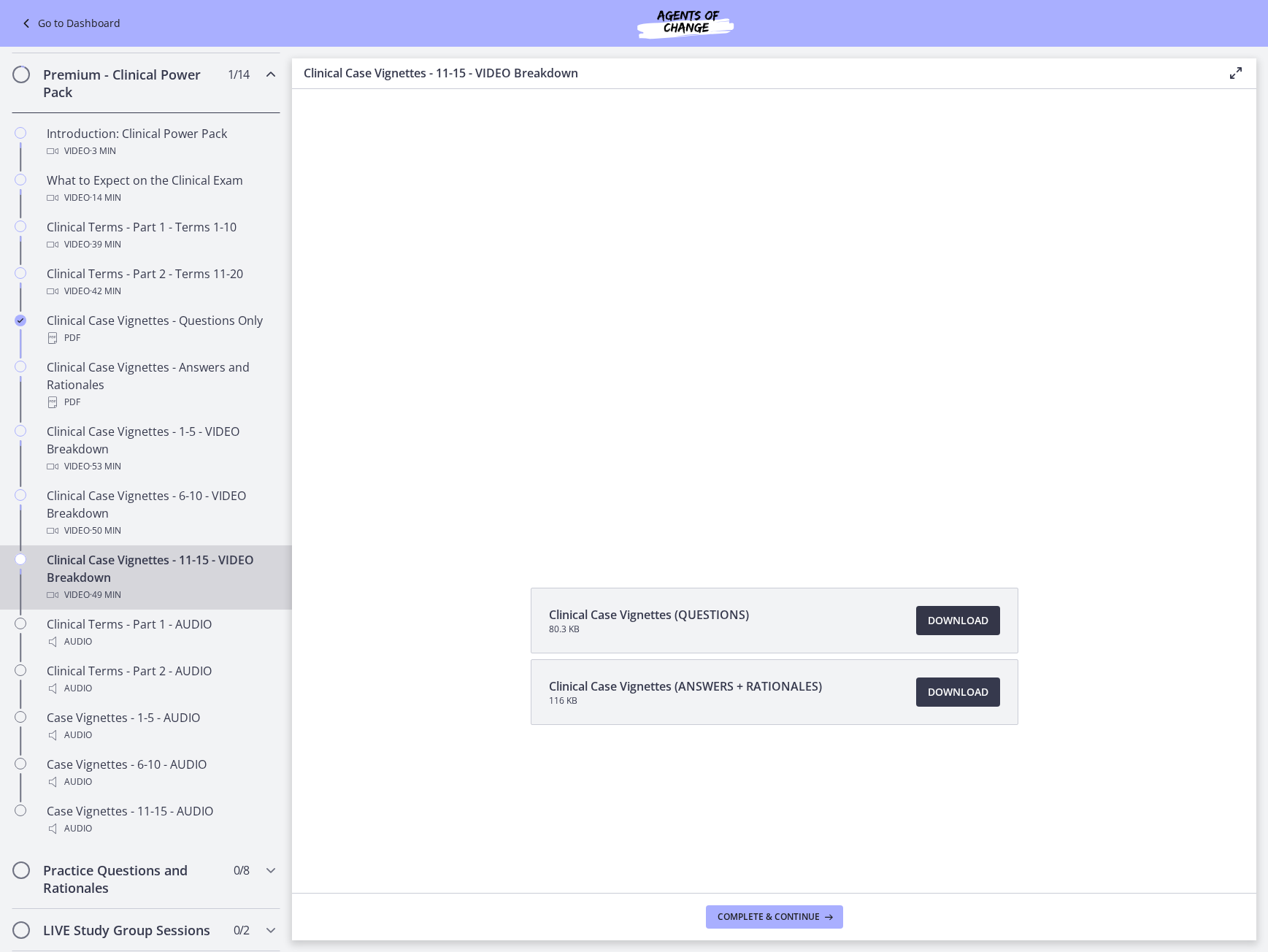
click at [961, 618] on span "Download Opens in a new window" at bounding box center [959, 620] width 61 height 18
click at [968, 695] on span "Download Opens in a new window" at bounding box center [959, 693] width 61 height 18
click at [189, 651] on div "Audio" at bounding box center [160, 642] width 228 height 18
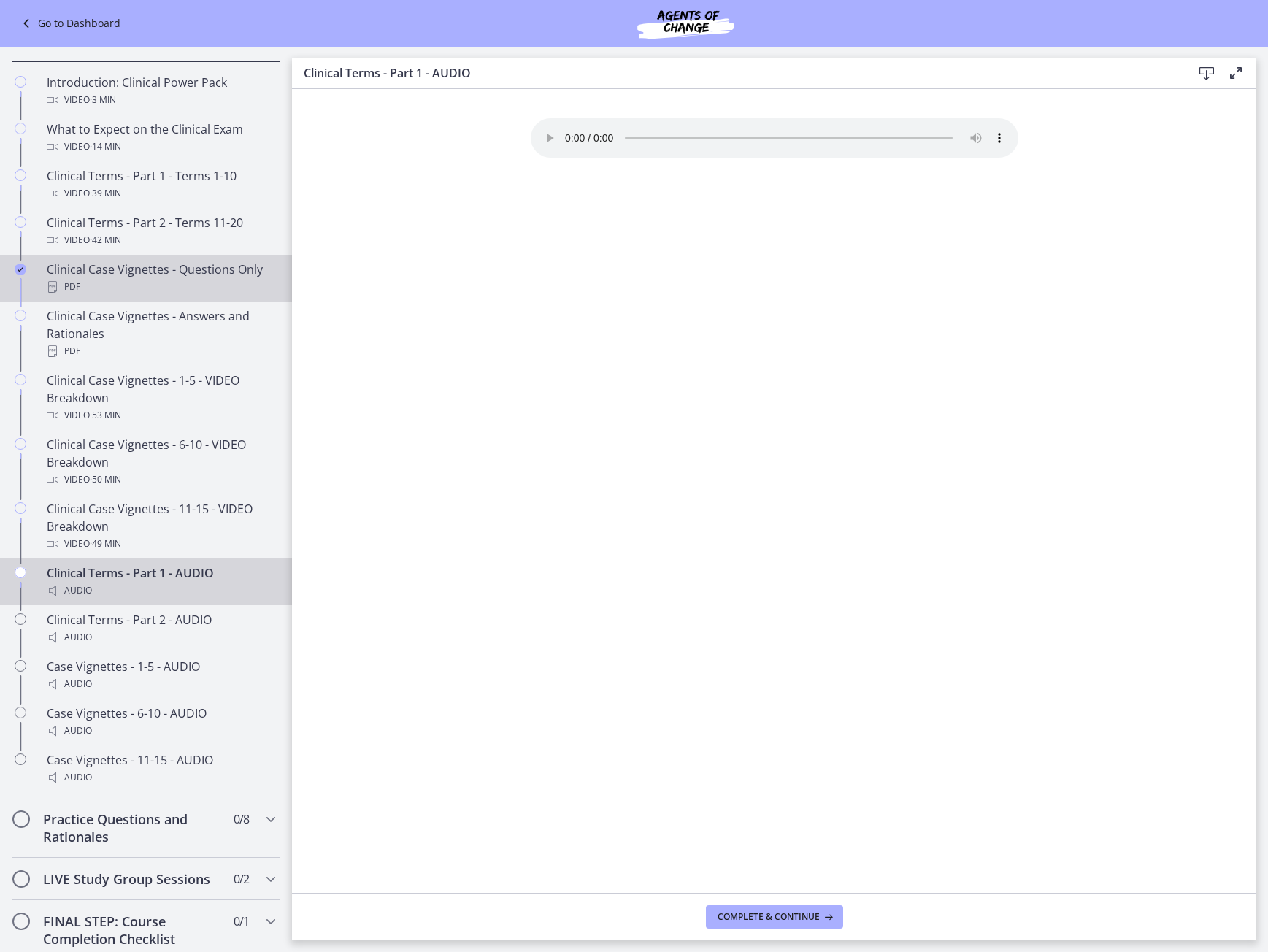
scroll to position [662, 0]
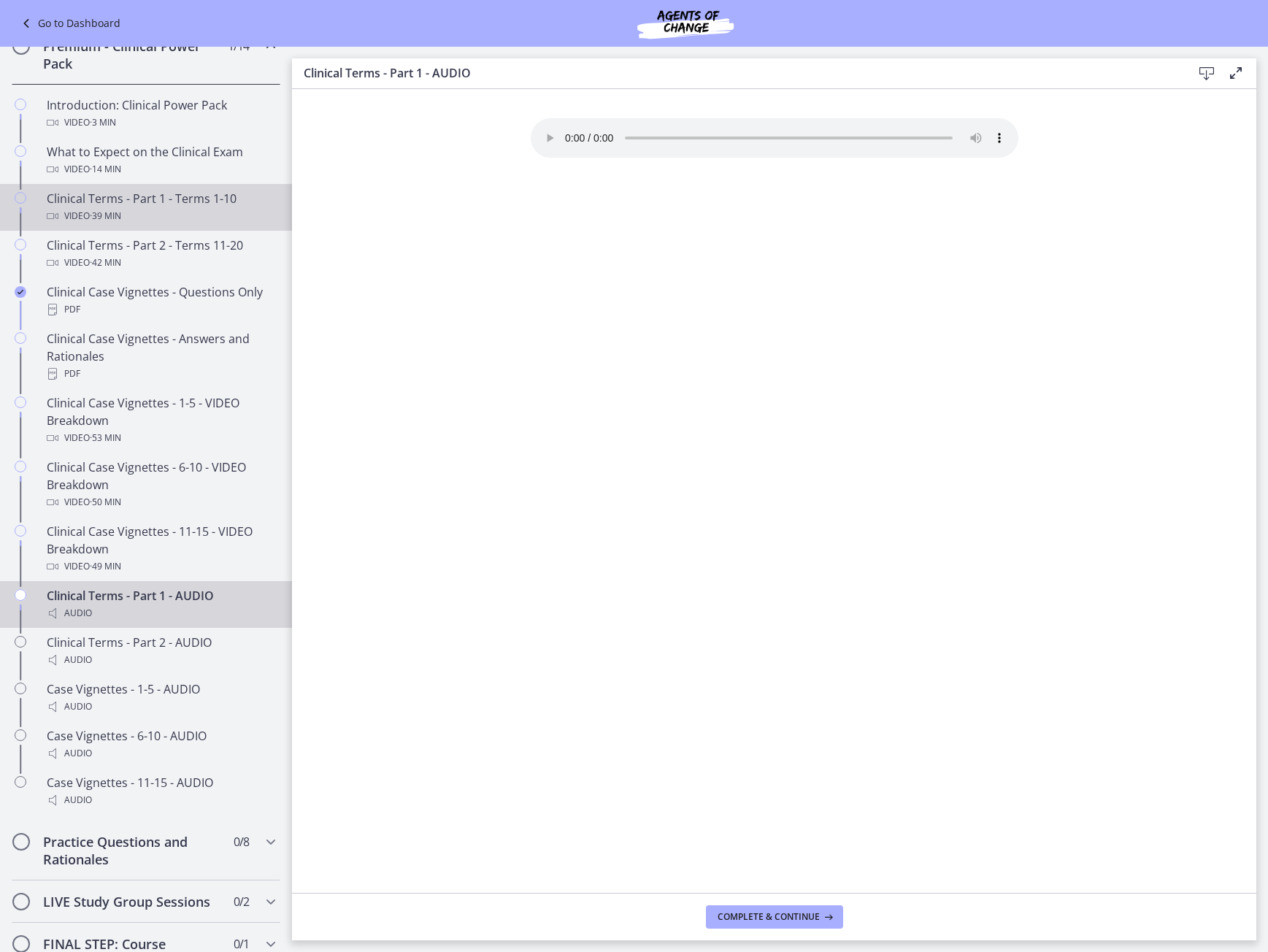
click at [131, 225] on div "Video · 39 min" at bounding box center [160, 216] width 228 height 18
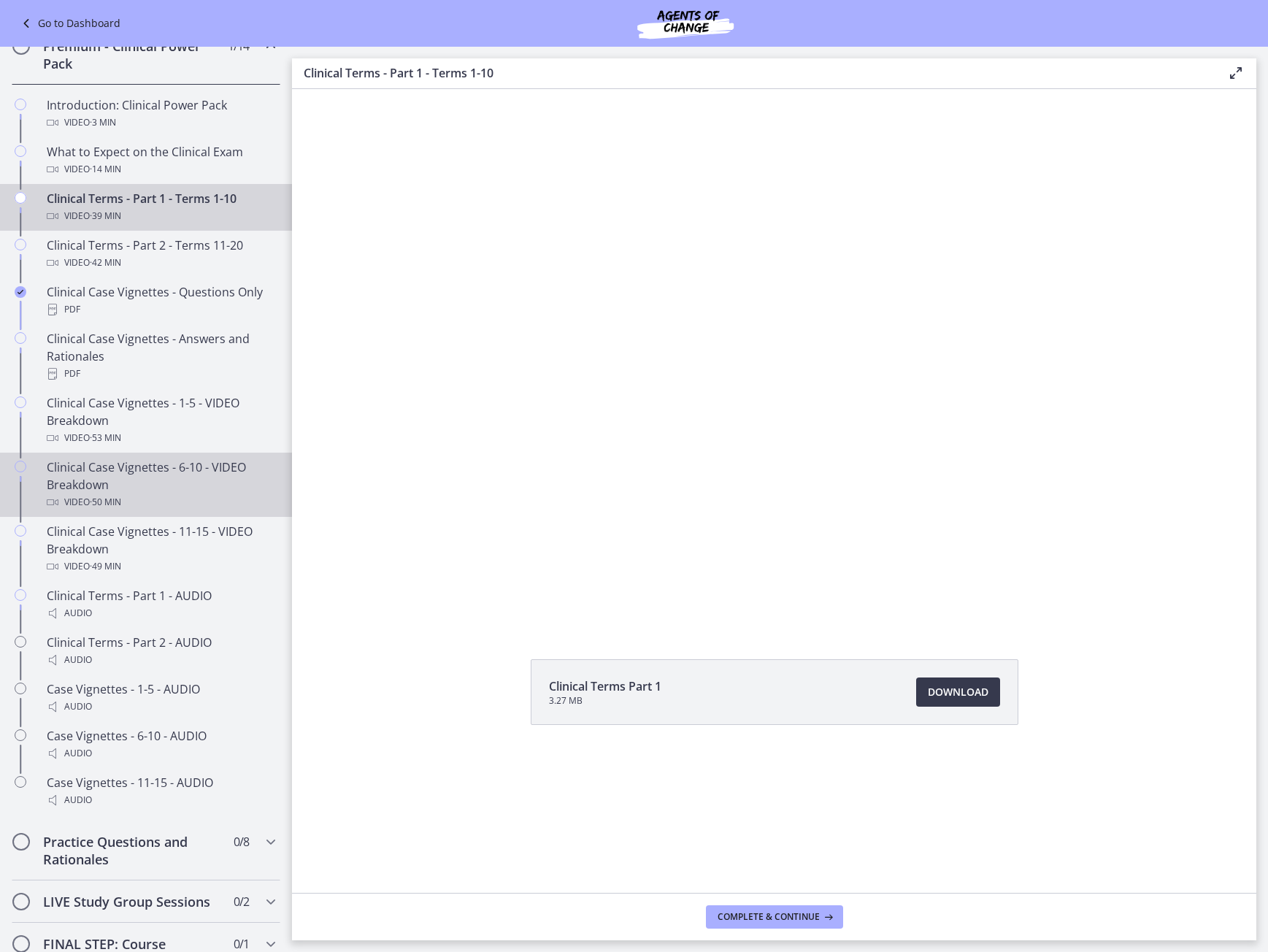
scroll to position [882, 0]
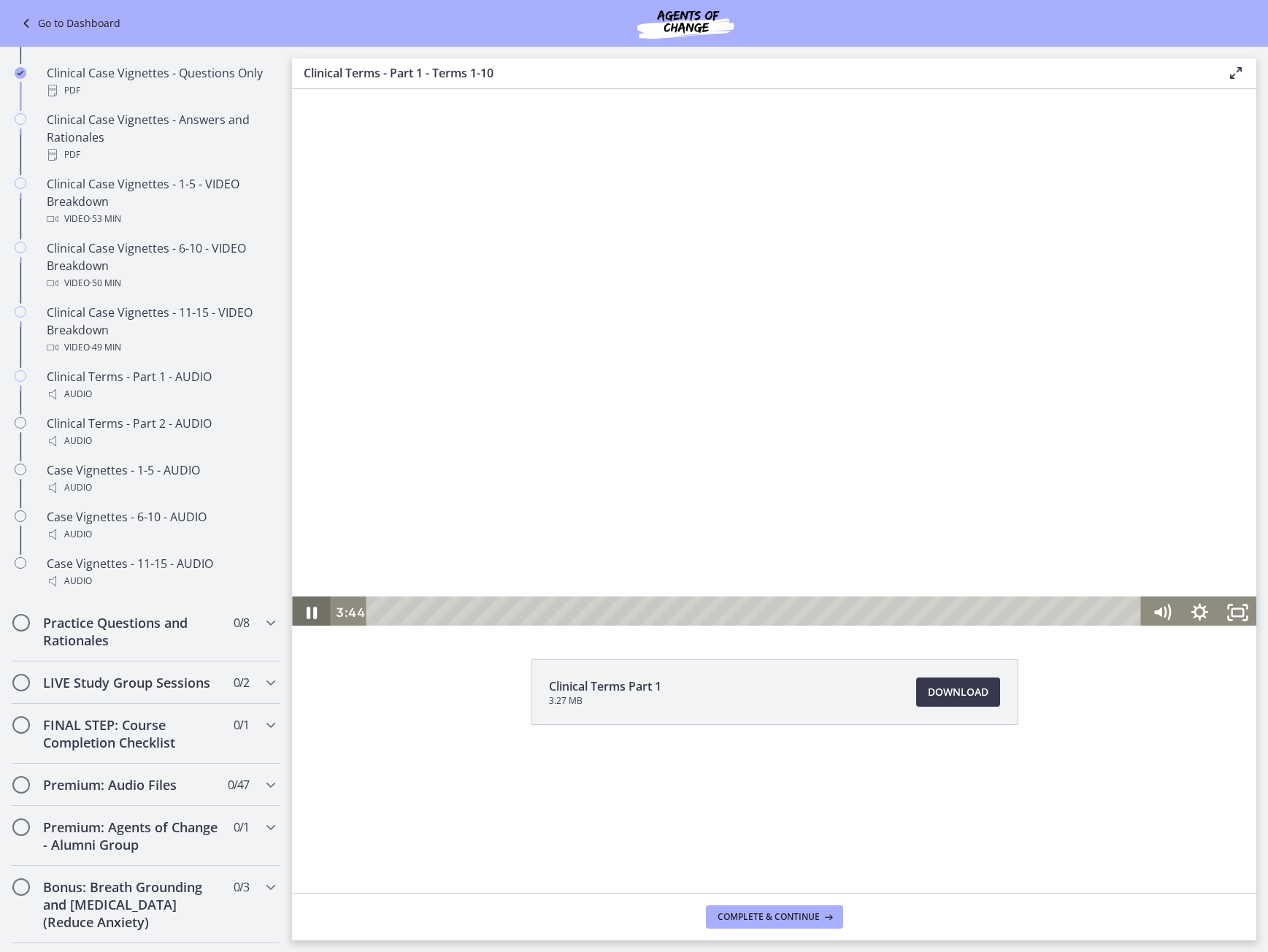
click at [312, 615] on icon "Pause" at bounding box center [311, 612] width 38 height 32
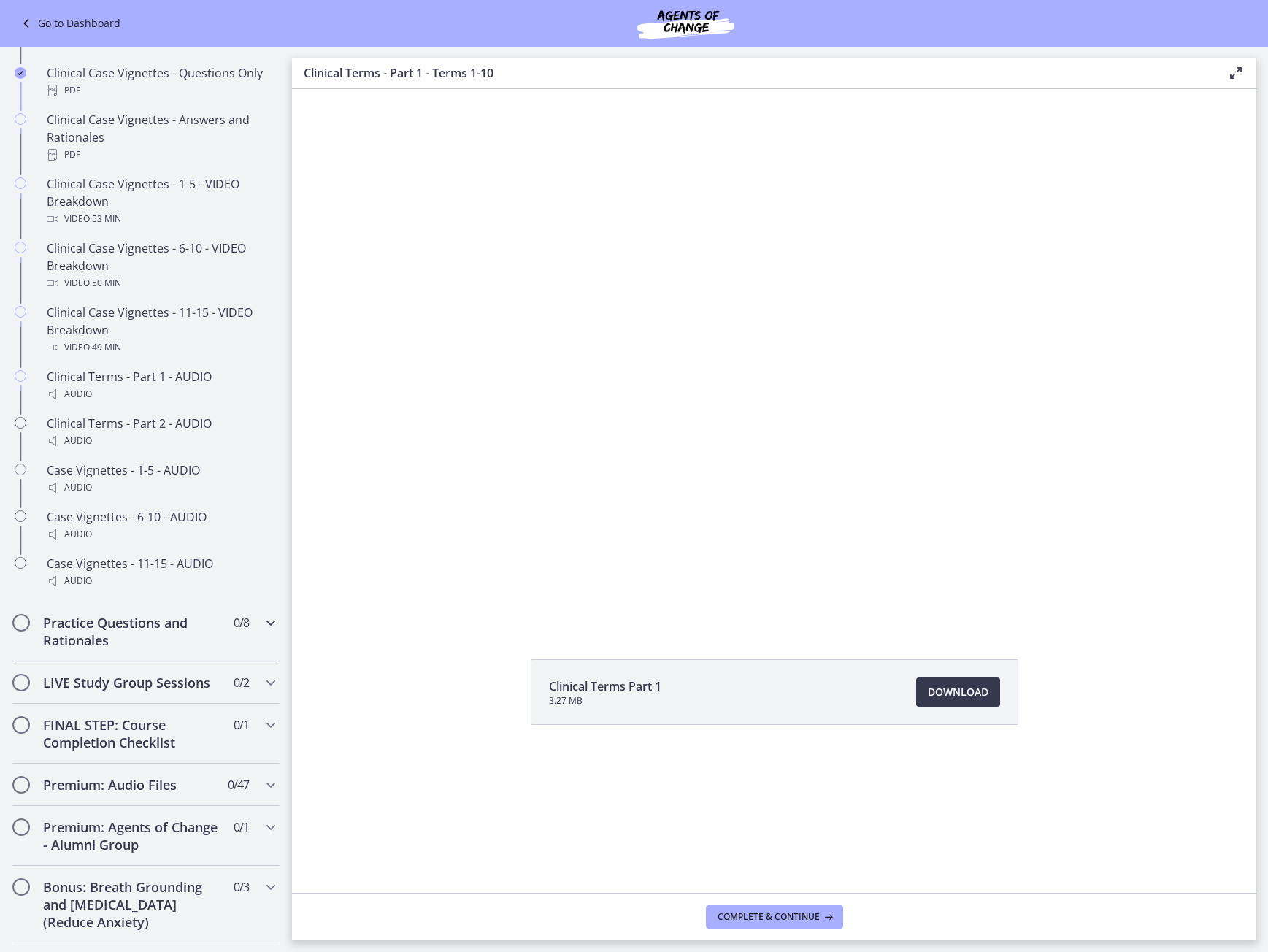
click at [249, 646] on div "Practice Questions and Rationales 0 / 8 Completed" at bounding box center [146, 631] width 269 height 60
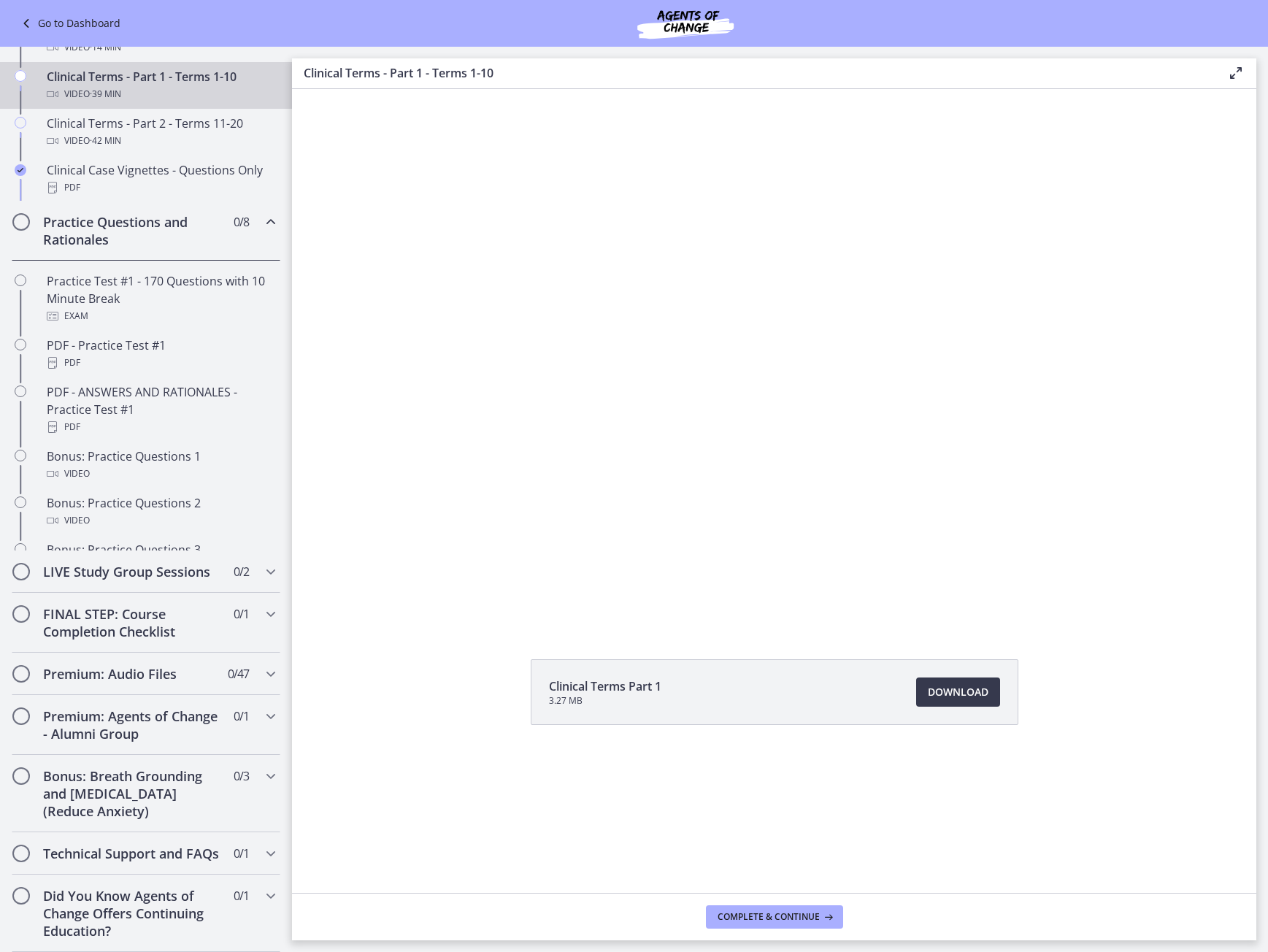
scroll to position [724, 0]
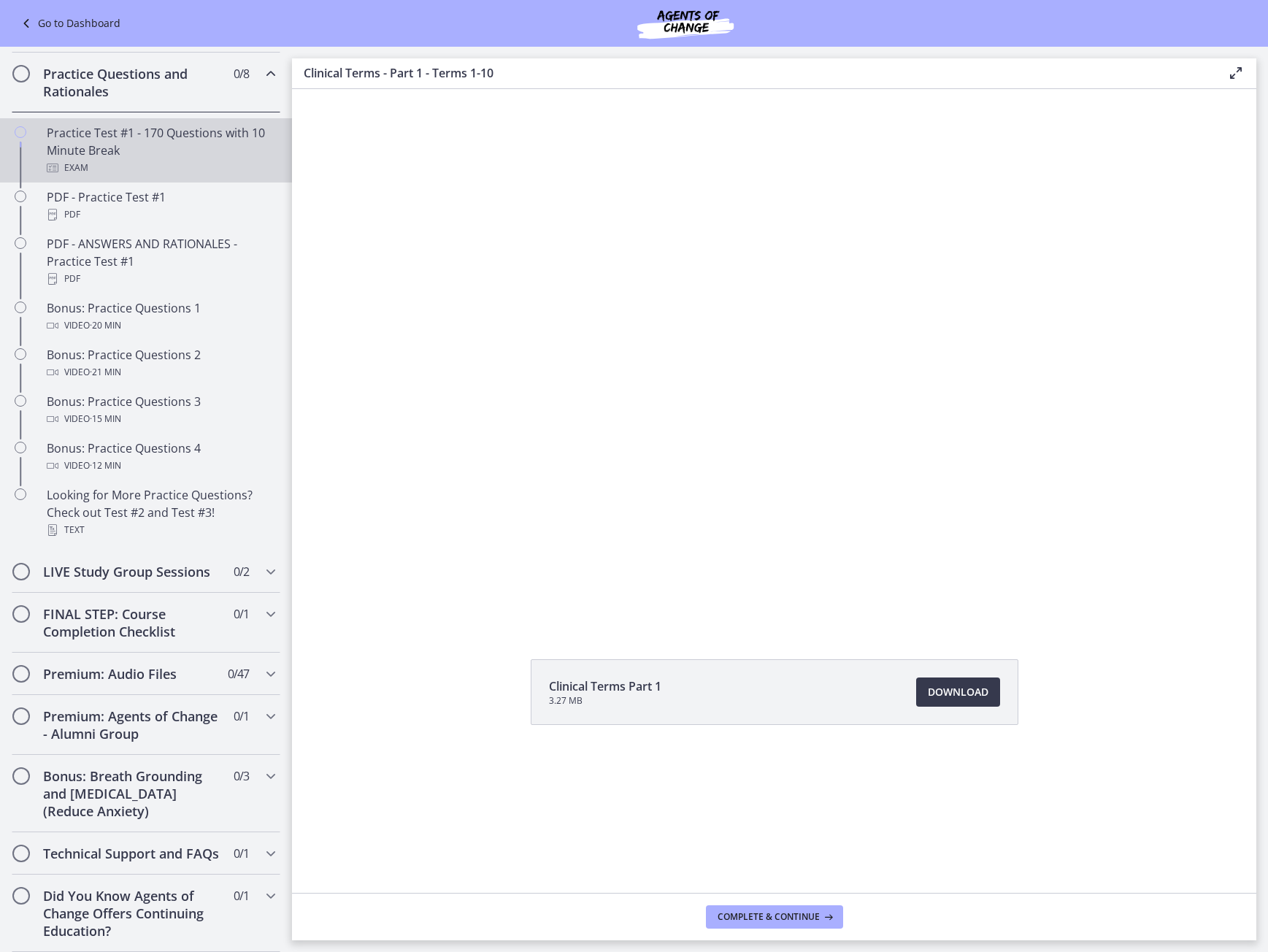
click at [206, 128] on div "Practice Test #1 - 170 Questions with 10 Minute Break Exam" at bounding box center [160, 151] width 228 height 53
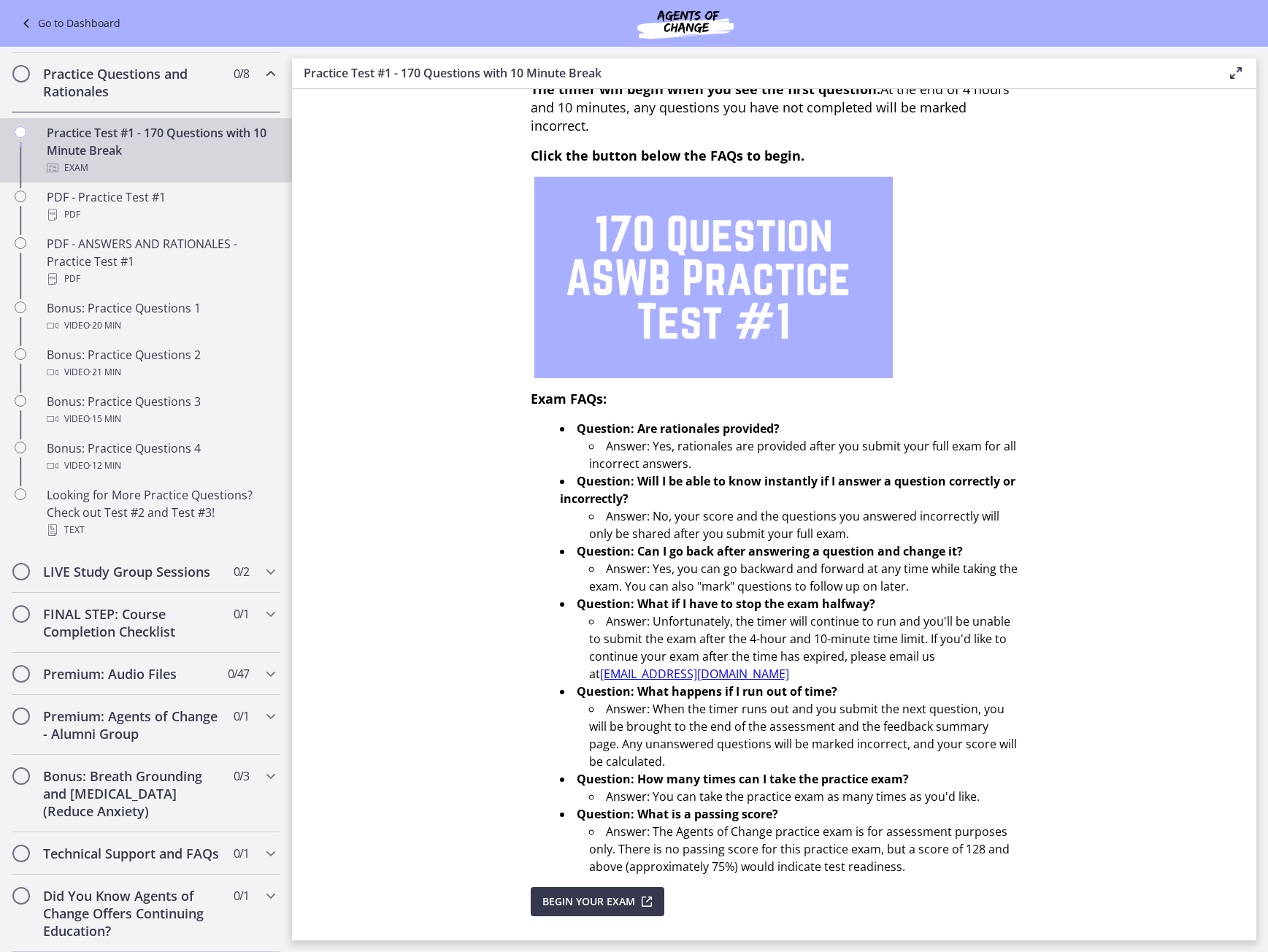
scroll to position [132, 0]
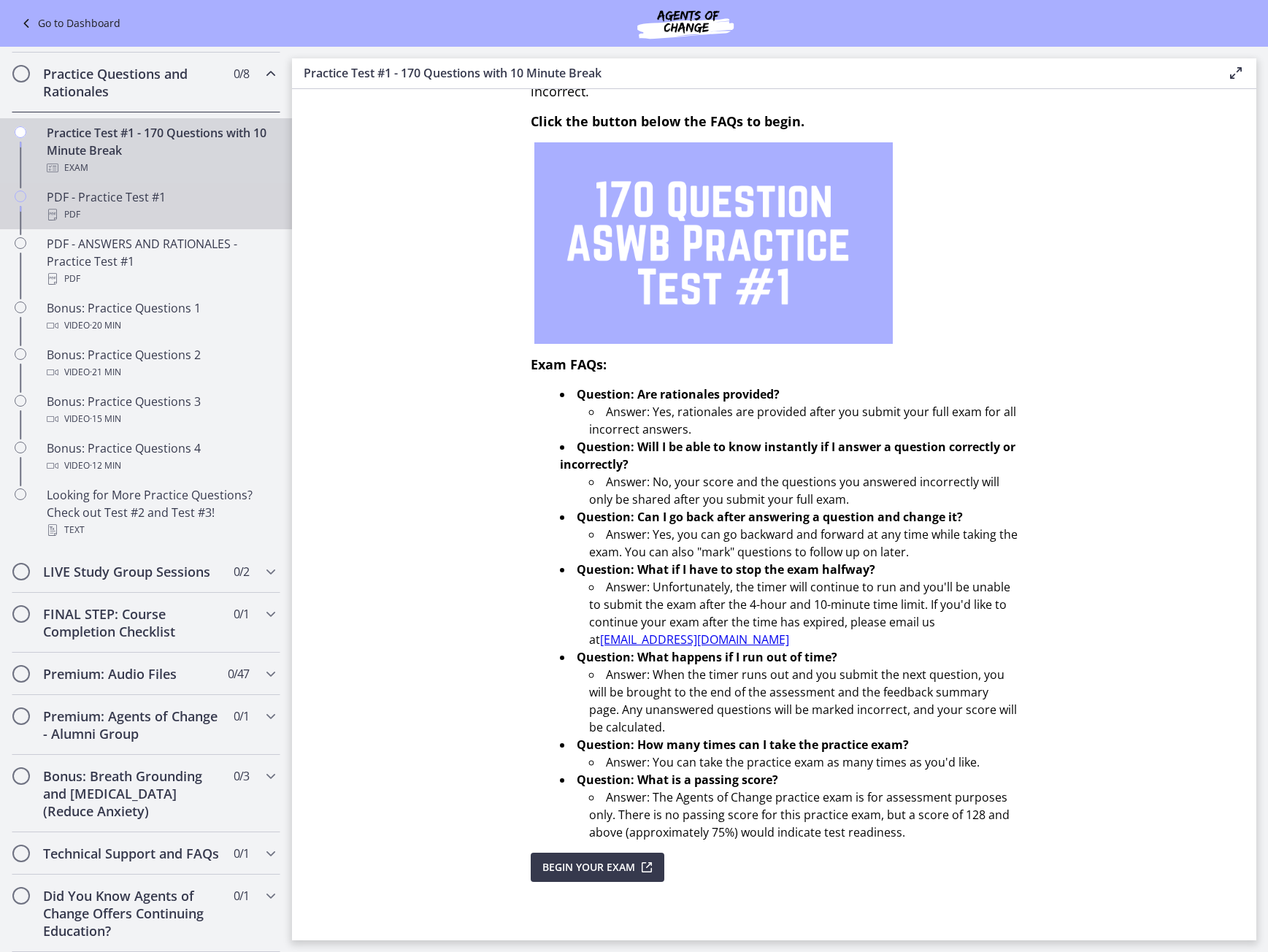
click at [73, 205] on div "PDF" at bounding box center [160, 214] width 228 height 18
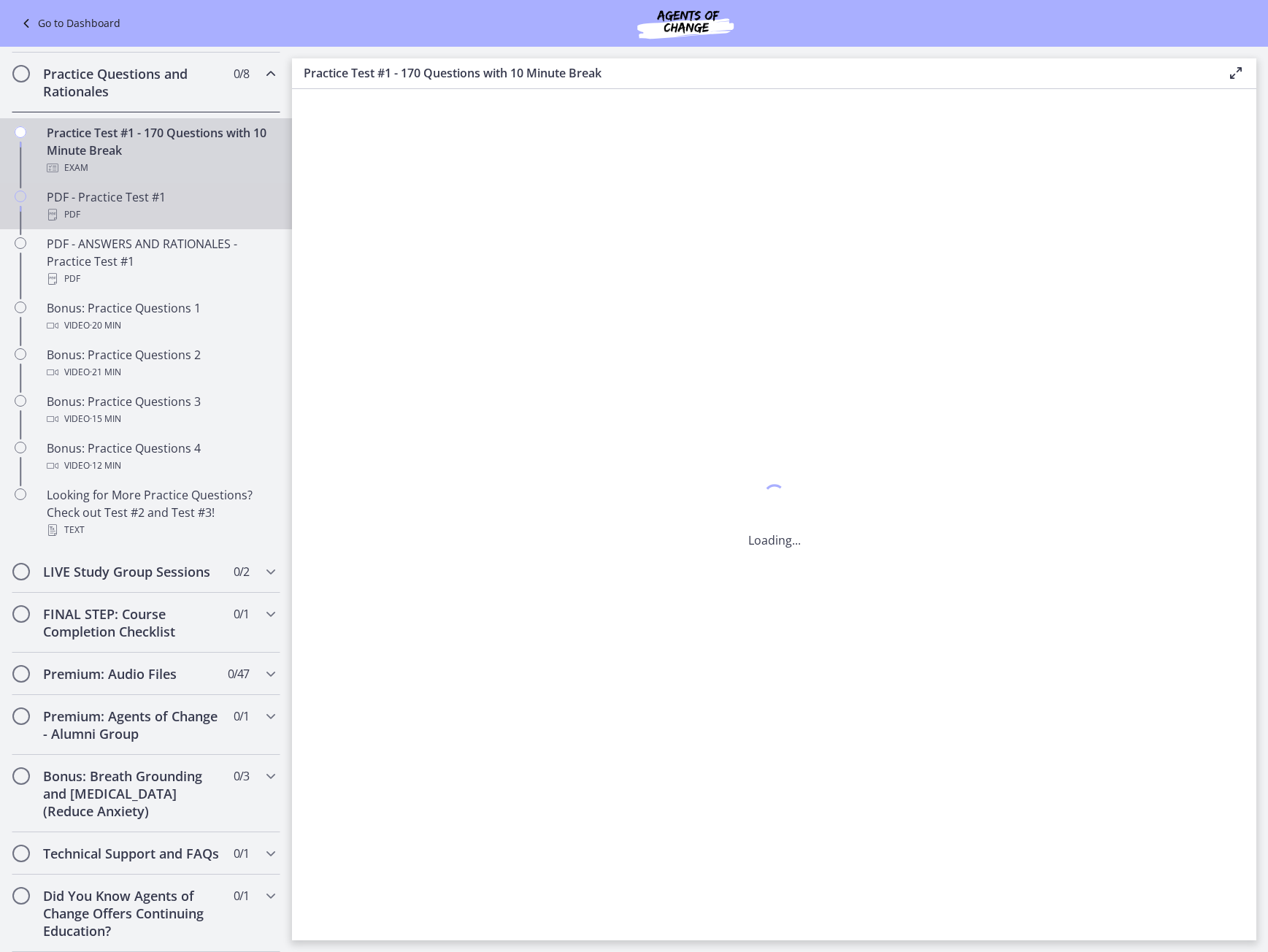
scroll to position [0, 0]
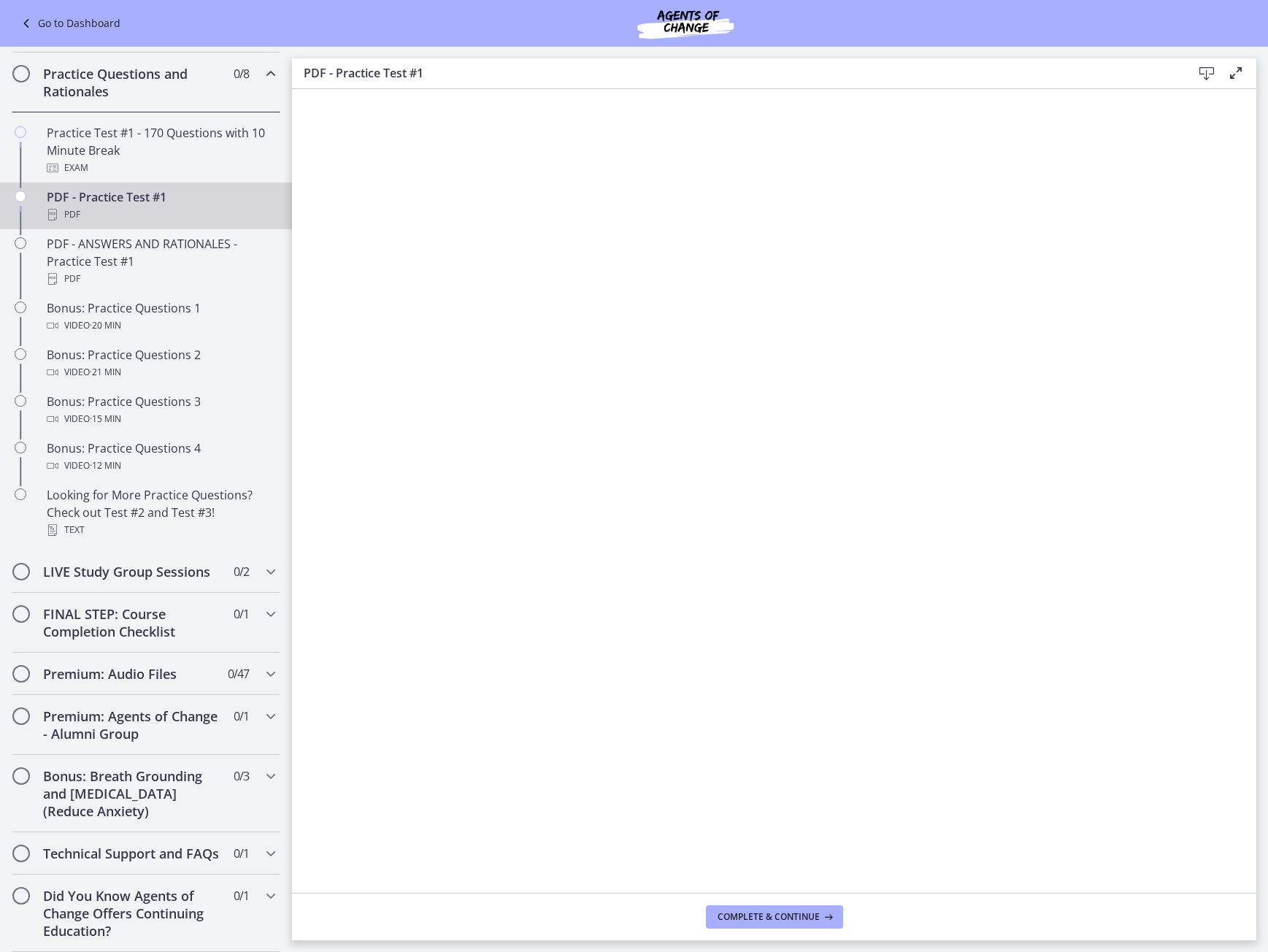
click at [1213, 76] on icon at bounding box center [1207, 73] width 18 height 18
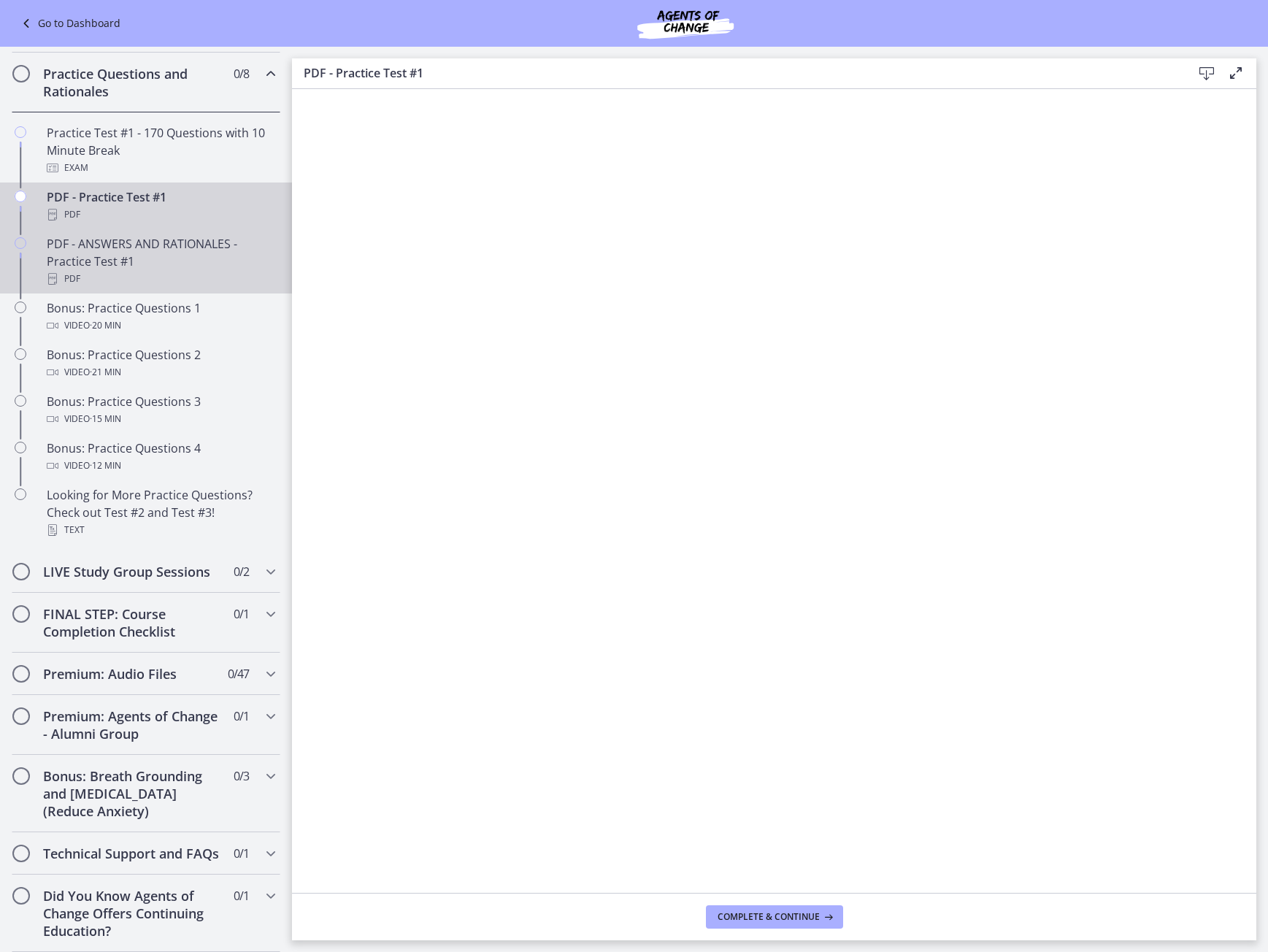
click at [125, 255] on div "PDF - ANSWERS AND RATIONALES - Practice Test #1 PDF" at bounding box center [160, 261] width 228 height 53
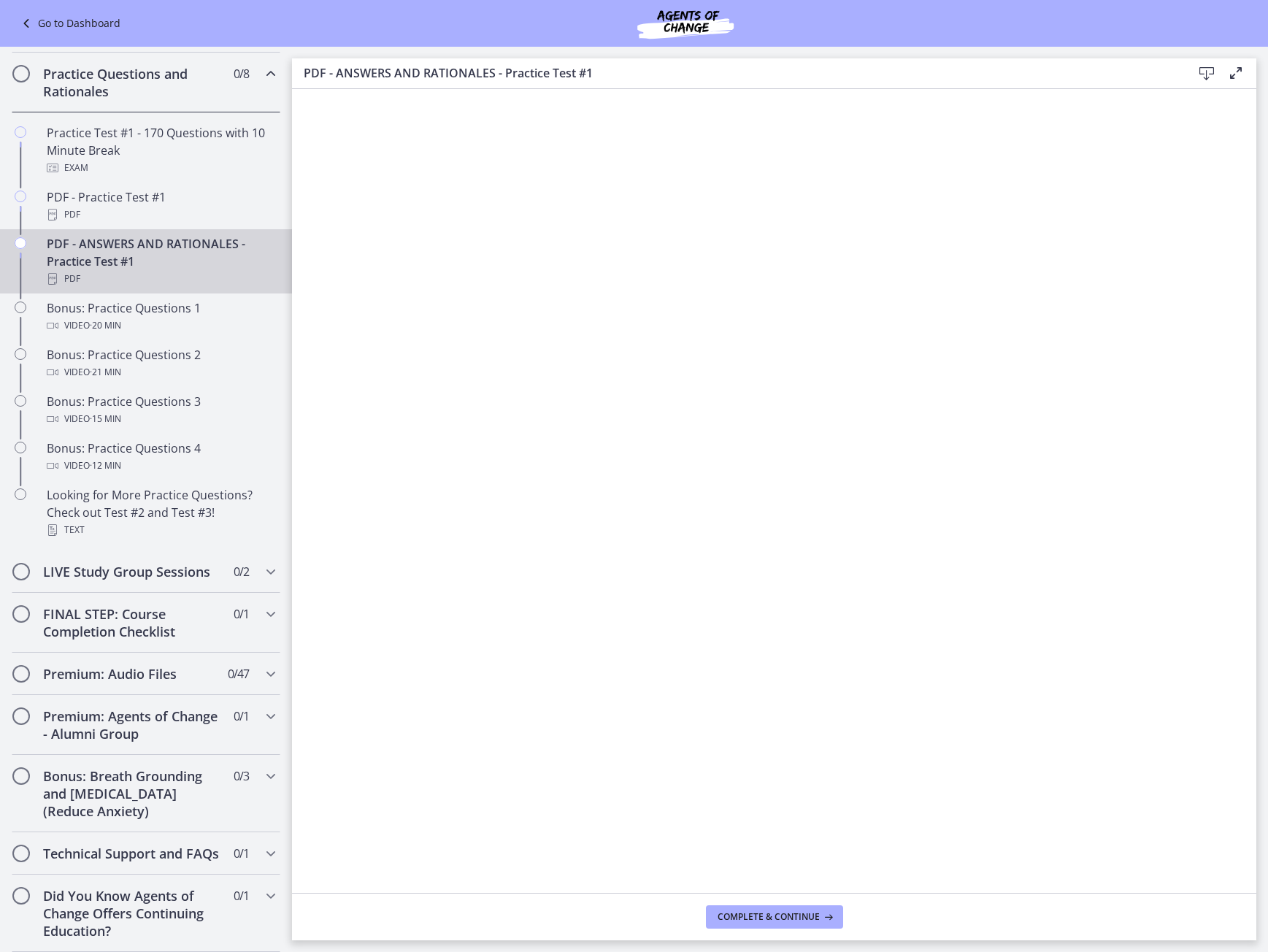
click at [1210, 76] on icon at bounding box center [1207, 73] width 18 height 18
click at [120, 303] on div "Bonus: Practice Questions 1 Video · 20 min" at bounding box center [160, 317] width 228 height 35
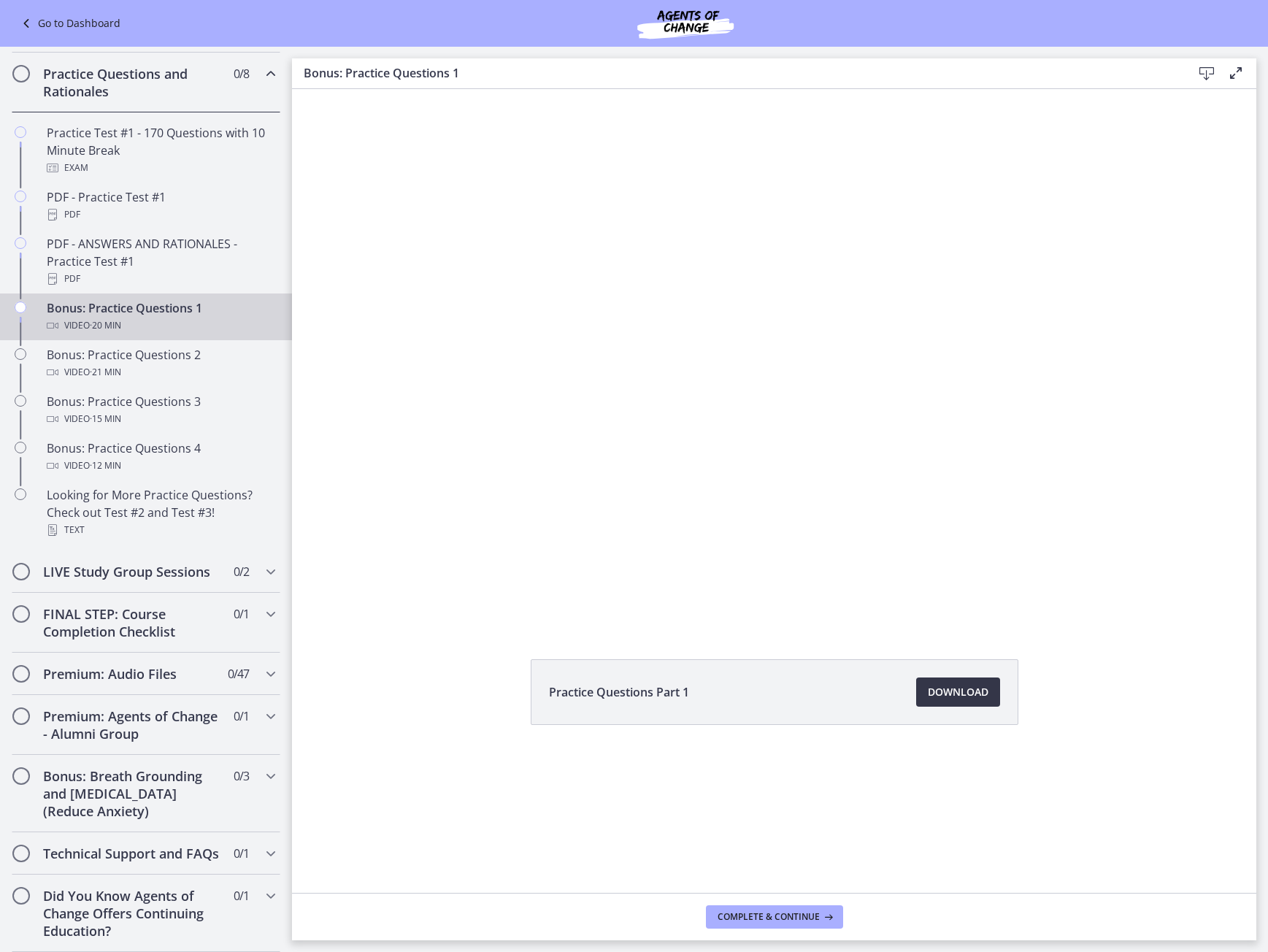
click at [940, 699] on span "Download Opens in a new window" at bounding box center [959, 693] width 61 height 18
click at [103, 364] on span "· 21 min" at bounding box center [106, 373] width 31 height 18
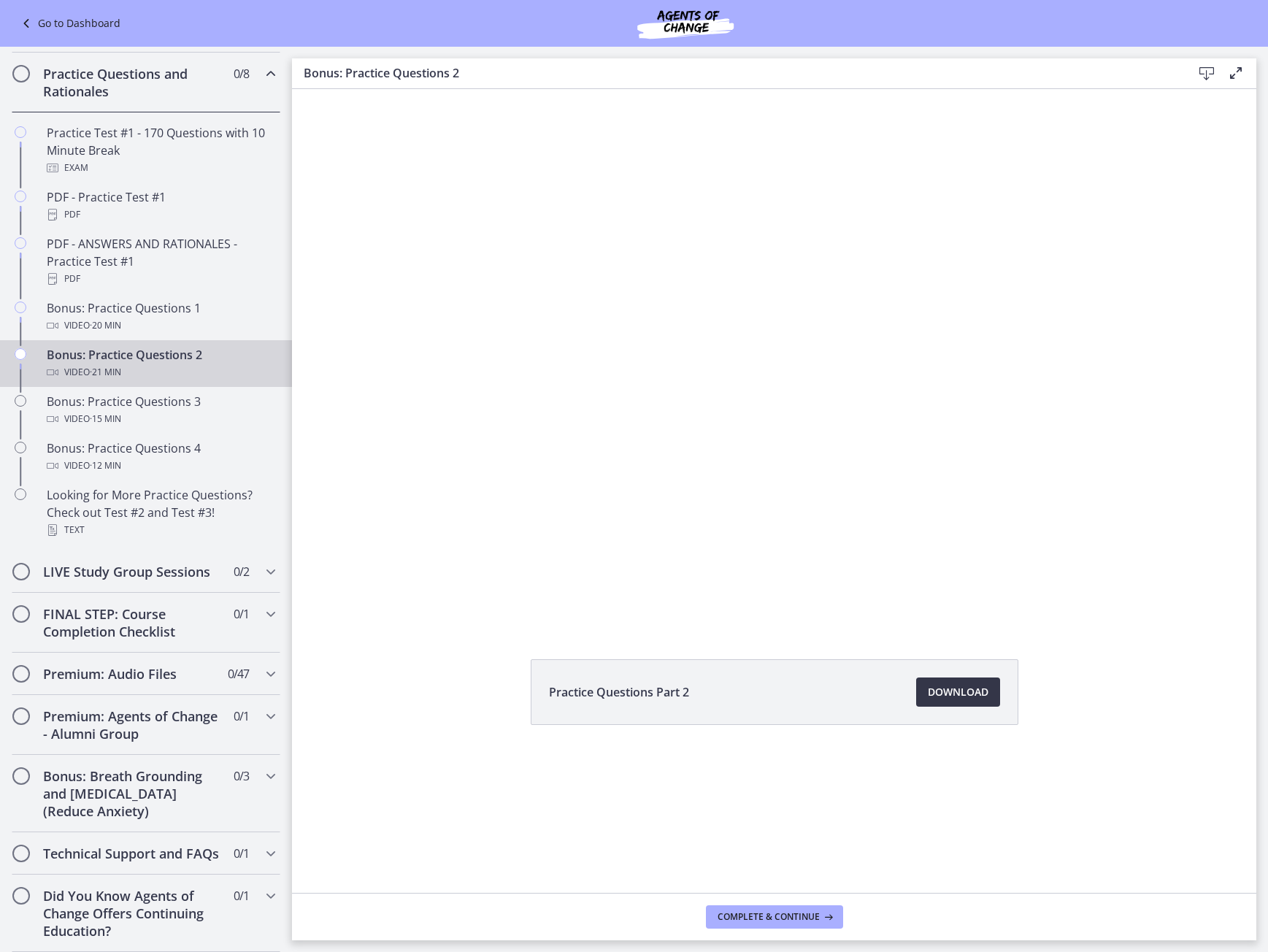
click at [971, 687] on span "Download Opens in a new window" at bounding box center [959, 693] width 61 height 18
click at [204, 410] on div "Video · 15 min" at bounding box center [160, 419] width 228 height 18
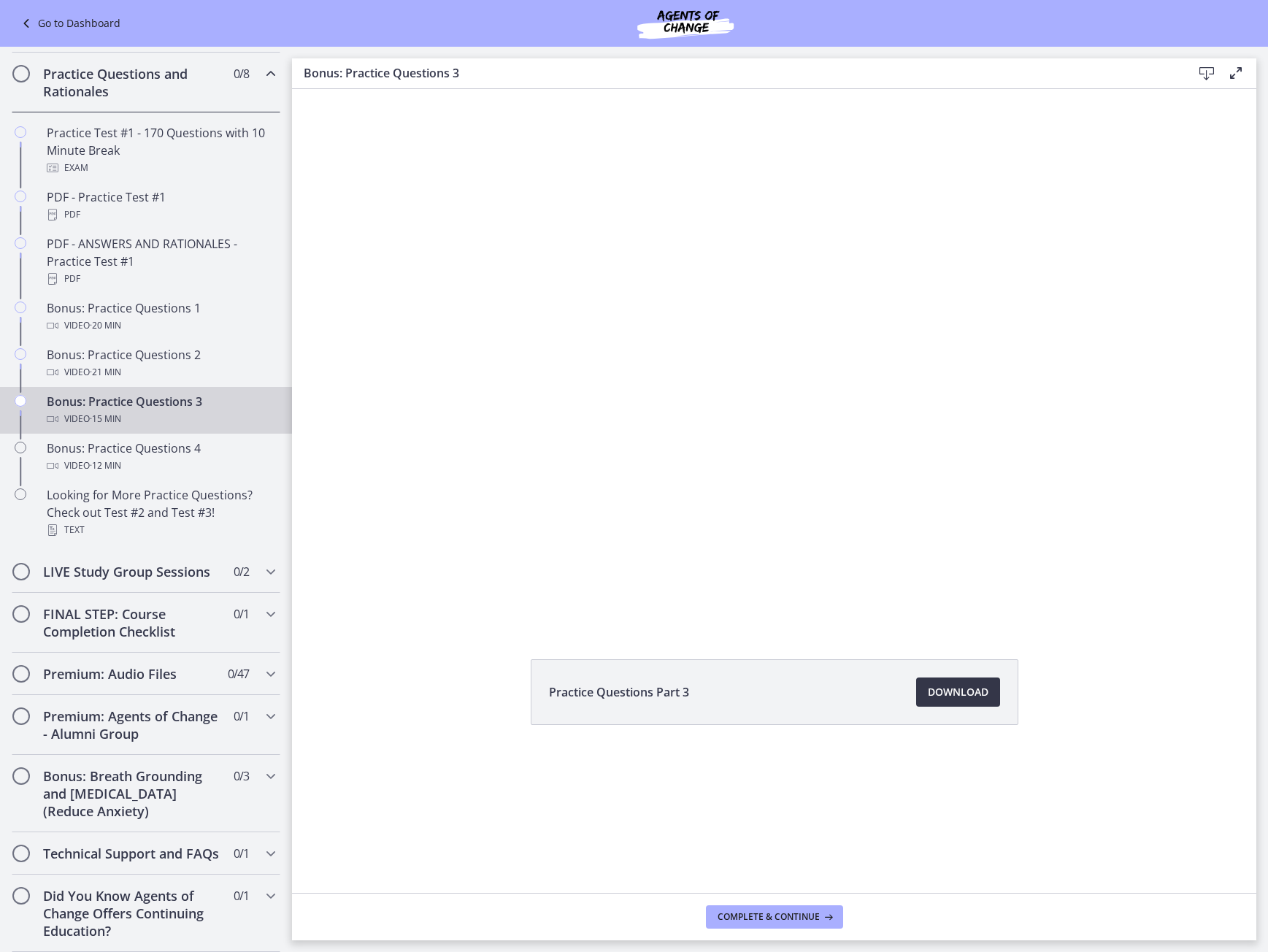
click at [974, 682] on link "Download Opens in a new window" at bounding box center [959, 693] width 84 height 29
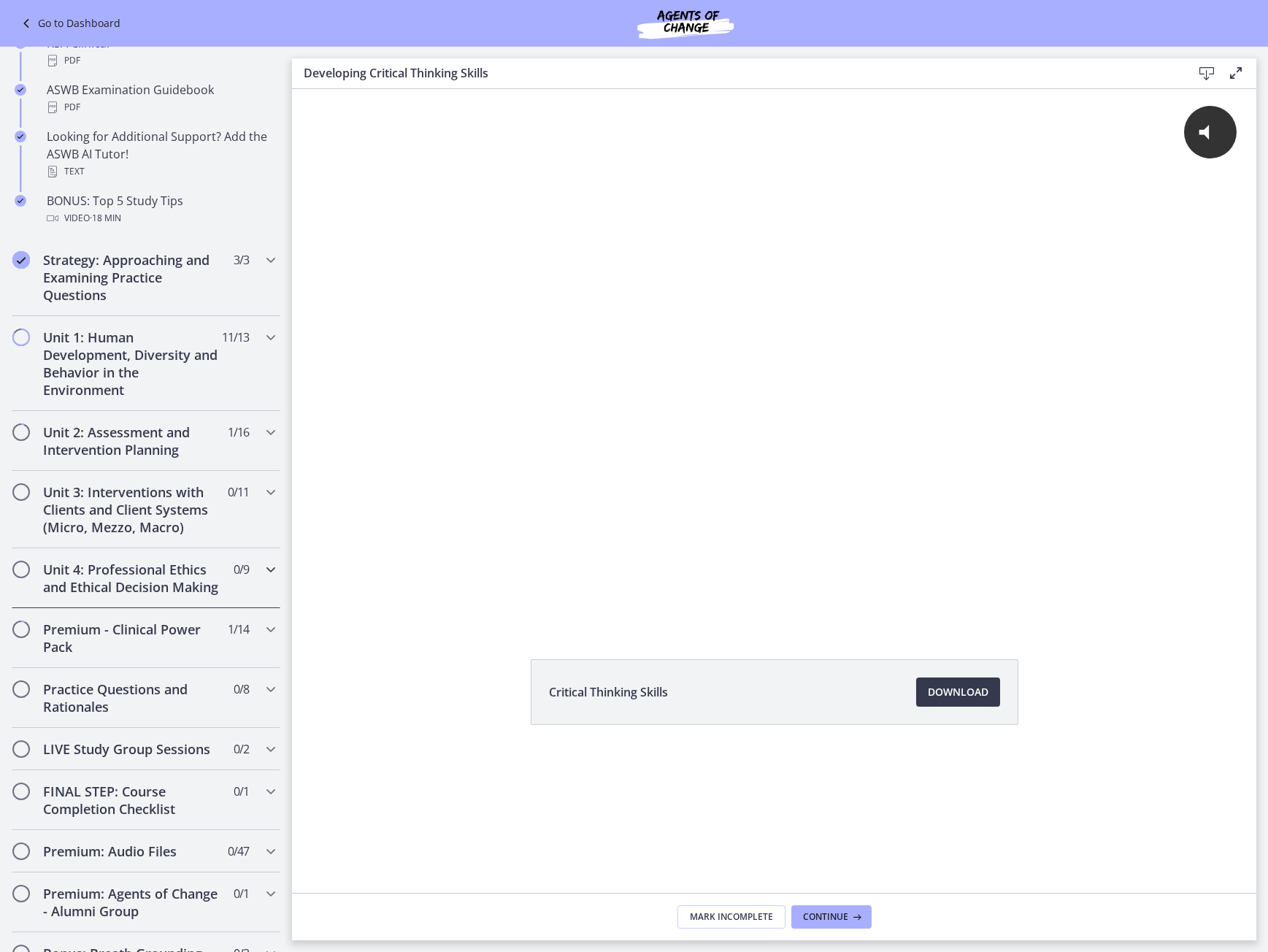
scroll to position [803, 0]
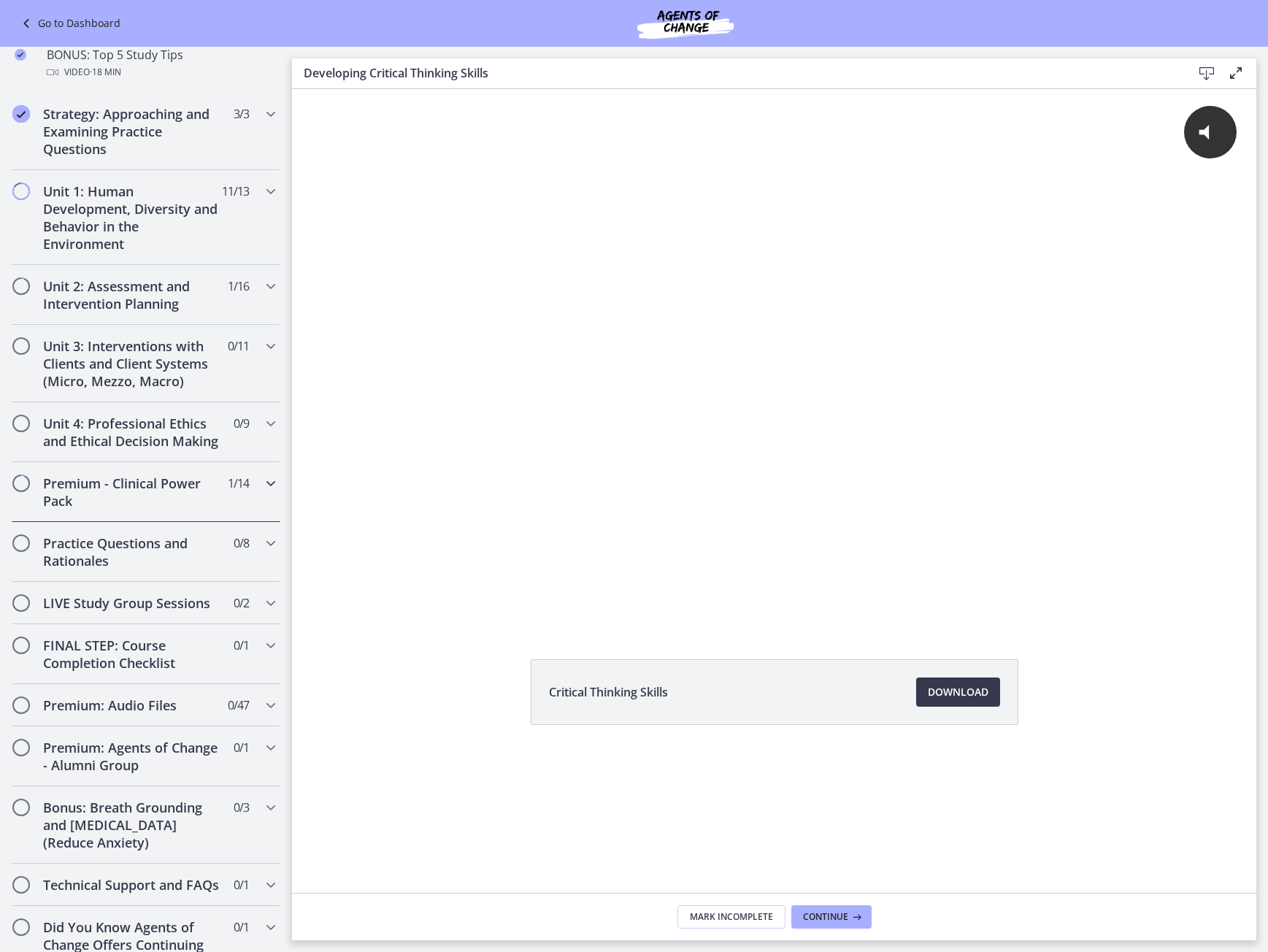
click at [262, 492] on icon "Chapters" at bounding box center [271, 483] width 18 height 18
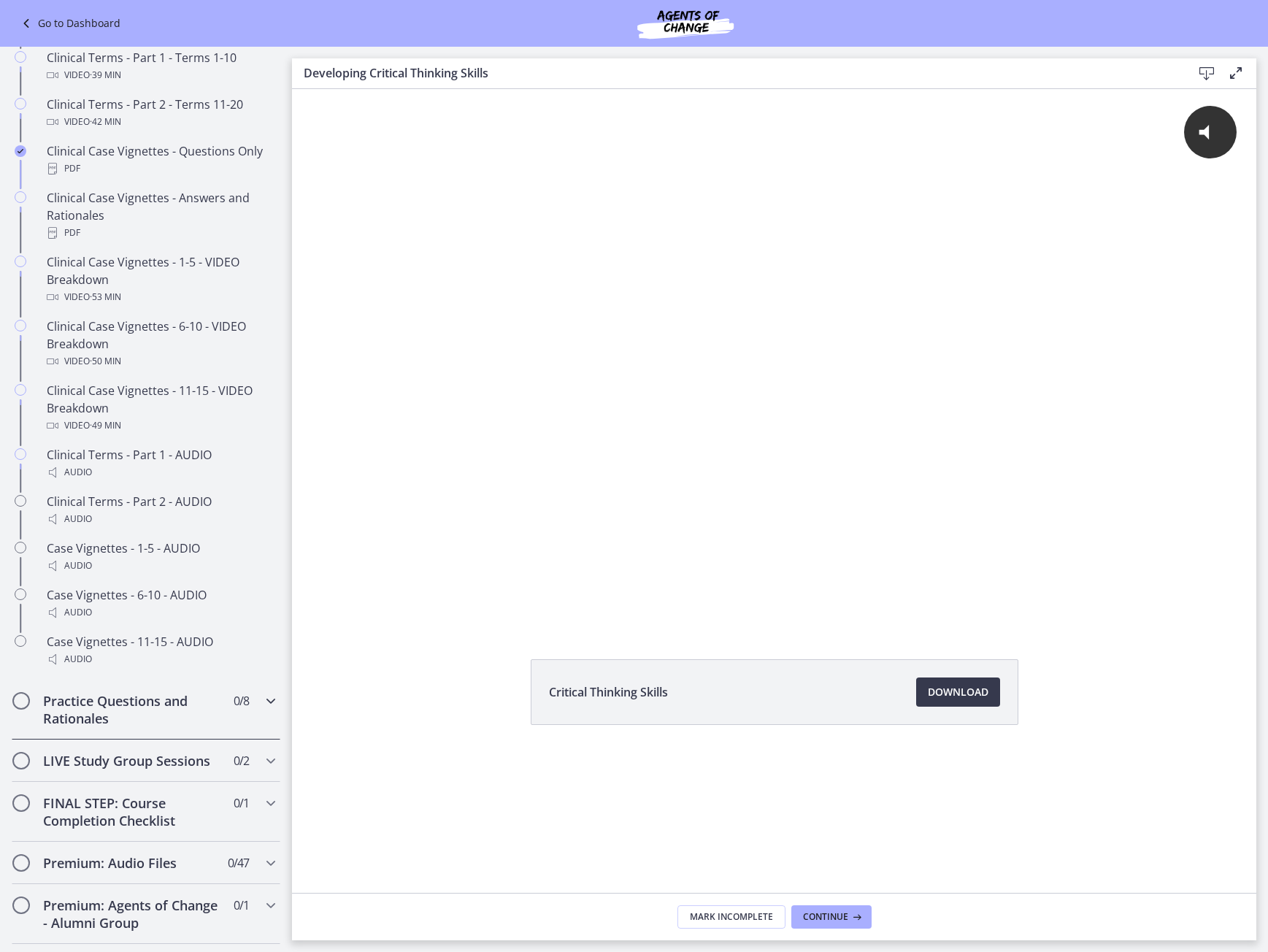
click at [272, 730] on div "Practice Questions and Rationales 0 / 8 Completed" at bounding box center [146, 709] width 293 height 60
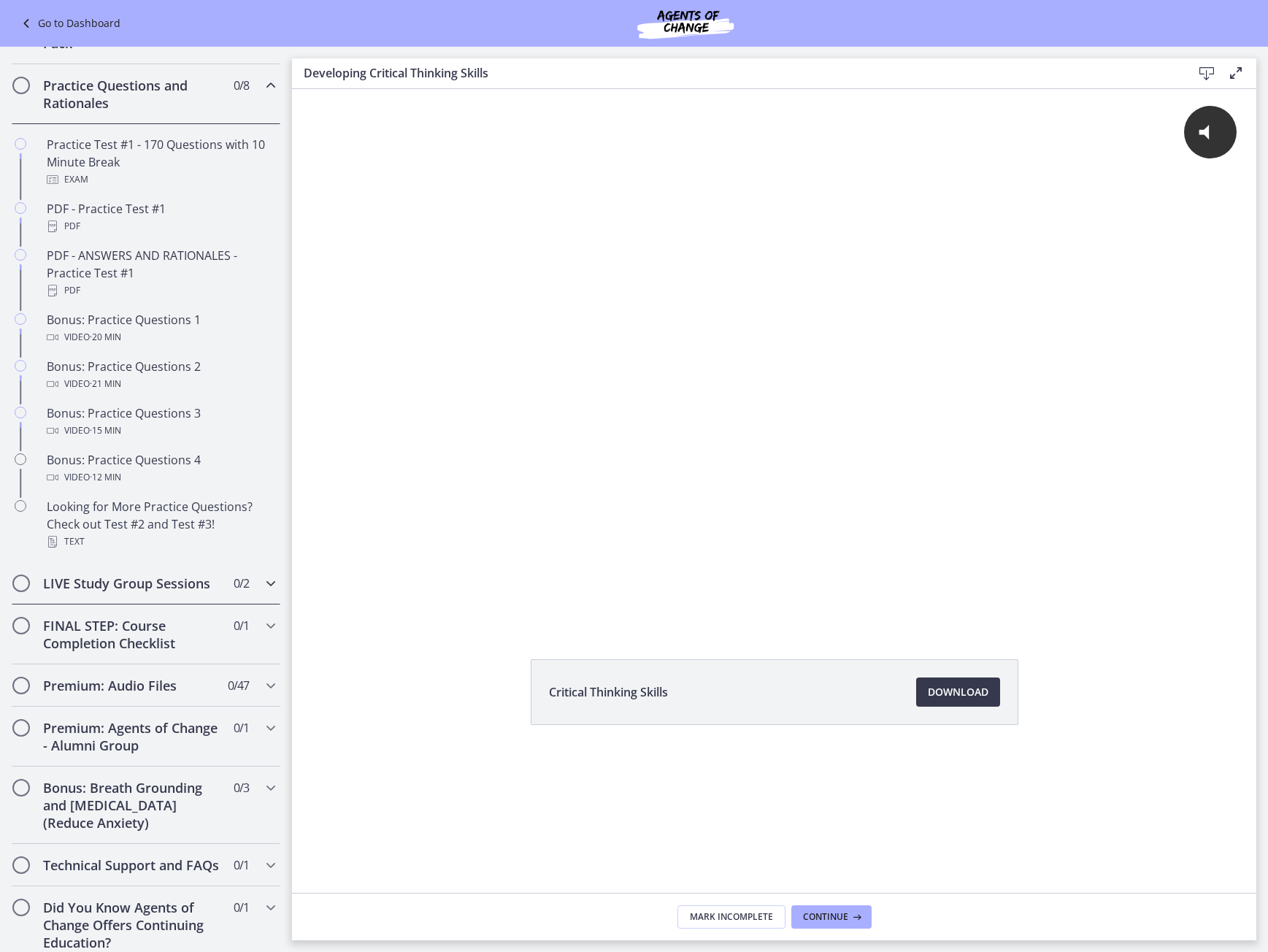
scroll to position [657, 0]
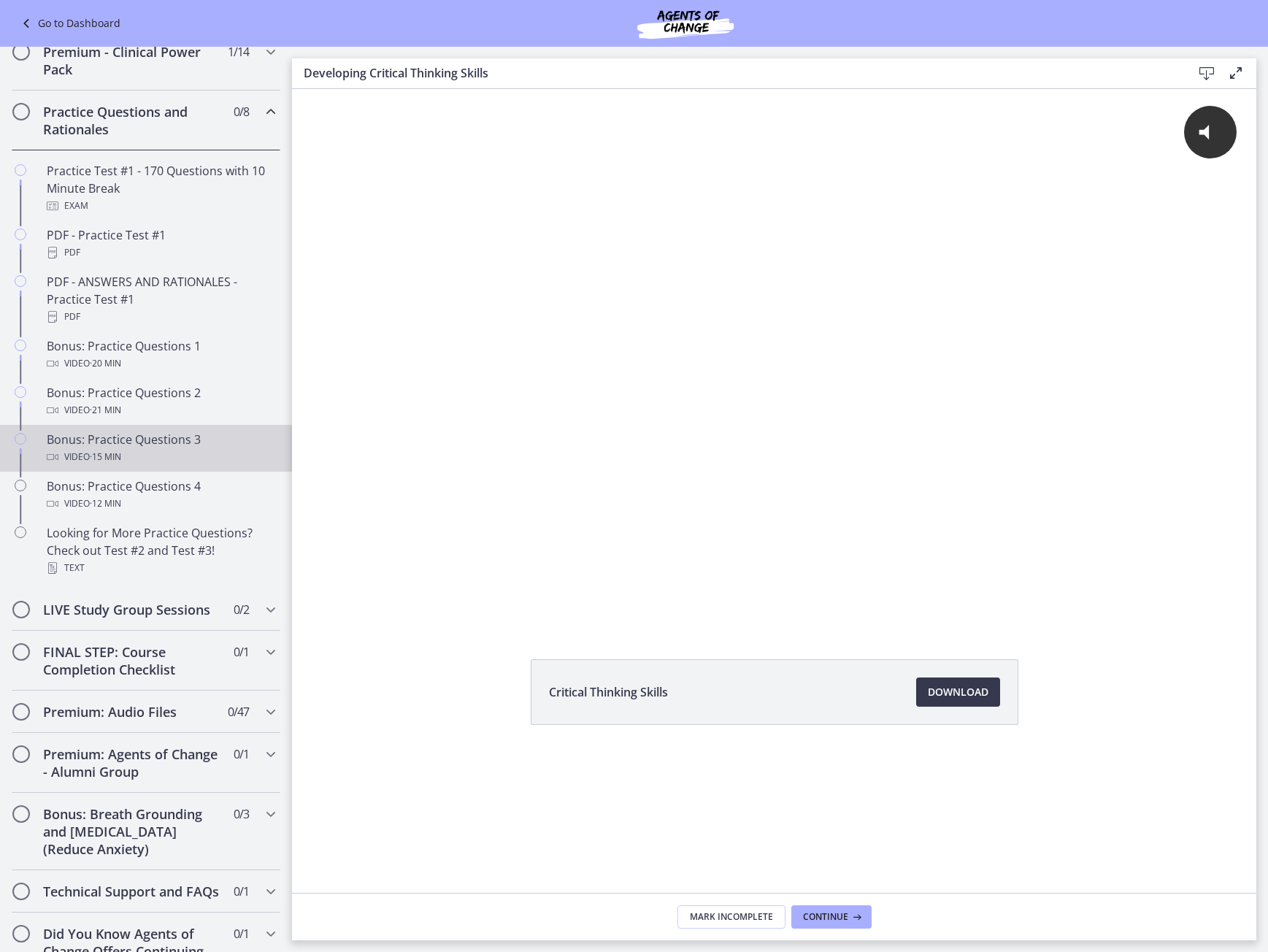
click at [175, 465] on div "Bonus: Practice Questions 3 Video · 15 min" at bounding box center [160, 448] width 228 height 35
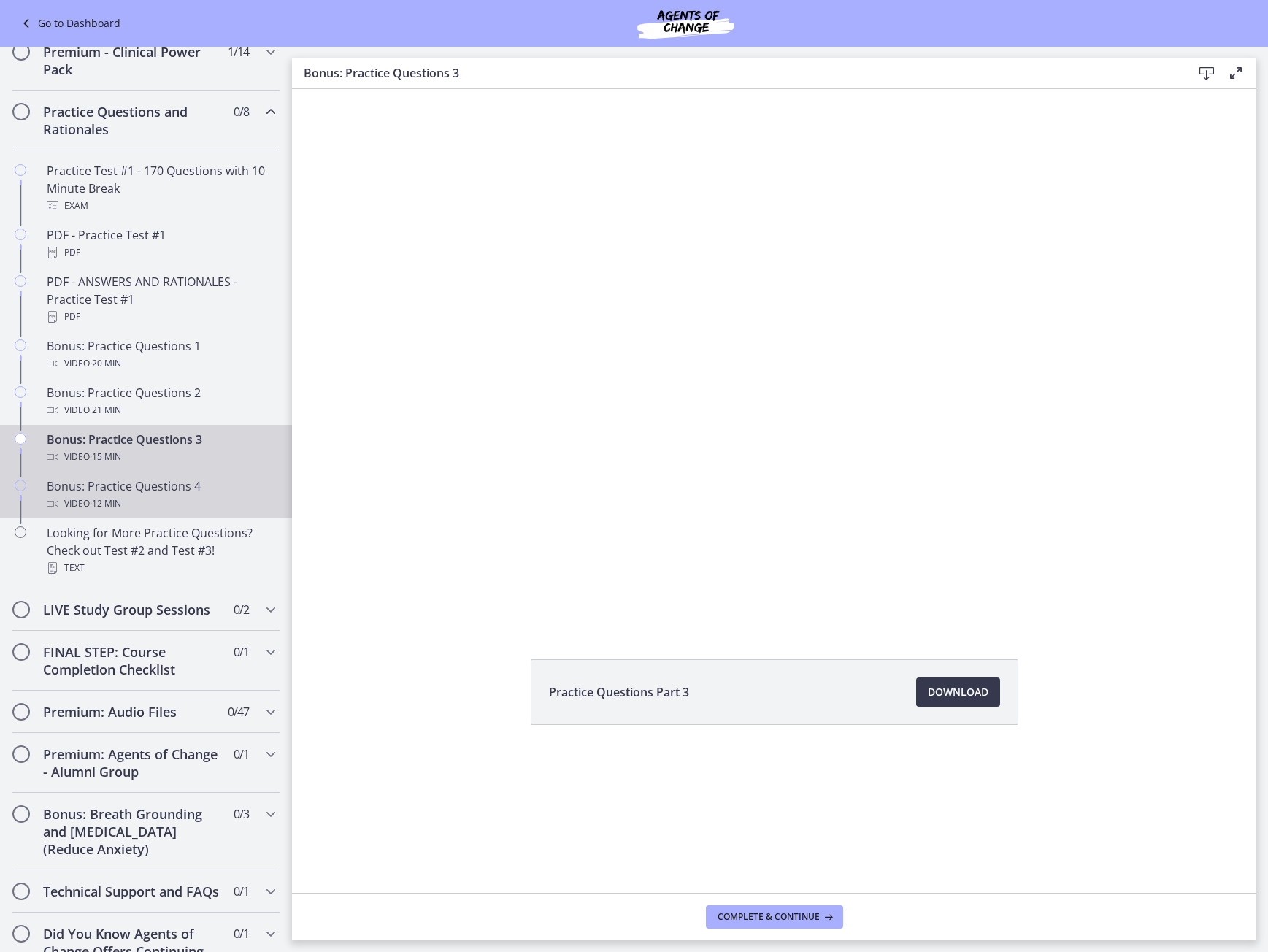
click at [154, 513] on div "Video · 12 min" at bounding box center [160, 504] width 228 height 18
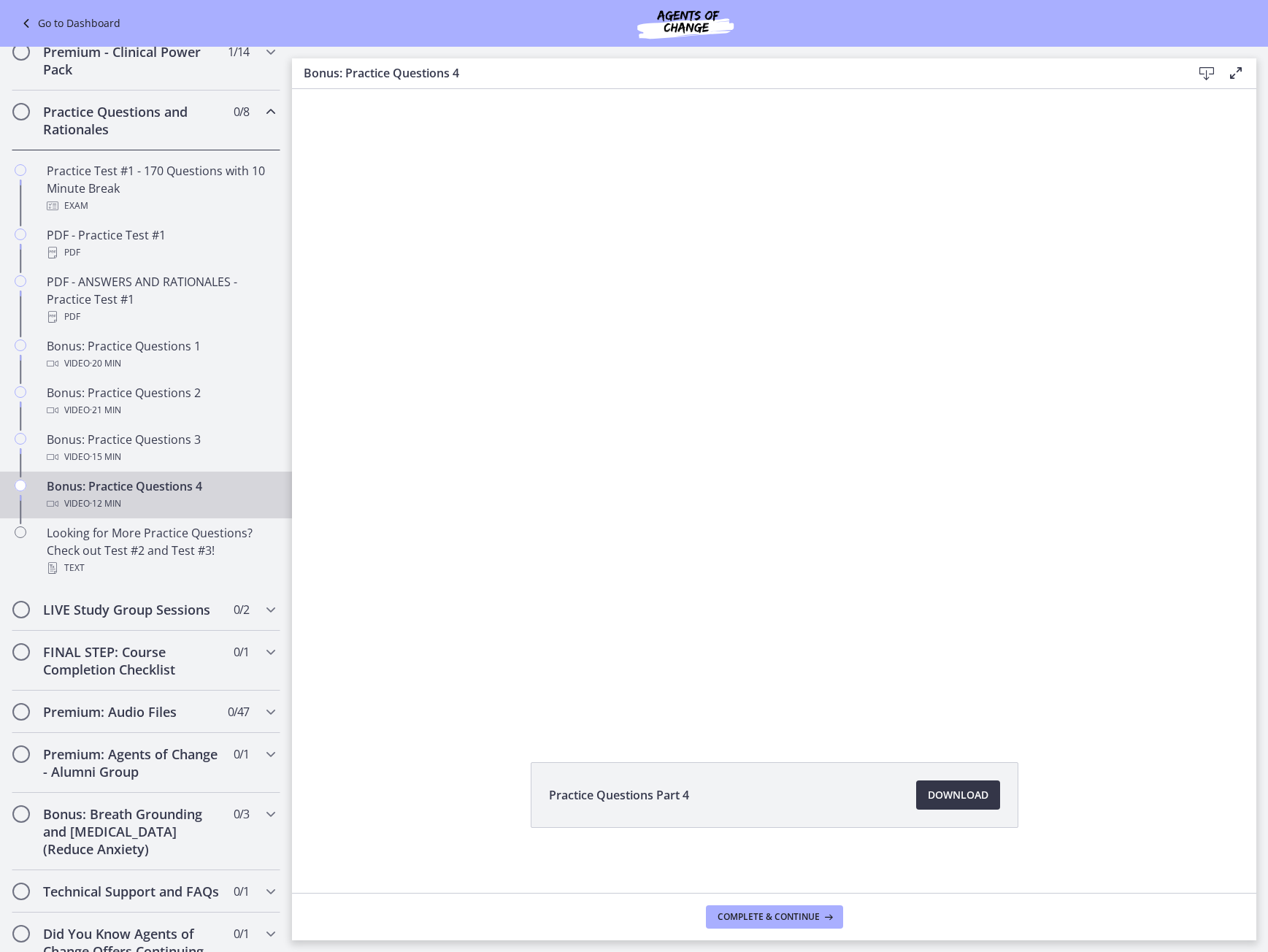
click at [969, 806] on div "Practice Questions Part 4 Download Opens in a new window" at bounding box center [775, 491] width 965 height 804
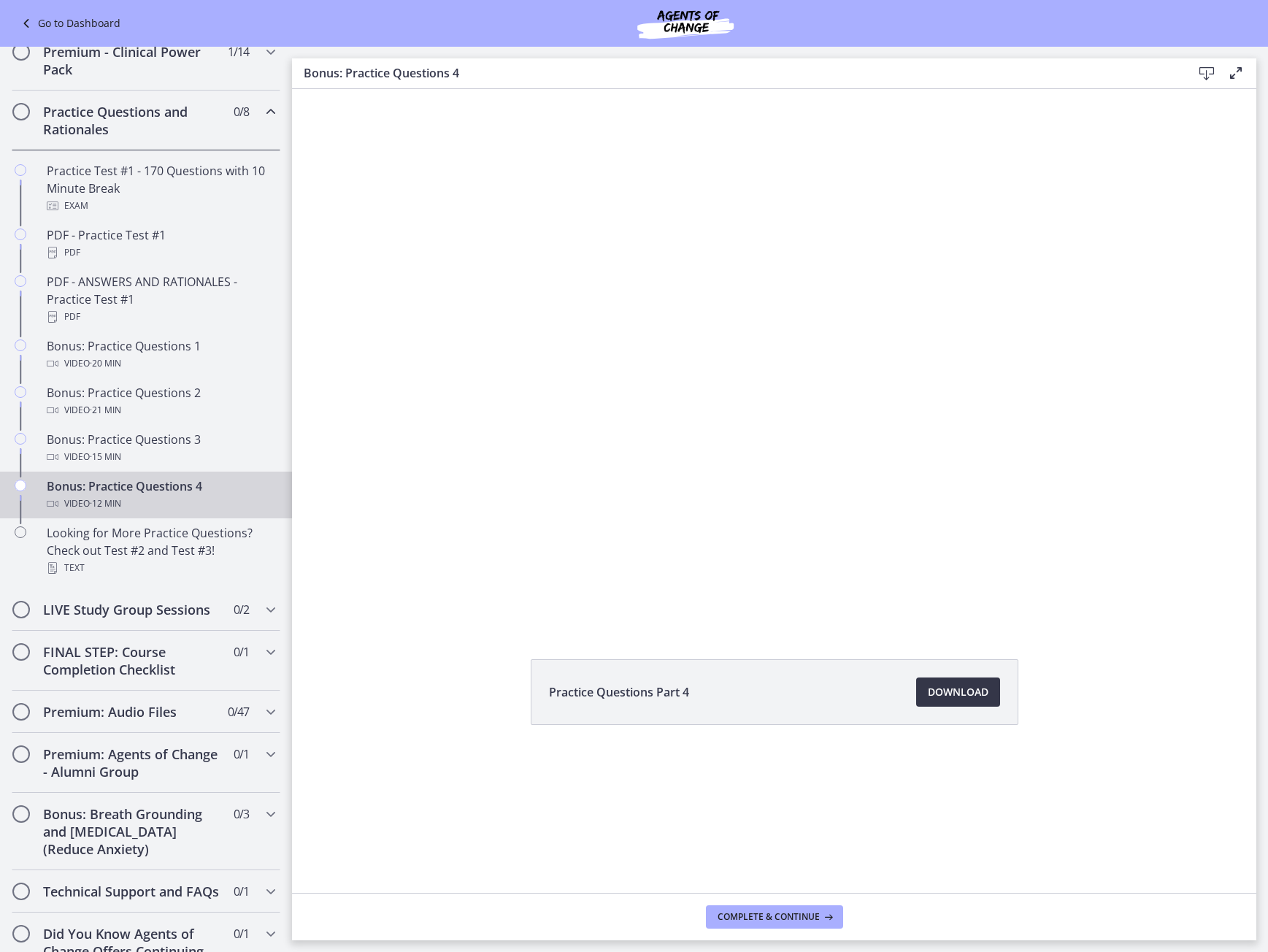
click at [957, 695] on span "Download Opens in a new window" at bounding box center [959, 693] width 61 height 18
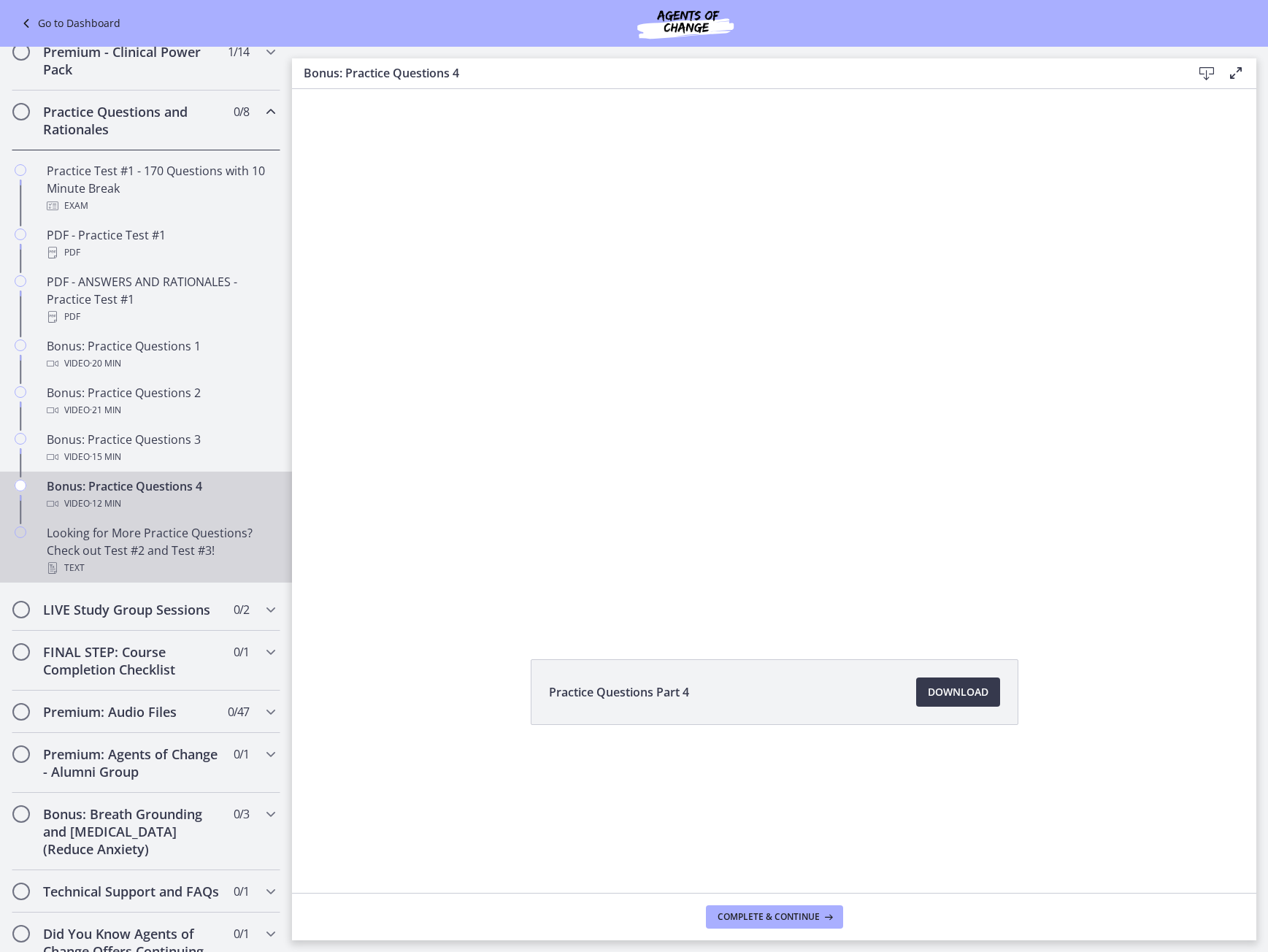
click at [117, 562] on div "Looking for More Practice Questions? Check out Test #2 and Test #3! Text" at bounding box center [160, 551] width 228 height 53
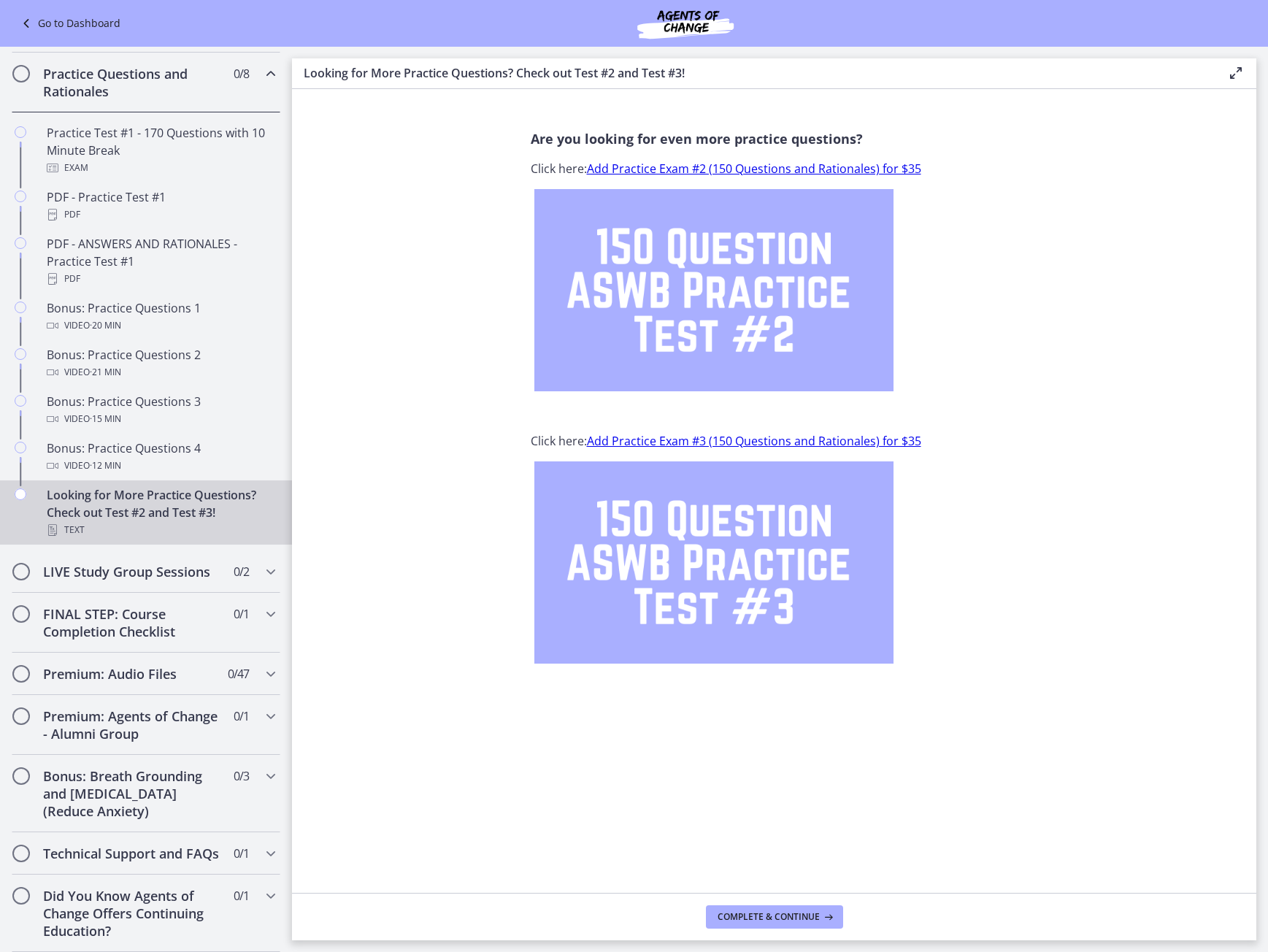
scroll to position [730, 0]
click at [262, 563] on icon "Chapters" at bounding box center [271, 571] width 18 height 18
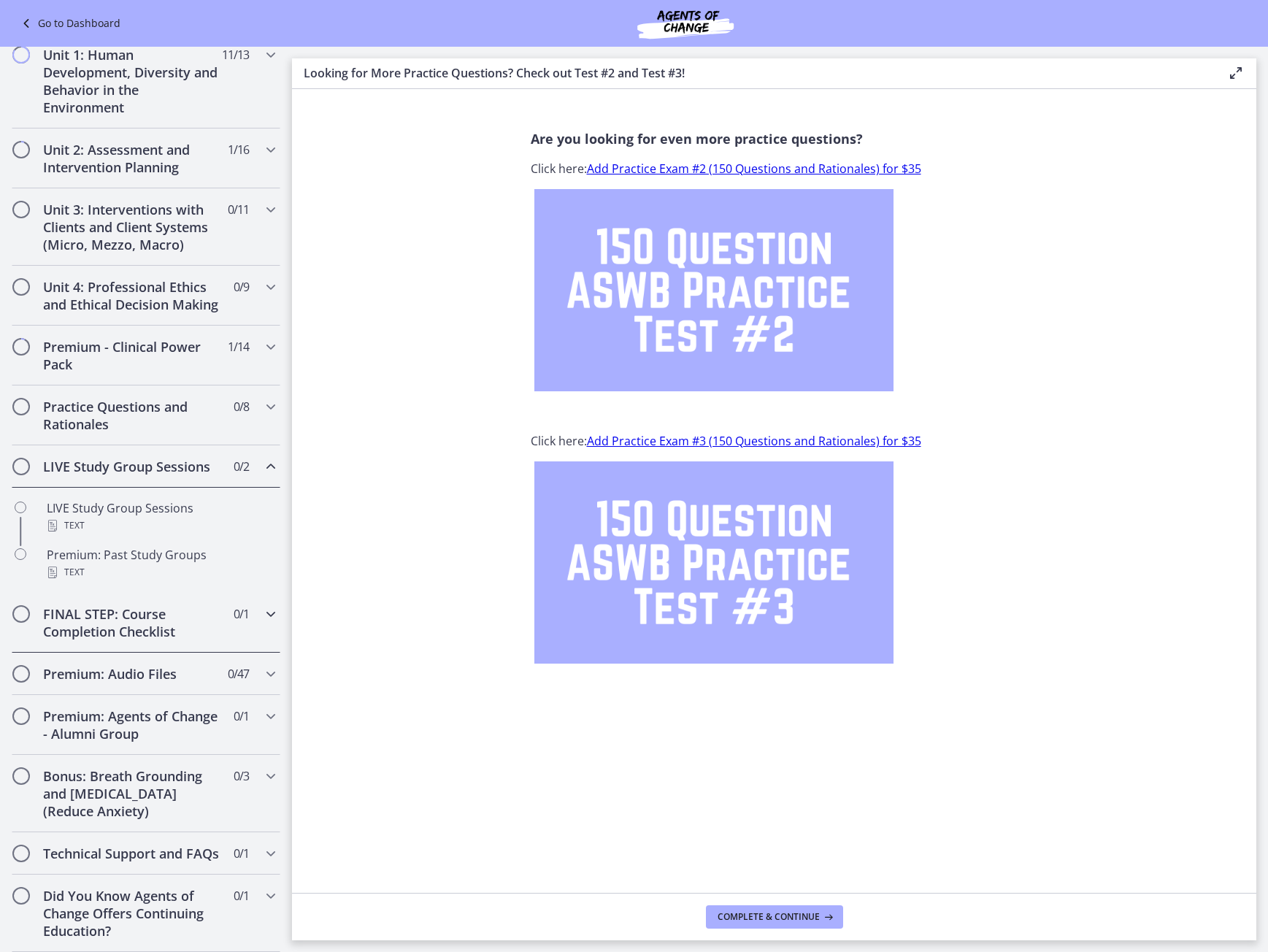
click at [262, 606] on icon "Chapters" at bounding box center [271, 614] width 18 height 18
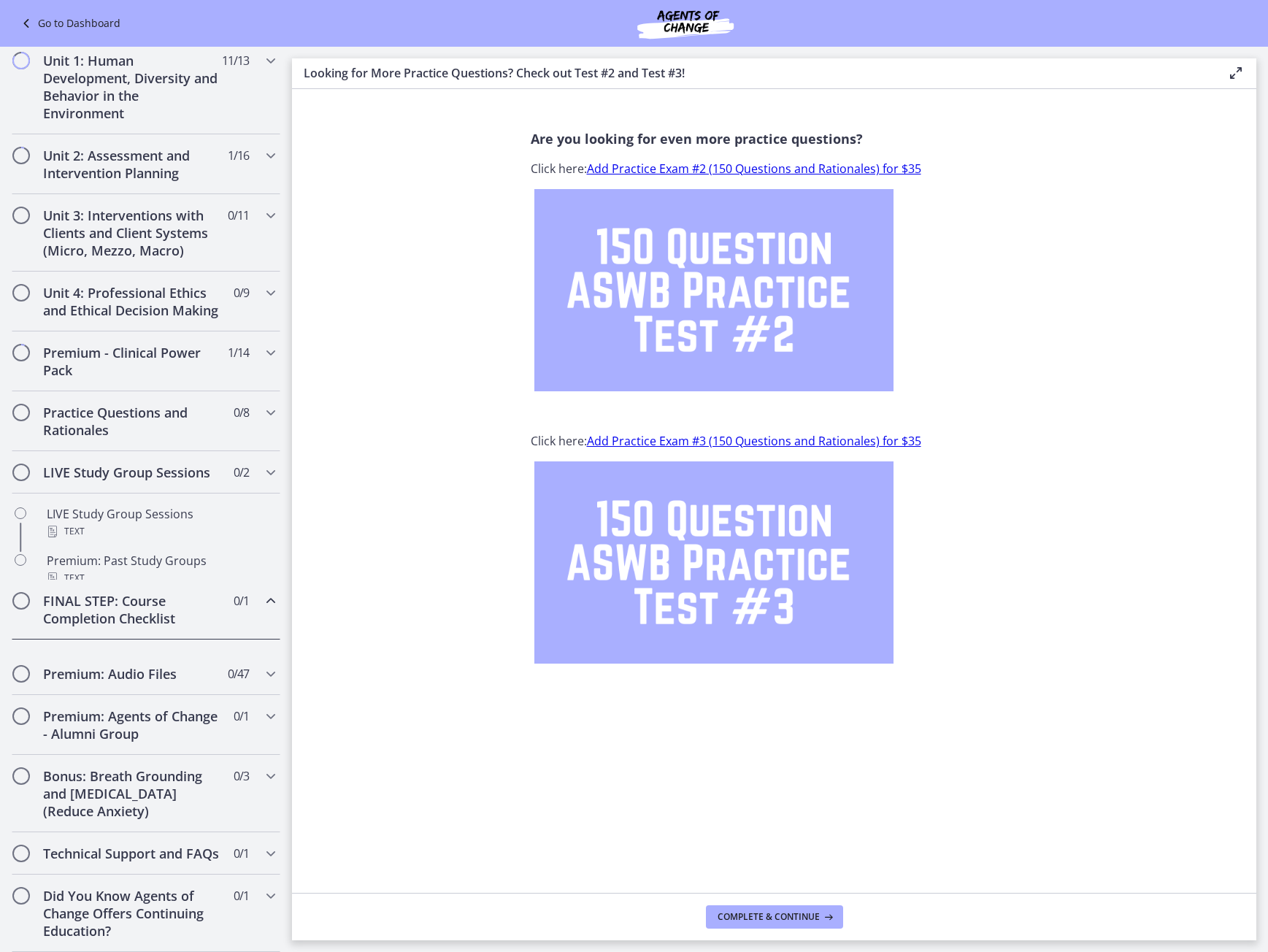
scroll to position [367, 0]
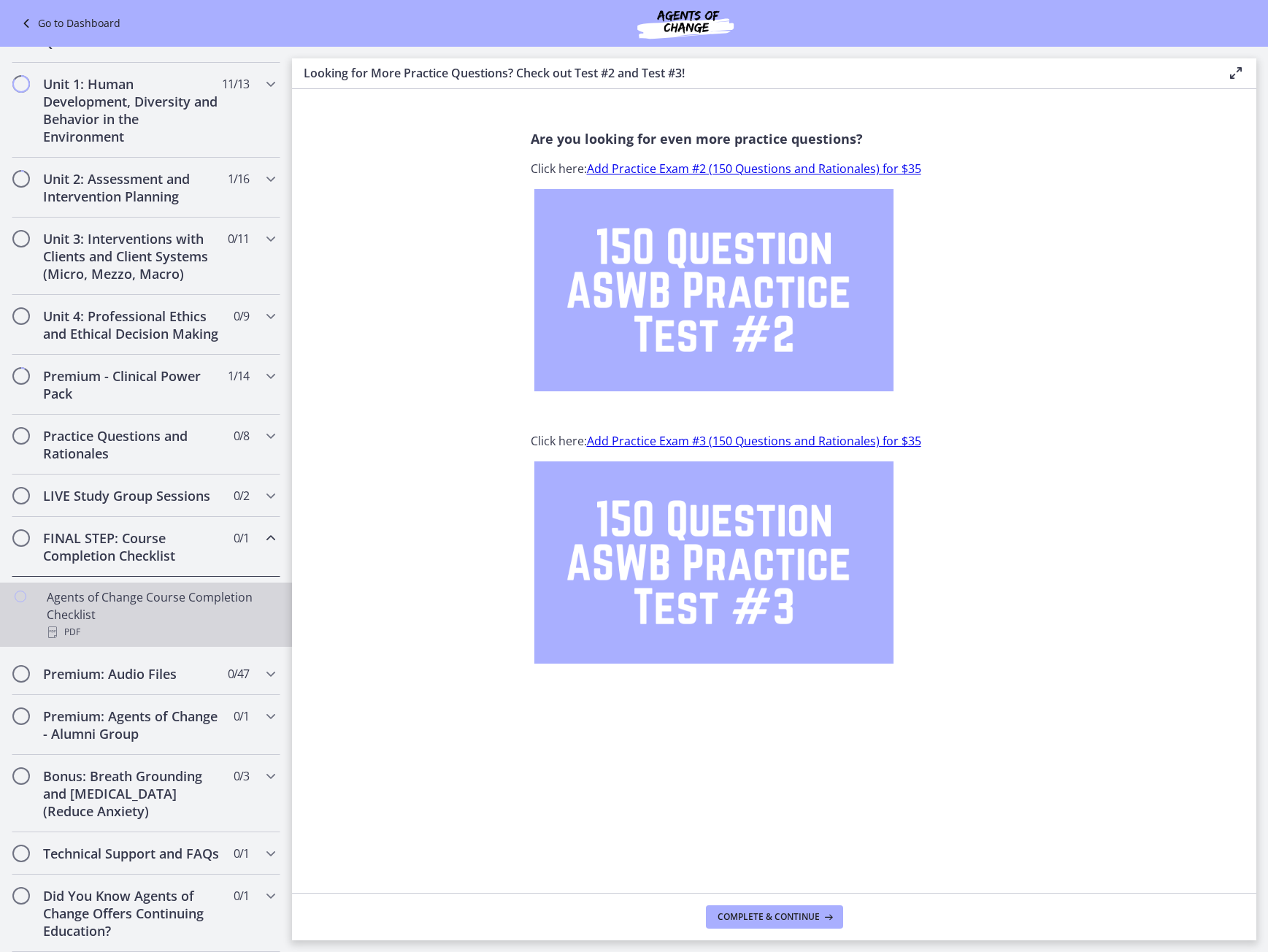
click at [211, 592] on div "Agents of Change Course Completion Checklist PDF" at bounding box center [160, 615] width 228 height 53
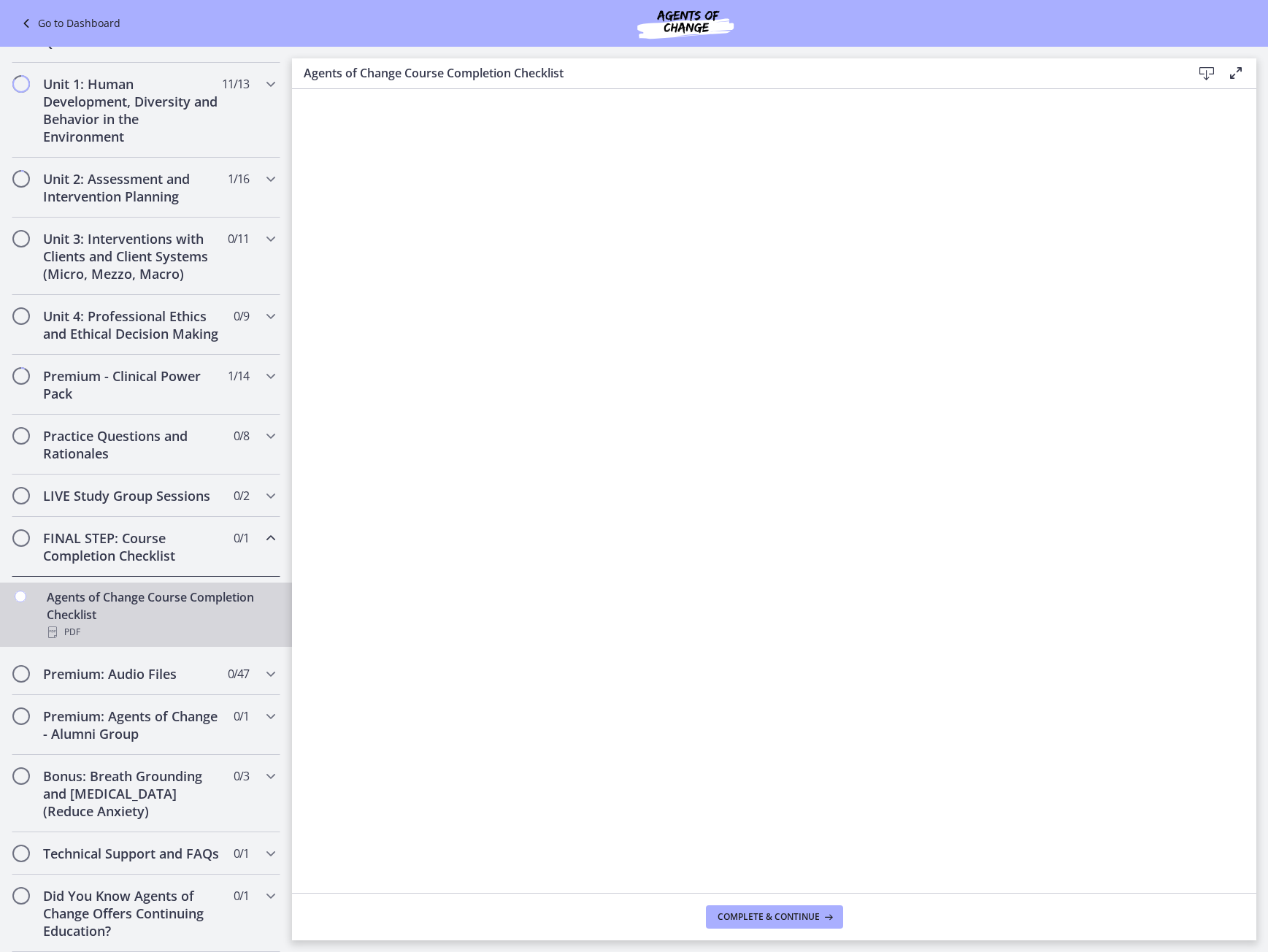
click at [1204, 70] on icon at bounding box center [1207, 73] width 18 height 18
click at [143, 665] on h2 "Premium: Audio Files" at bounding box center [132, 674] width 178 height 18
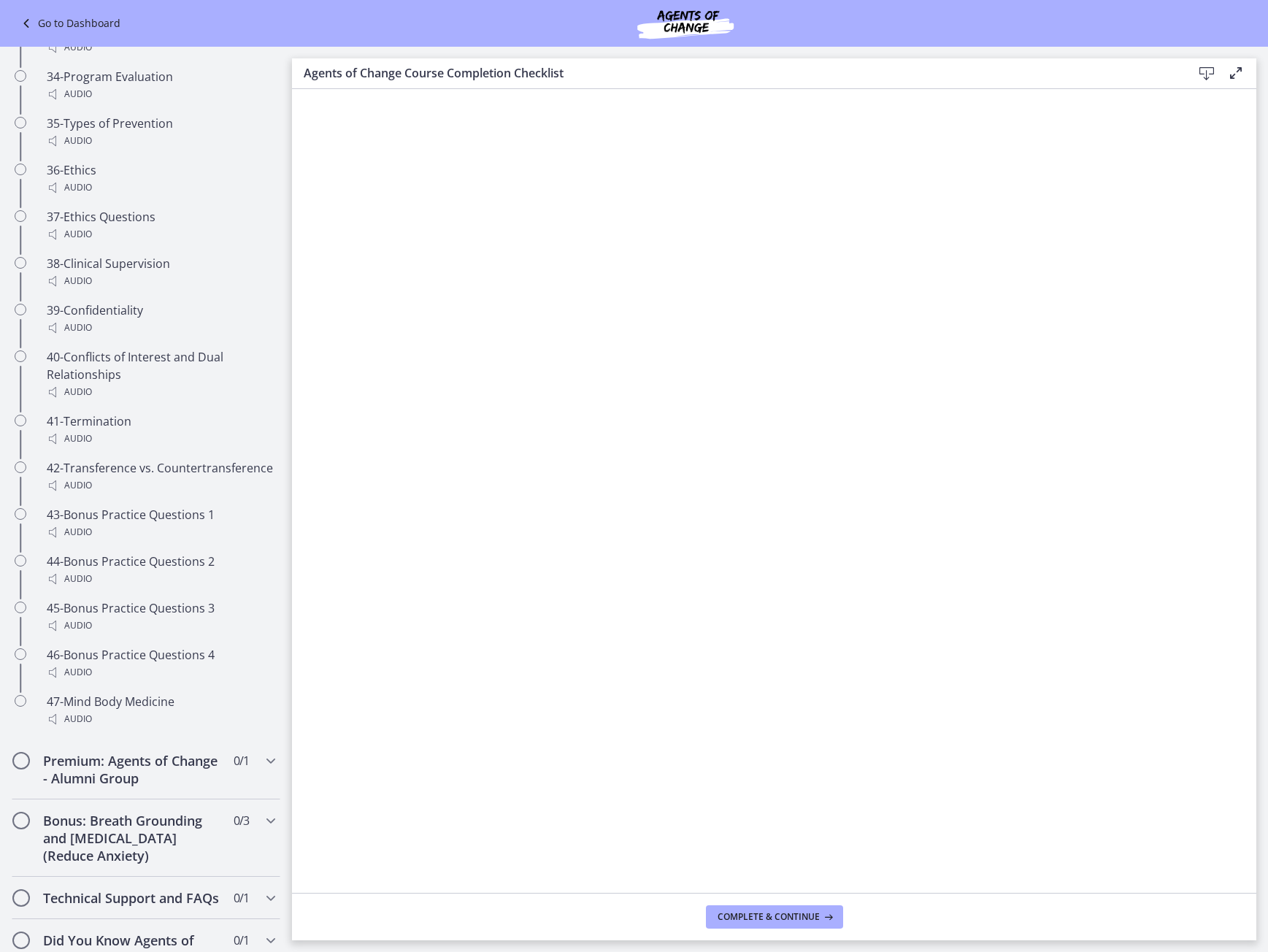
scroll to position [2569, 0]
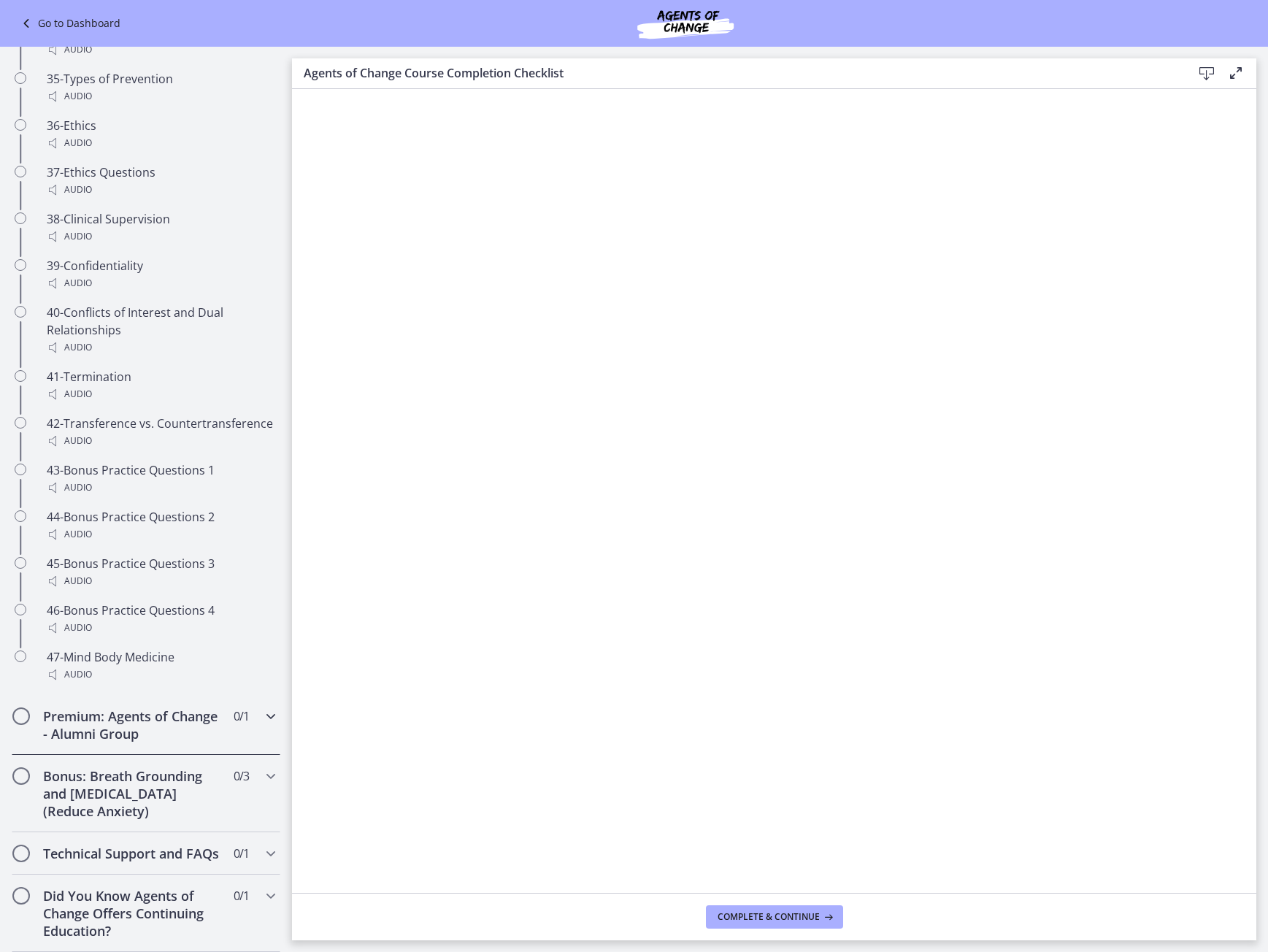
click at [171, 707] on h2 "Premium: Agents of Change - Alumni Group" at bounding box center [132, 725] width 178 height 35
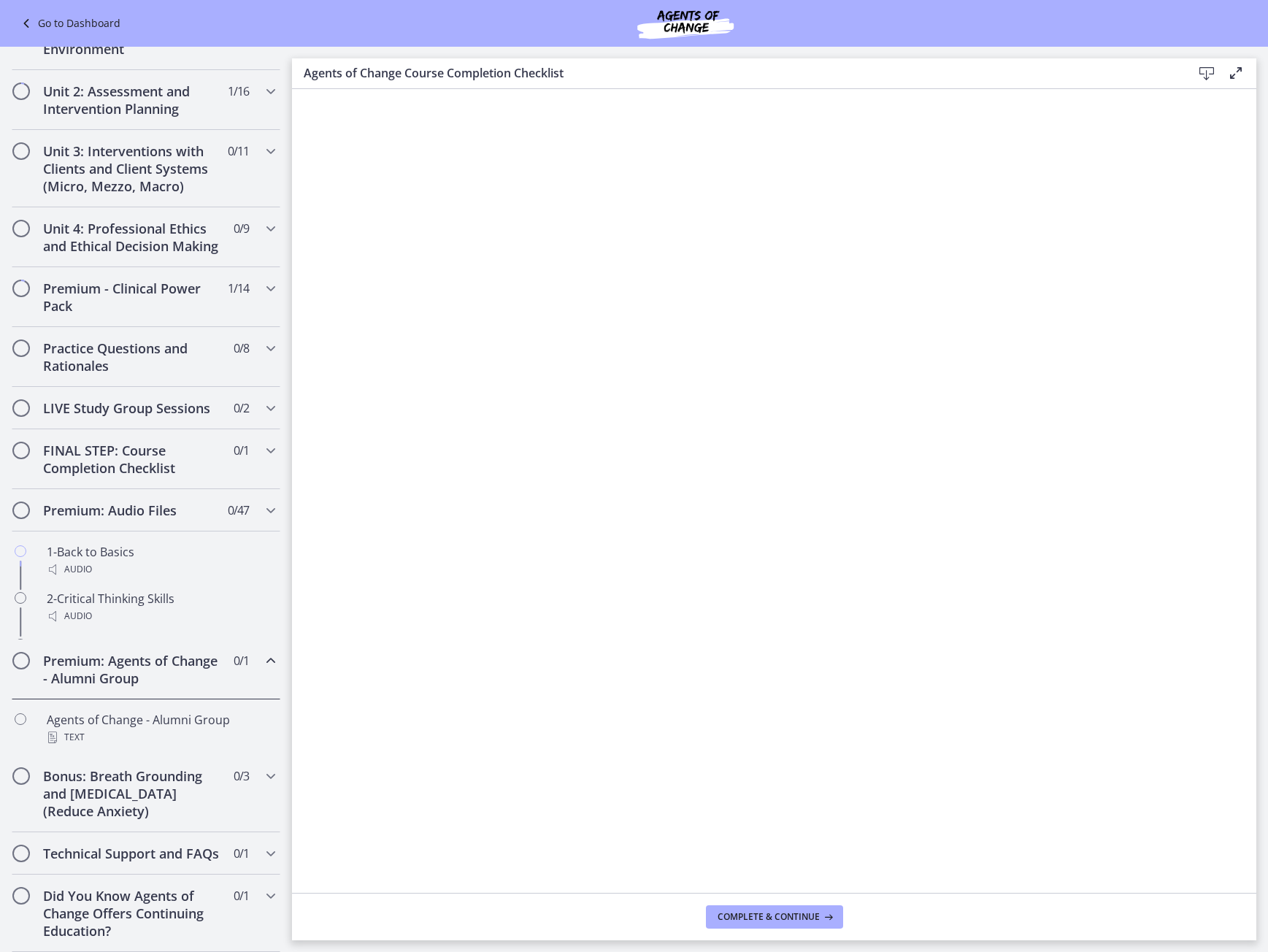
scroll to position [349, 0]
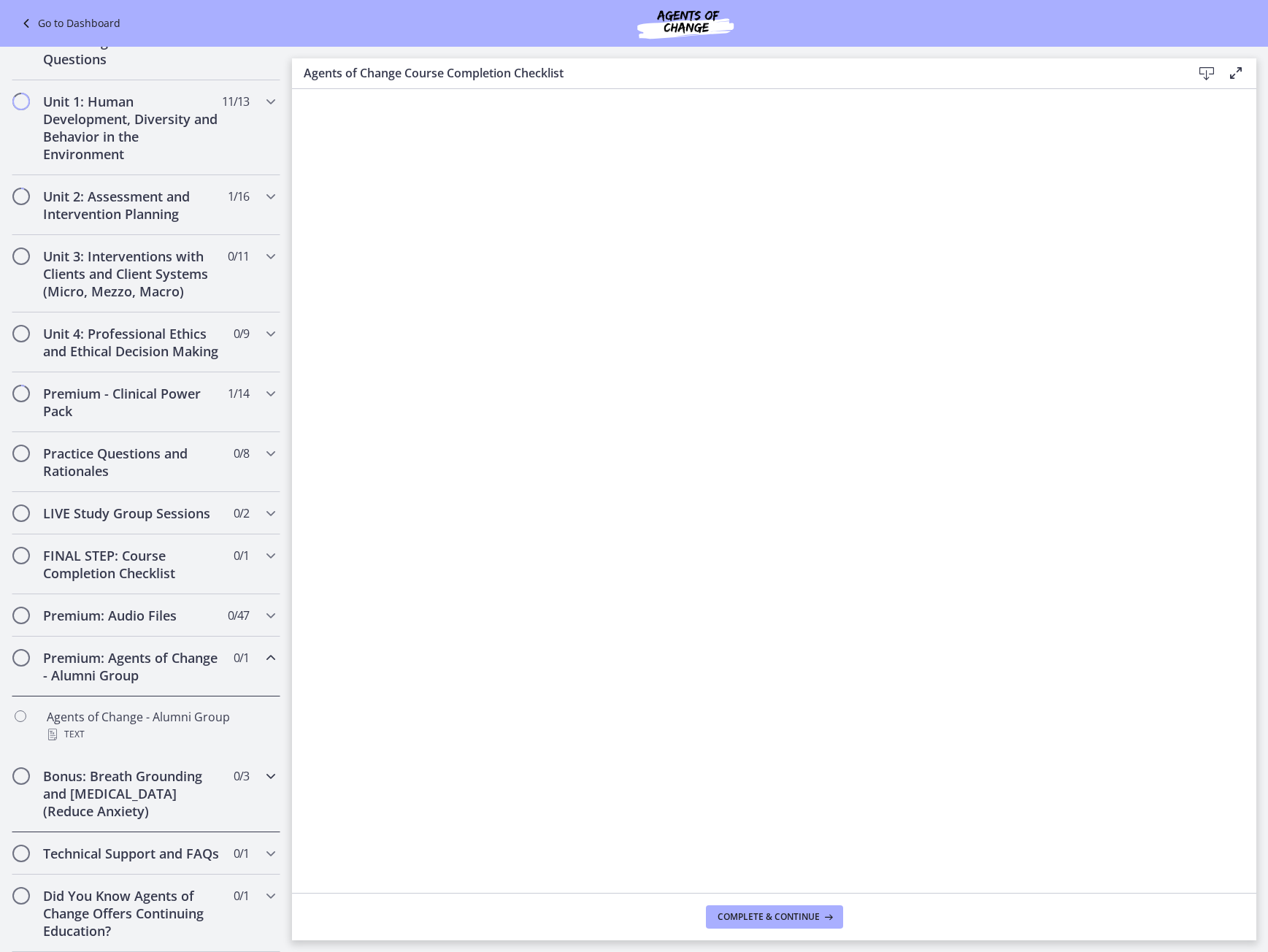
drag, startPoint x: 133, startPoint y: 762, endPoint x: 139, endPoint y: 751, distance: 12.5
click at [133, 767] on h2 "Bonus: Breath Grounding and Guided Imagery (Reduce Anxiety)" at bounding box center [132, 793] width 178 height 53
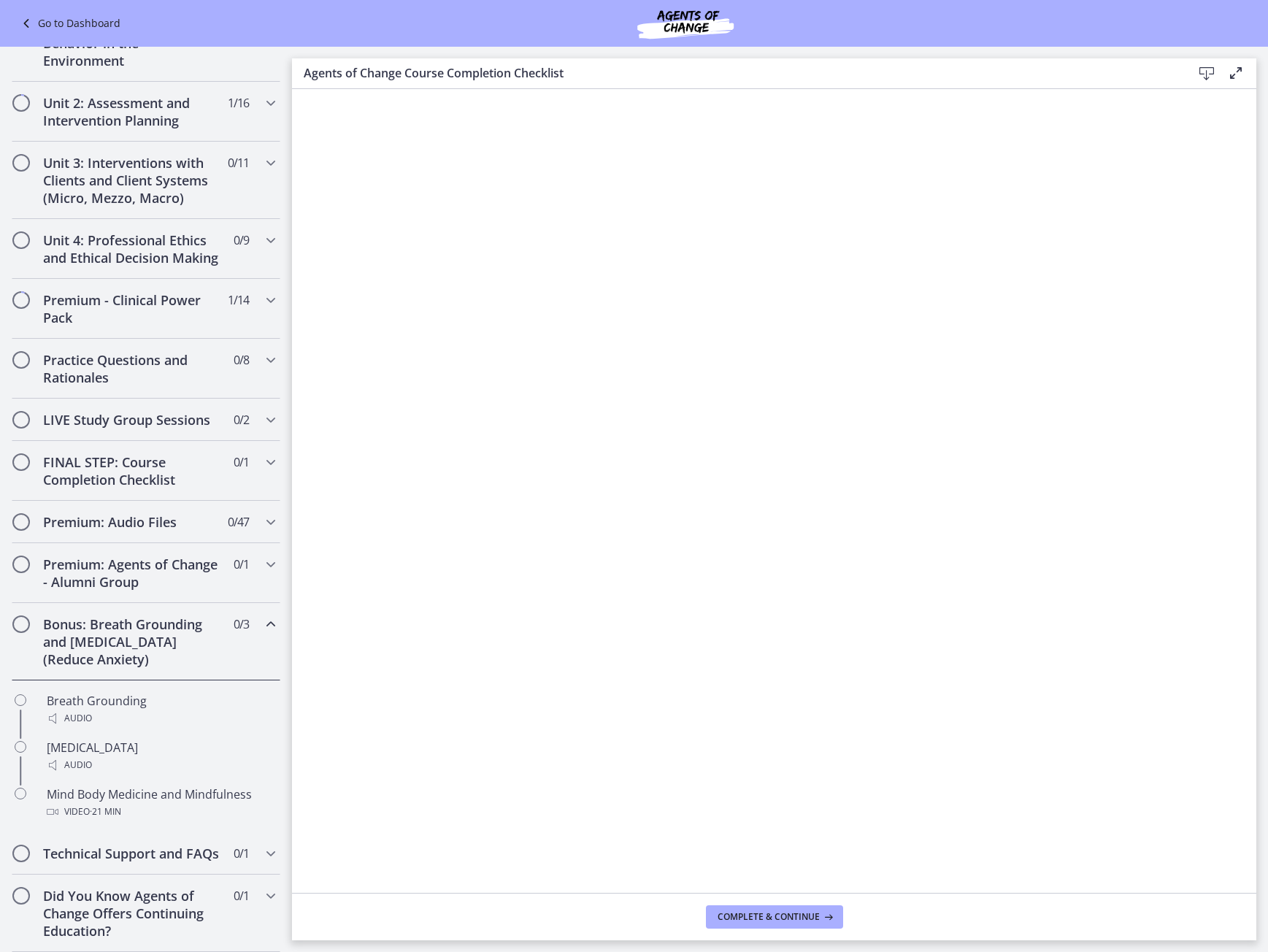
scroll to position [443, 0]
click at [164, 916] on h2 "Did You Know Agents of Change Offers Continuing Education?" at bounding box center [132, 914] width 178 height 53
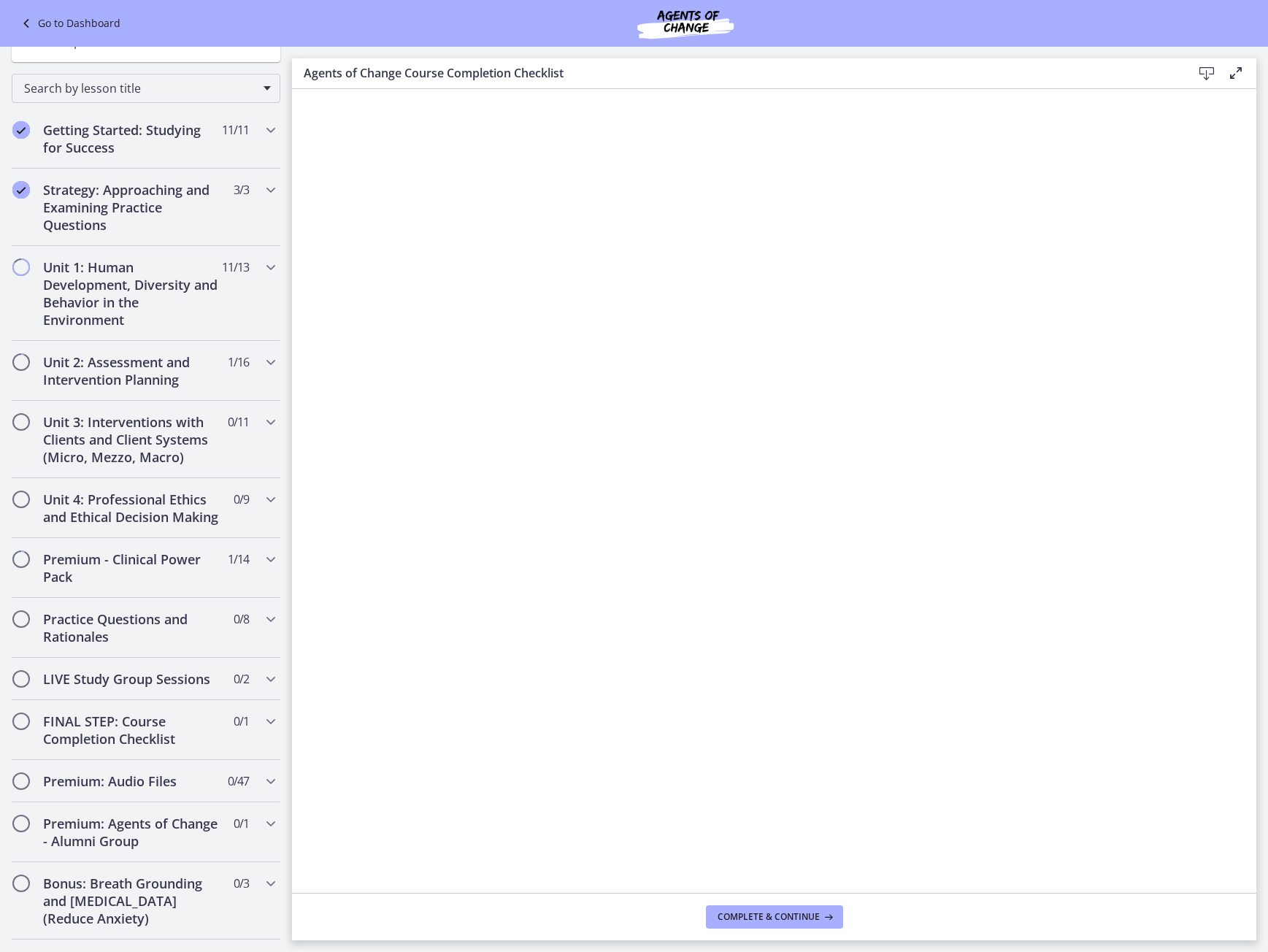
scroll to position [0, 0]
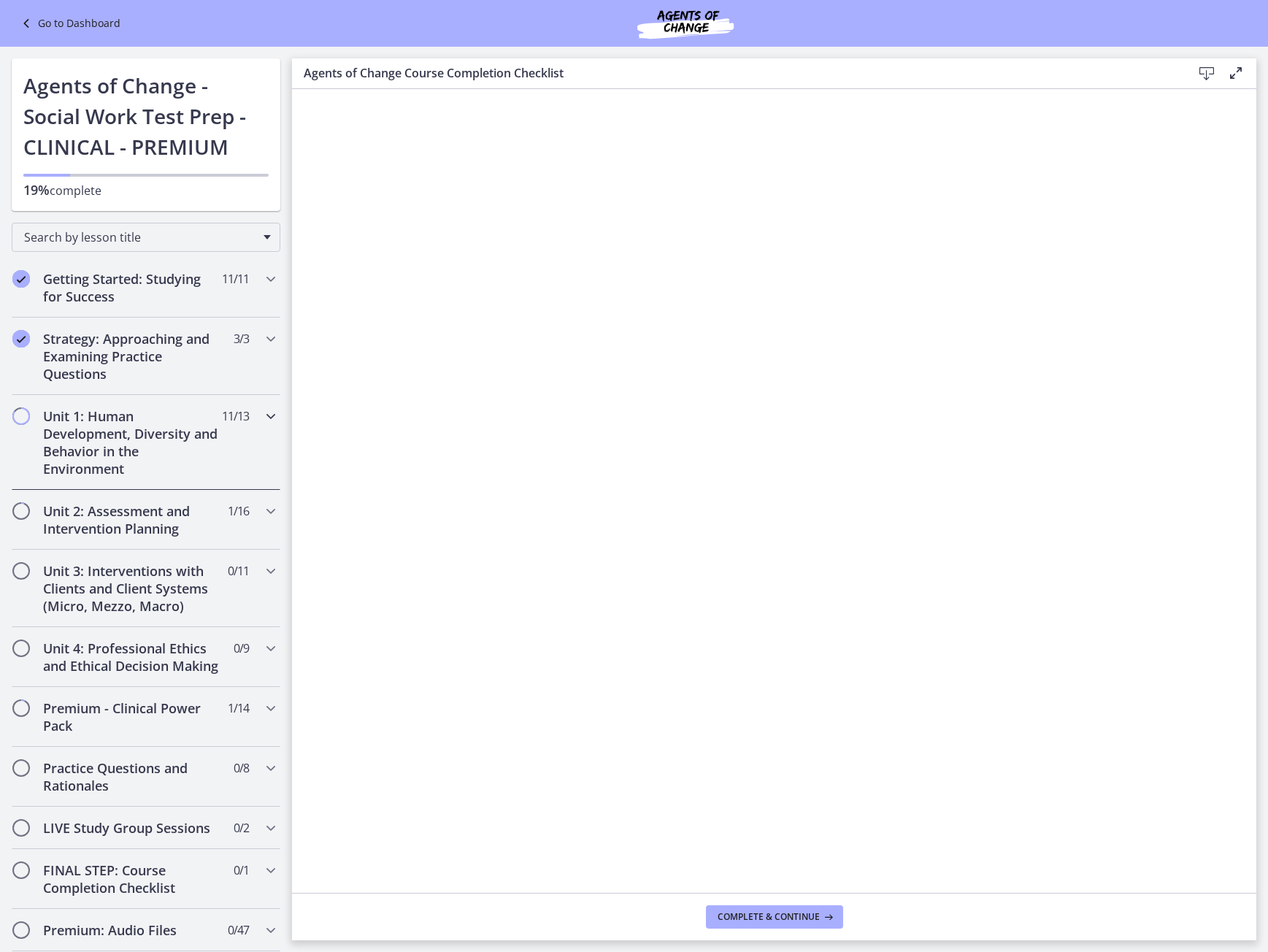
click at [177, 444] on h2 "Unit 1: Human Development, Diversity and Behavior in the Environment" at bounding box center [132, 442] width 178 height 70
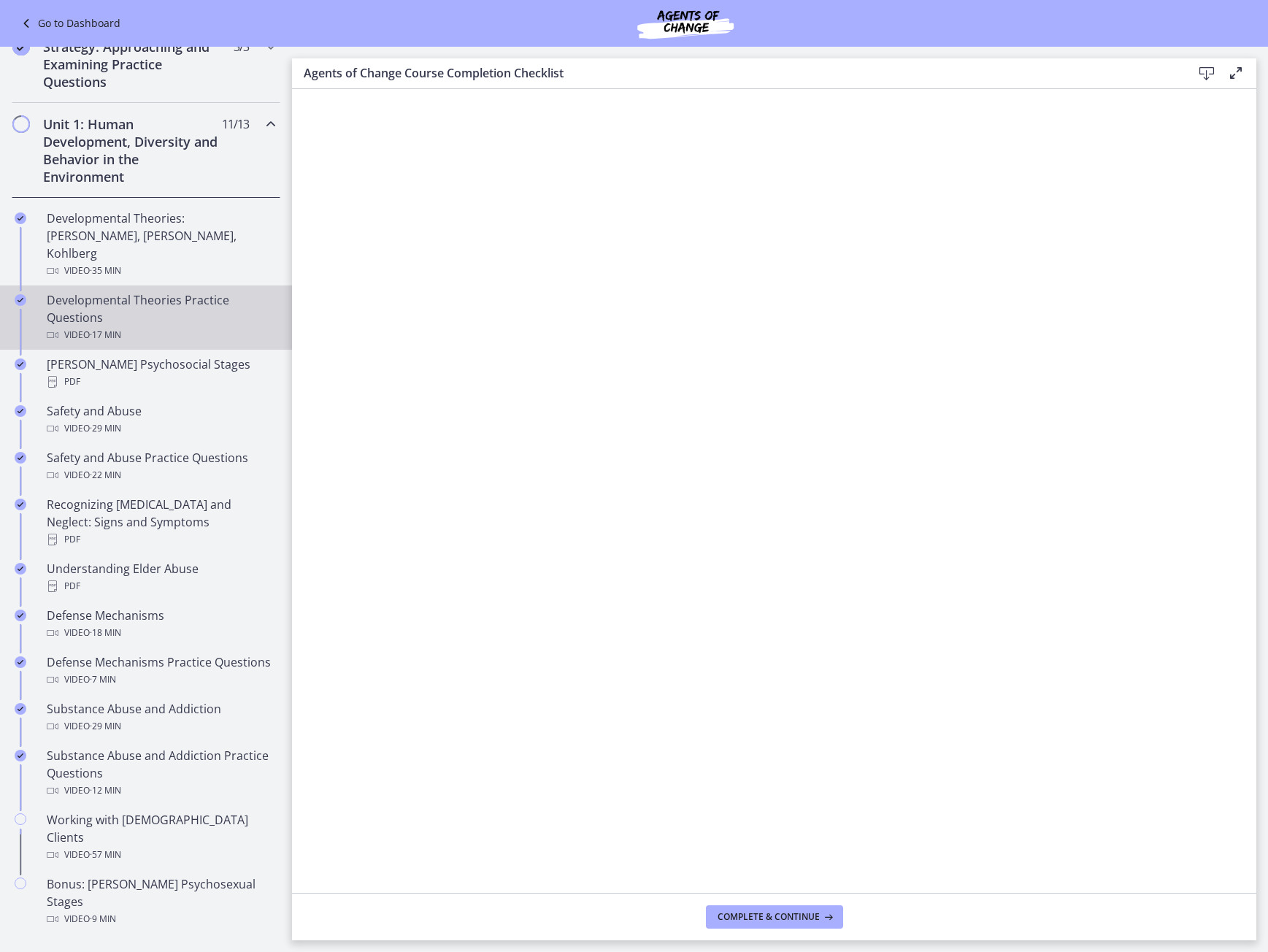
scroll to position [657, 0]
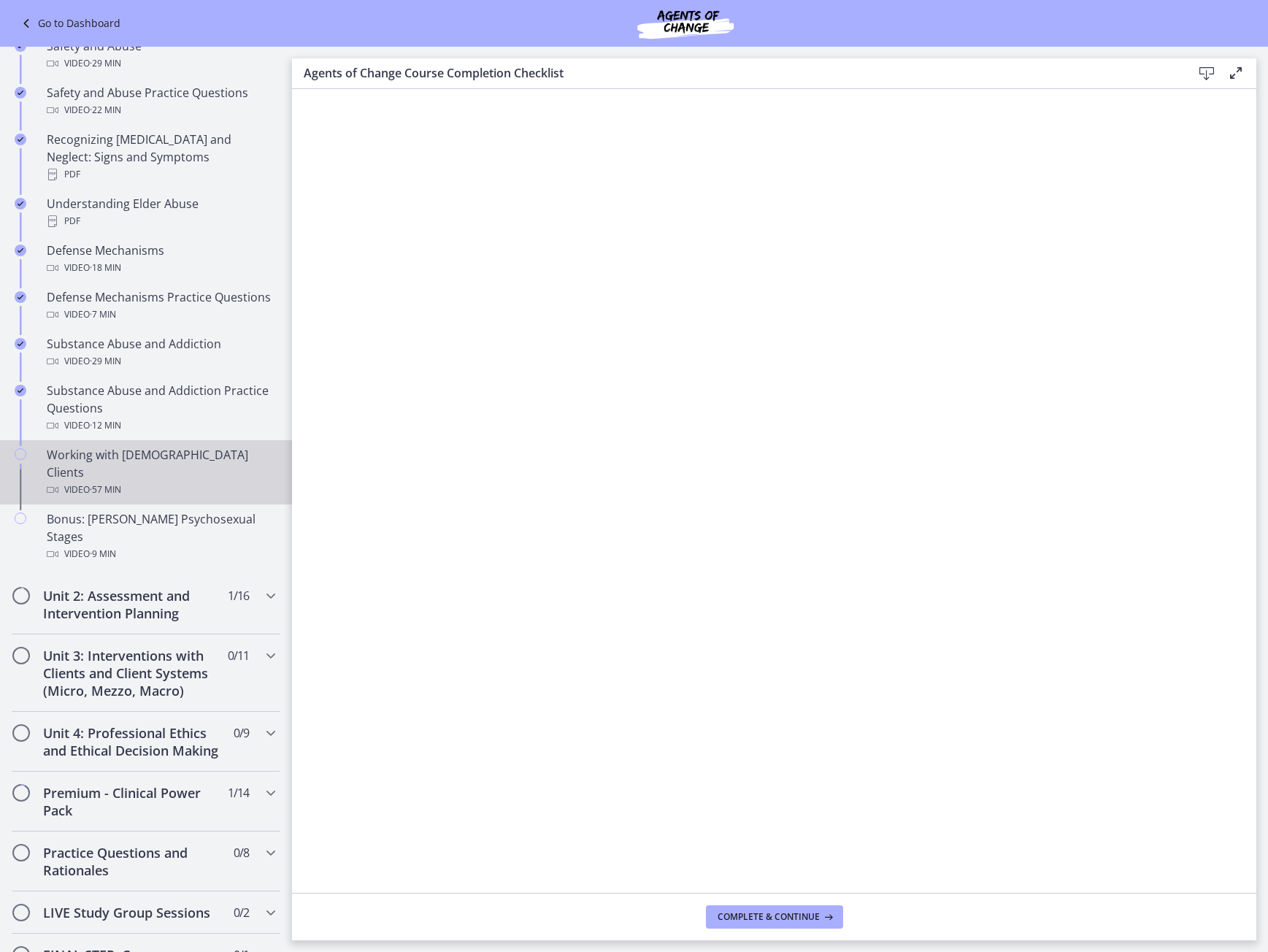
click at [194, 481] on div "Video · 57 min" at bounding box center [160, 490] width 228 height 18
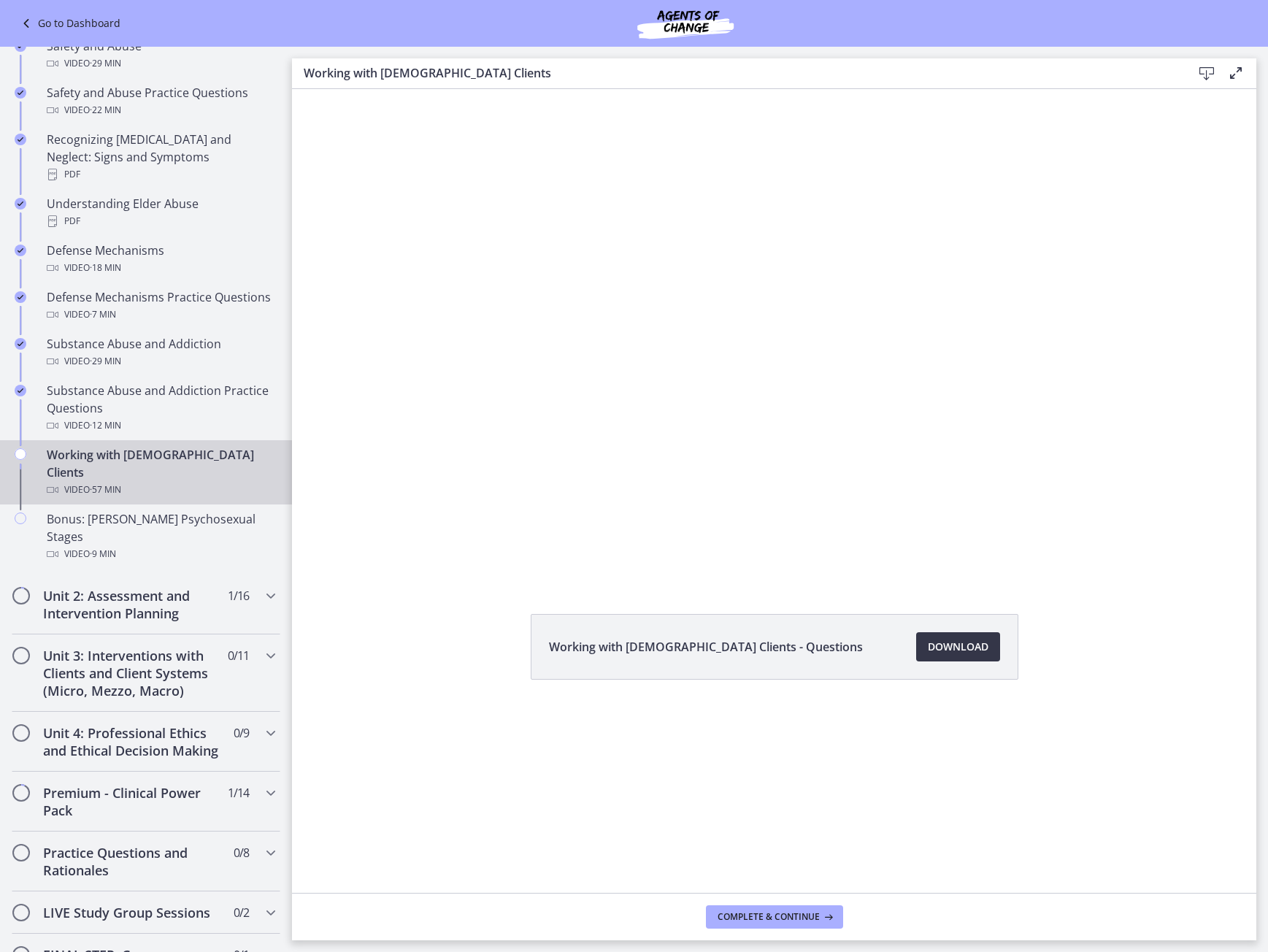
click at [951, 646] on span "Download Opens in a new window" at bounding box center [959, 647] width 61 height 18
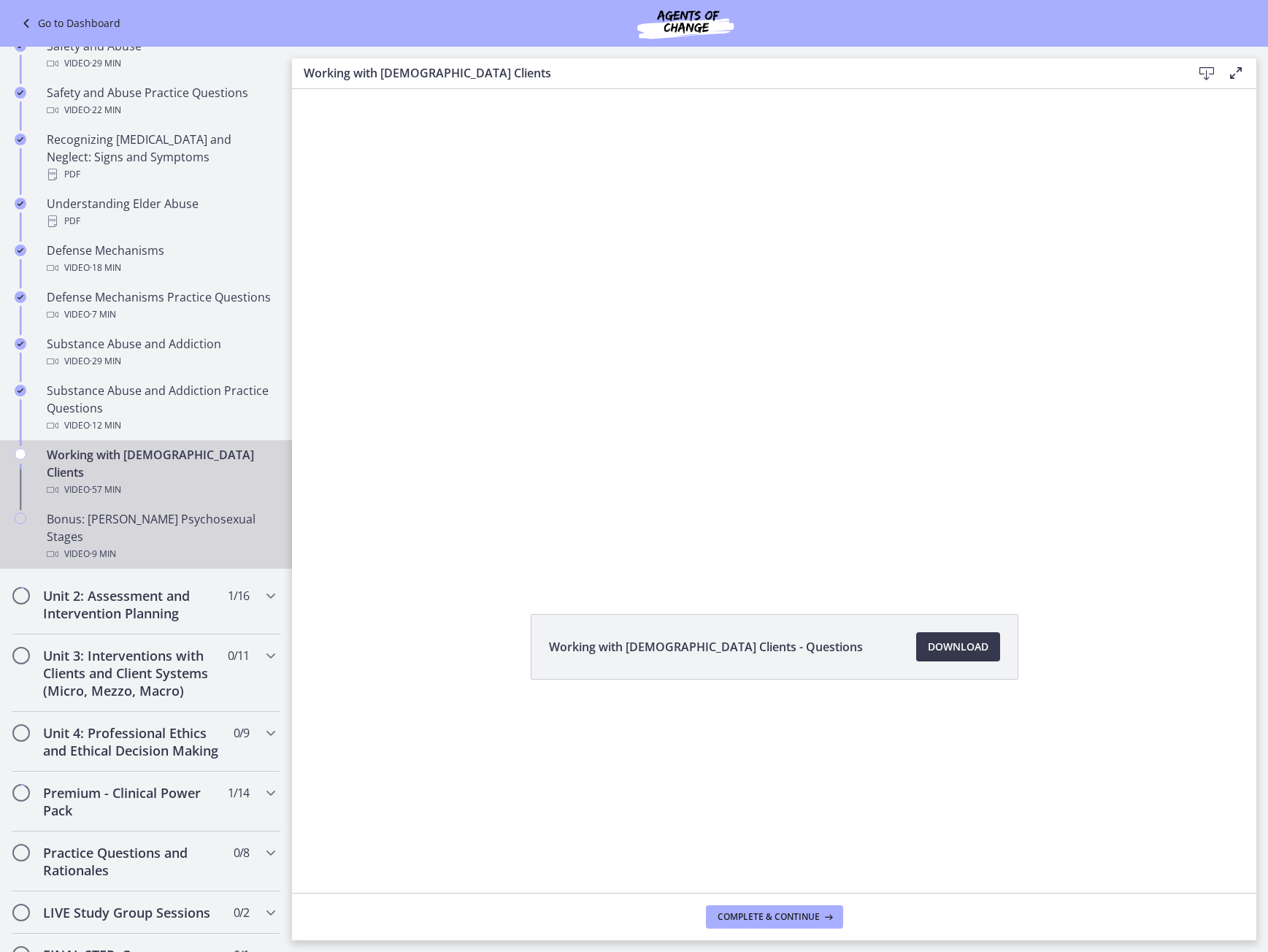
click at [91, 545] on span "· 9 min" at bounding box center [103, 554] width 26 height 18
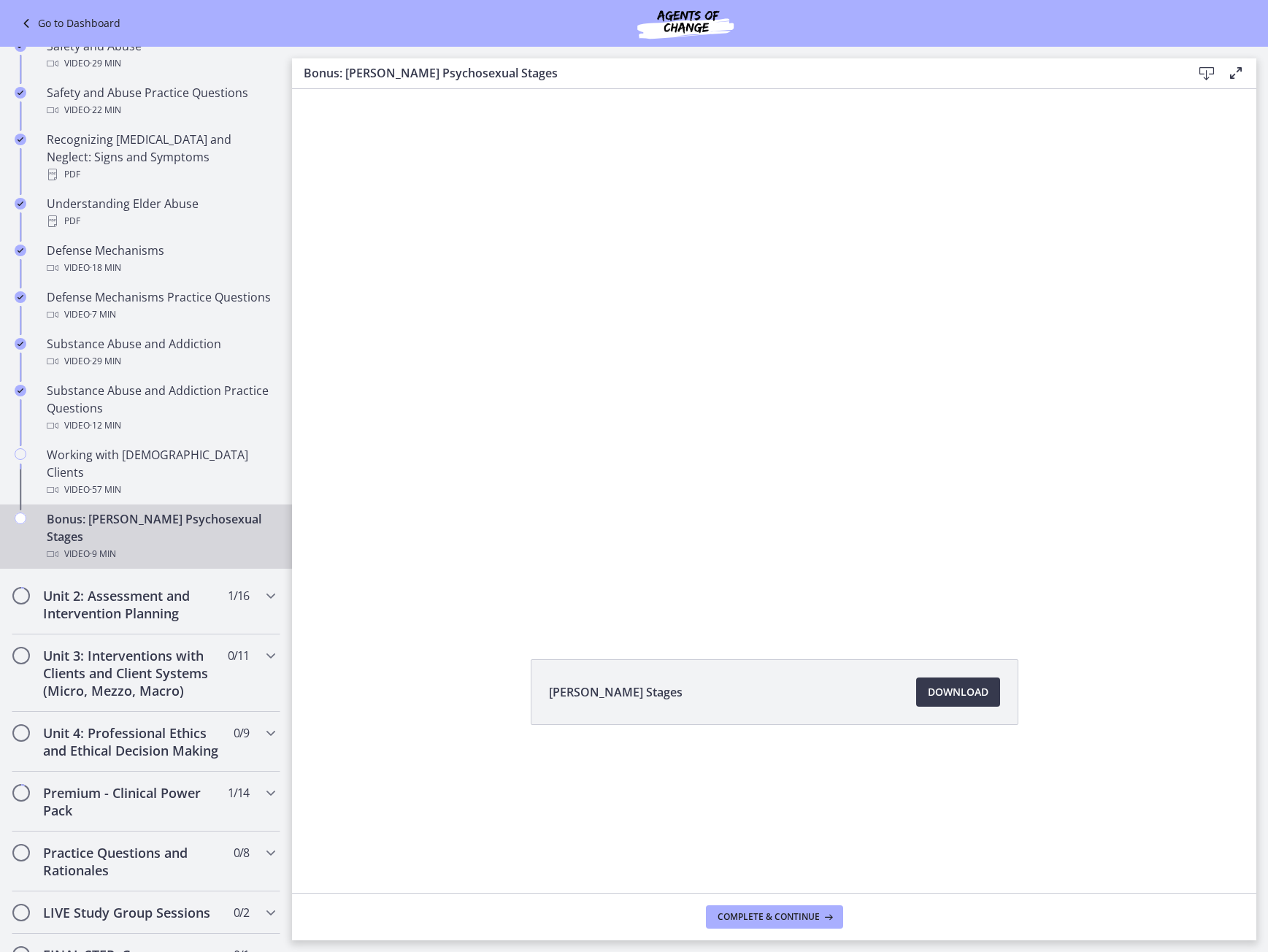
click at [1206, 70] on icon at bounding box center [1207, 73] width 18 height 18
click at [971, 703] on link "Download Opens in a new window" at bounding box center [959, 693] width 84 height 29
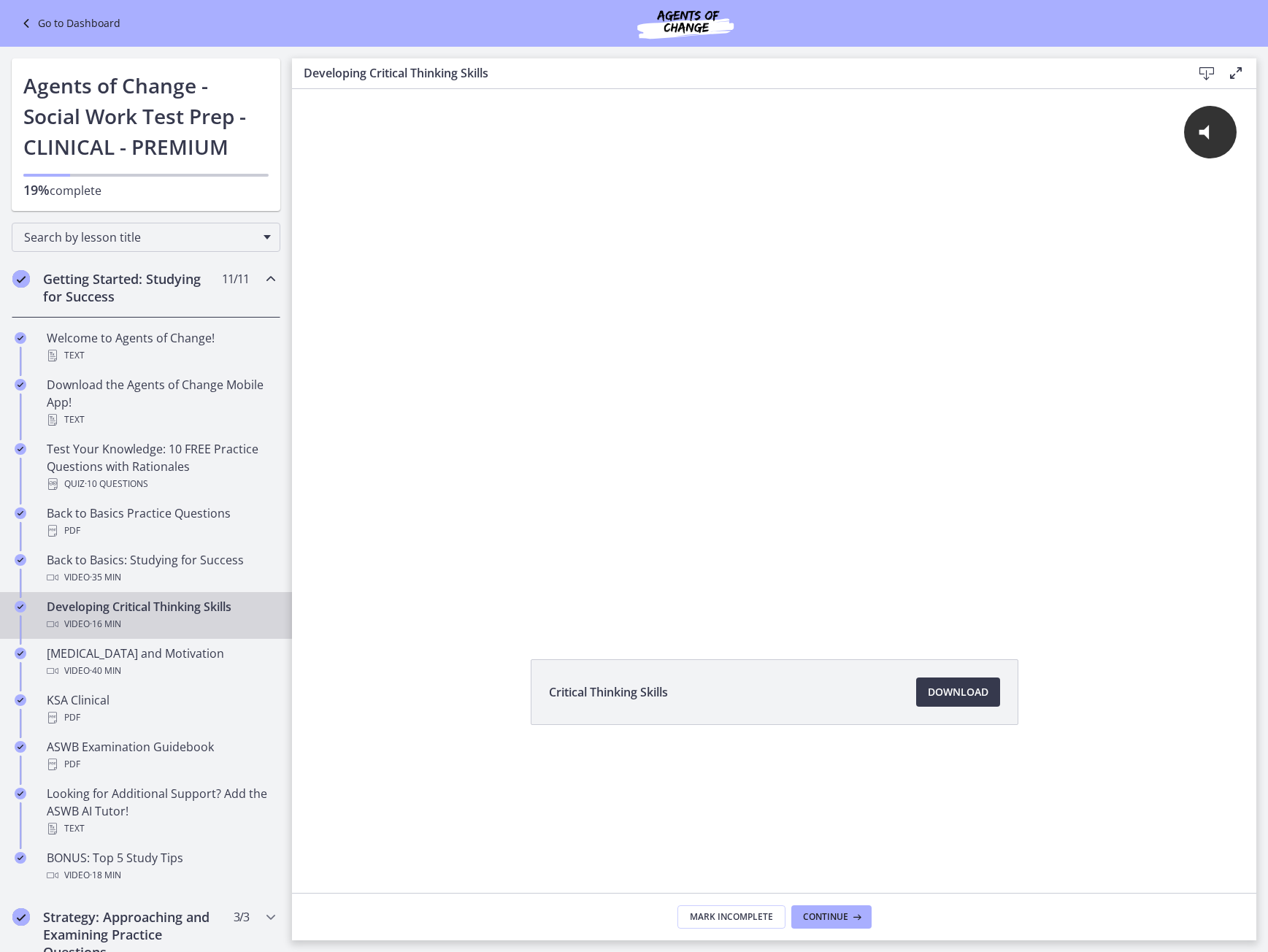
click at [81, 18] on link "Go to Dashboard" at bounding box center [68, 23] width 103 height 18
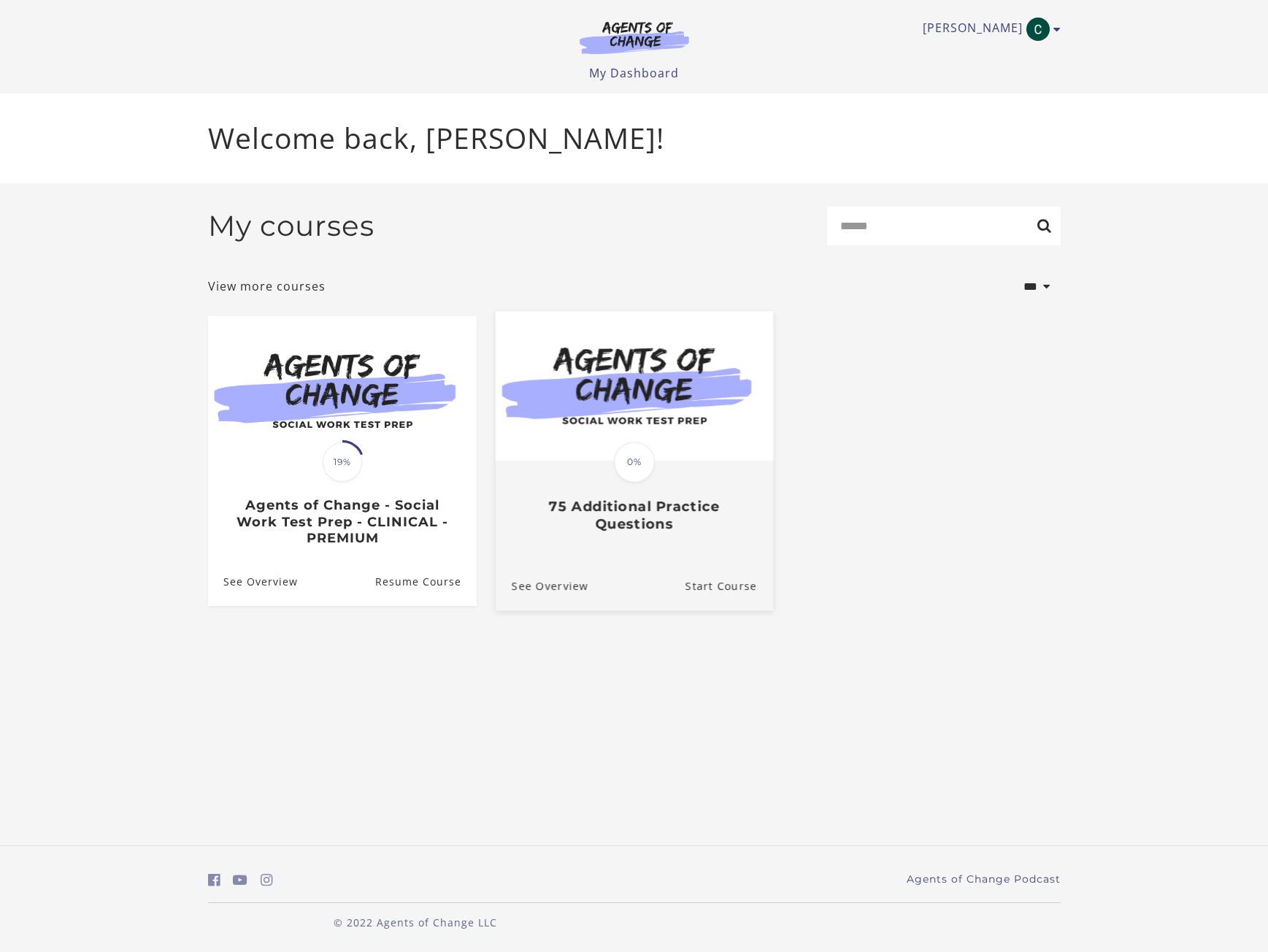
click at [715, 476] on div "Translation missing: en.liquid.partials.dashboard_course_card.progress_descript…" at bounding box center [634, 497] width 278 height 70
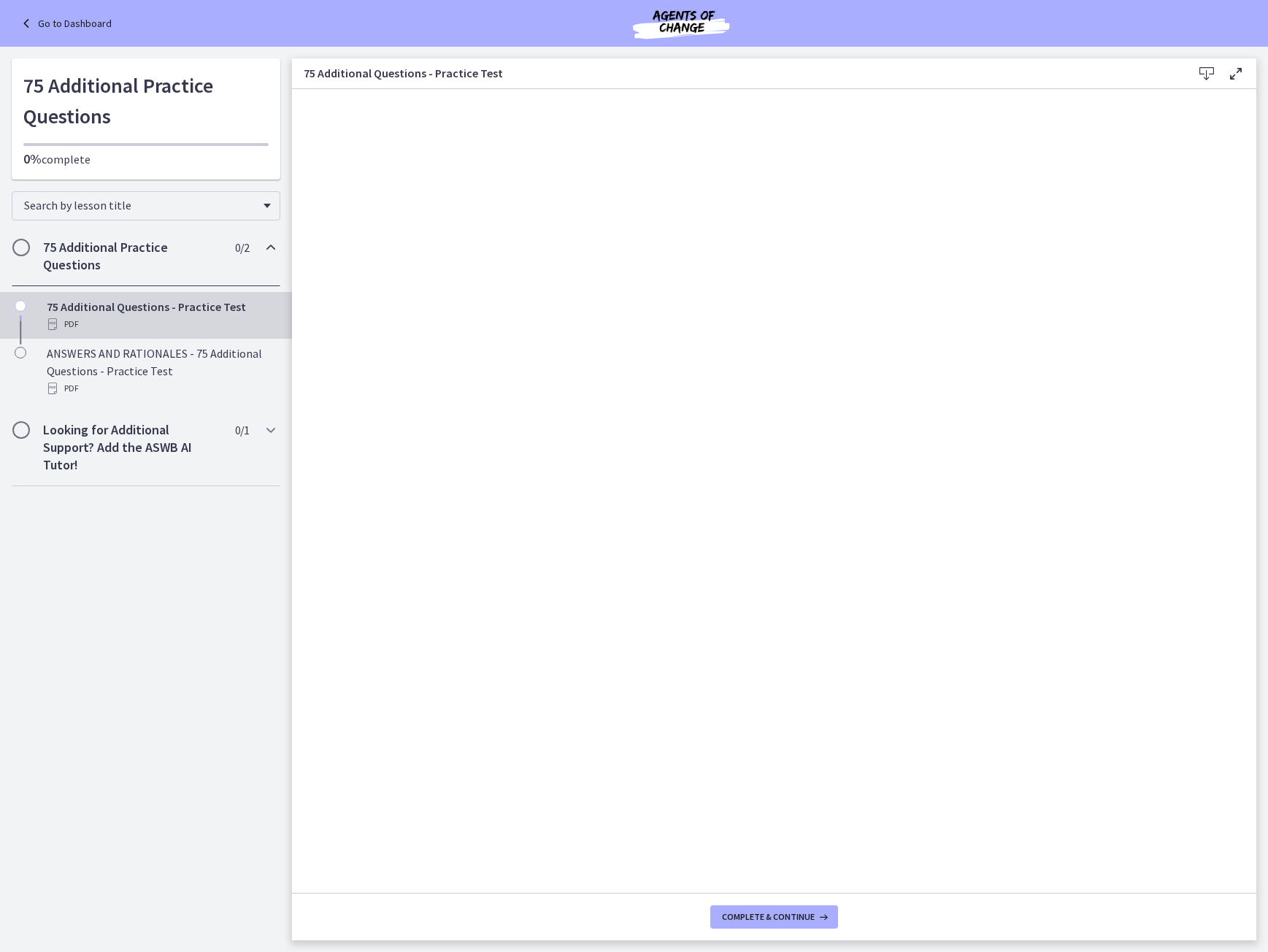
click at [257, 269] on div "75 Additional Practice Questions 0 / 2 Completed" at bounding box center [146, 255] width 269 height 60
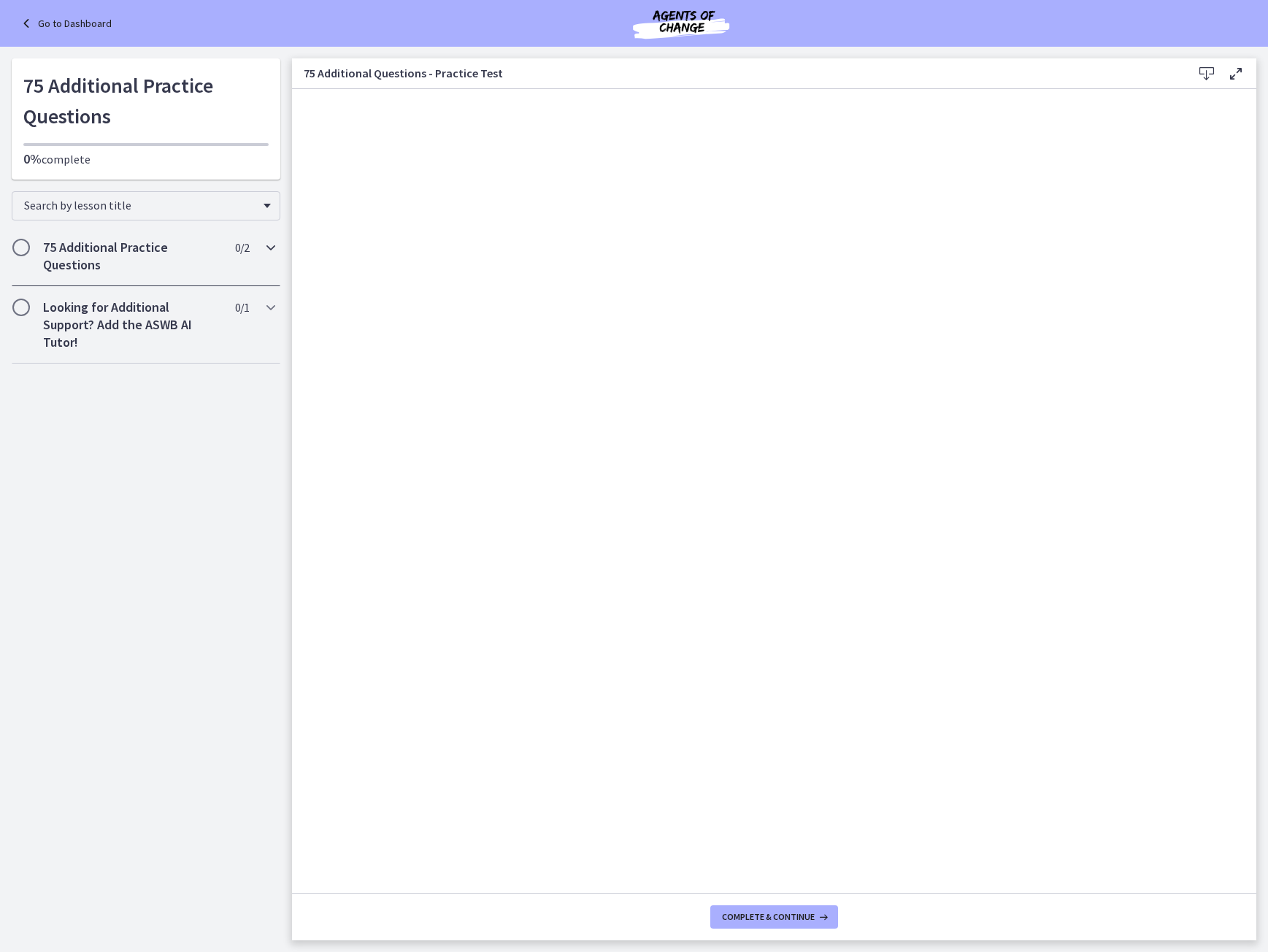
click at [257, 269] on div "75 Additional Practice Questions 0 / 2 Completed" at bounding box center [146, 255] width 269 height 60
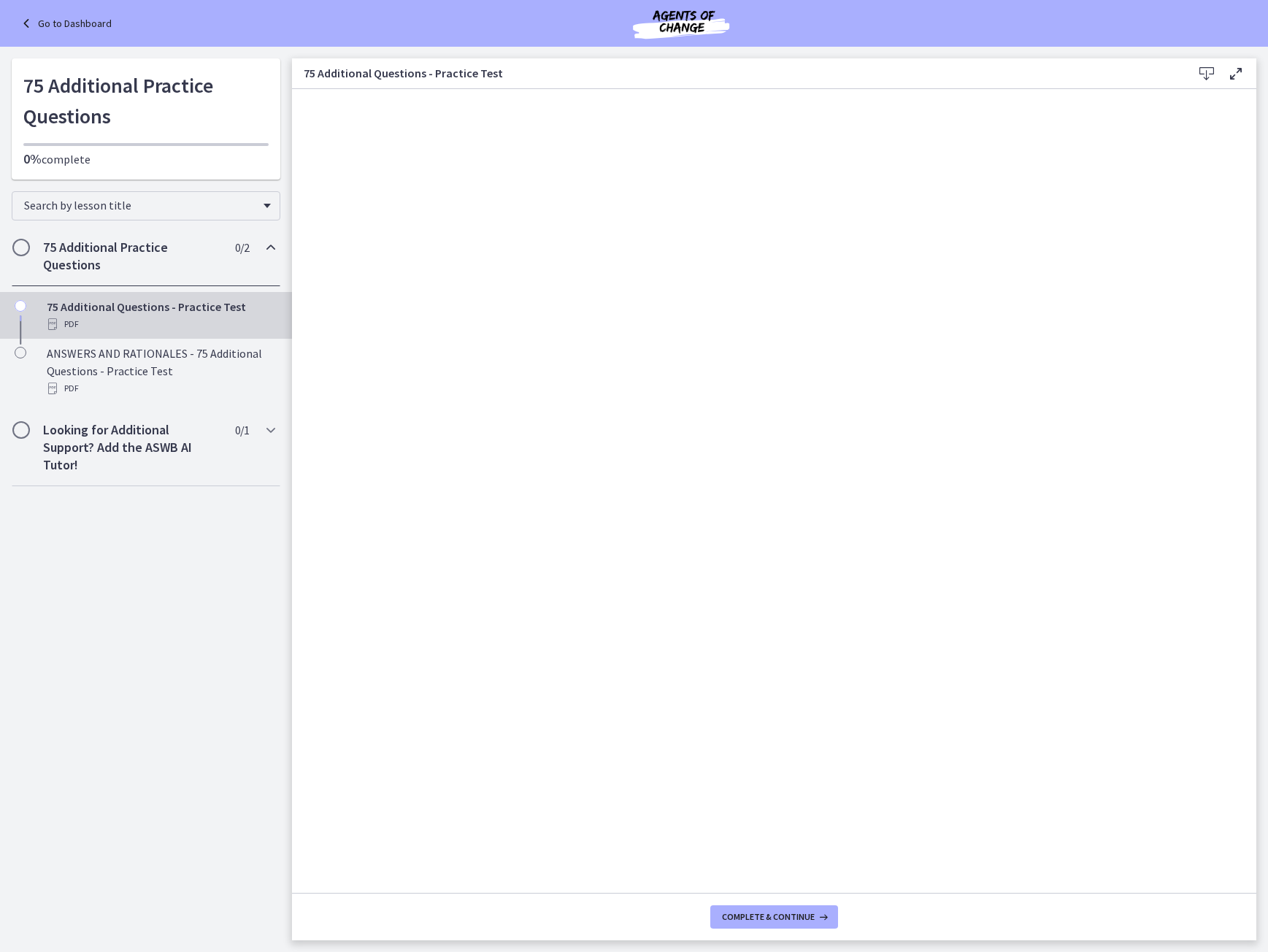
click at [190, 321] on div "PDF" at bounding box center [160, 324] width 228 height 18
click at [1208, 66] on icon at bounding box center [1207, 73] width 18 height 18
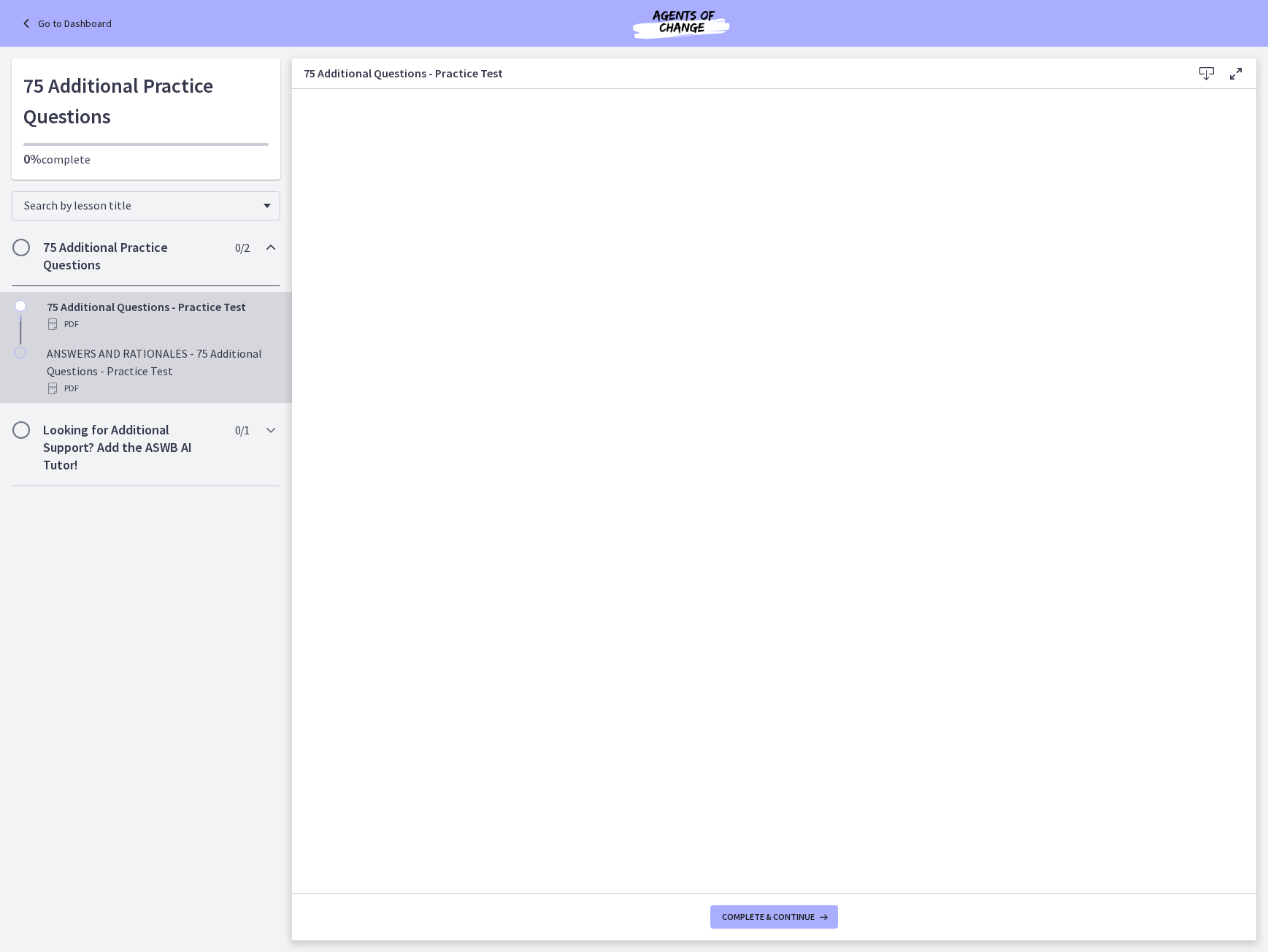
click at [178, 395] on div "PDF" at bounding box center [160, 388] width 228 height 18
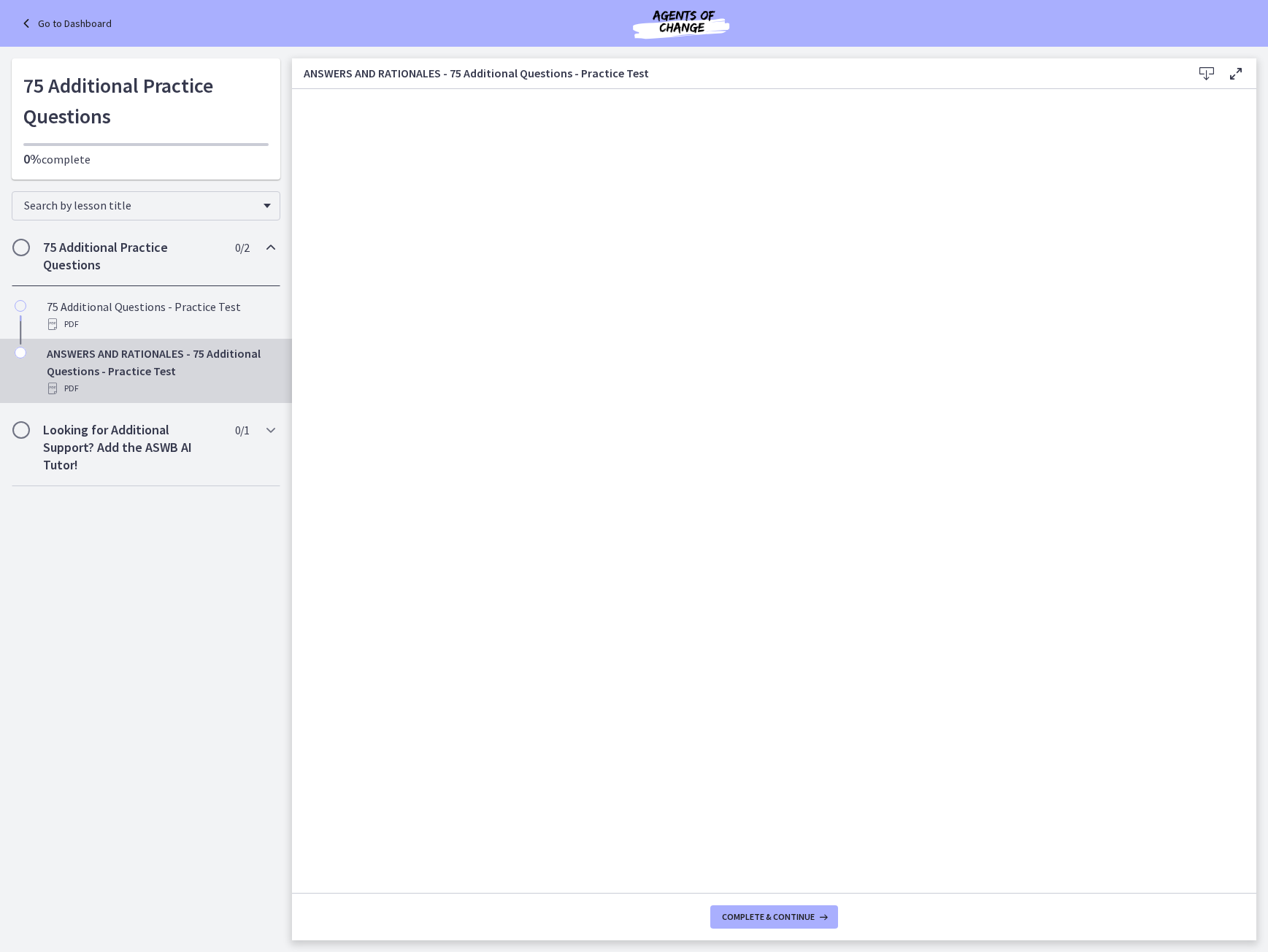
click at [1207, 76] on icon at bounding box center [1207, 73] width 18 height 18
click at [220, 479] on div "Looking for Additional Support? Add the ASWB AI Tutor! 0 / 1 Completed" at bounding box center [146, 447] width 269 height 77
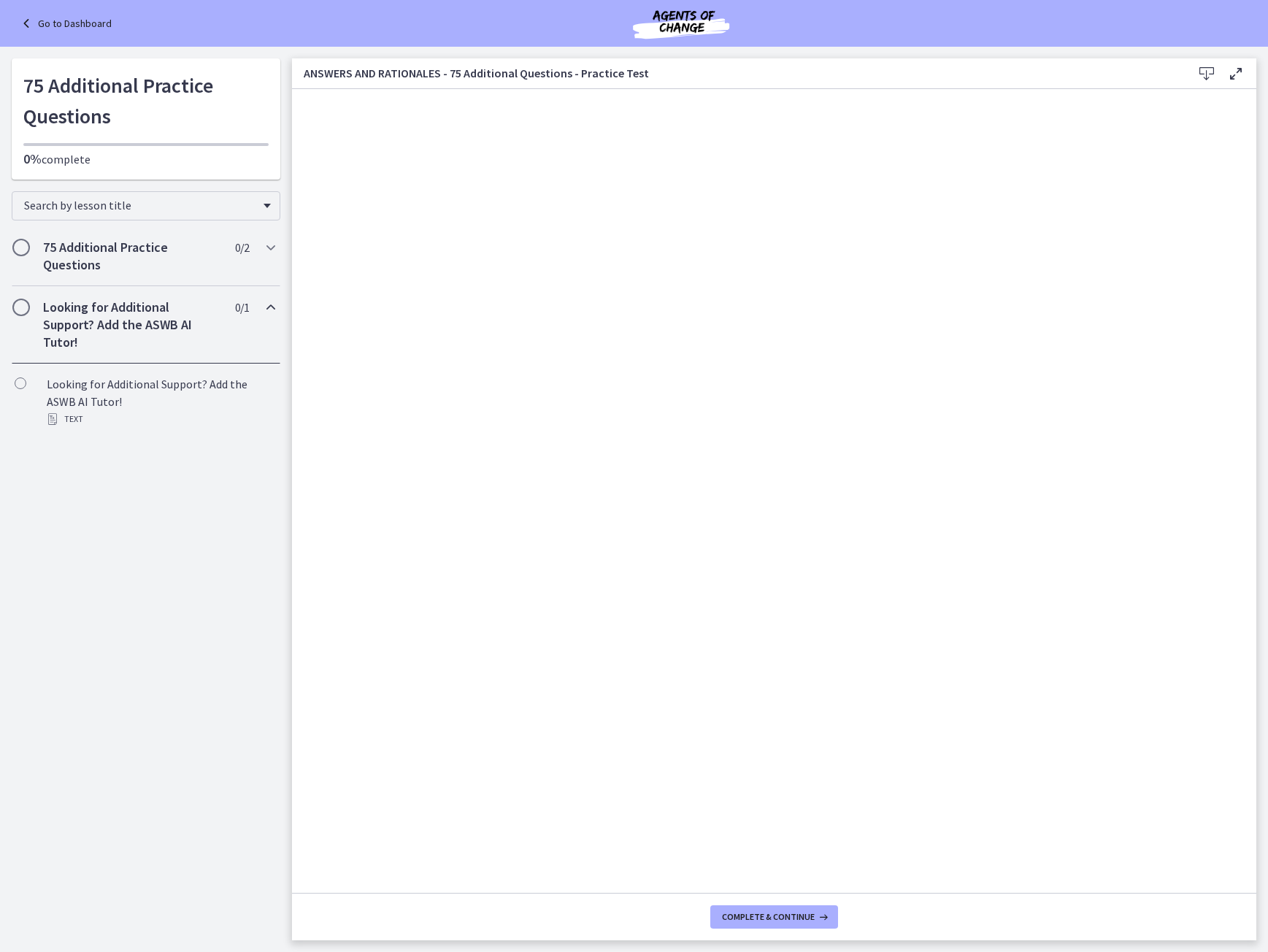
click at [65, 28] on link "Go to Dashboard" at bounding box center [65, 23] width 94 height 18
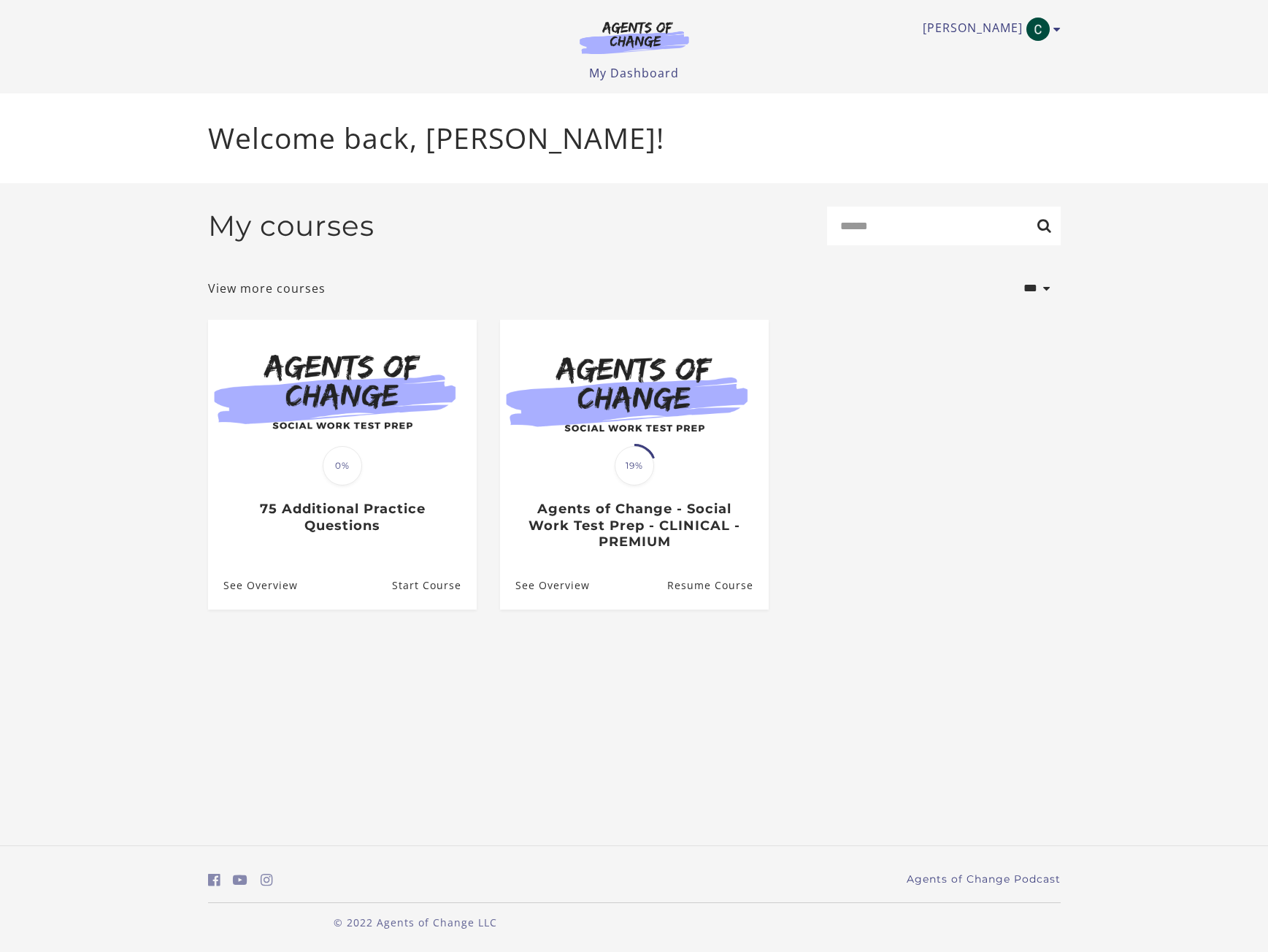
click at [1058, 40] on ul "[PERSON_NAME] My Account Support Sign Out" at bounding box center [635, 29] width 853 height 23
click at [1058, 33] on icon "Toggle menu" at bounding box center [1057, 29] width 7 height 12
click at [1023, 54] on link "My Account" at bounding box center [1000, 53] width 128 height 24
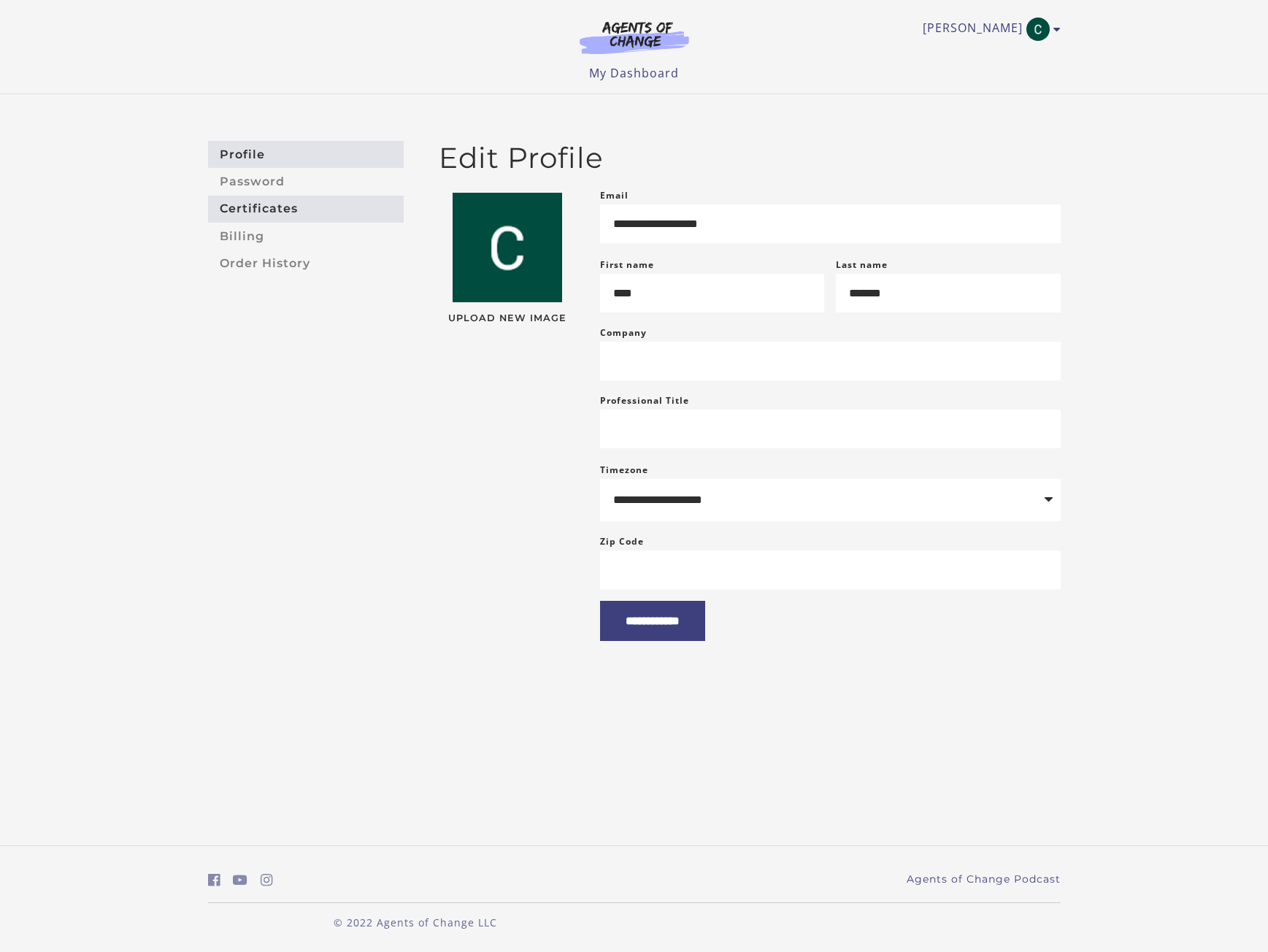
click at [291, 204] on link "Certificates" at bounding box center [306, 209] width 196 height 27
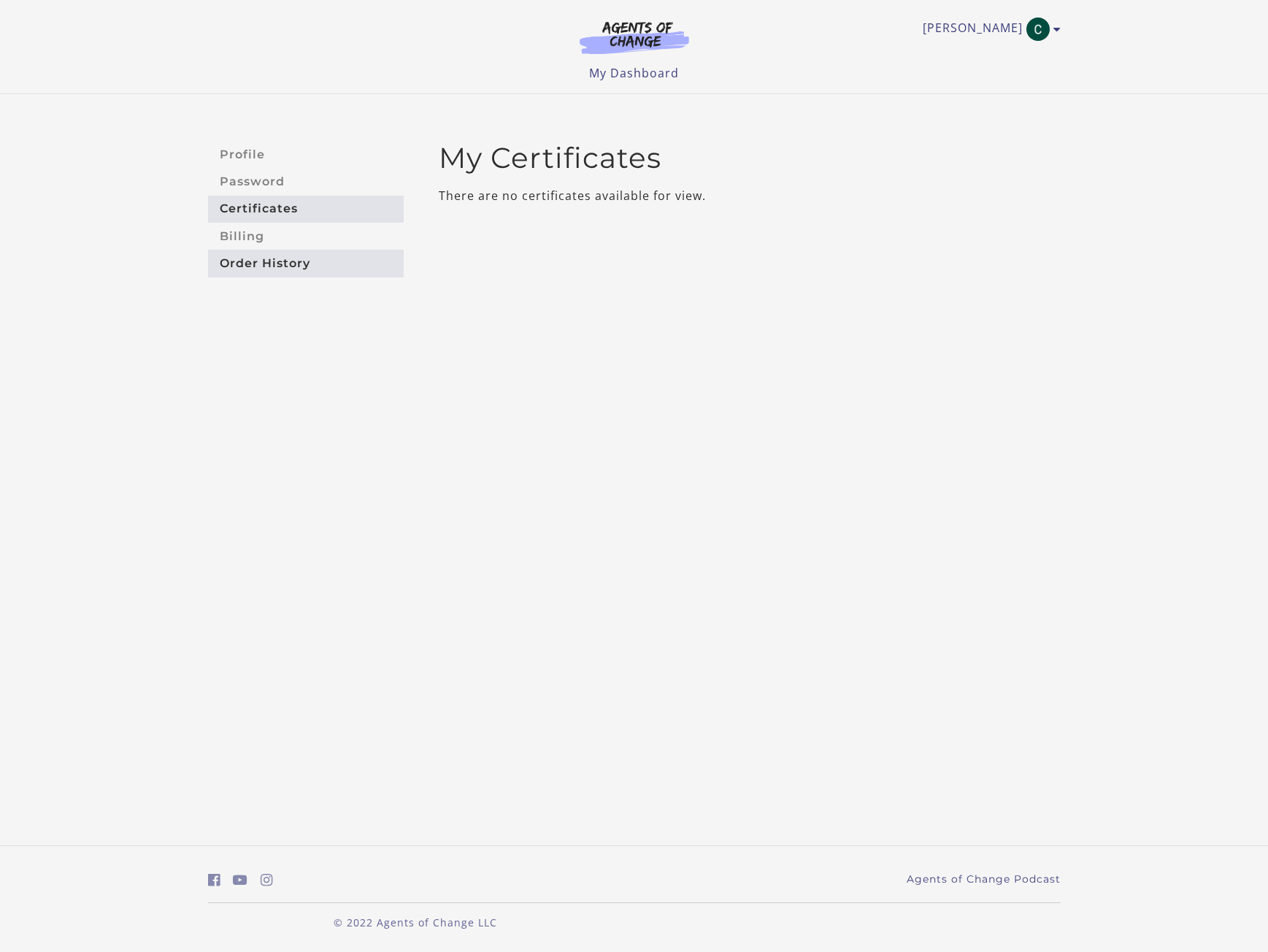
click at [277, 270] on link "Order History" at bounding box center [306, 263] width 196 height 27
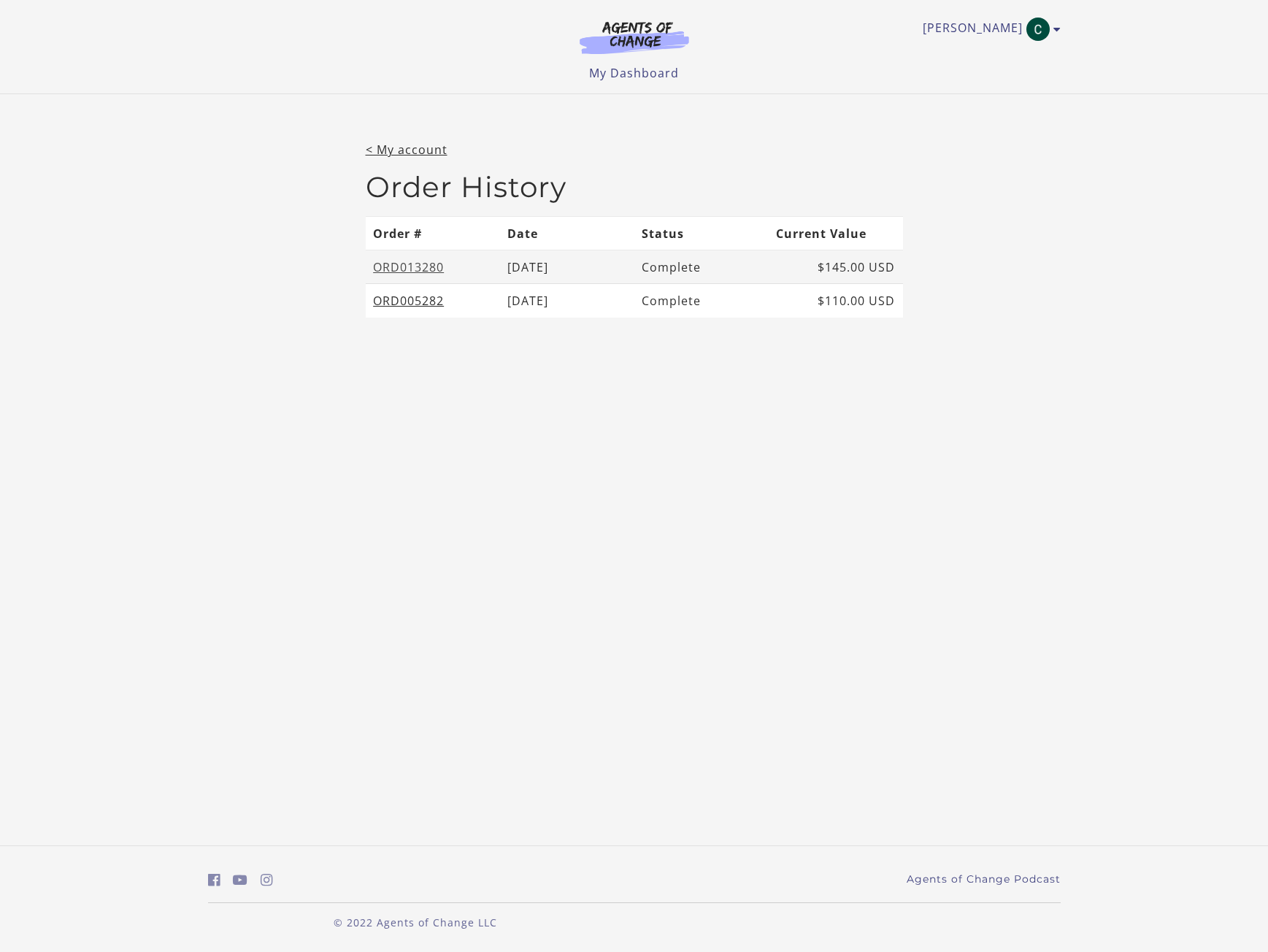
click at [390, 272] on link "ORD013280" at bounding box center [408, 267] width 70 height 16
